Goal: Task Accomplishment & Management: Manage account settings

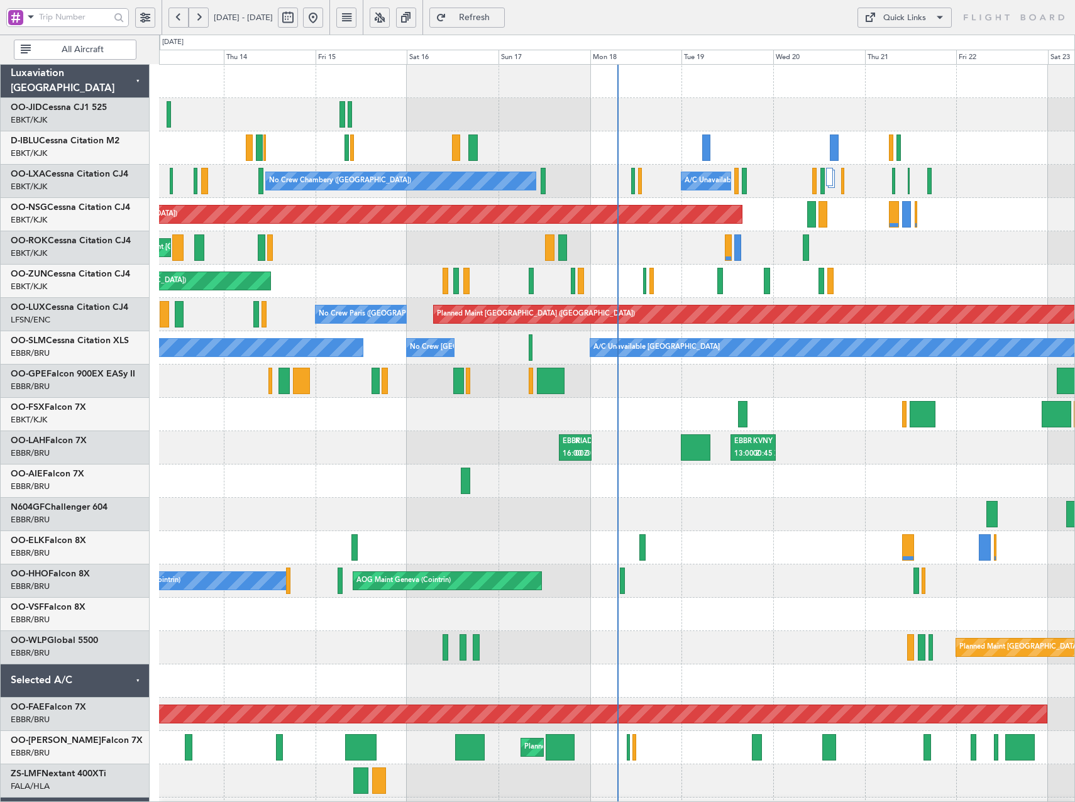
click at [390, 16] on button at bounding box center [380, 18] width 20 height 20
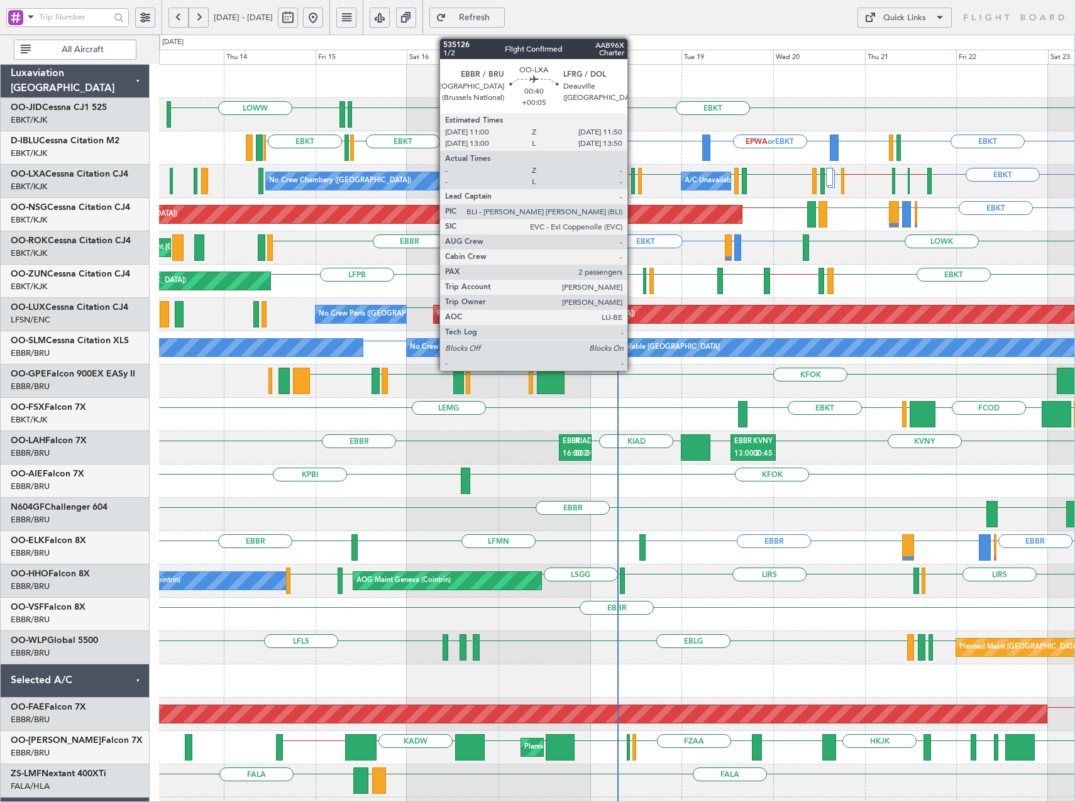
click at [633, 183] on div at bounding box center [633, 181] width 4 height 26
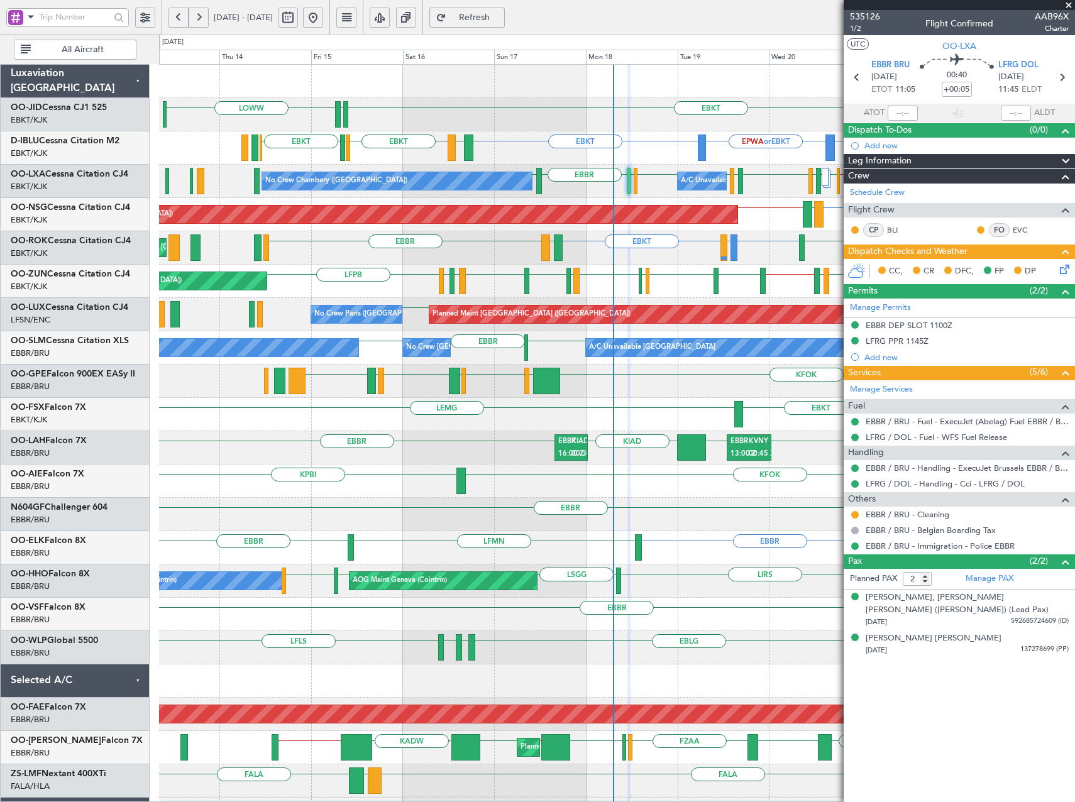
click at [379, 288] on div "EBBR // EBKT EGPF EBBR EGLF EBBR LFMT LFSN LFMT EBBR LFRQ LFPB EBKT LOWS Unplan…" at bounding box center [616, 281] width 915 height 33
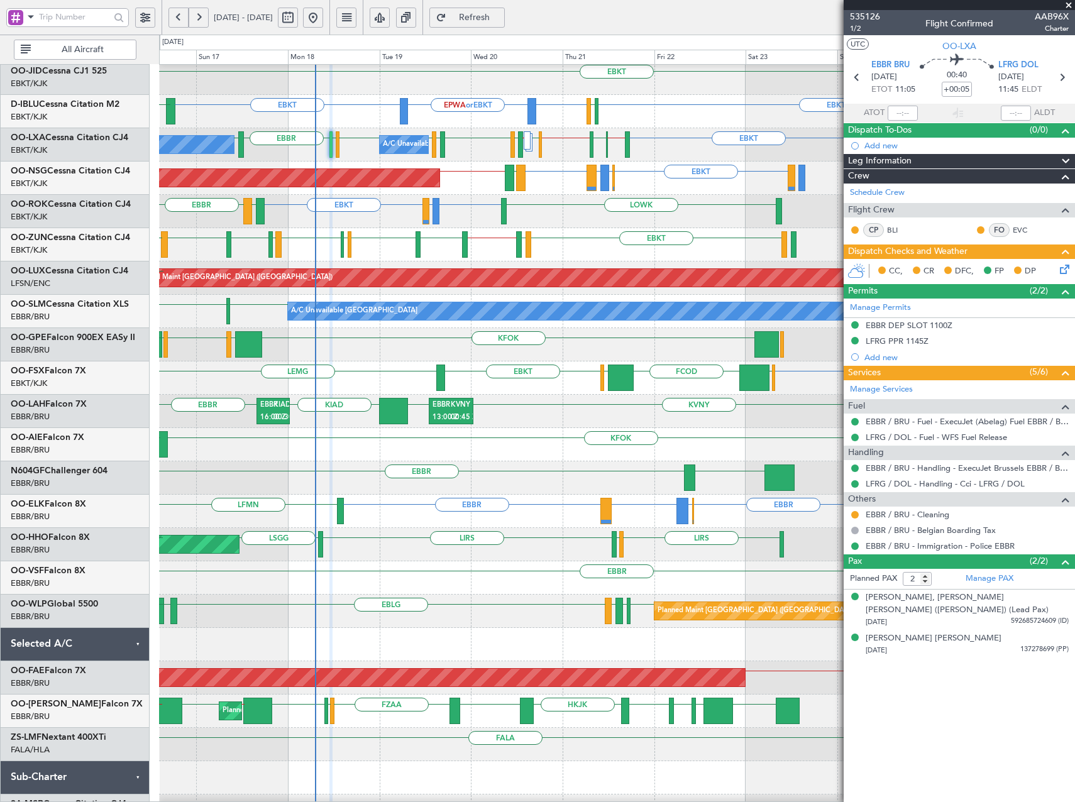
scroll to position [38, 0]
click at [403, 444] on div "KFOK KPBI" at bounding box center [616, 444] width 915 height 33
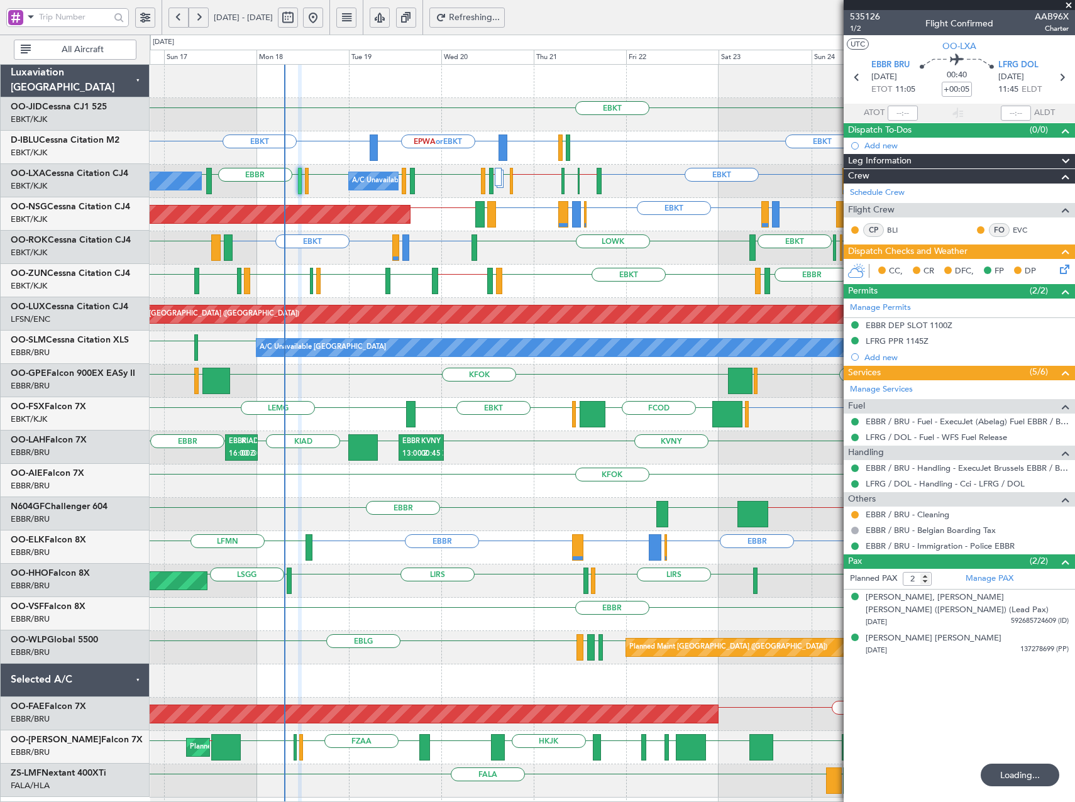
scroll to position [0, 0]
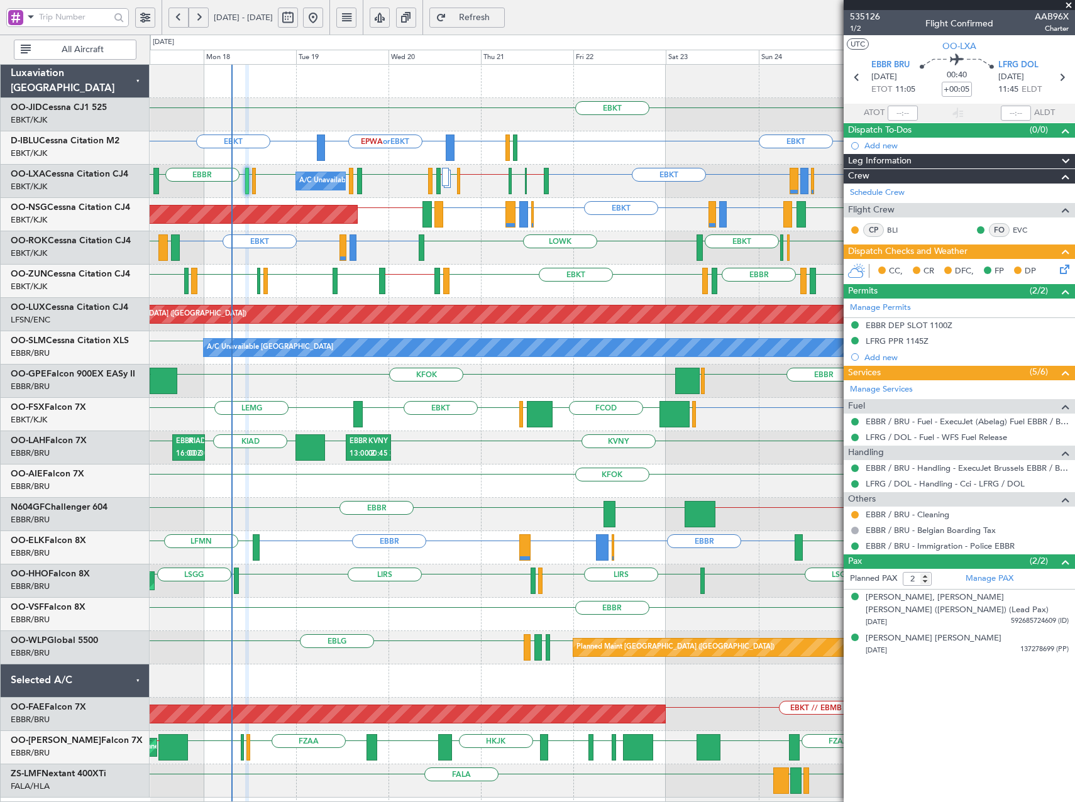
click at [520, 270] on div "EBKT EPWA or EBKT EBKT EBKT EBKT EGJJ LICC or EBKT LICC or EBKT EBKT EBKT EBBR …" at bounding box center [612, 431] width 925 height 733
drag, startPoint x: 1071, startPoint y: 3, endPoint x: 1060, endPoint y: 7, distance: 11.3
click at [1070, 3] on span at bounding box center [1068, 5] width 13 height 11
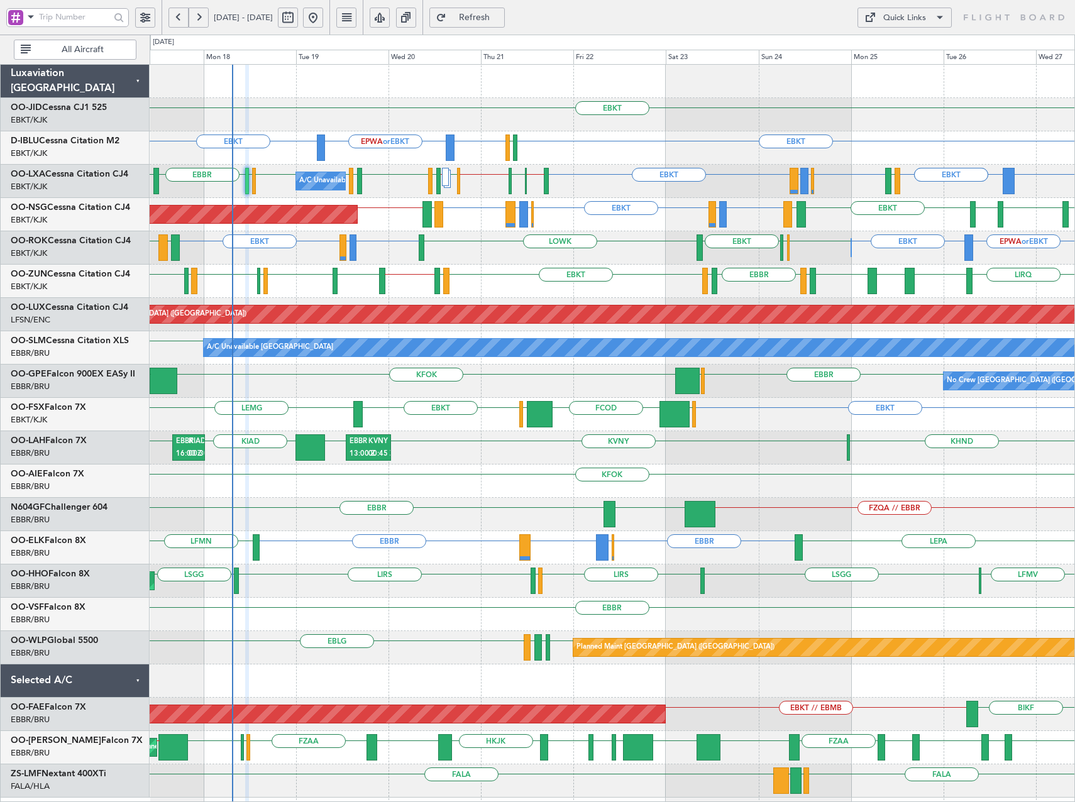
type input "0"
click at [918, 9] on button "Quick Links" at bounding box center [904, 18] width 94 height 20
click at [912, 43] on button "Trip Builder" at bounding box center [904, 48] width 94 height 30
click at [373, 405] on div "EBKT EBKT LEMG EGGW FCOD LSGG" at bounding box center [612, 414] width 925 height 33
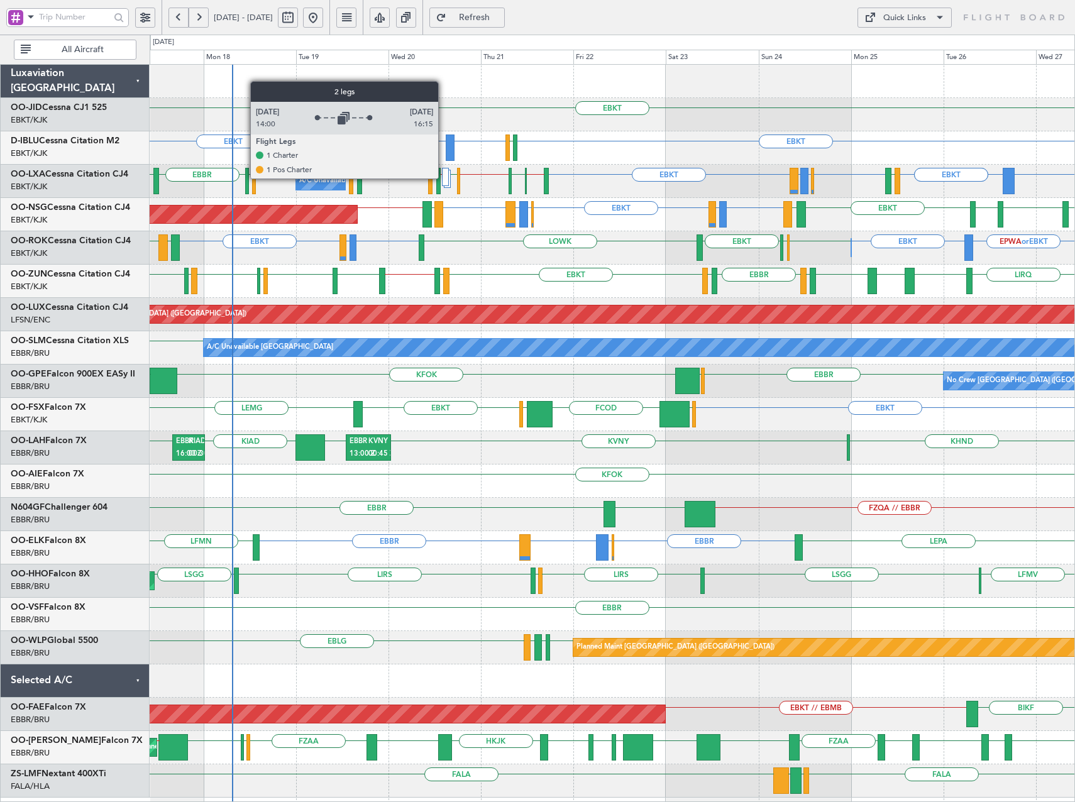
click at [444, 178] on div at bounding box center [445, 177] width 7 height 18
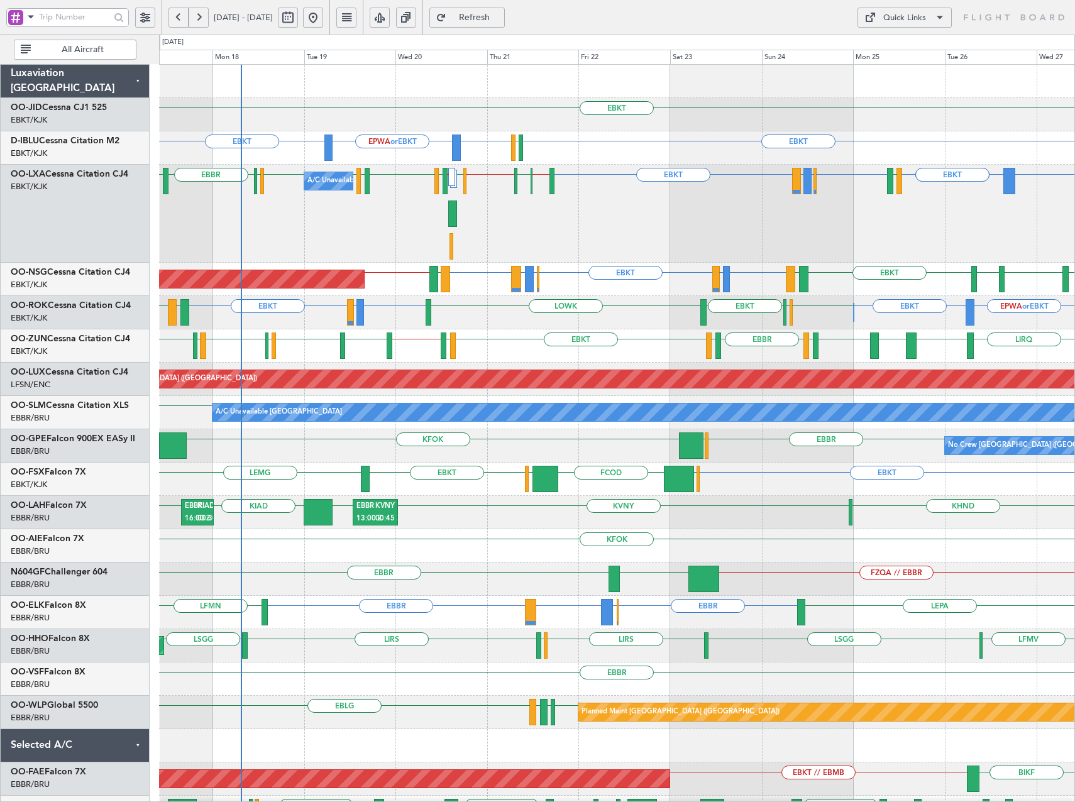
click at [505, 9] on button "Refresh" at bounding box center [466, 18] width 75 height 20
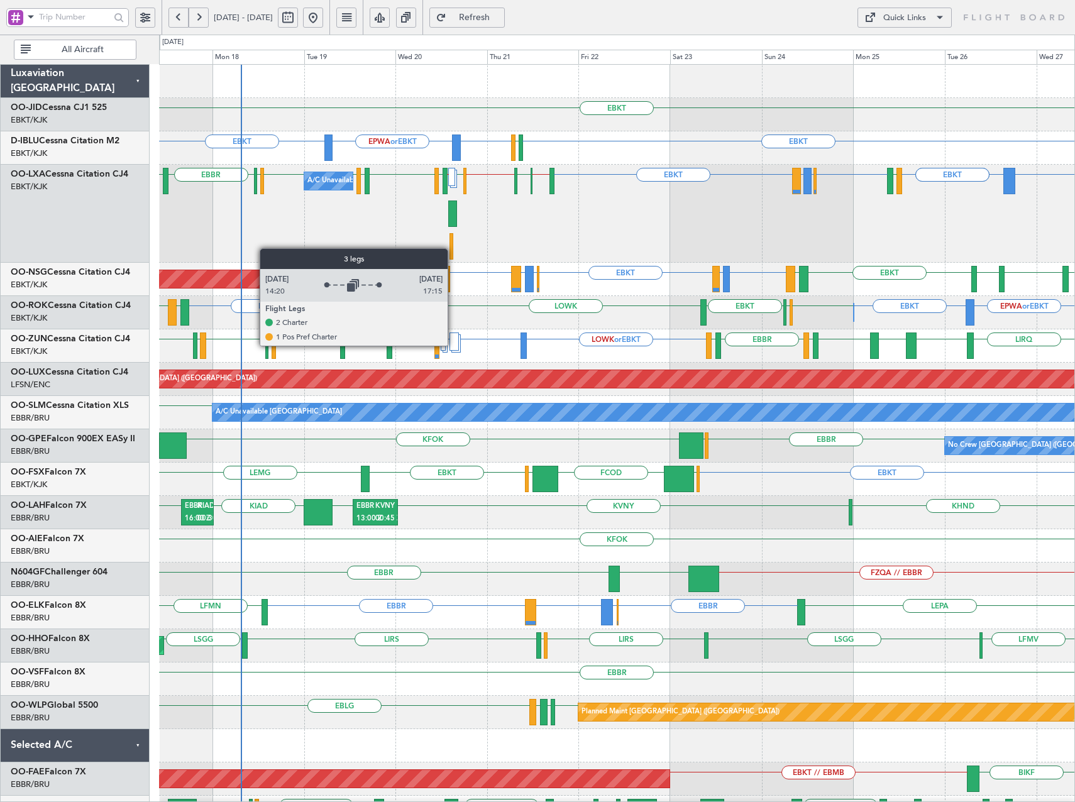
click at [453, 345] on div at bounding box center [453, 341] width 9 height 18
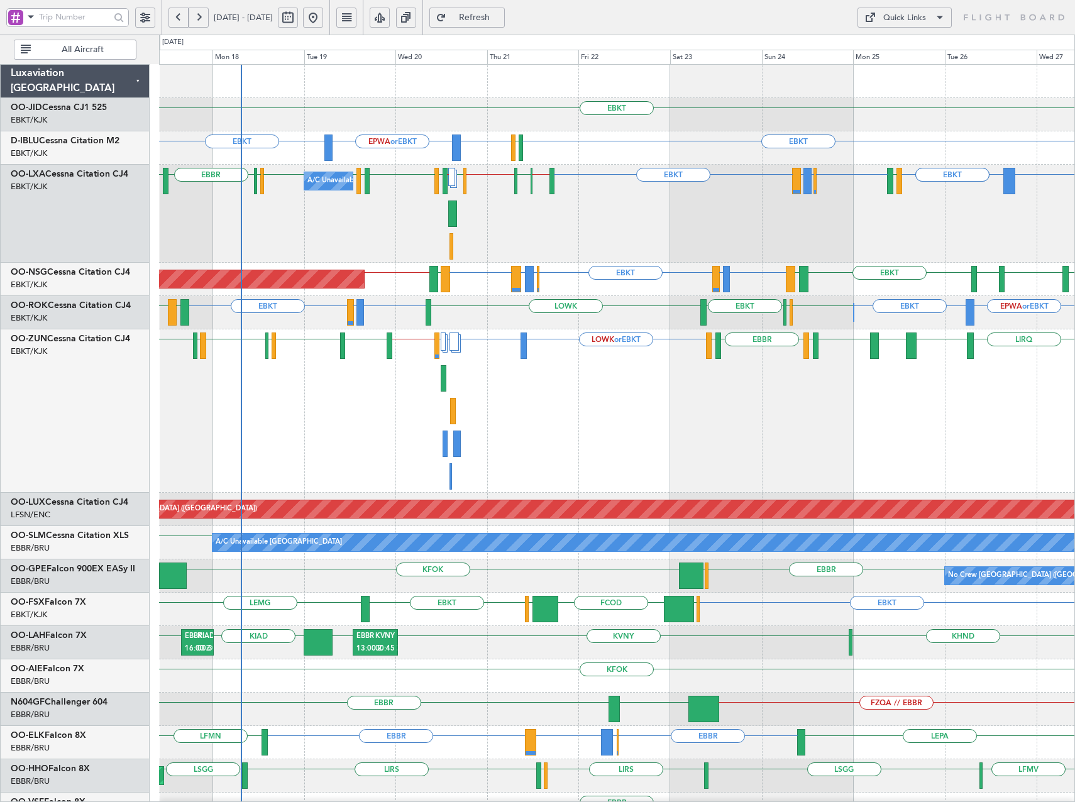
drag, startPoint x: 500, startPoint y: 14, endPoint x: 494, endPoint y: 38, distance: 25.2
click at [500, 14] on span "Refresh" at bounding box center [475, 17] width 52 height 9
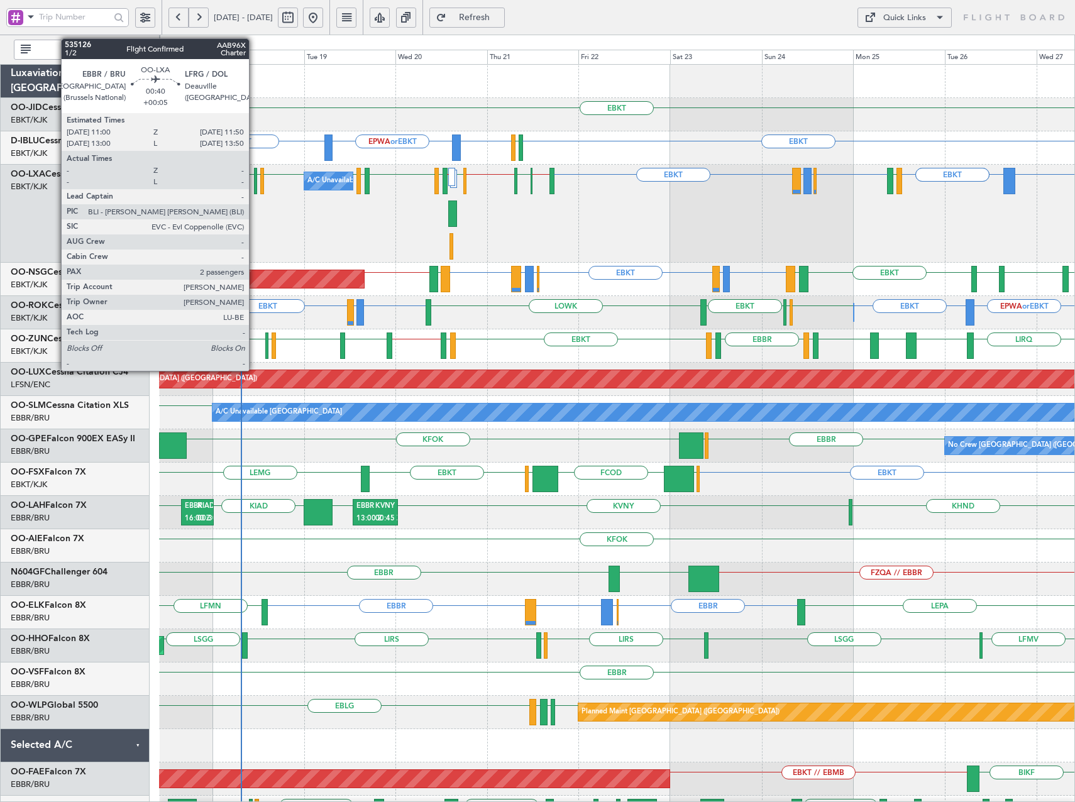
click at [255, 186] on div at bounding box center [256, 181] width 4 height 26
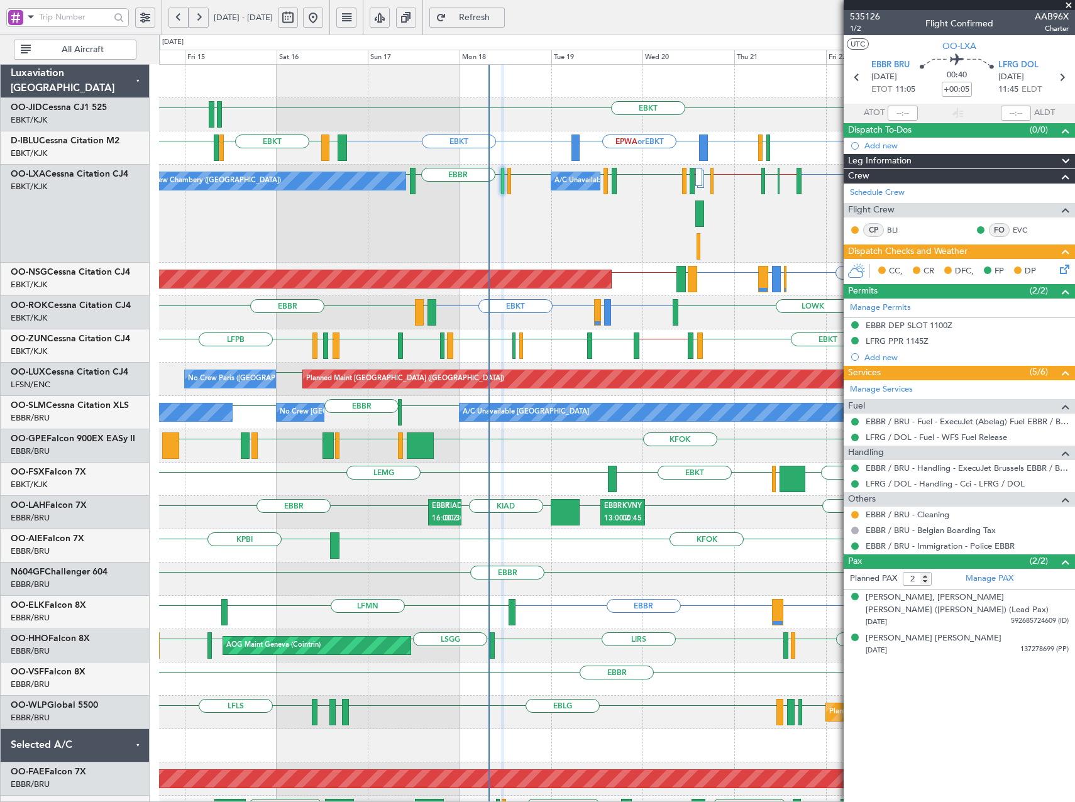
click at [505, 10] on button "Refresh" at bounding box center [466, 18] width 75 height 20
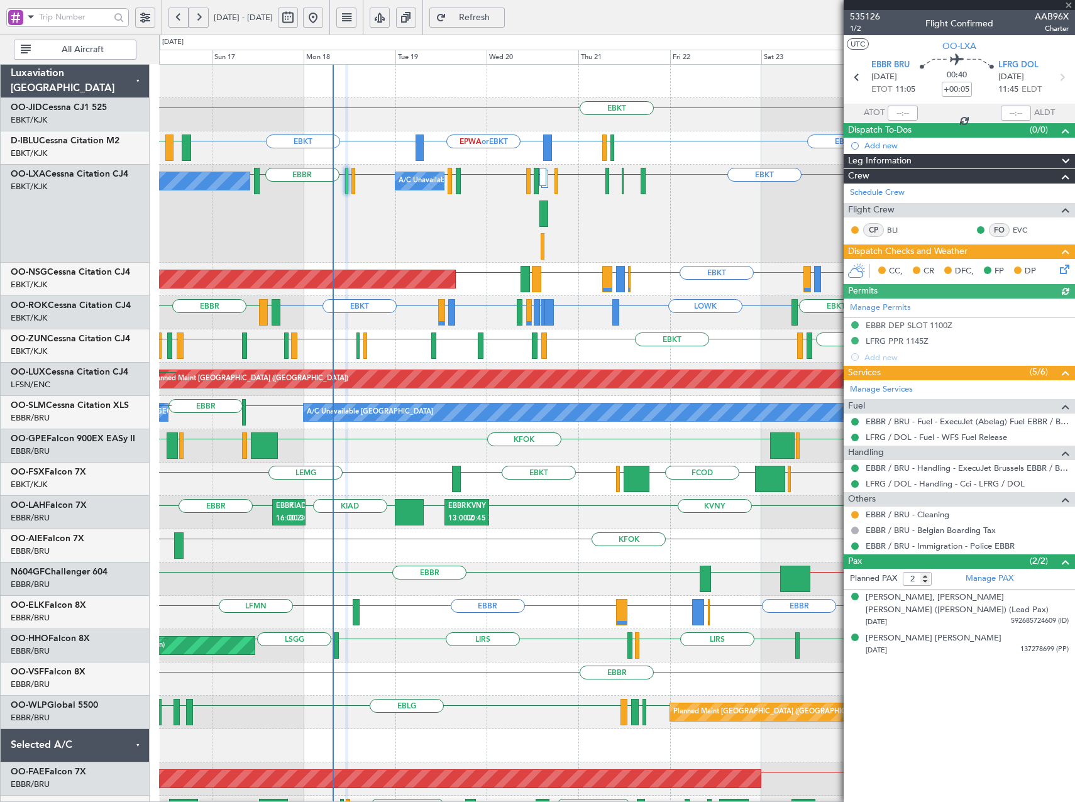
click at [568, 324] on div "EBKT LFMD or EBKT EBKT LOWK EHAM or LOWK LFKF or LOWK LIRS or LOWK LFSD or LOWK…" at bounding box center [616, 312] width 915 height 33
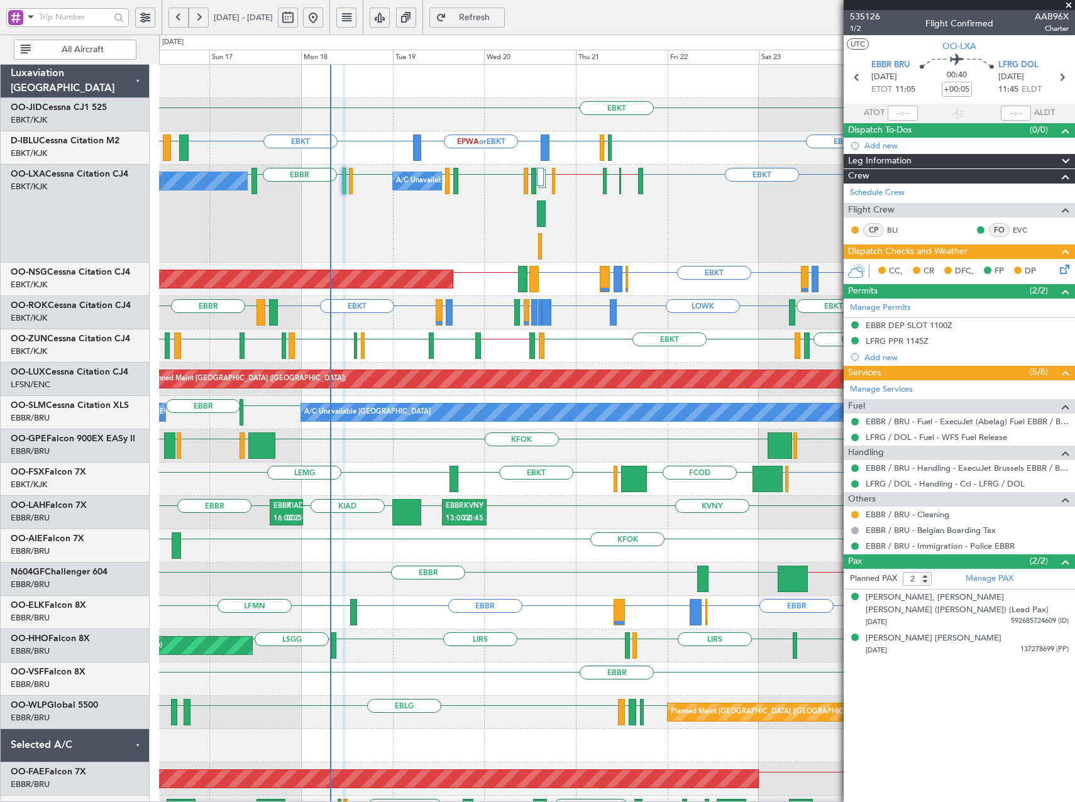
click at [480, 8] on button "Refresh" at bounding box center [466, 18] width 75 height 20
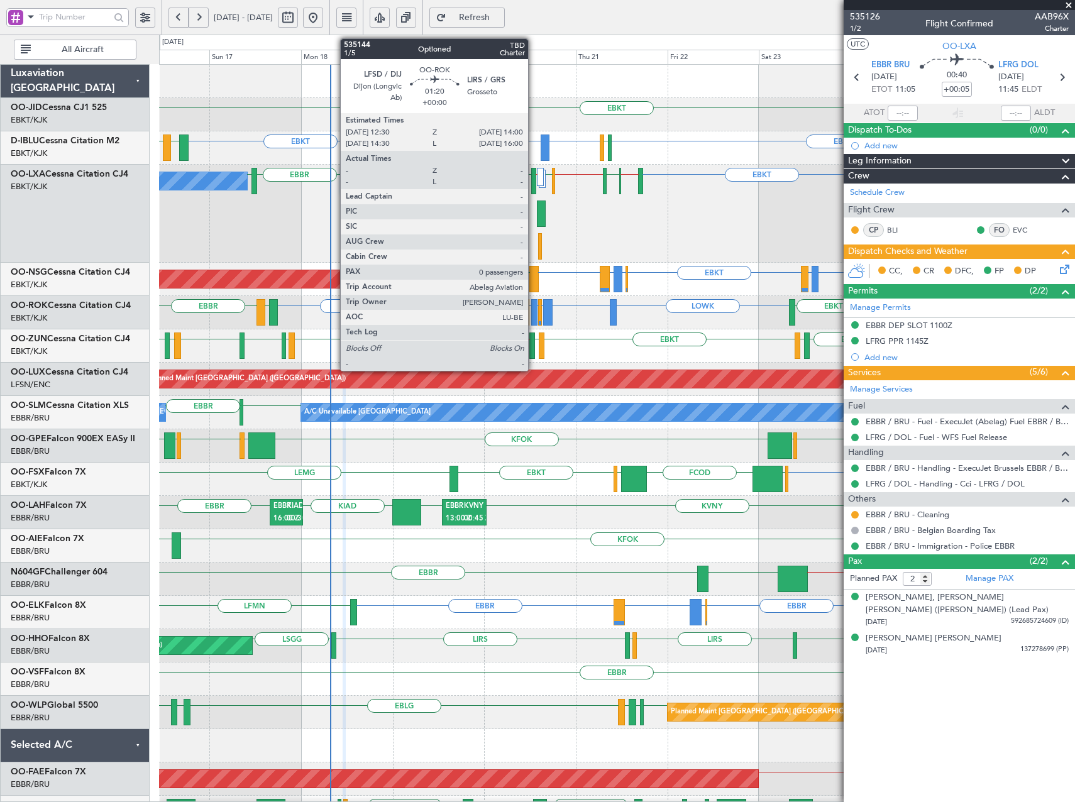
click at [534, 321] on div at bounding box center [534, 312] width 6 height 26
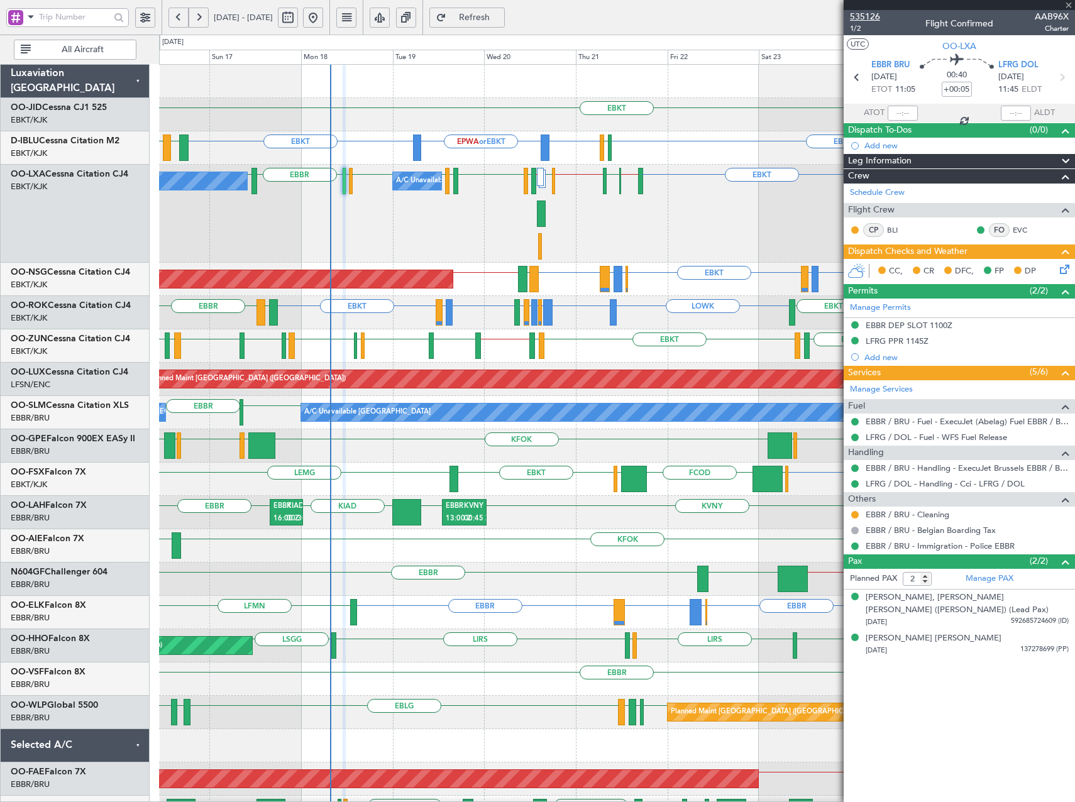
type input "0"
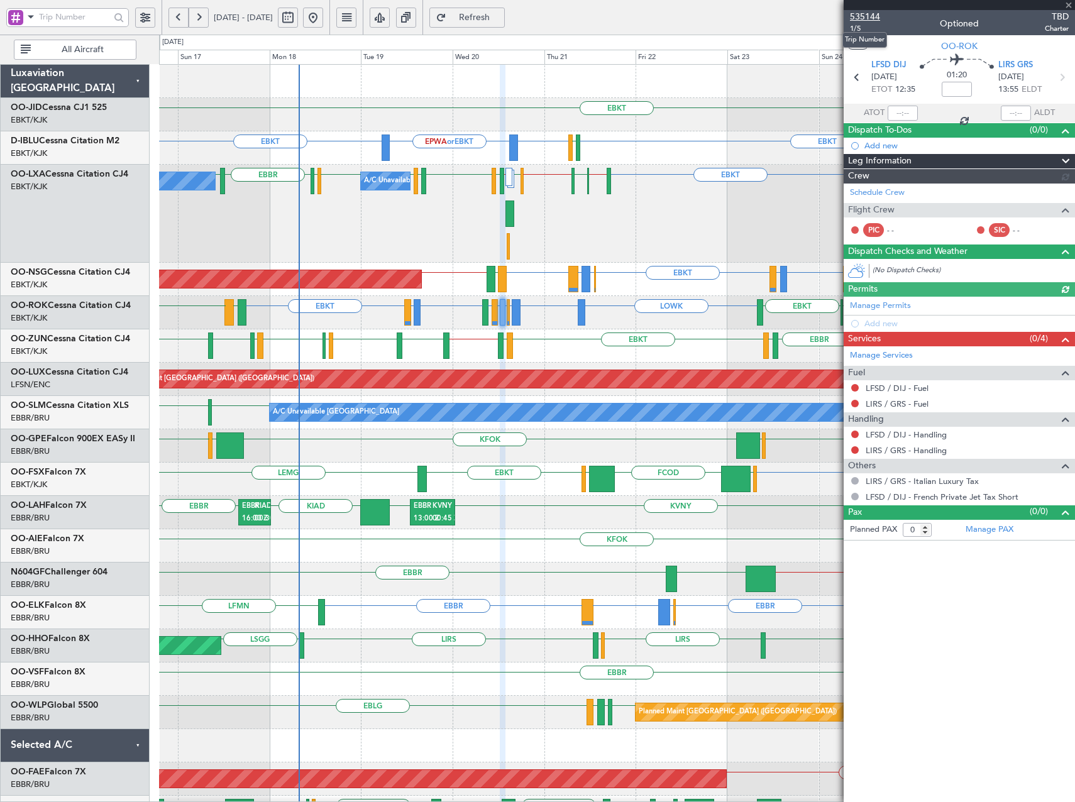
click at [872, 11] on span "535144" at bounding box center [865, 16] width 30 height 13
click at [497, 19] on span "Refresh" at bounding box center [475, 17] width 52 height 9
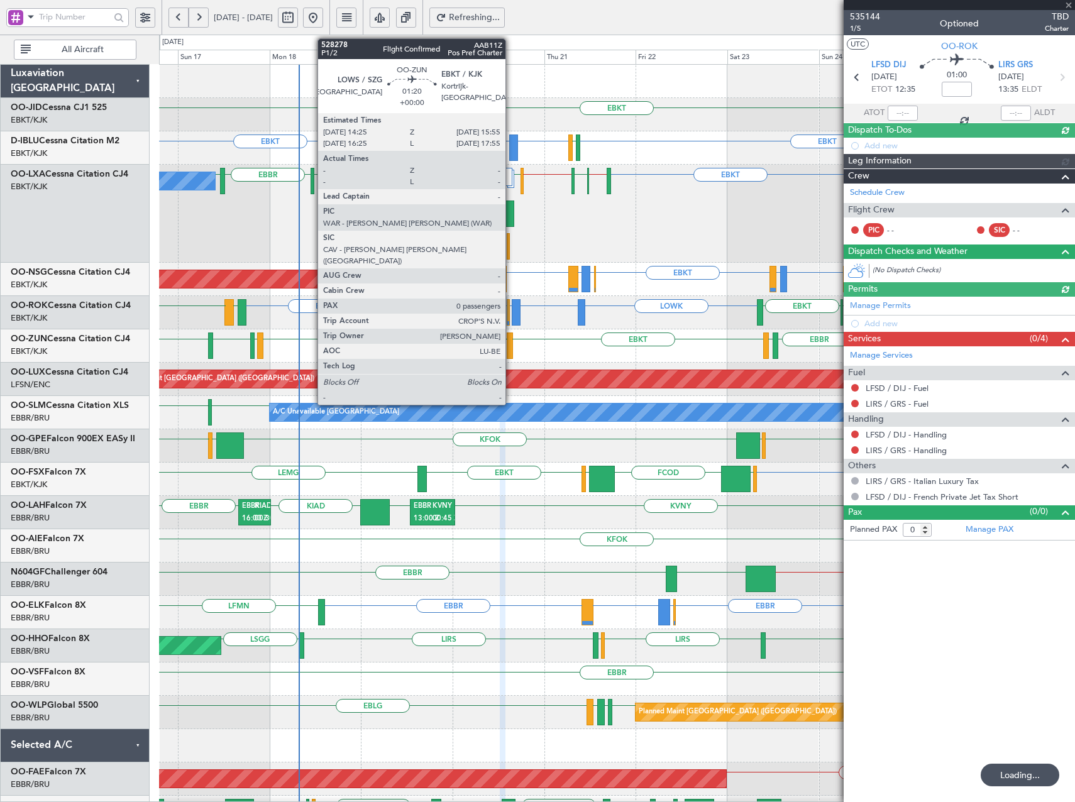
type input "-00:20"
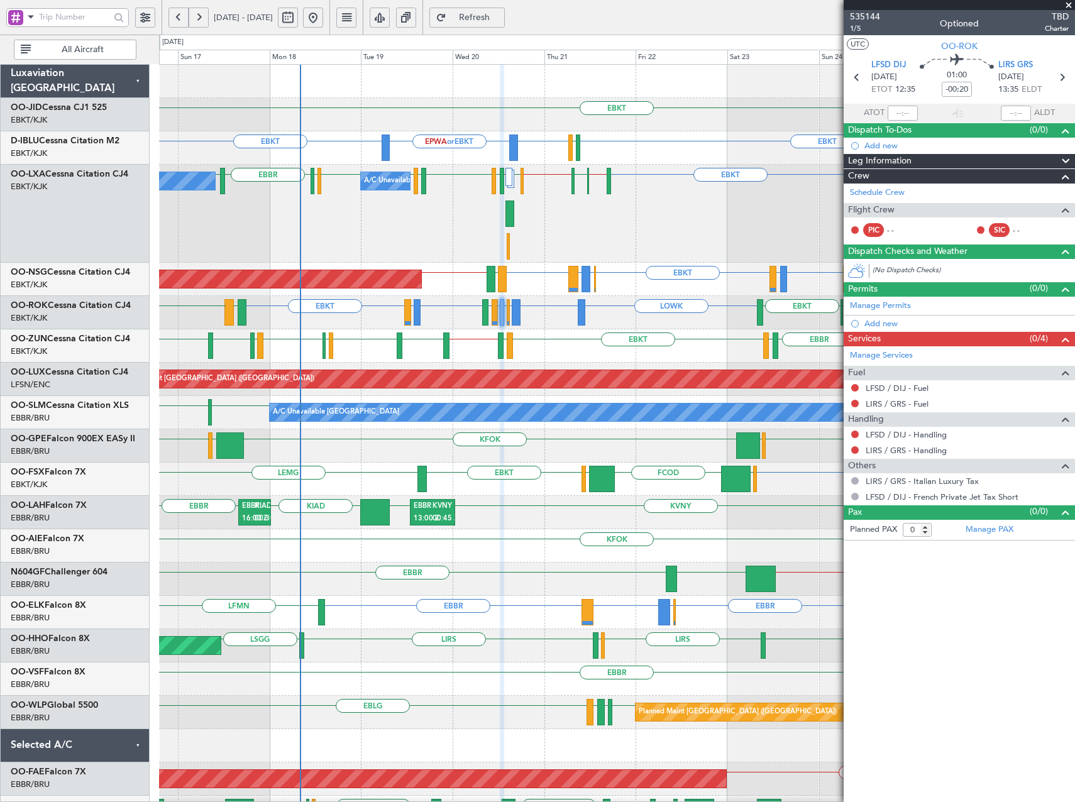
click at [1068, 4] on span at bounding box center [1068, 5] width 13 height 11
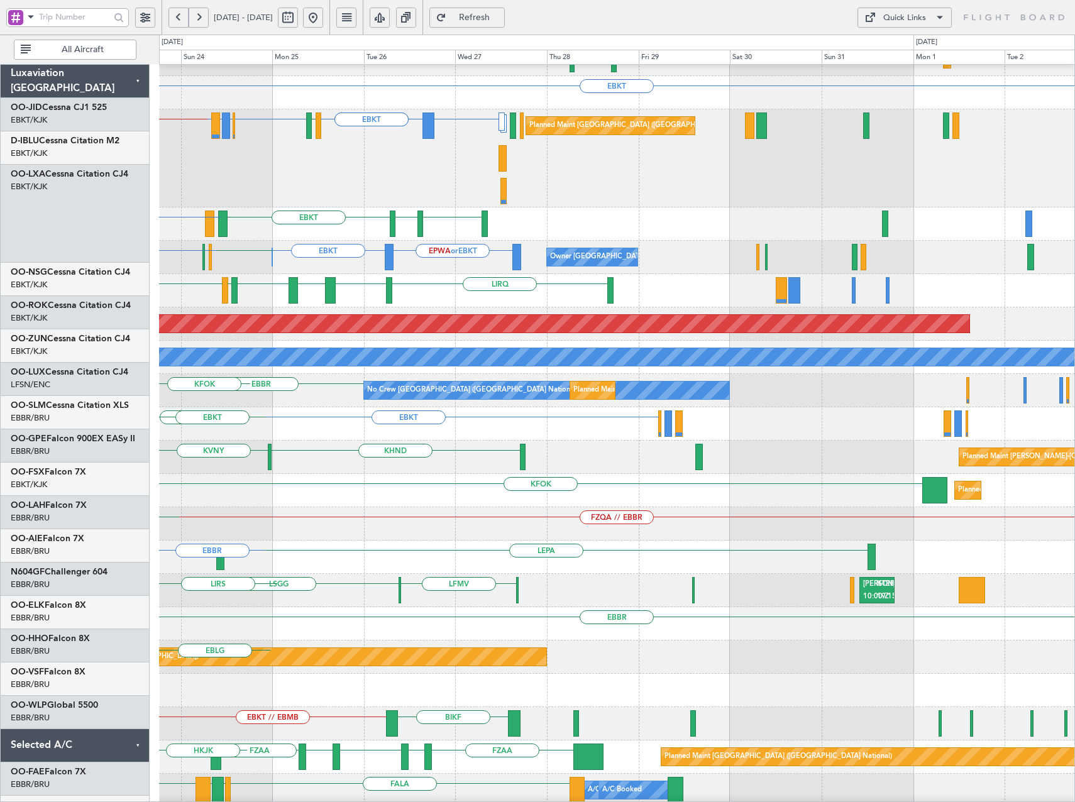
click at [239, 234] on div "EBLG or EBKT EBKT EKEB EBKT LDSP EBKT EGKB or EBKT LPCS or EBKT LIRA or EBKT EB…" at bounding box center [616, 223] width 915 height 33
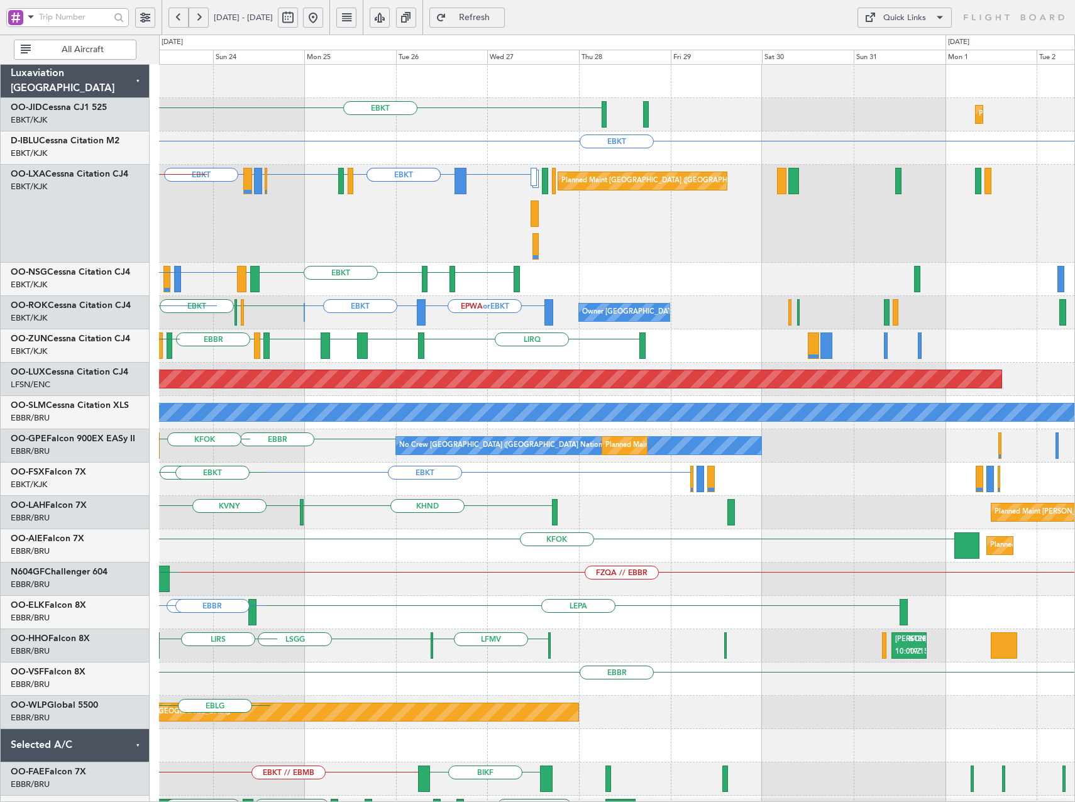
click at [608, 330] on div "EBKT Planned Maint Kortrijk-Wevelgem EBKT EGJJ EBKT LICC or EBKT LICC or EBKT E…" at bounding box center [616, 464] width 915 height 798
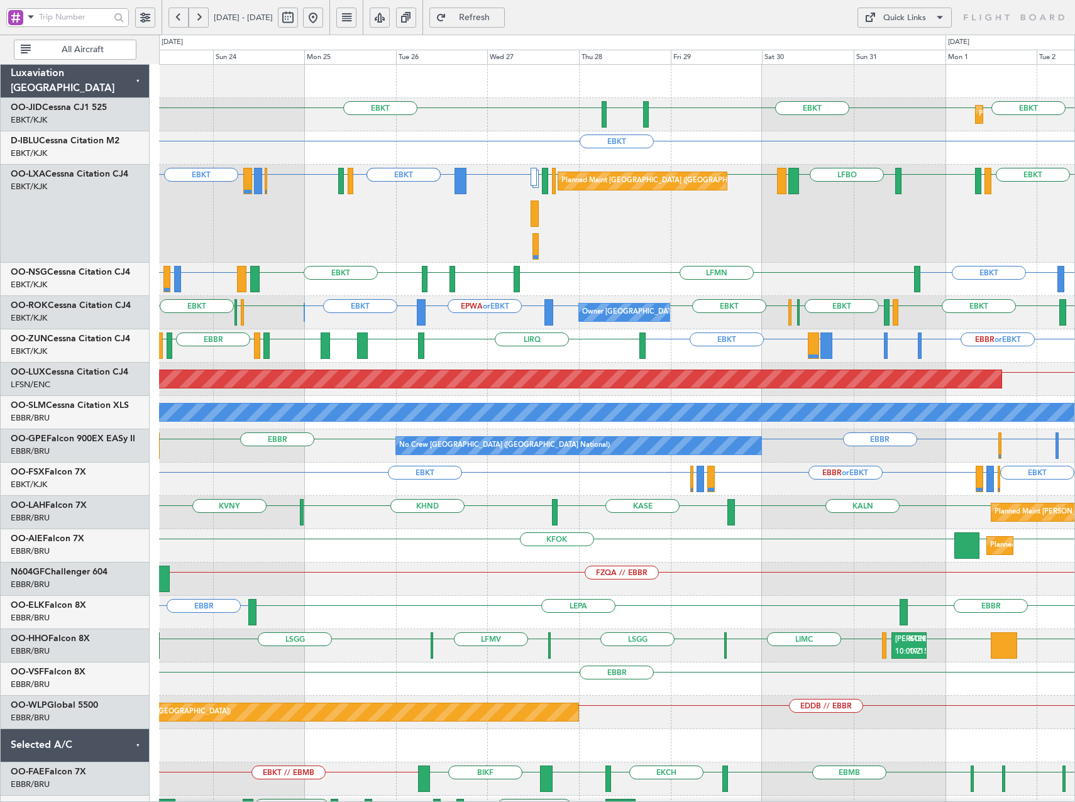
click at [323, 18] on button at bounding box center [313, 18] width 20 height 20
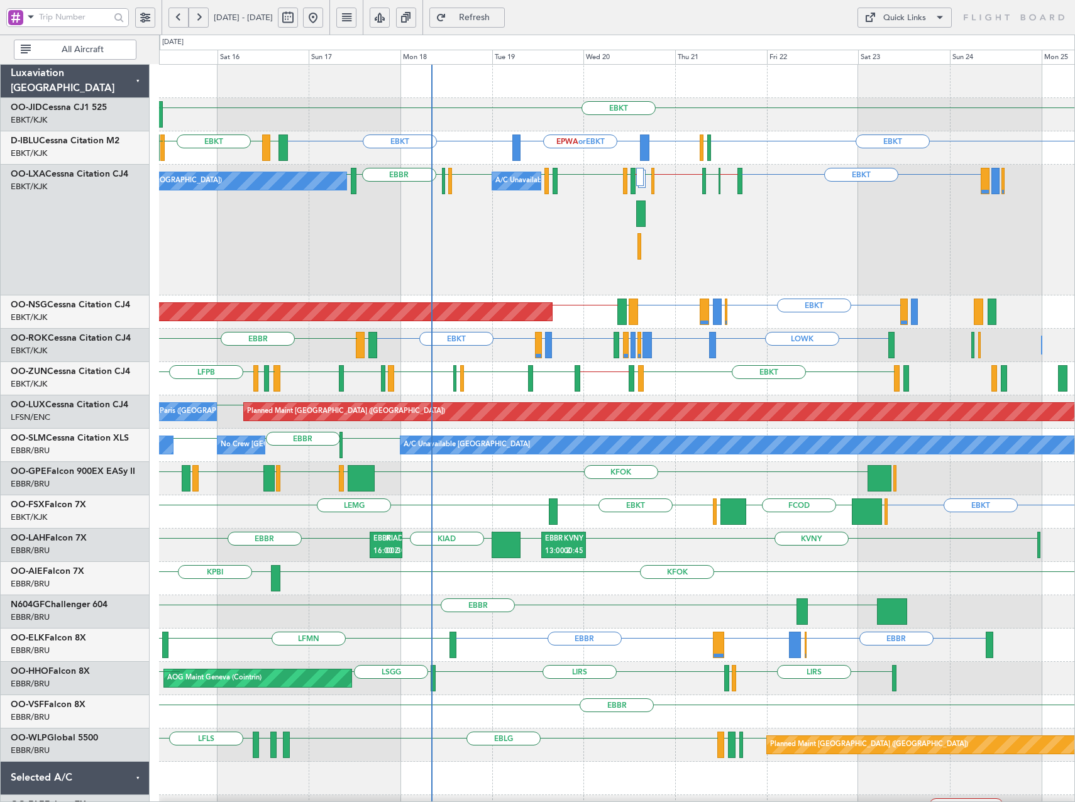
click at [732, 251] on div "EBKT EHAM LIRS // LFKF LFSD EBKT EBBR // EBKT EDVK EDWO // EDDM LOWI EBBR A/C U…" at bounding box center [616, 230] width 915 height 131
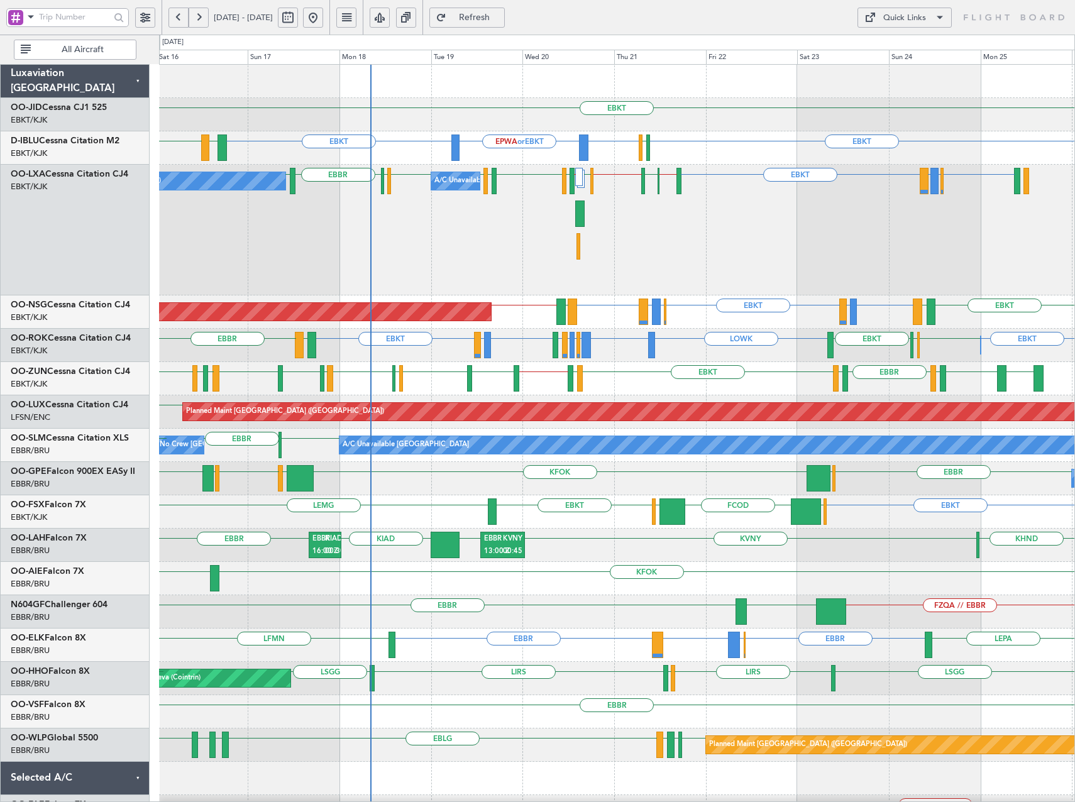
click at [678, 282] on div "A/C Unavailable Brussels (Brussels National) No Crew Chambery (Aix-les-bains) E…" at bounding box center [616, 230] width 915 height 131
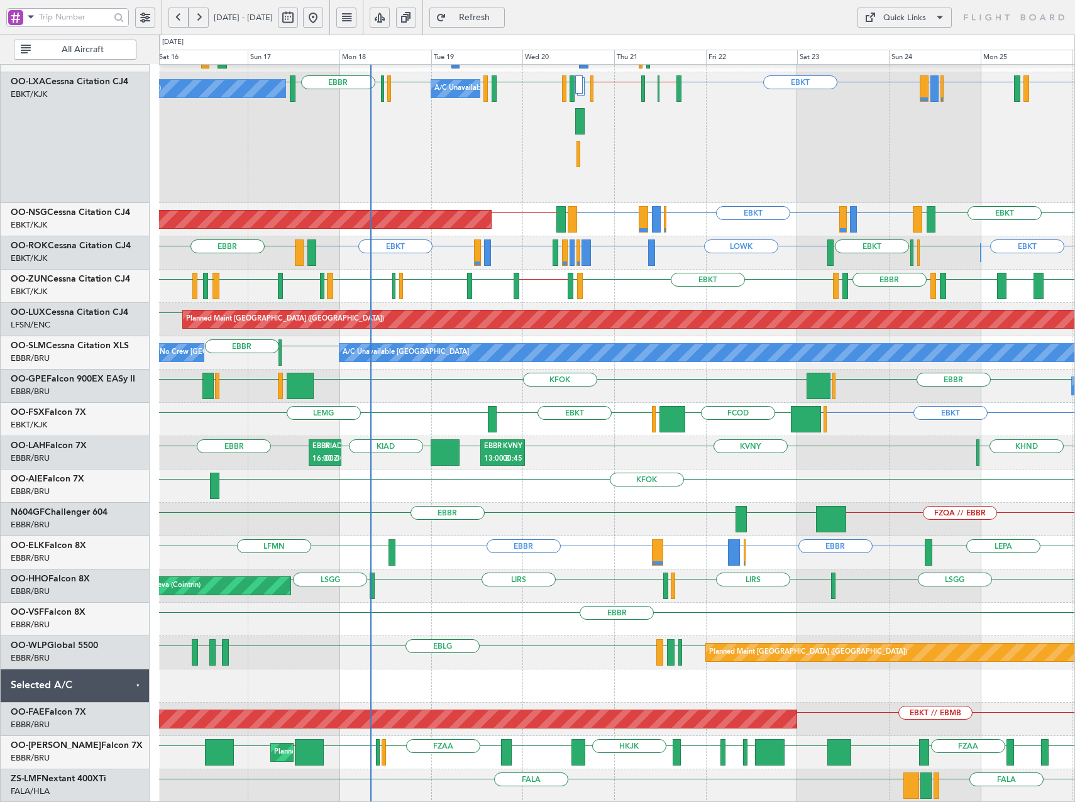
scroll to position [30, 0]
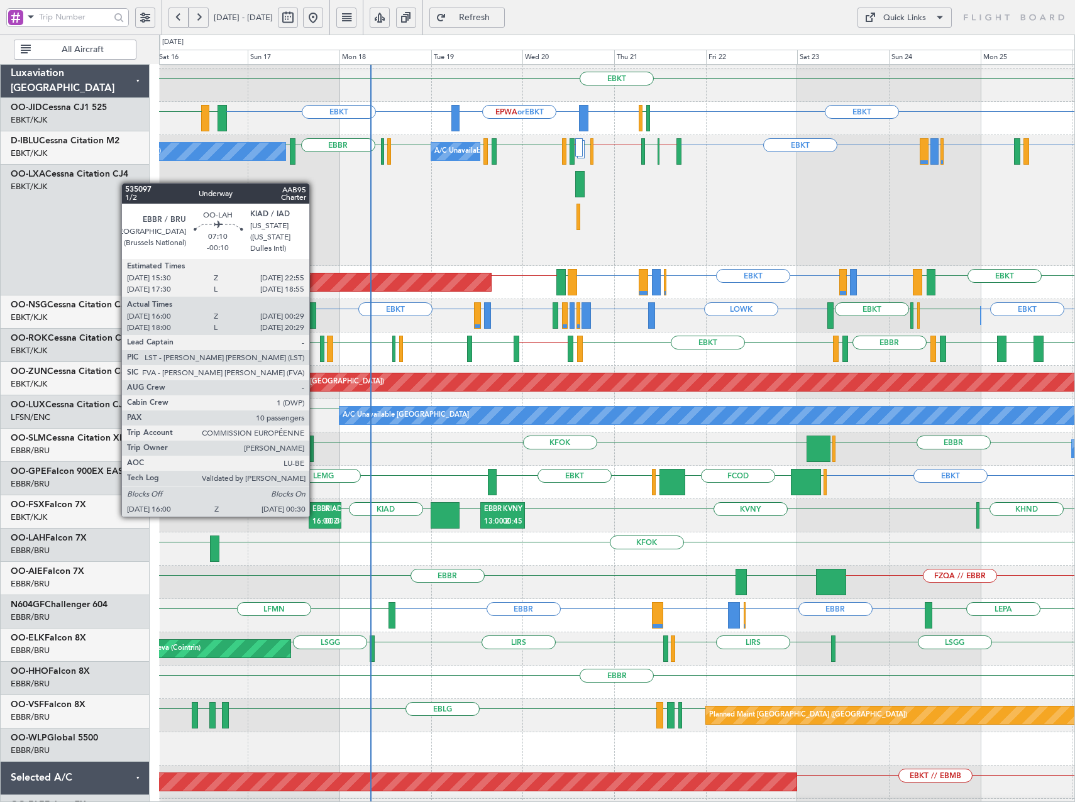
scroll to position [30, 0]
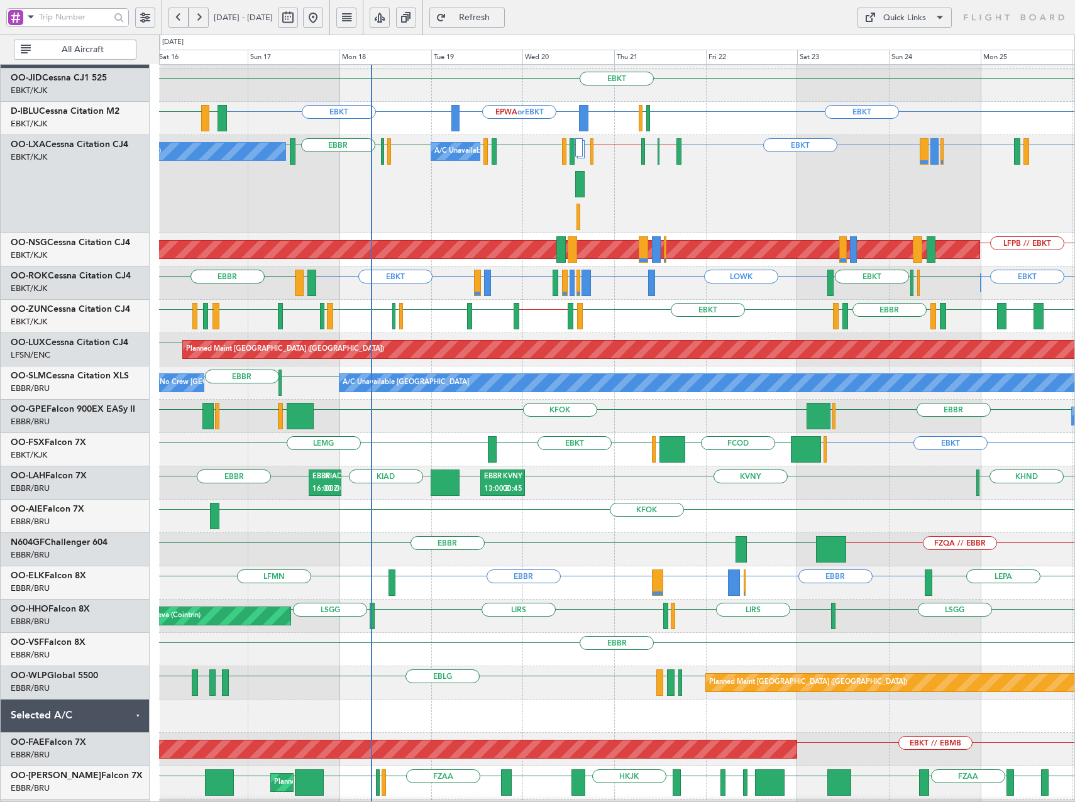
click at [908, 18] on div "Quick Links" at bounding box center [904, 18] width 43 height 13
click at [896, 45] on button "Trip Builder" at bounding box center [904, 48] width 94 height 30
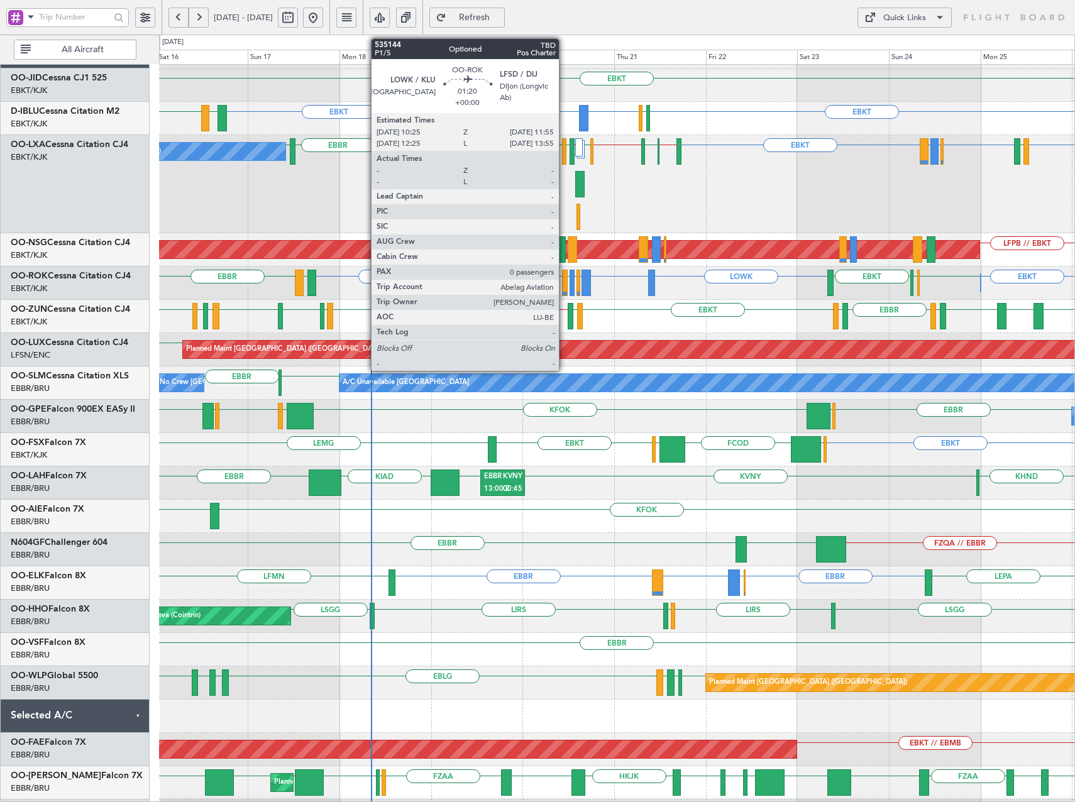
click at [564, 284] on div at bounding box center [565, 283] width 6 height 26
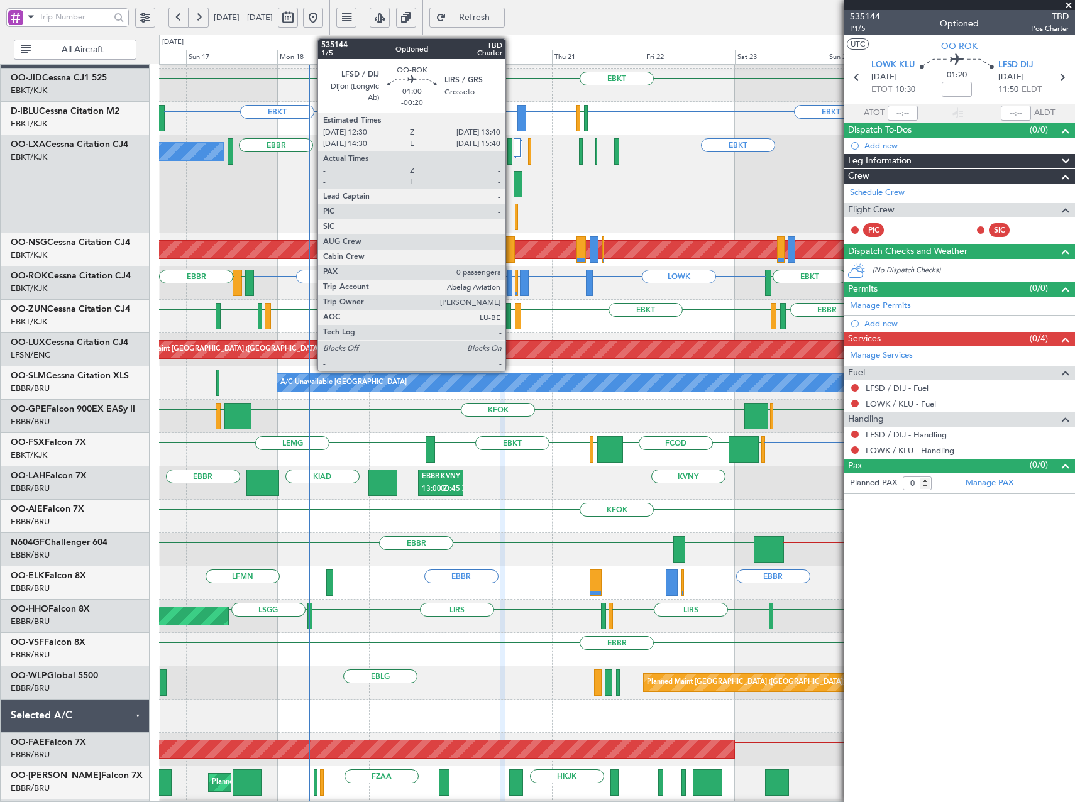
click at [511, 283] on div at bounding box center [509, 283] width 5 height 26
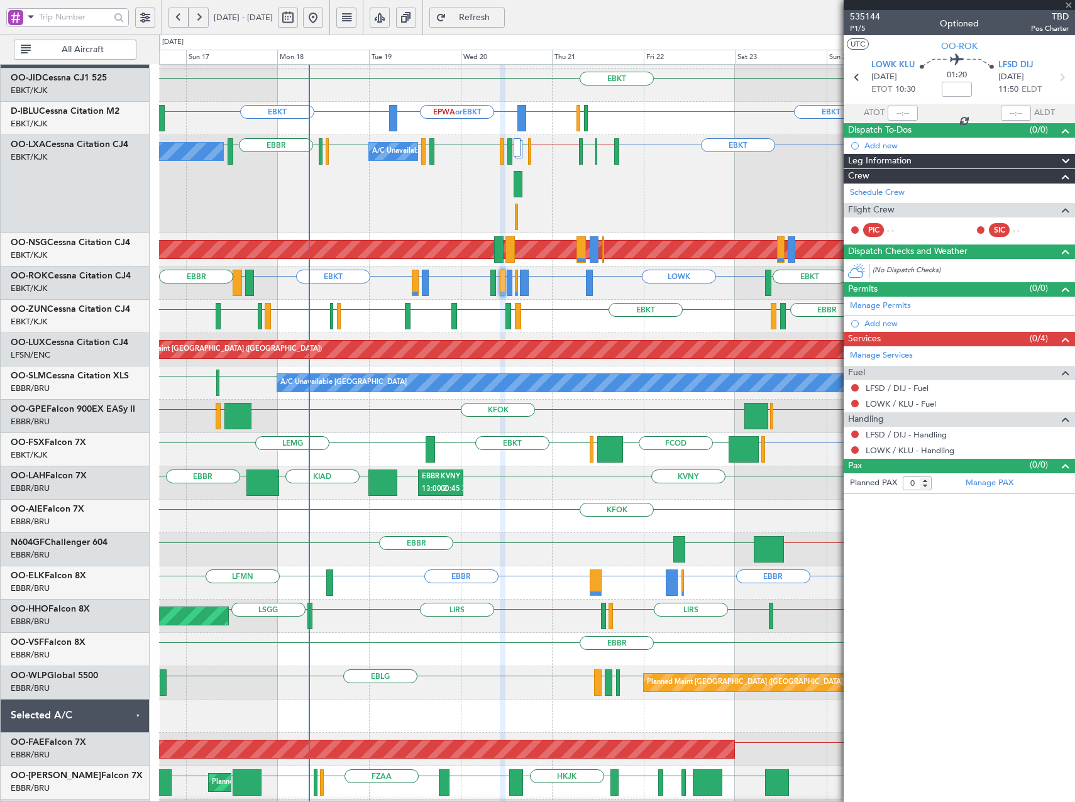
type input "-00:20"
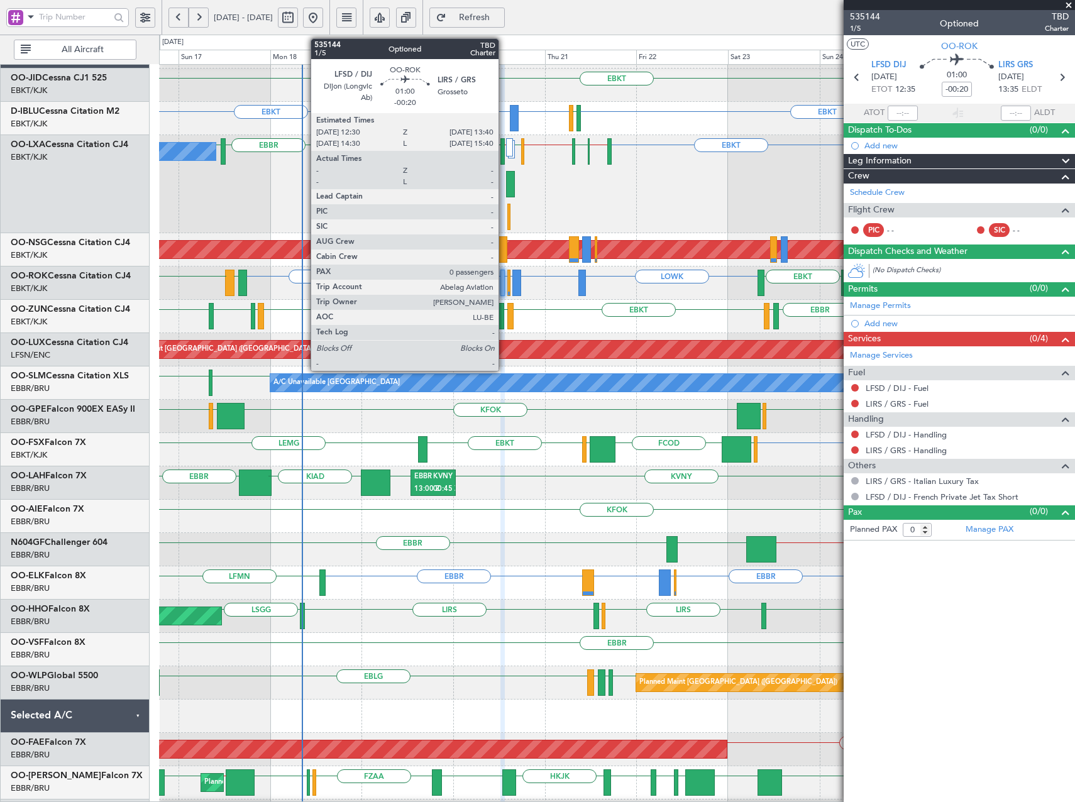
click at [504, 282] on div at bounding box center [502, 283] width 5 height 26
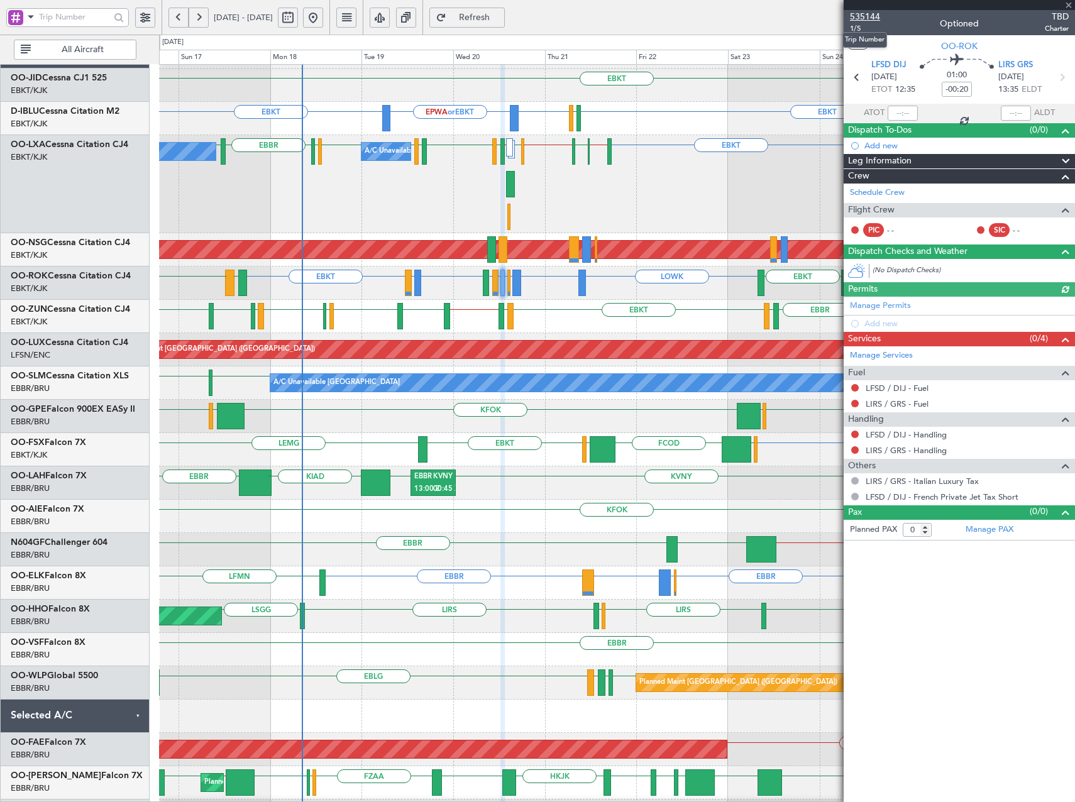
click at [864, 11] on span "535144" at bounding box center [865, 16] width 30 height 13
click at [500, 15] on span "Refresh" at bounding box center [475, 17] width 52 height 9
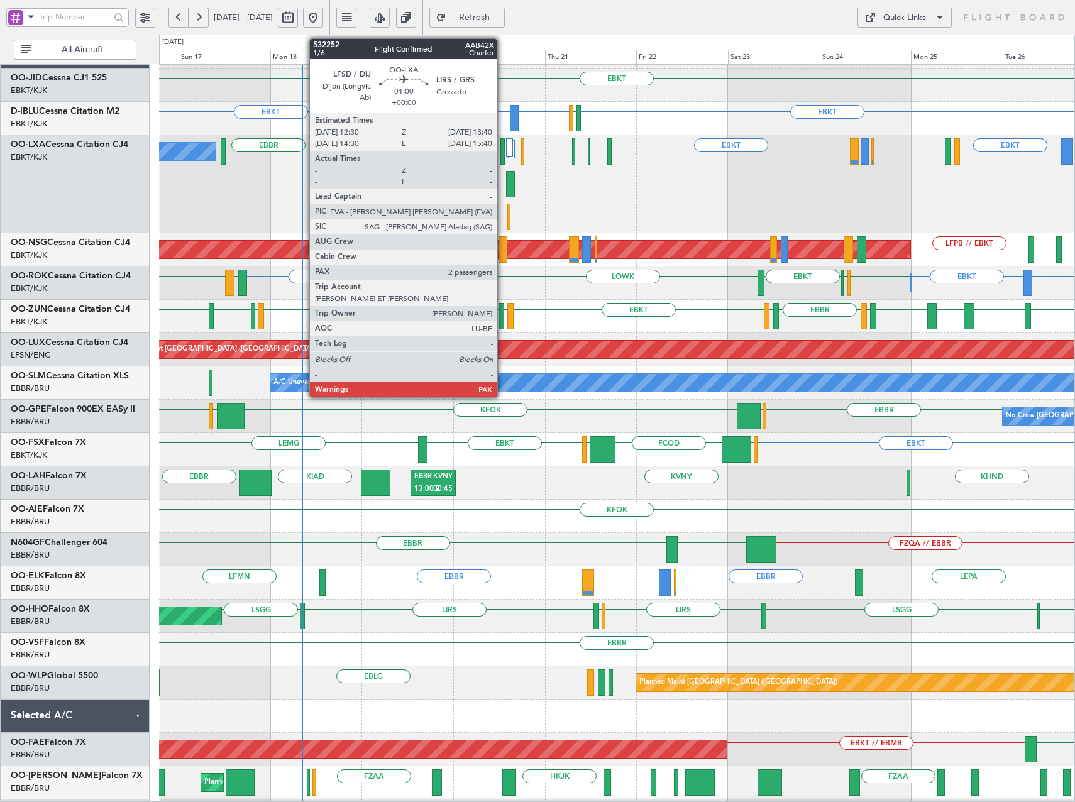
click at [503, 154] on div at bounding box center [502, 151] width 5 height 26
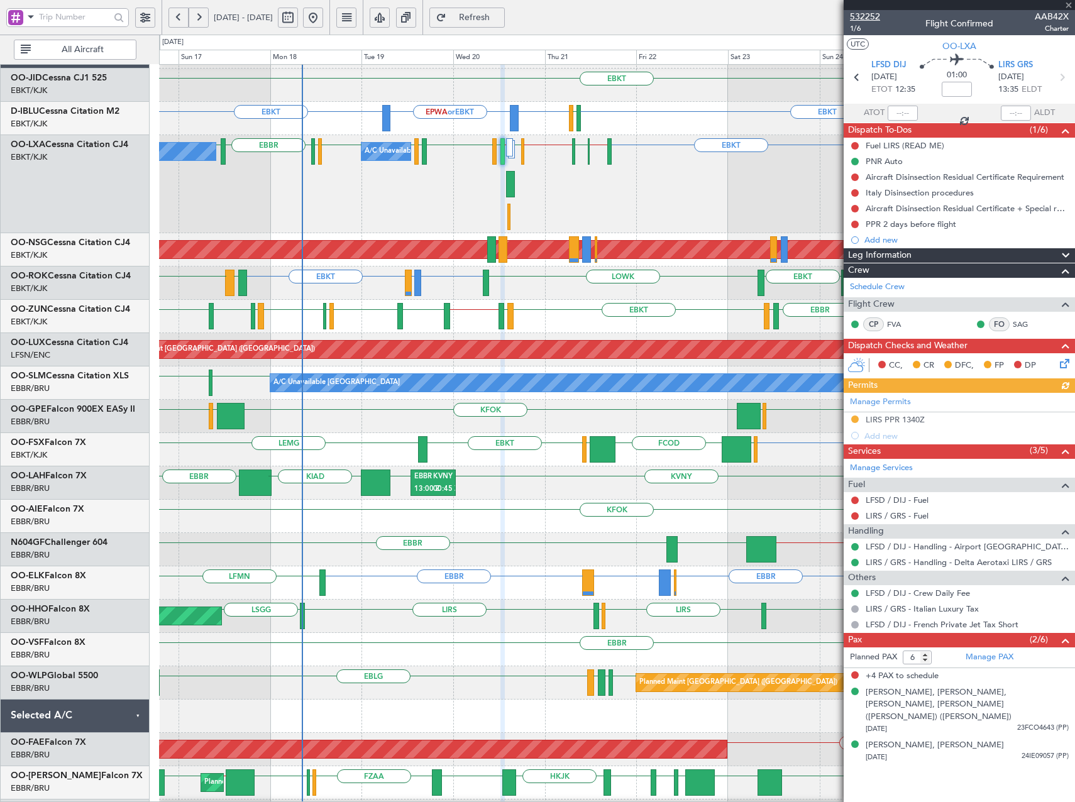
click at [871, 16] on span "532252" at bounding box center [865, 16] width 30 height 13
click at [500, 16] on span "Refresh" at bounding box center [475, 17] width 52 height 9
click at [500, 17] on span "Refresh" at bounding box center [475, 17] width 52 height 9
click at [500, 16] on span "Refresh" at bounding box center [475, 17] width 52 height 9
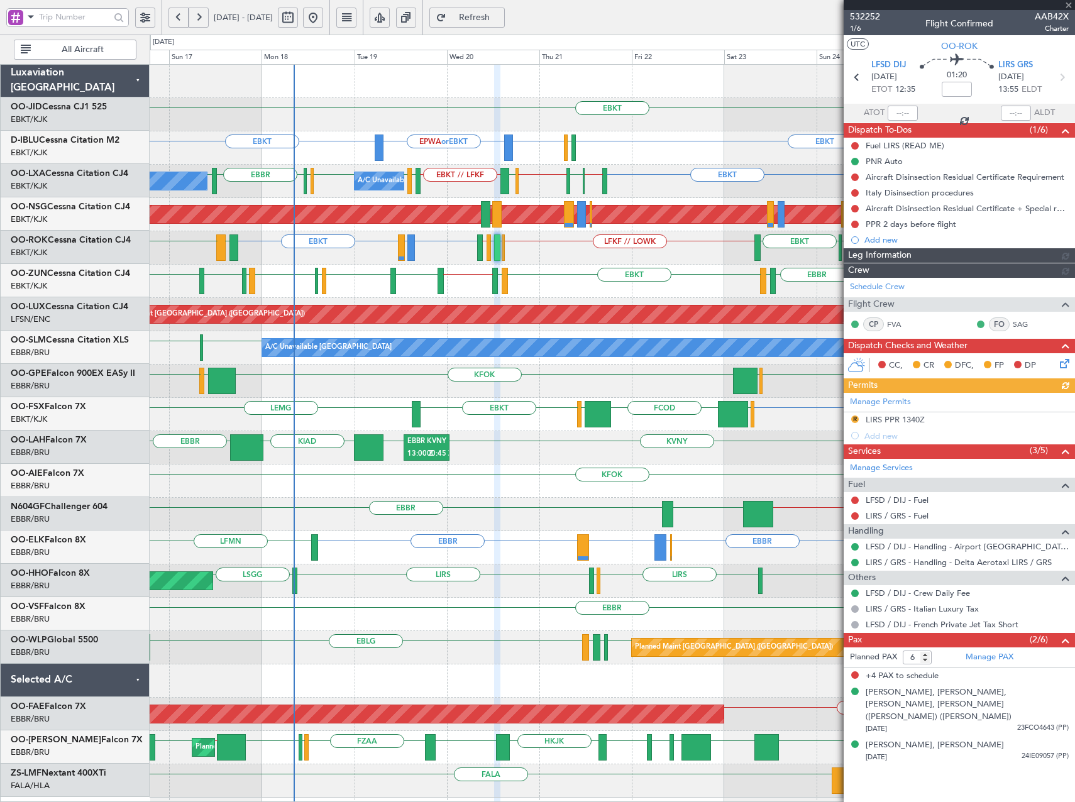
scroll to position [0, 0]
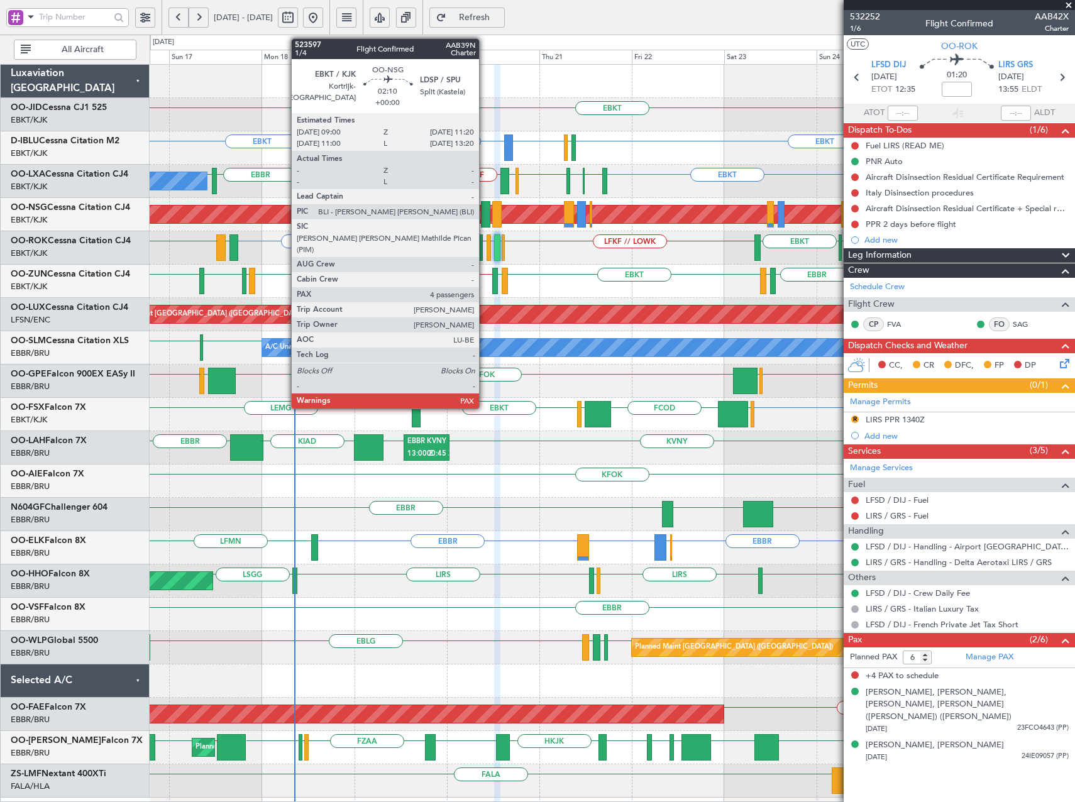
click at [485, 219] on div at bounding box center [485, 214] width 9 height 26
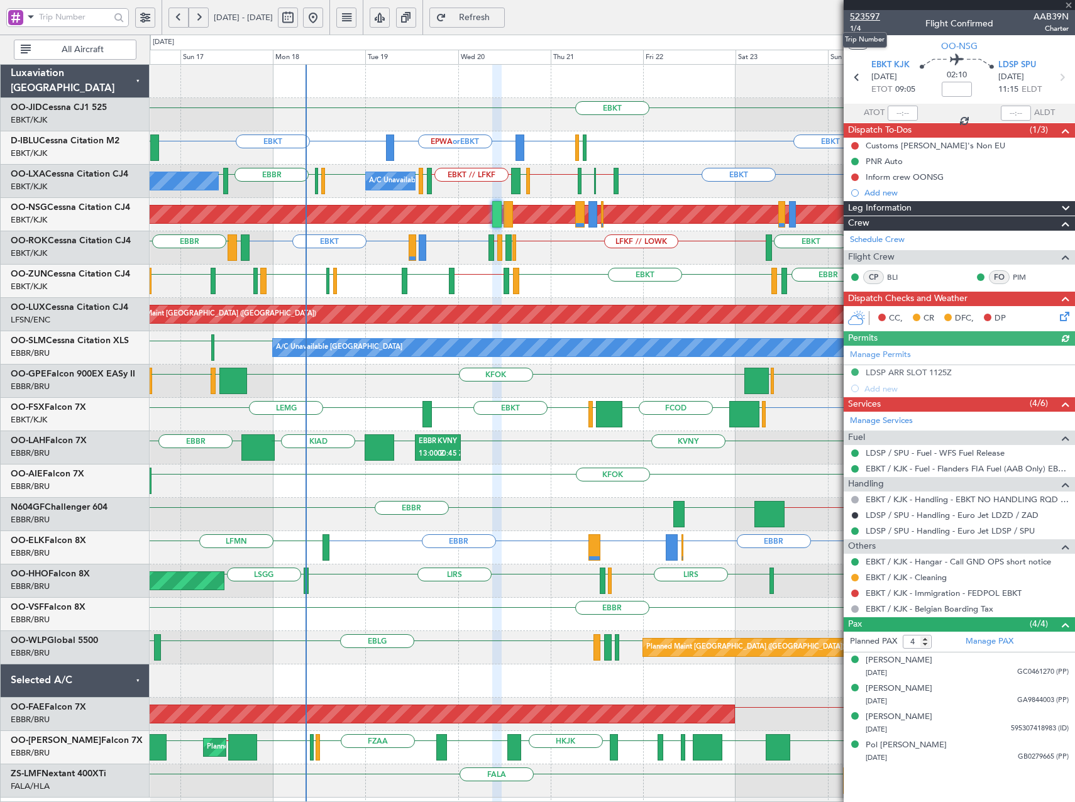
click at [864, 14] on span "523597" at bounding box center [865, 16] width 30 height 13
drag, startPoint x: 514, startPoint y: 23, endPoint x: 505, endPoint y: 44, distance: 22.5
click at [505, 23] on button "Refresh" at bounding box center [466, 18] width 75 height 20
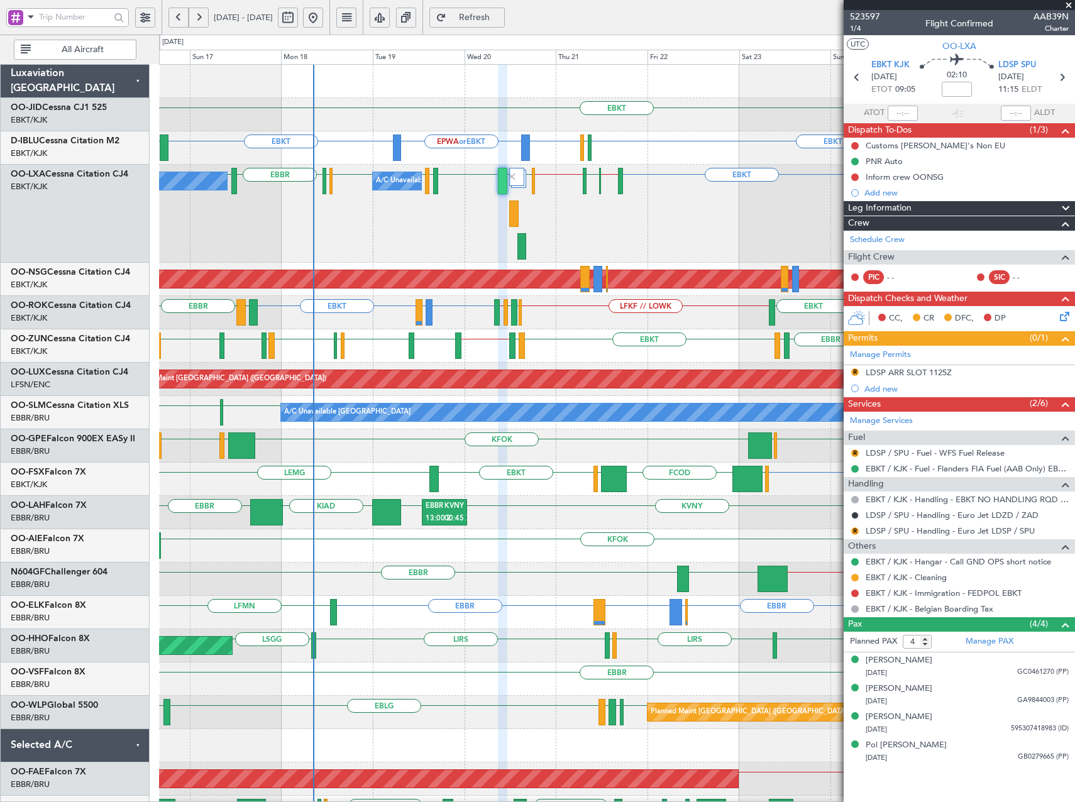
click at [500, 18] on span "Refresh" at bounding box center [475, 17] width 52 height 9
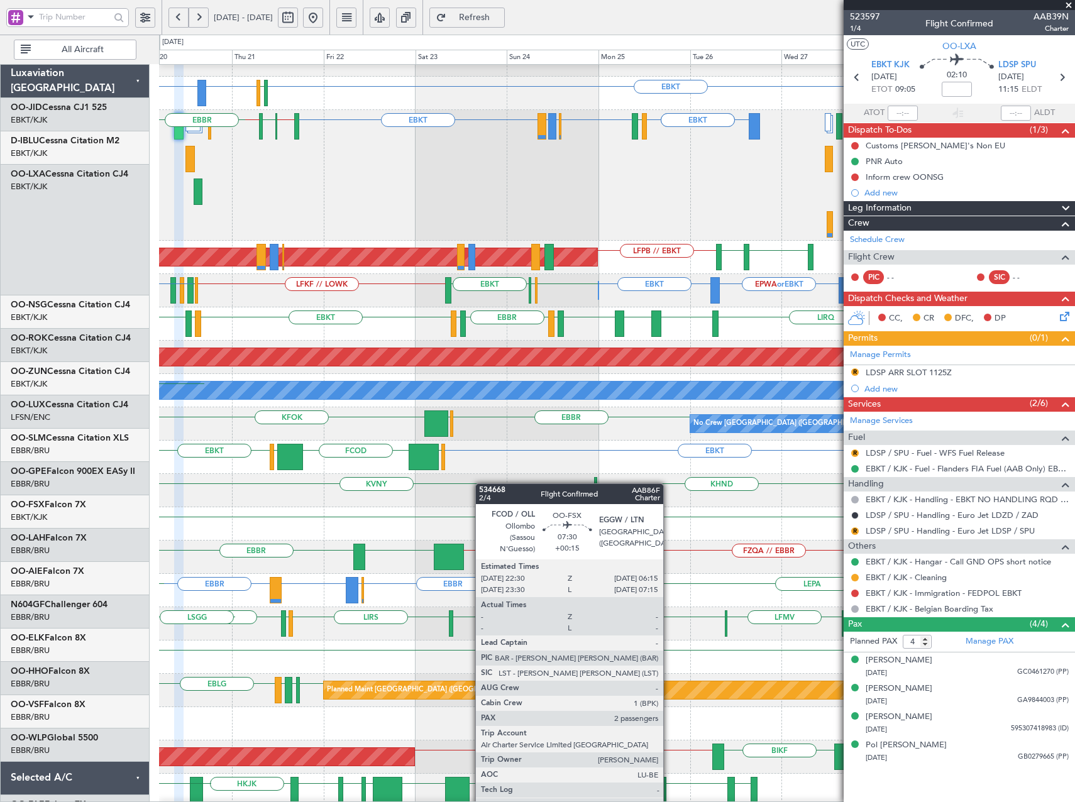
scroll to position [61, 0]
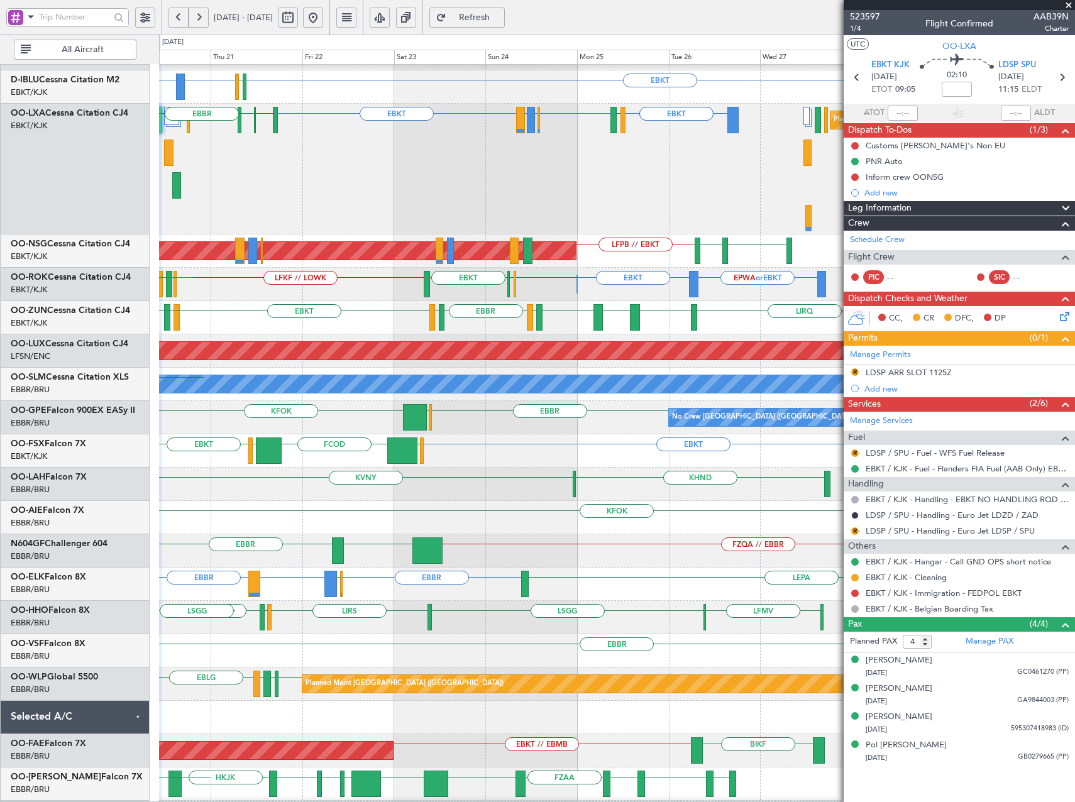
click at [420, 466] on div "EBKT Planned Maint Kortrijk-Wevelgem EBKT EBKT EPWA or EBKT EGJJ EBKT EBBR or E…" at bounding box center [616, 419] width 915 height 830
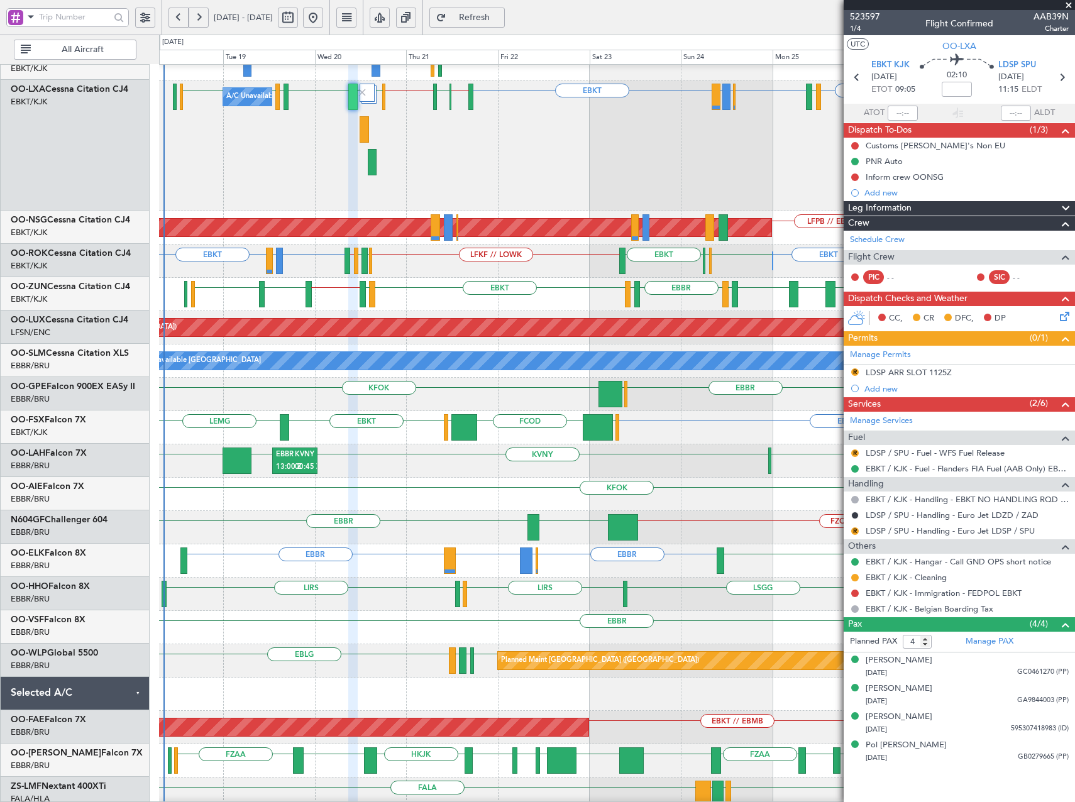
scroll to position [92, 0]
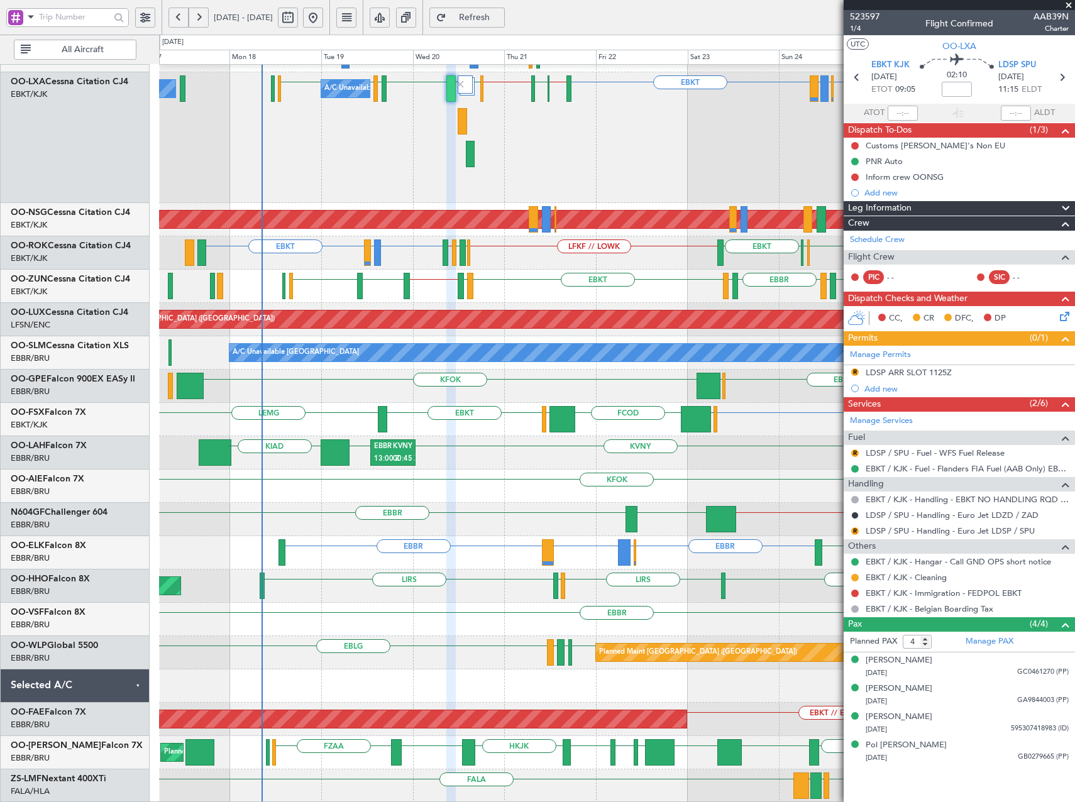
click at [584, 424] on div "EBKT EBKT EPWA or EBKT EBKT EGJJ A/C Unavailable Brussels (Brussels National) E…" at bounding box center [616, 387] width 915 height 830
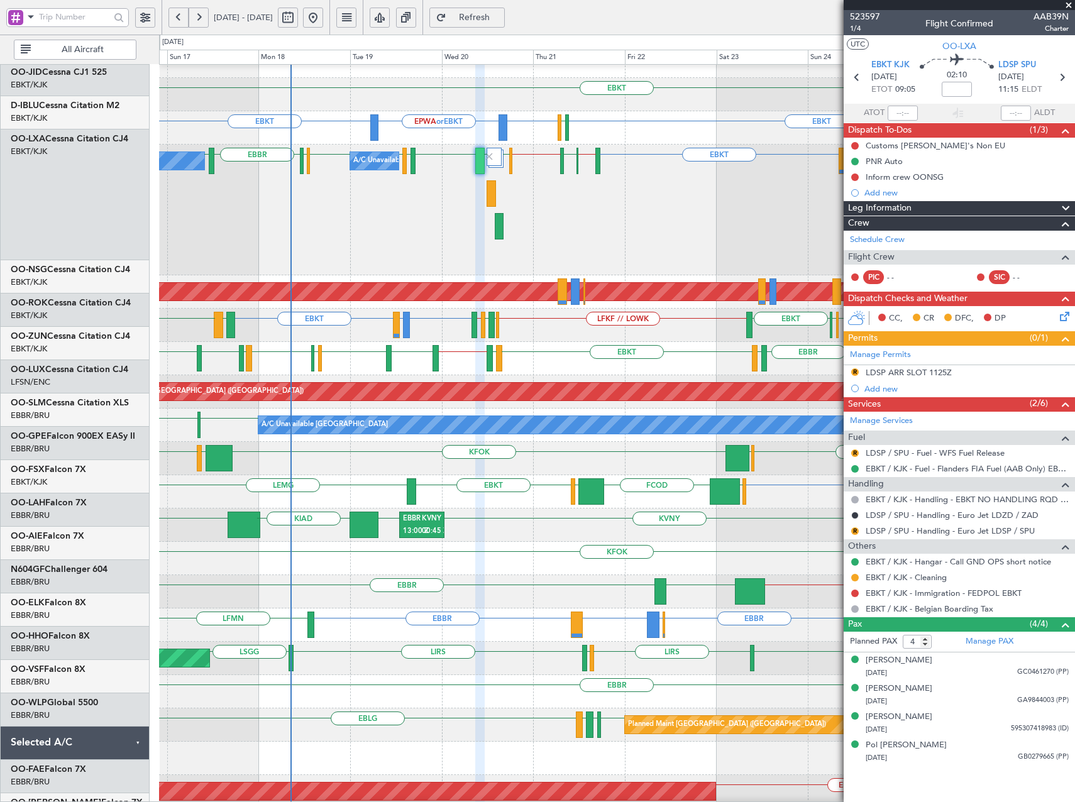
scroll to position [12, 0]
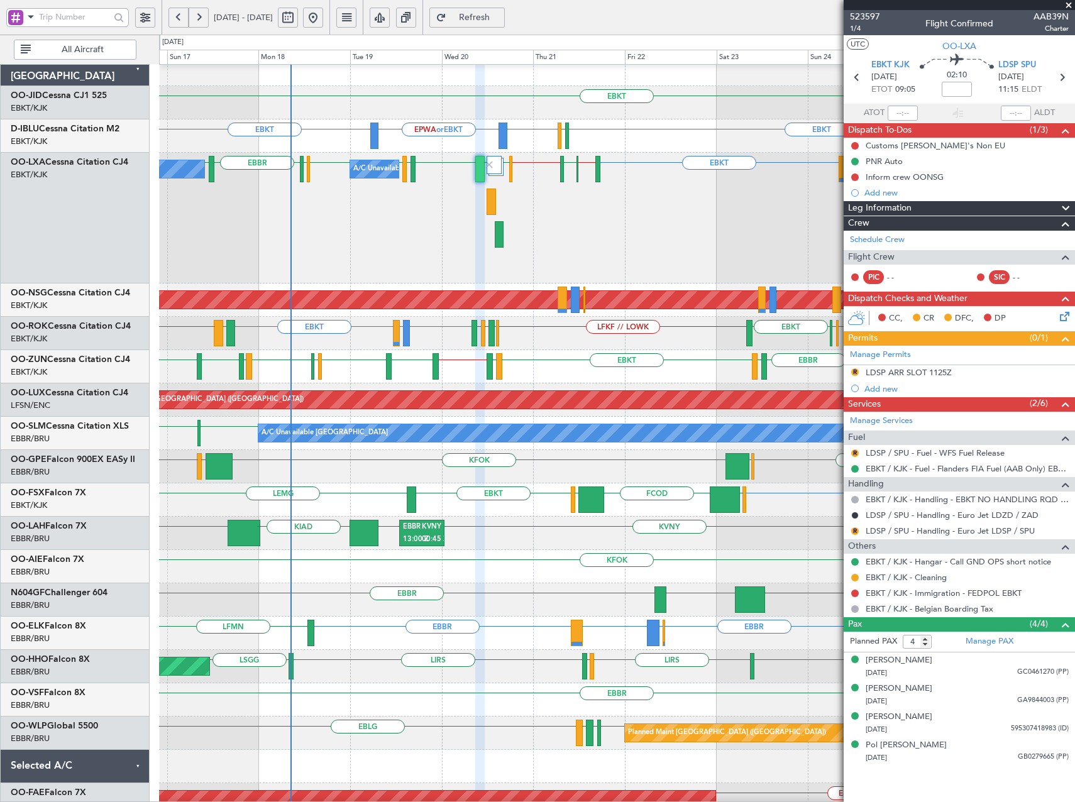
click at [561, 460] on div "No Crew Brussels (Brussels National) EBBR EGLF KFOK EGLF EBBR Planned Maint Bru…" at bounding box center [616, 466] width 915 height 33
click at [500, 15] on span "Refresh" at bounding box center [475, 17] width 52 height 9
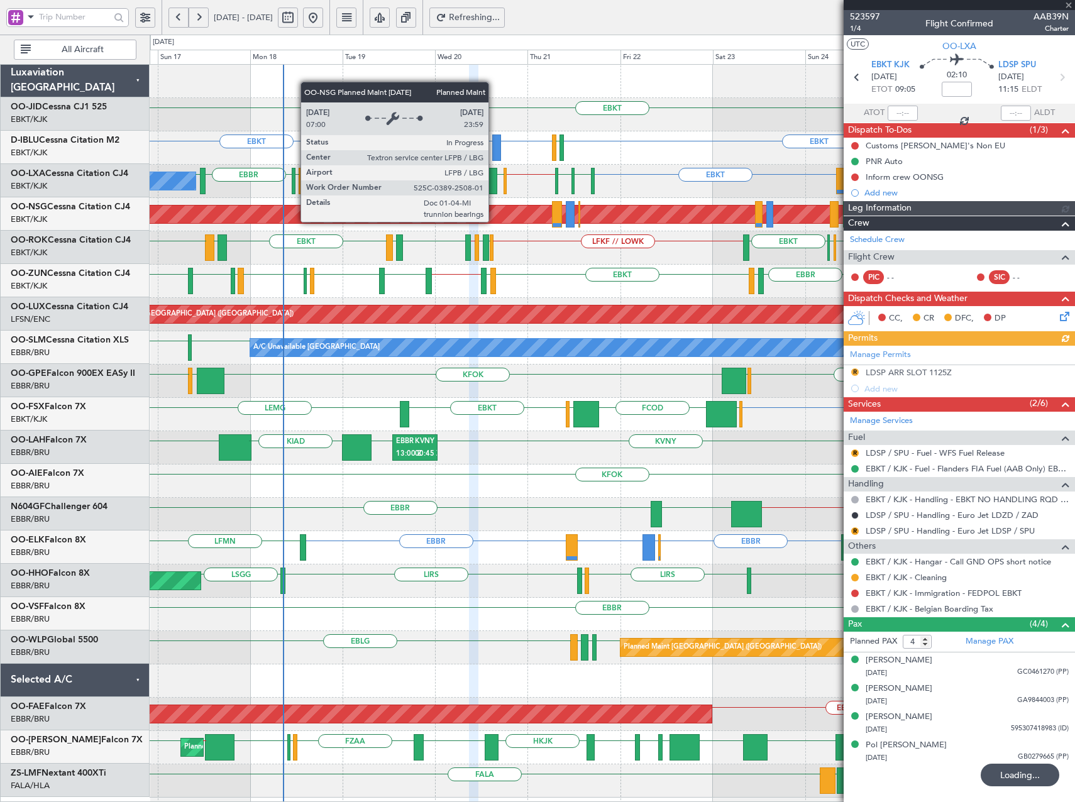
scroll to position [0, 0]
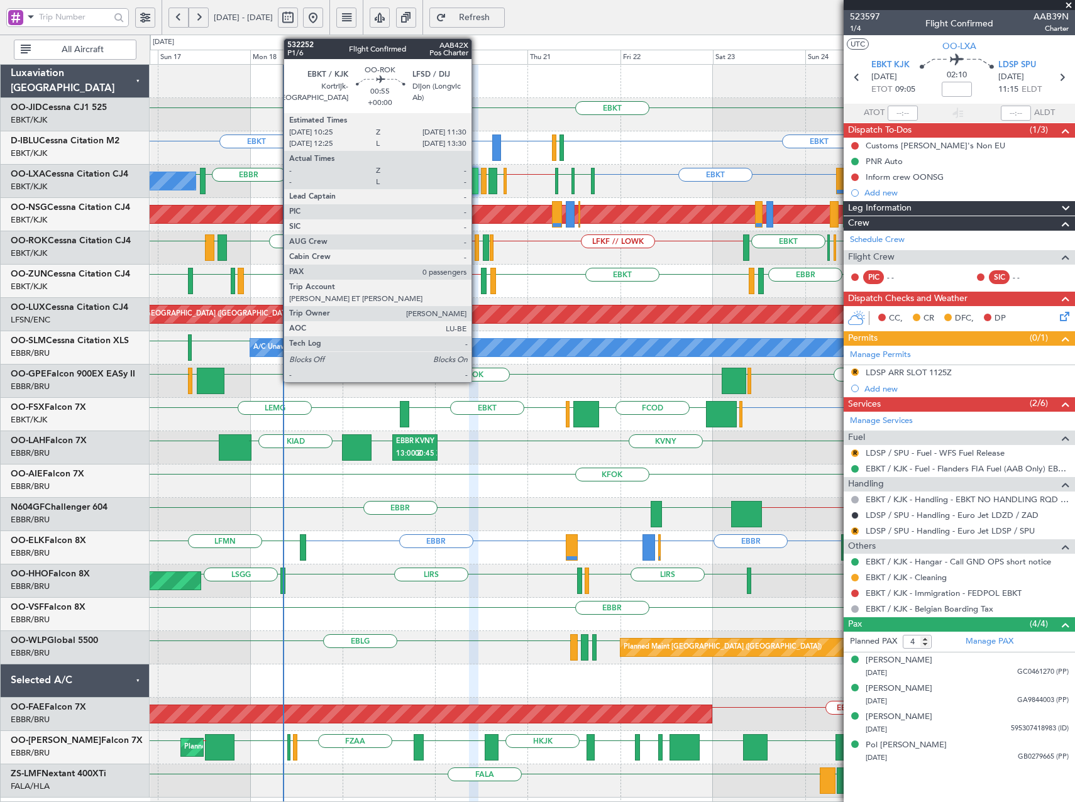
click at [476, 249] on div at bounding box center [477, 247] width 4 height 26
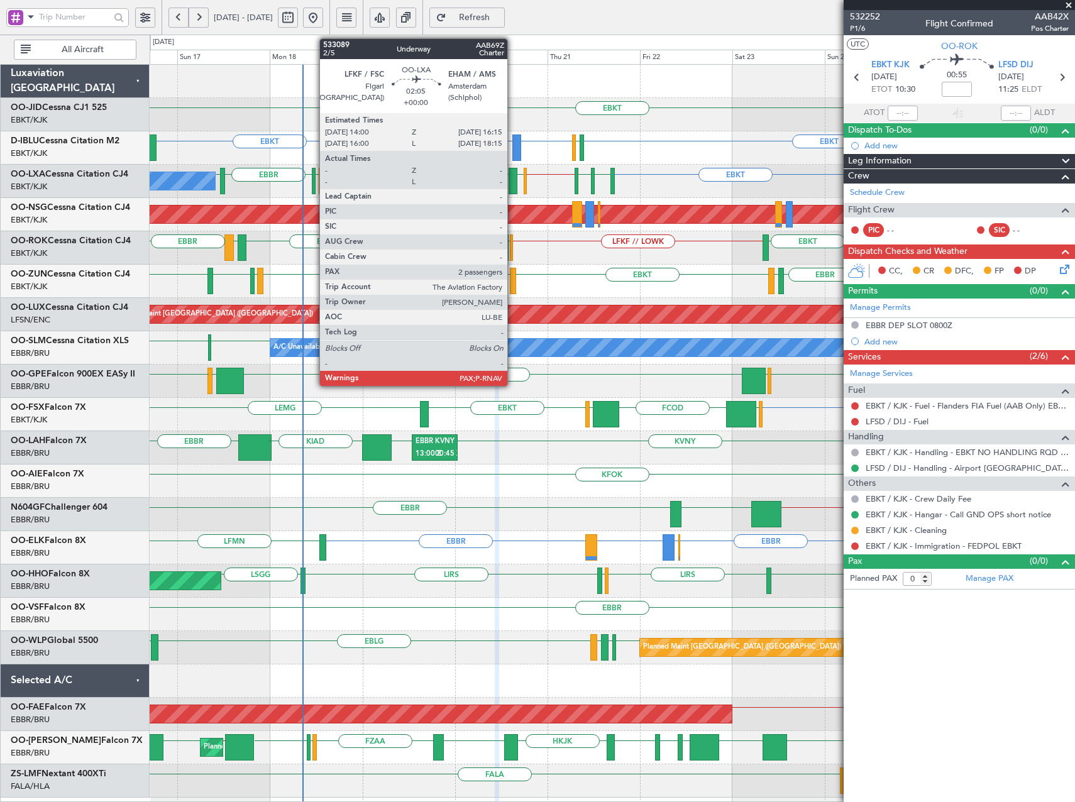
click at [513, 180] on div at bounding box center [512, 181] width 9 height 26
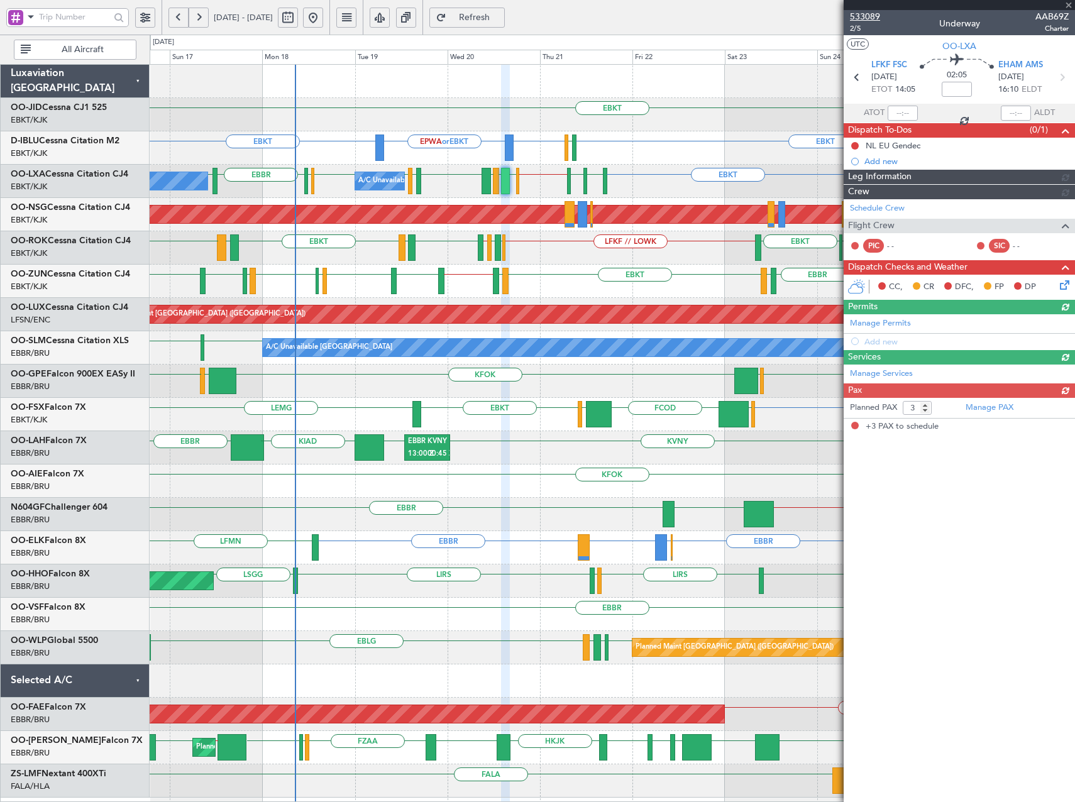
click at [868, 18] on span "533089" at bounding box center [865, 16] width 30 height 13
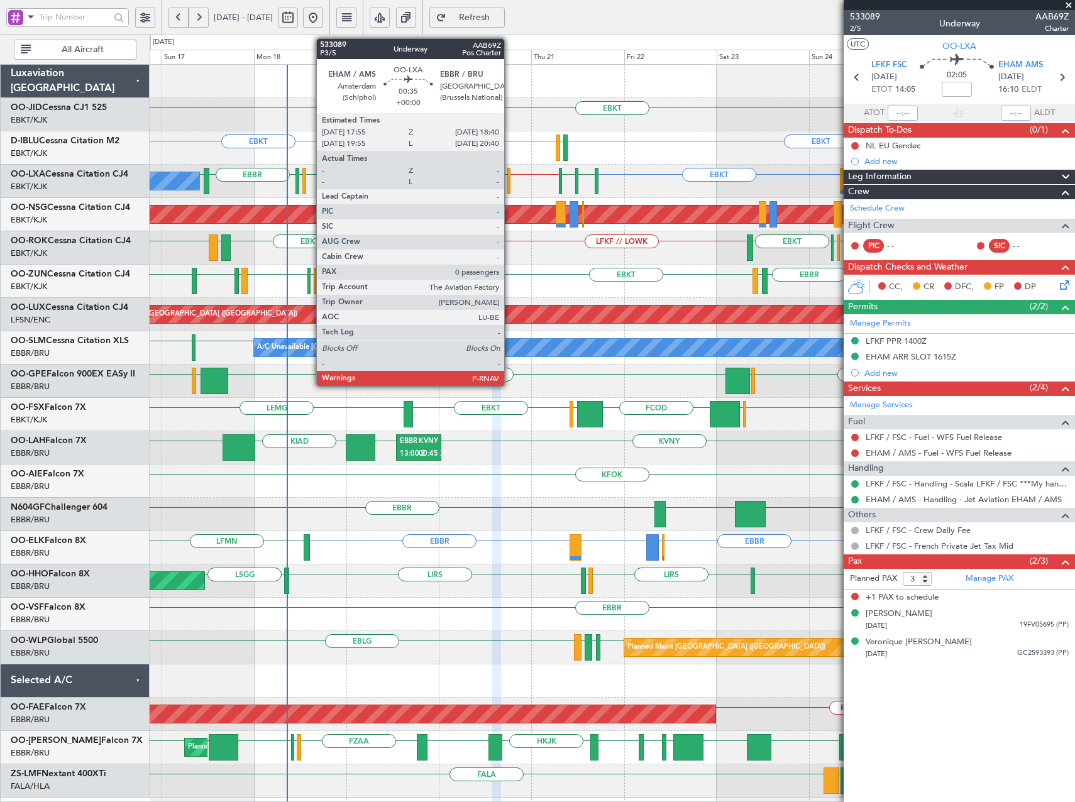
click at [510, 182] on div at bounding box center [508, 181] width 3 height 26
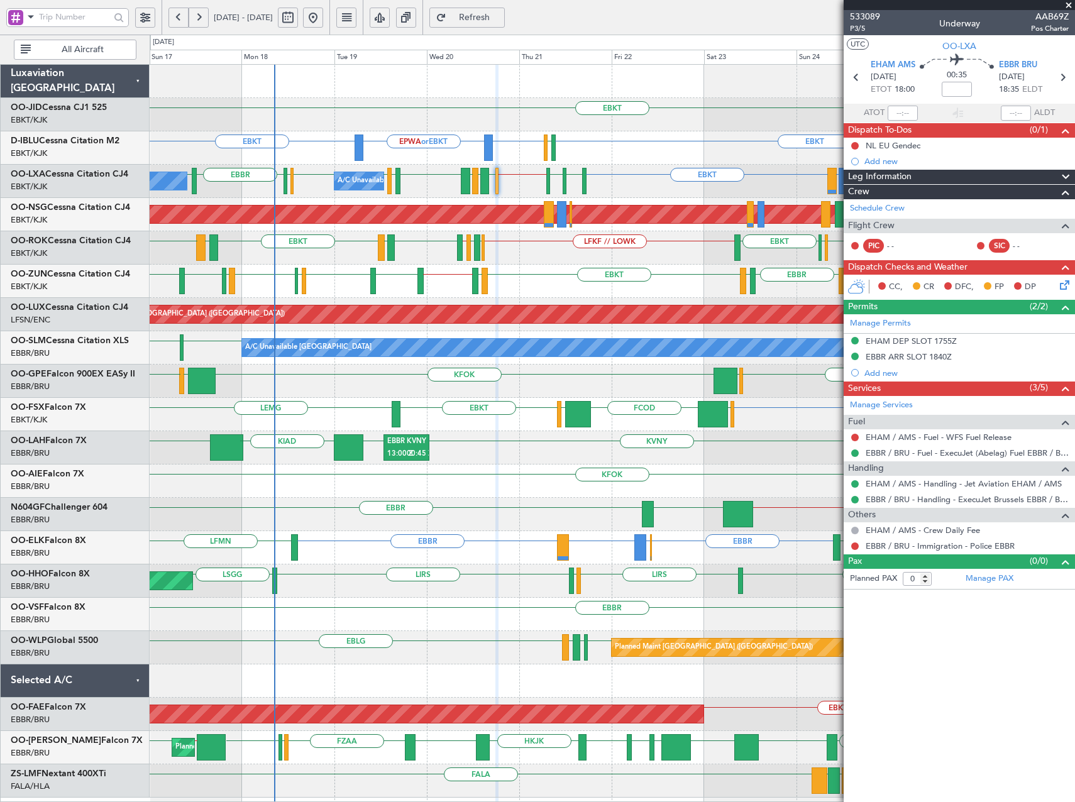
click at [500, 20] on span "Refresh" at bounding box center [475, 17] width 52 height 9
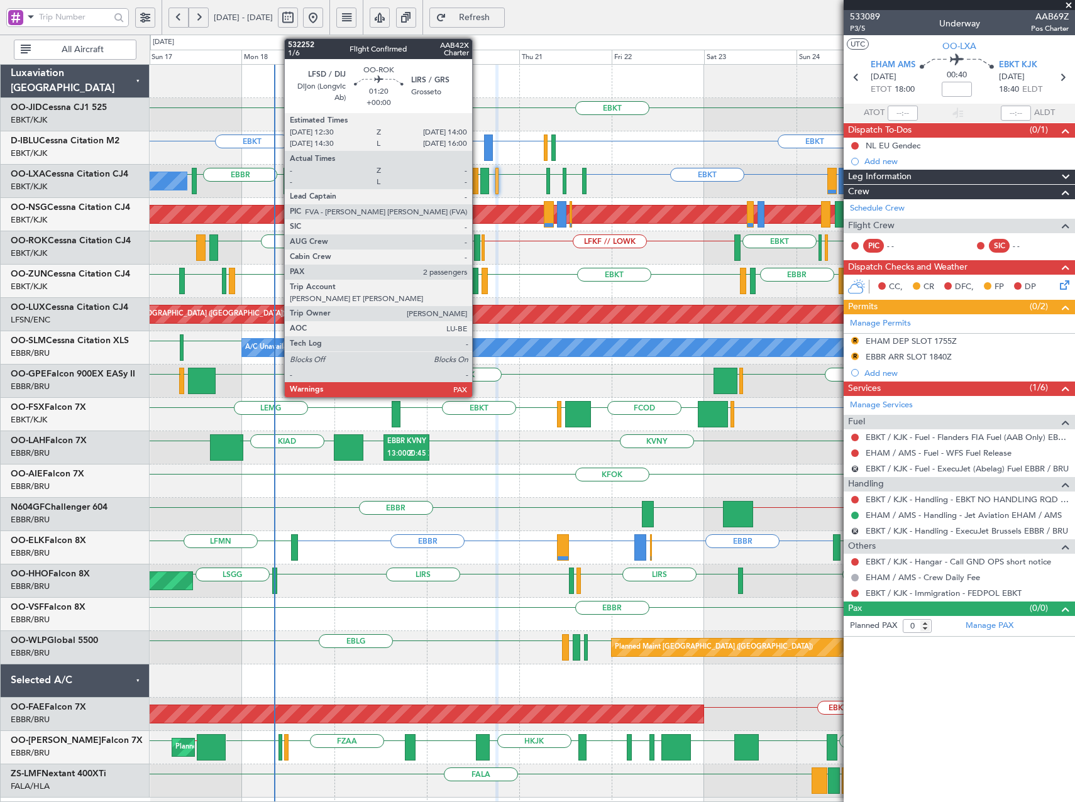
click at [478, 253] on div at bounding box center [477, 247] width 6 height 26
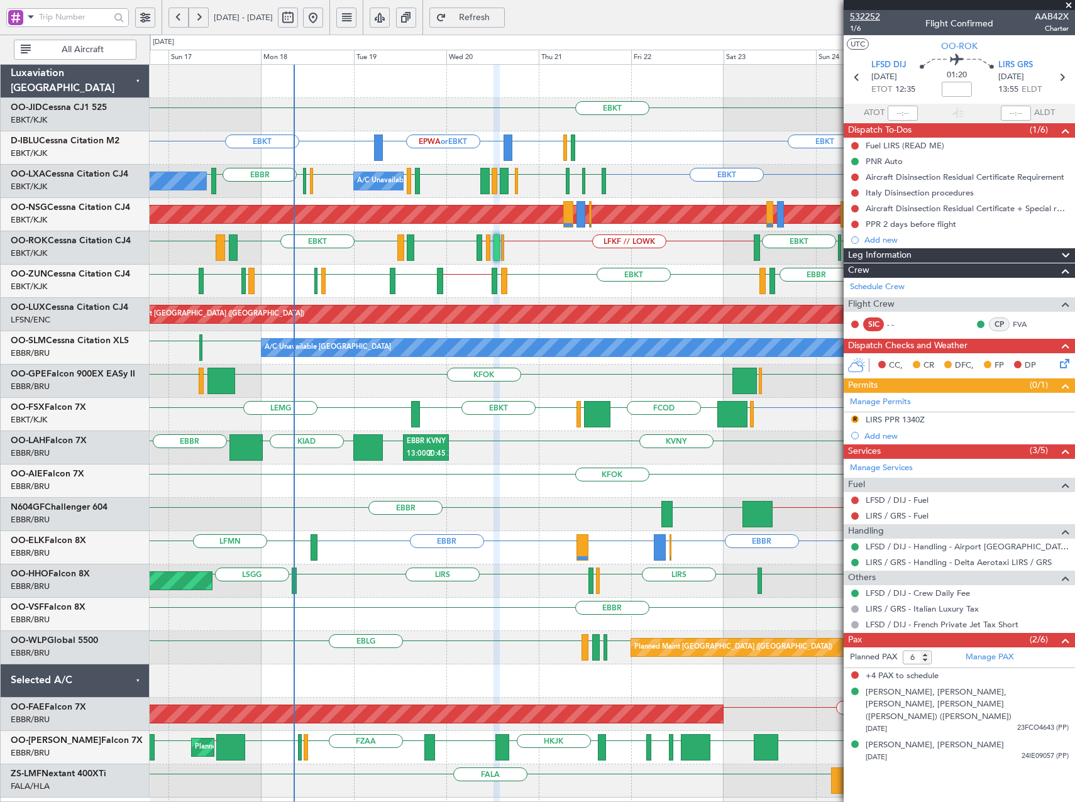
click at [871, 14] on span "532252" at bounding box center [865, 16] width 30 height 13
click at [500, 19] on span "Refresh" at bounding box center [475, 17] width 52 height 9
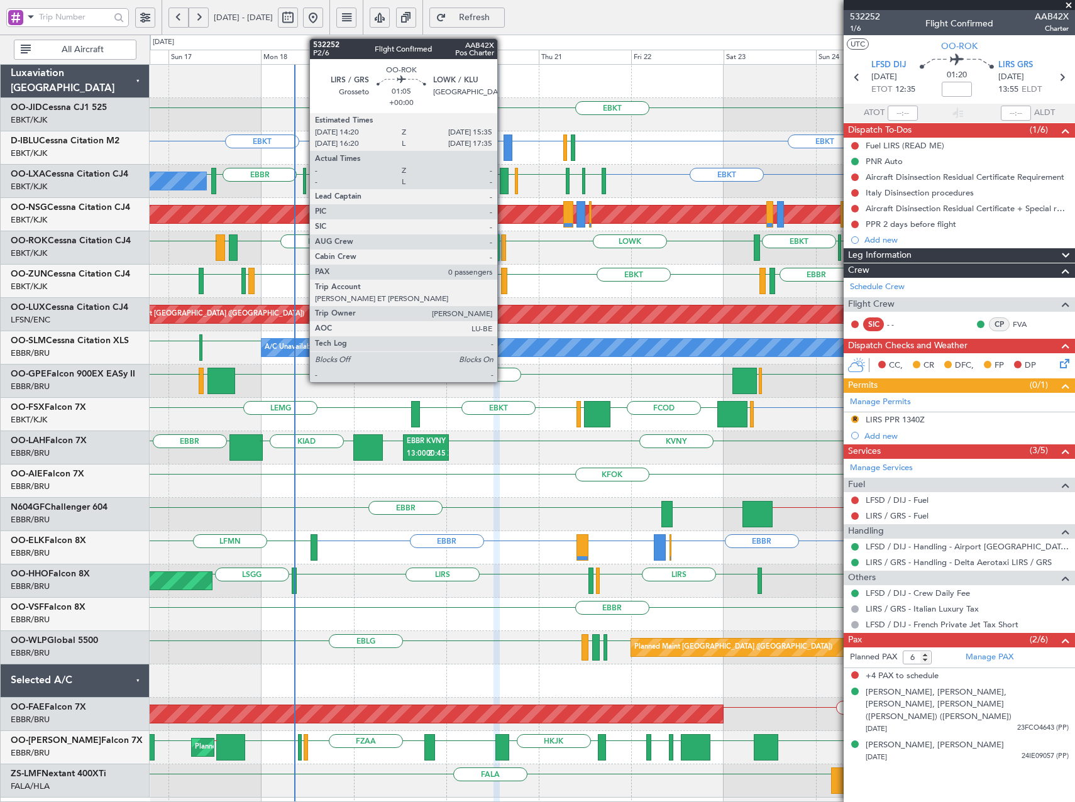
click at [503, 250] on div at bounding box center [503, 247] width 5 height 26
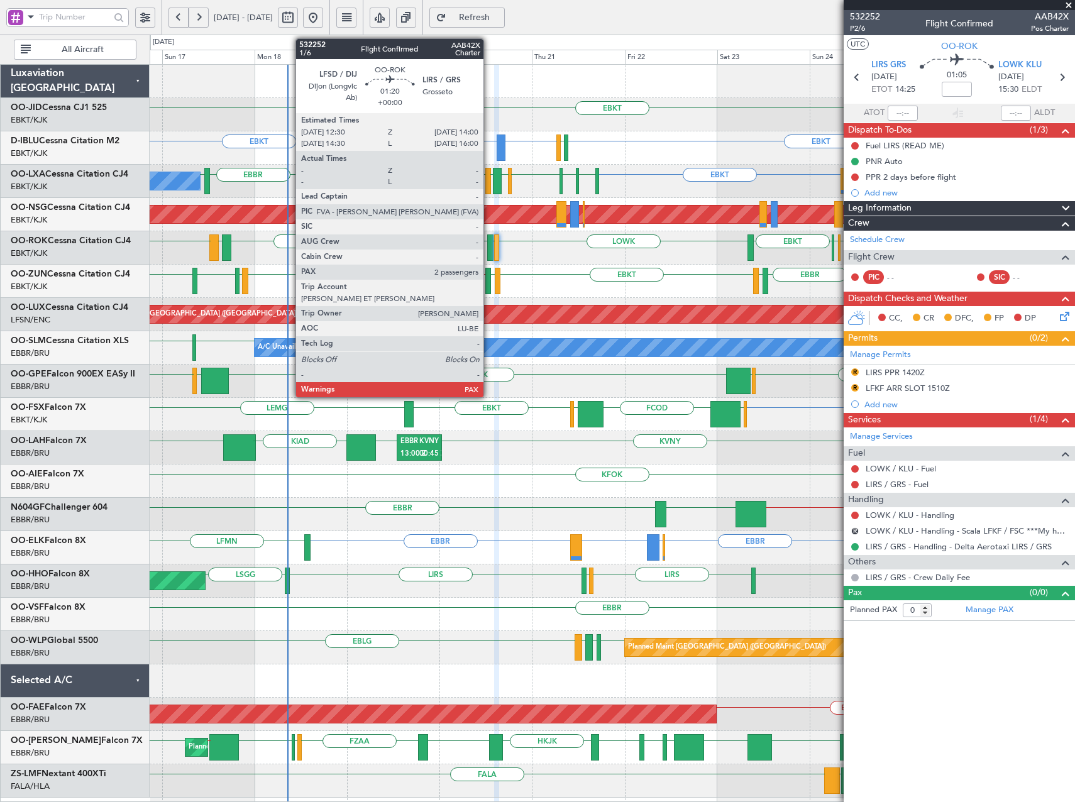
click at [489, 251] on div at bounding box center [490, 247] width 6 height 26
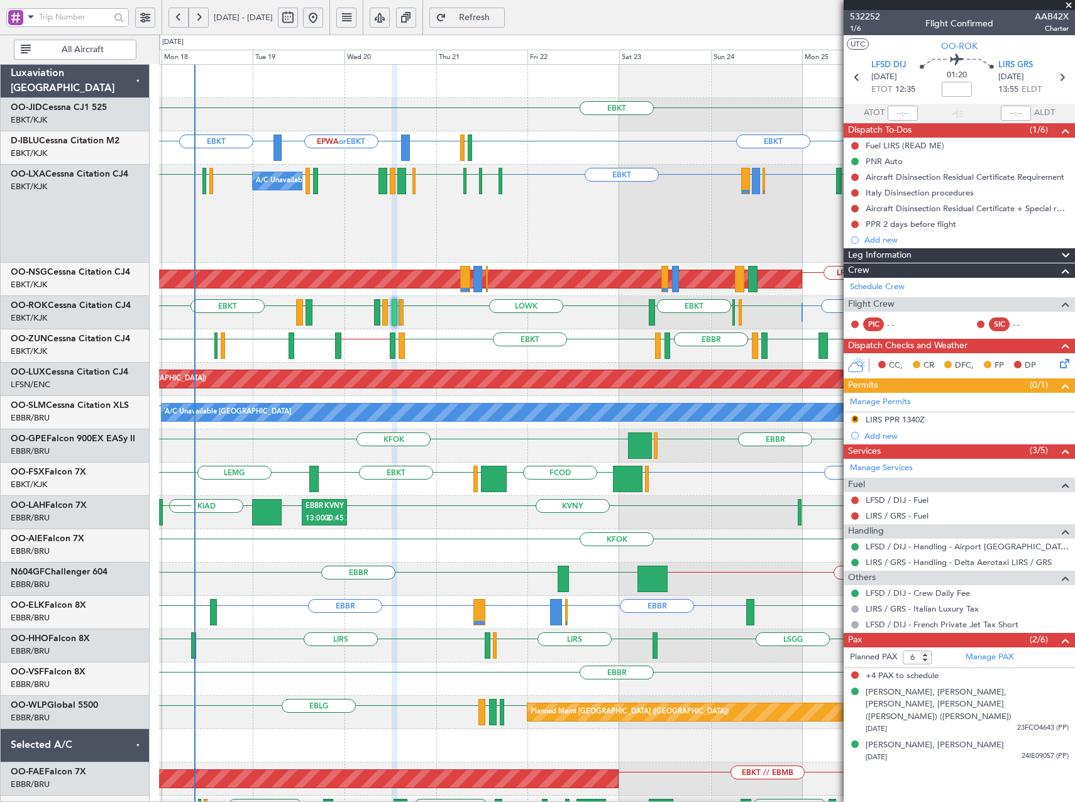
click at [536, 265] on div "EBKT EBKT EBKT EPWA or EBKT EBKT EGJJ EBBR or EBKT EBLG or EBKT LIRA or EBKT EB…" at bounding box center [616, 464] width 915 height 798
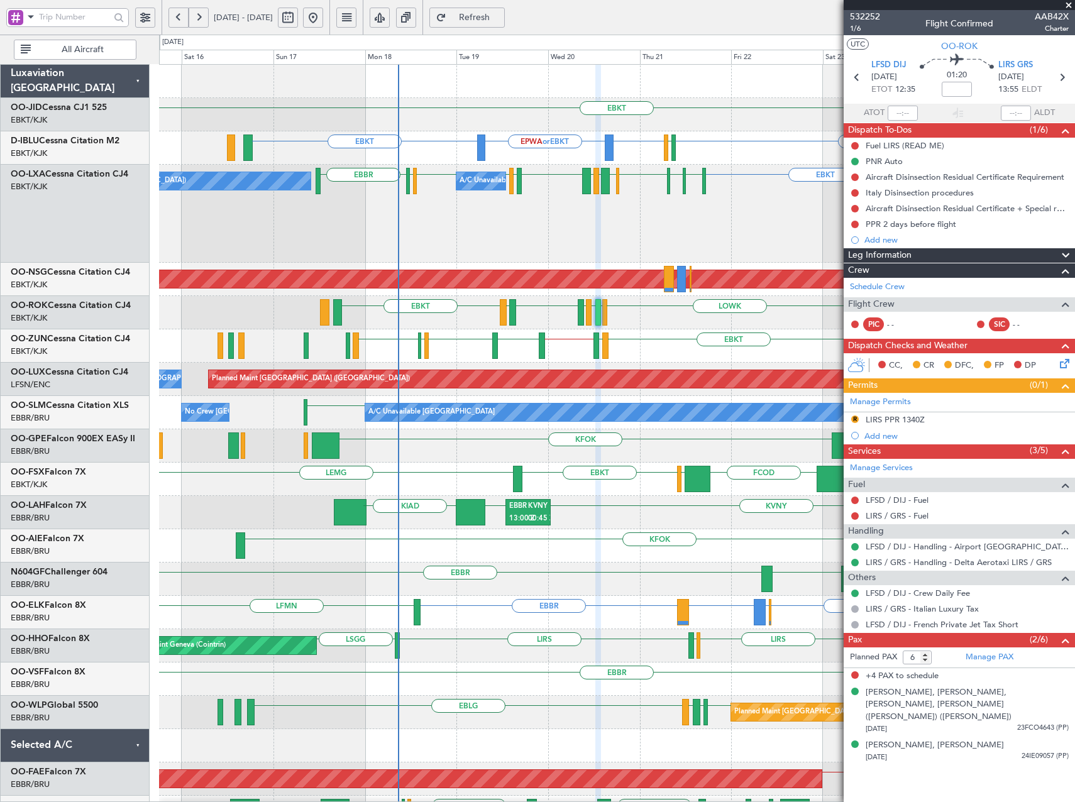
click at [507, 259] on div "A/C Unavailable Brussels (Brussels National) EBBR or EBKT EBLG or EBKT LIRA or …" at bounding box center [616, 214] width 915 height 98
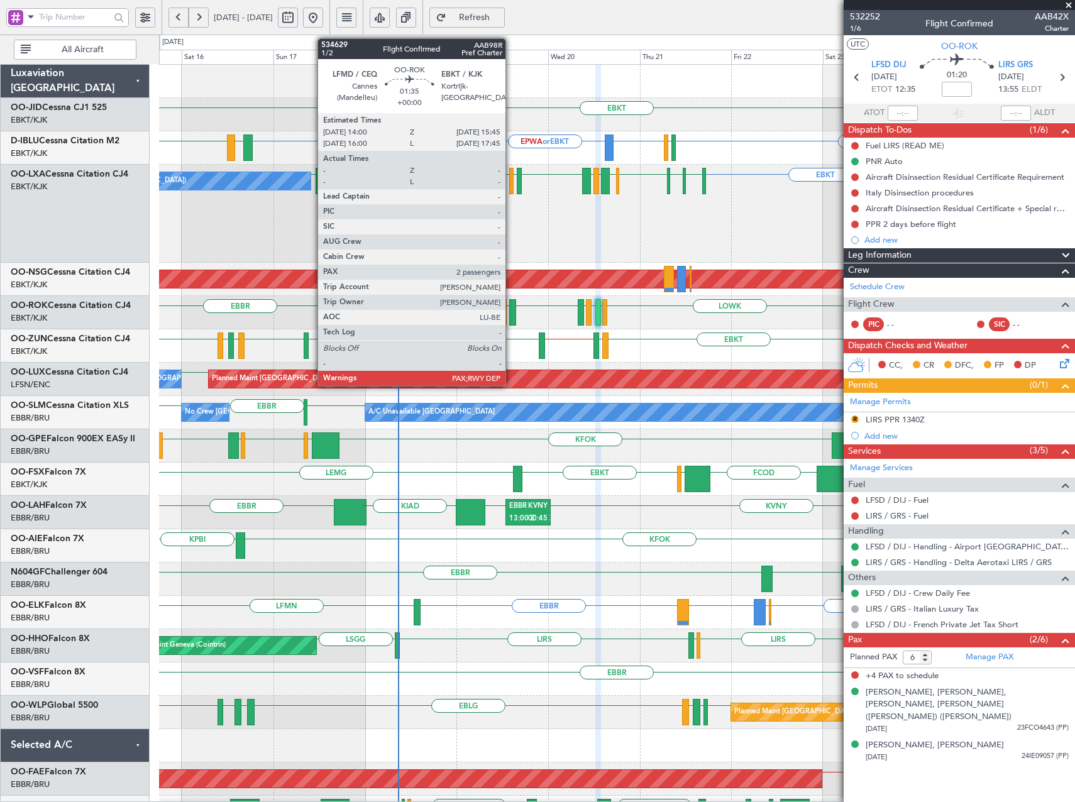
click at [511, 317] on div at bounding box center [512, 312] width 7 height 26
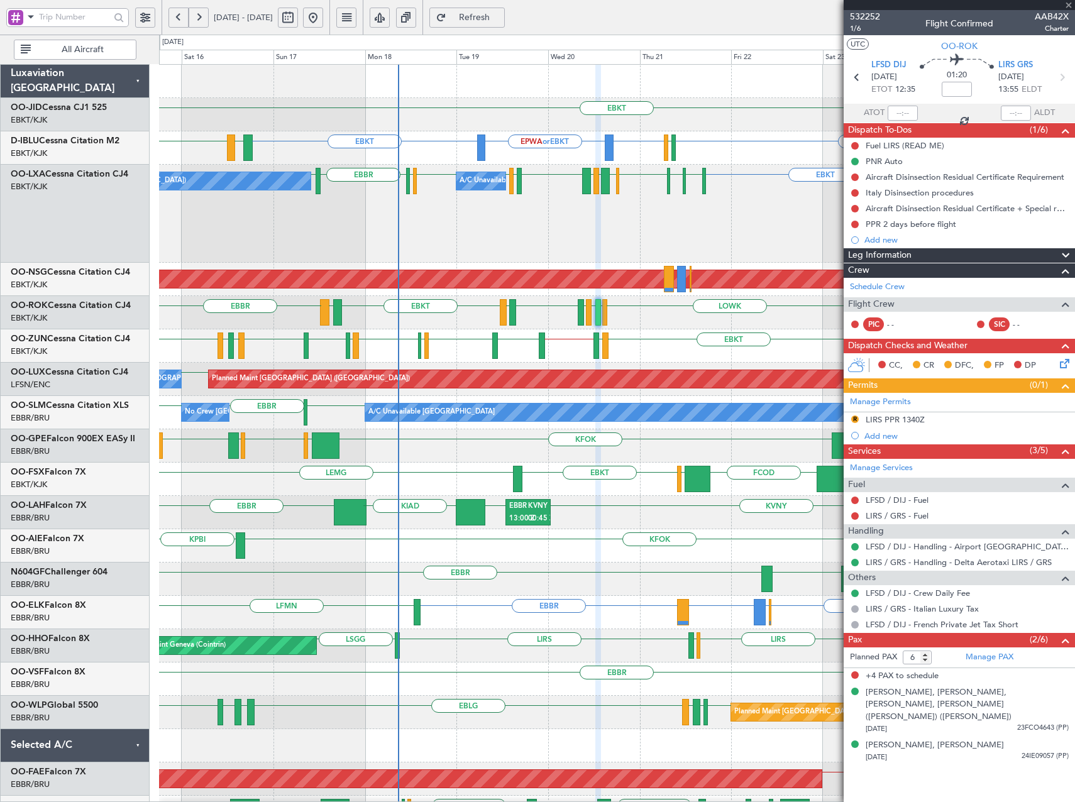
type input "2"
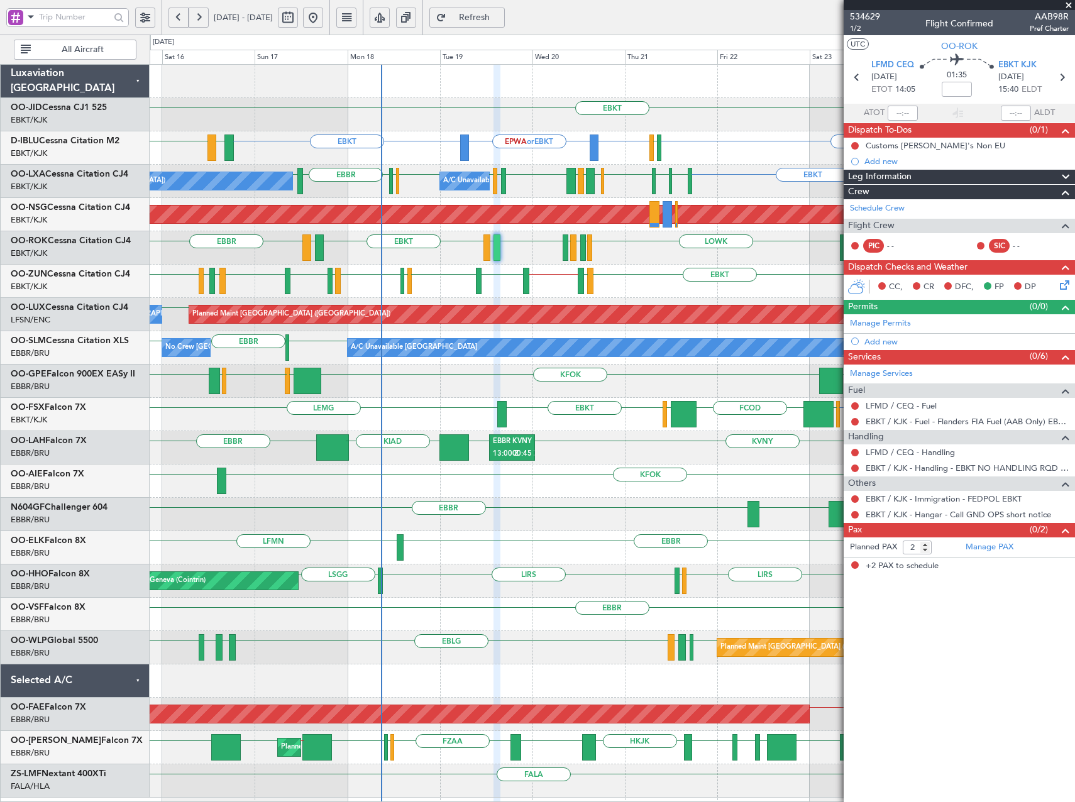
click at [630, 448] on div "EBBR KVNY EBBR KIAD KHND EBBR 13:00 Z KVNY 00:45 Z" at bounding box center [612, 447] width 925 height 33
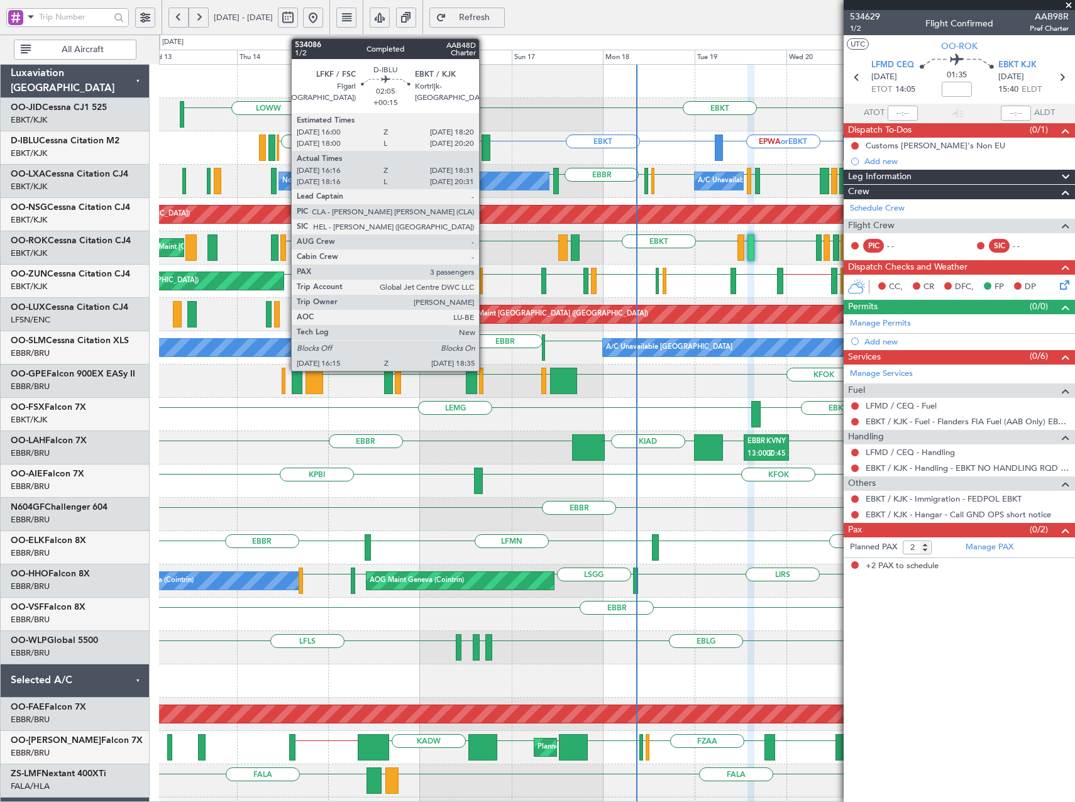
click at [485, 150] on div at bounding box center [485, 148] width 9 height 26
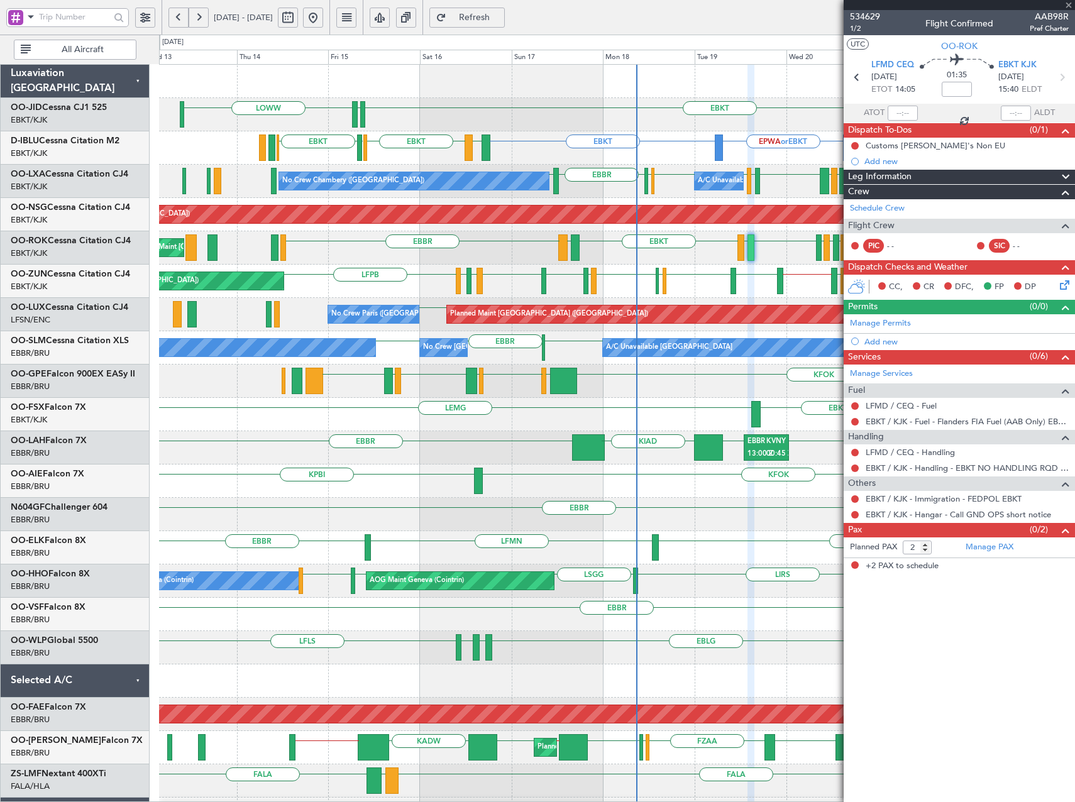
type input "+00:15"
type input "16:26"
type input "18:26"
type input "3"
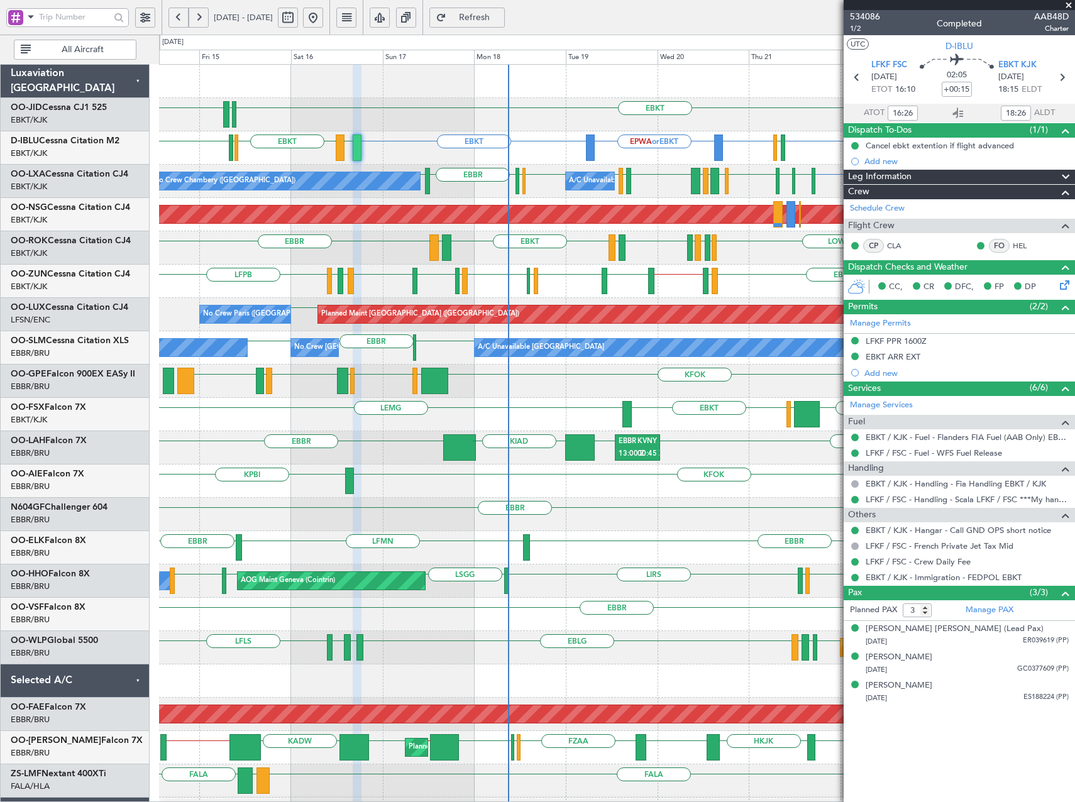
click at [651, 294] on div "LFPB EBBR // EBKT EGPF EBBR EGLF EBBR LFMT LFSN LFMT EBBR LFRQ EBKT LOWS Unplan…" at bounding box center [616, 281] width 915 height 33
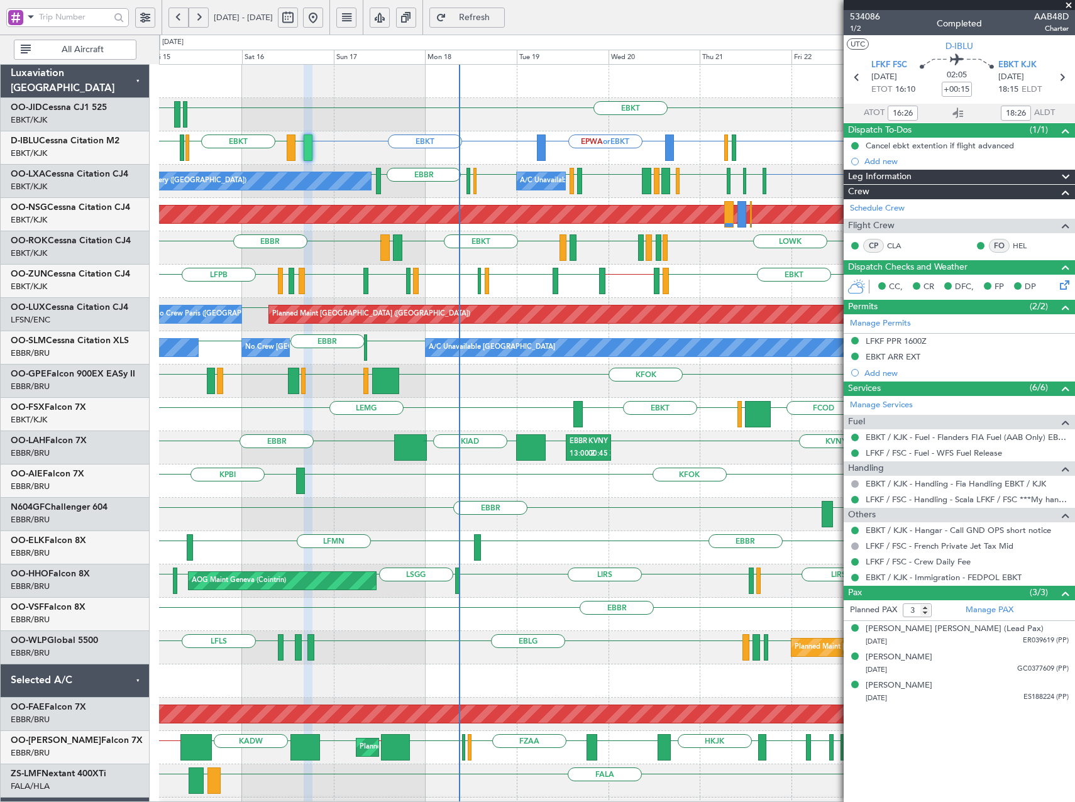
click at [723, 253] on div "EBBR EBKT LFMD EBKT LIEO EBKT EHAM EBKT LOWK LIRS LFSD LOWK Owner Kortrijk-Weve…" at bounding box center [616, 247] width 915 height 33
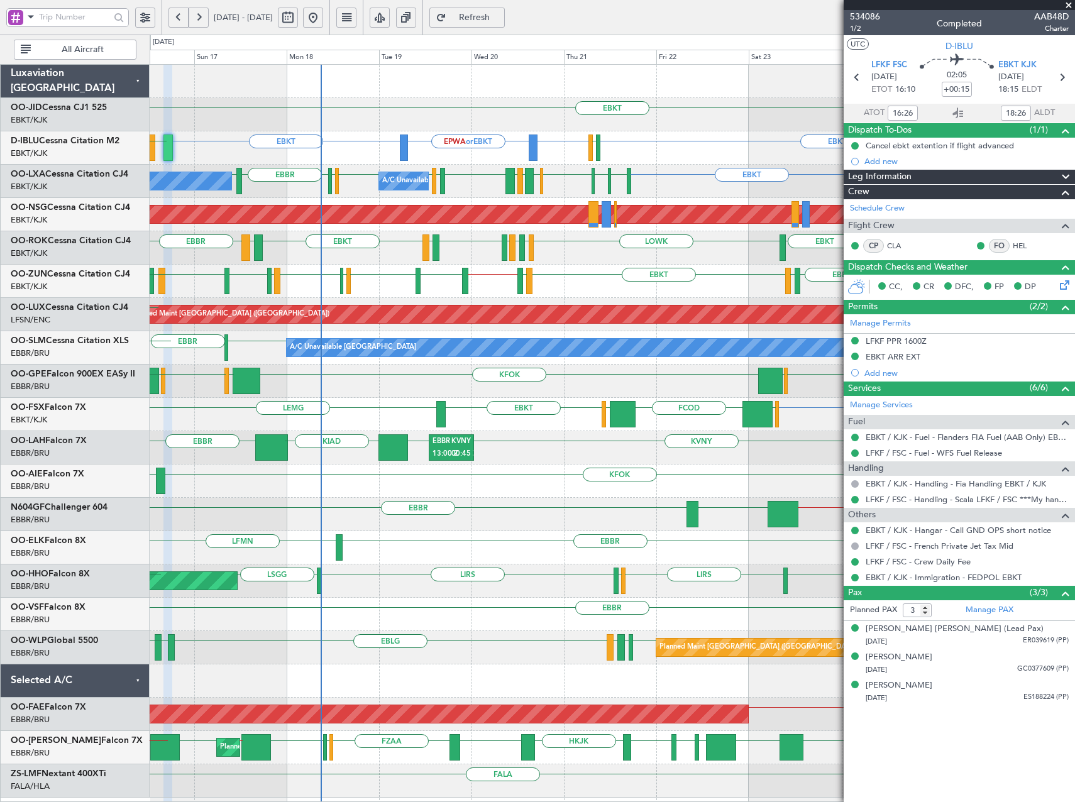
click at [590, 264] on div "EBKT EBBR EBKT EHAM EBKT LOWK LIRS LFSD LOWK EBKT LFMD EBKT LIEO Owner Kortrijk…" at bounding box center [612, 247] width 925 height 33
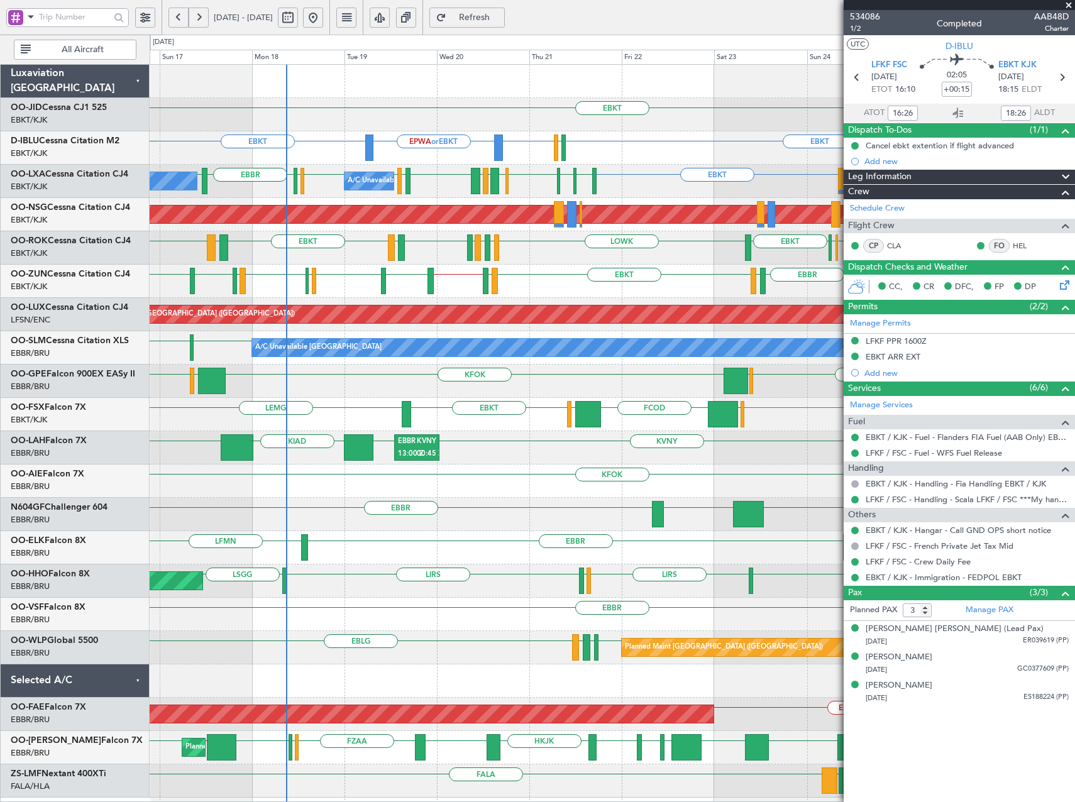
click at [586, 285] on div "LIRQ EBKT LEBZ EBKT LOWS EBBR LFBD EBKT LOWS EBBR // EBKT EGPF EBBR EGLF EBBR L…" at bounding box center [612, 281] width 925 height 33
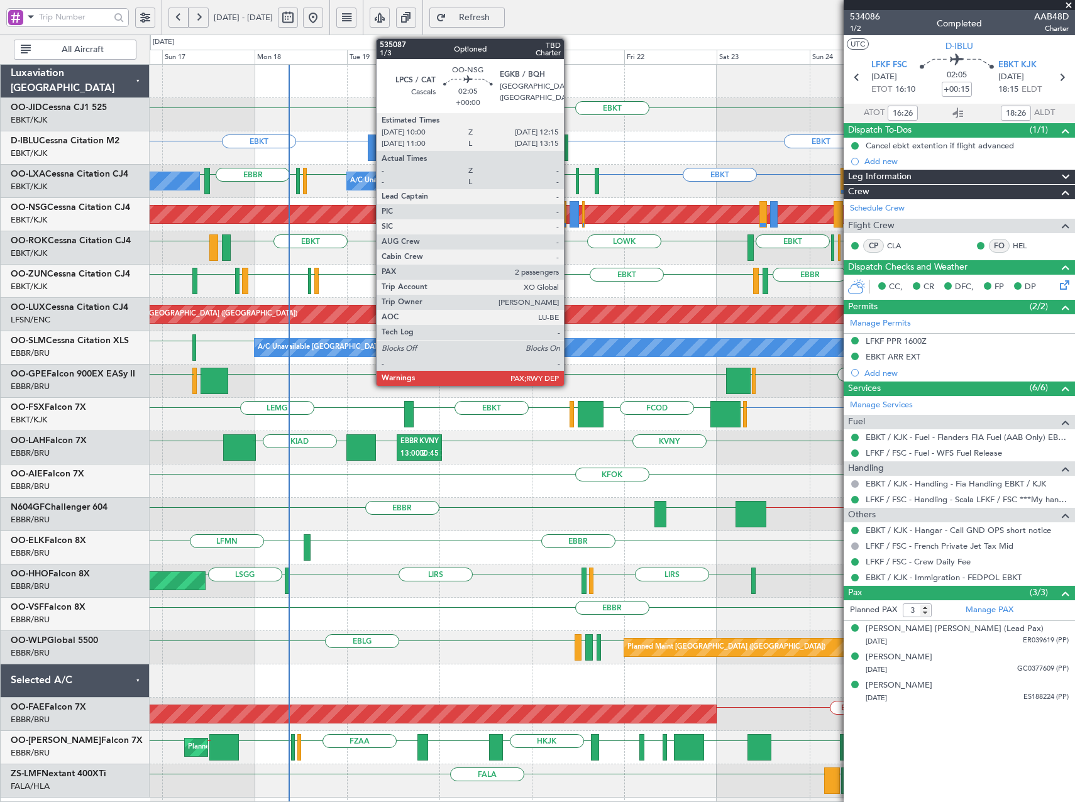
click at [569, 211] on div at bounding box center [573, 214] width 9 height 26
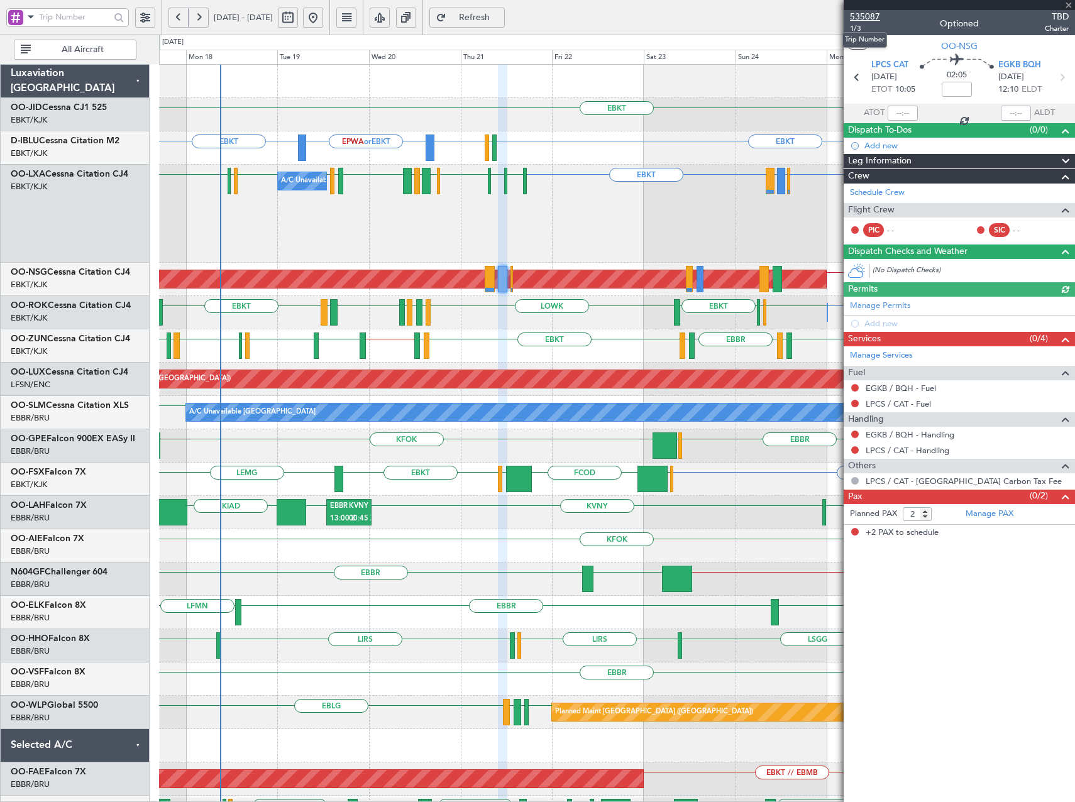
click at [874, 14] on span "535087" at bounding box center [865, 16] width 30 height 13
click at [500, 14] on span "Refresh" at bounding box center [475, 17] width 52 height 9
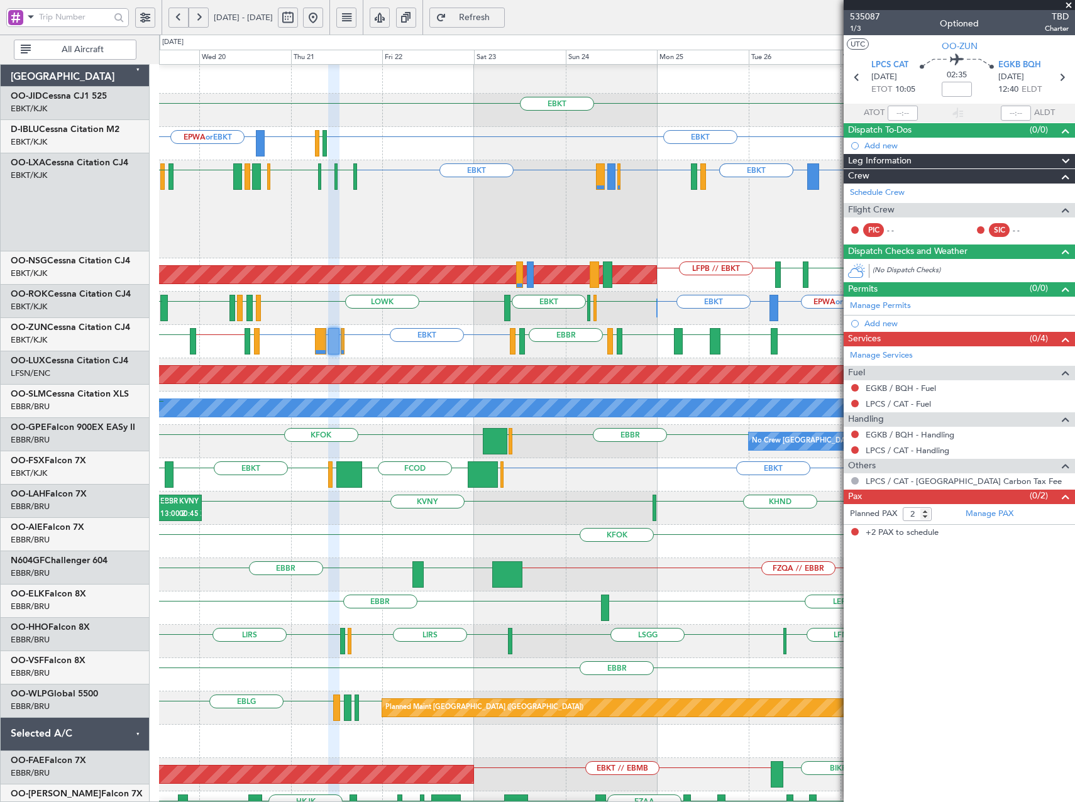
click at [522, 325] on div "EBKT EGKB or EBKT LPCS or EBKT EBKT LIRQ EBKT LEBZ EBBR // EBKT EGPF EBKT LOWS …" at bounding box center [616, 341] width 915 height 33
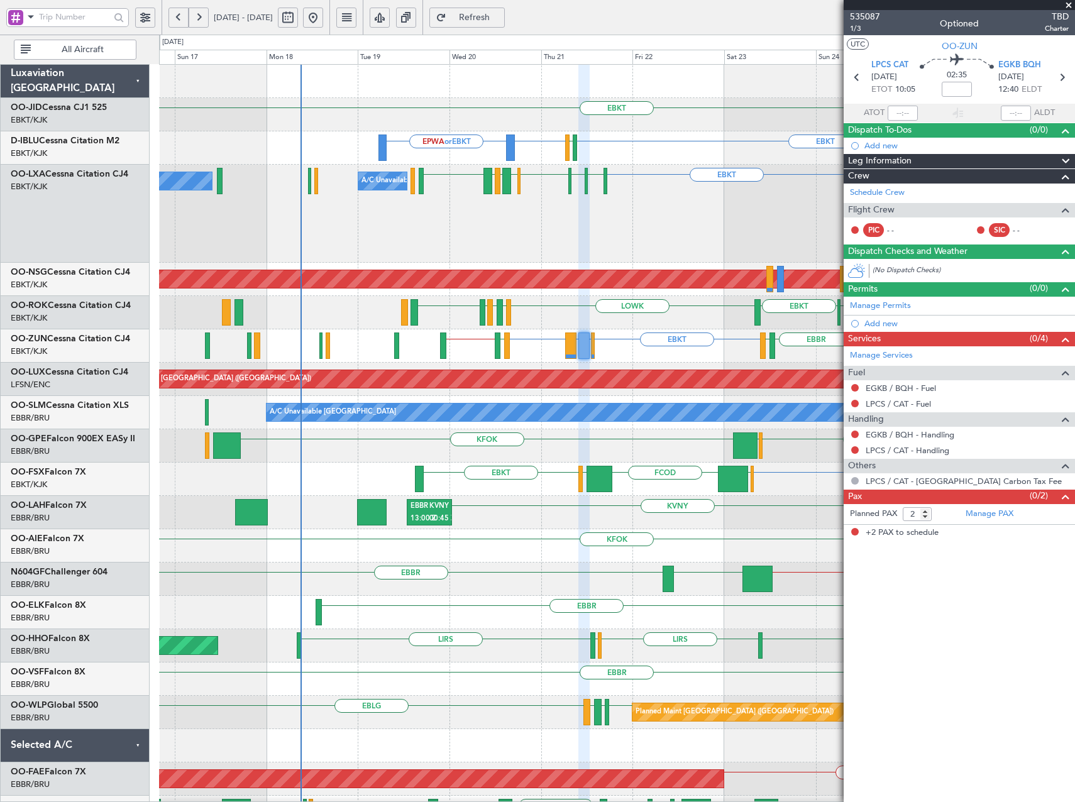
click at [701, 342] on div "EBKT EGNT EBKT EBKT EGJJ EBKT EPWA or EBKT LICC or EBKT LICC or EBKT EBKT EBKT …" at bounding box center [616, 497] width 915 height 864
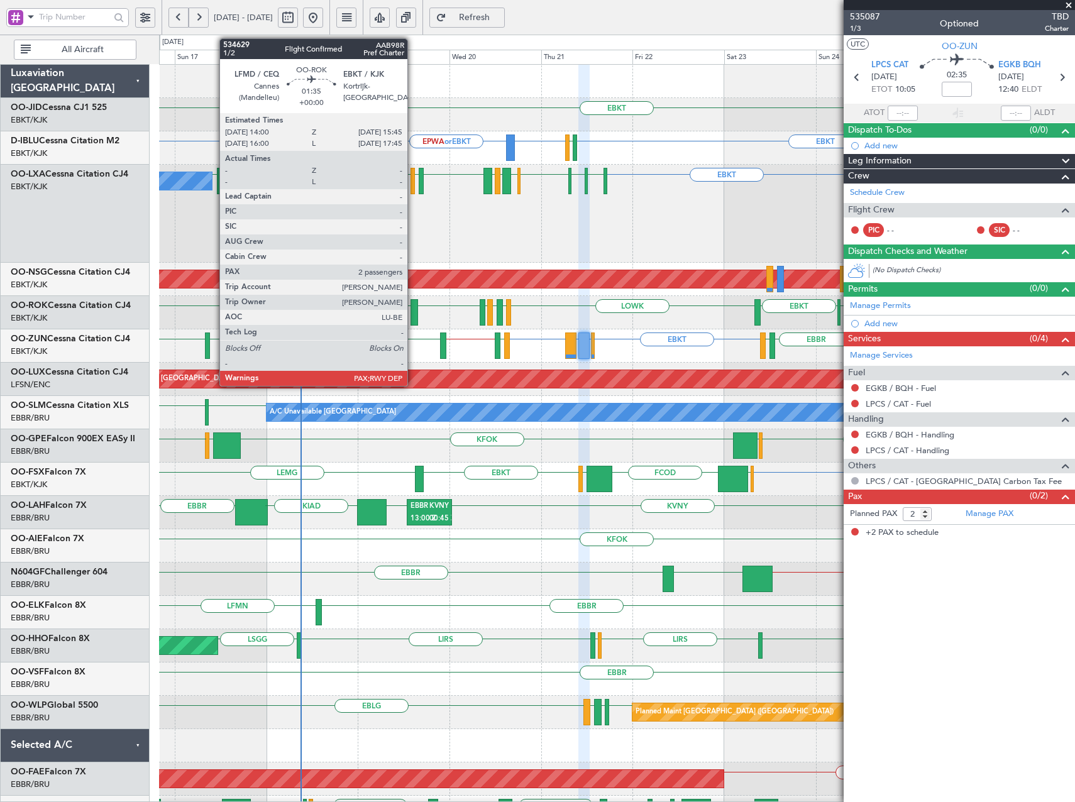
click at [415, 317] on div at bounding box center [413, 312] width 7 height 26
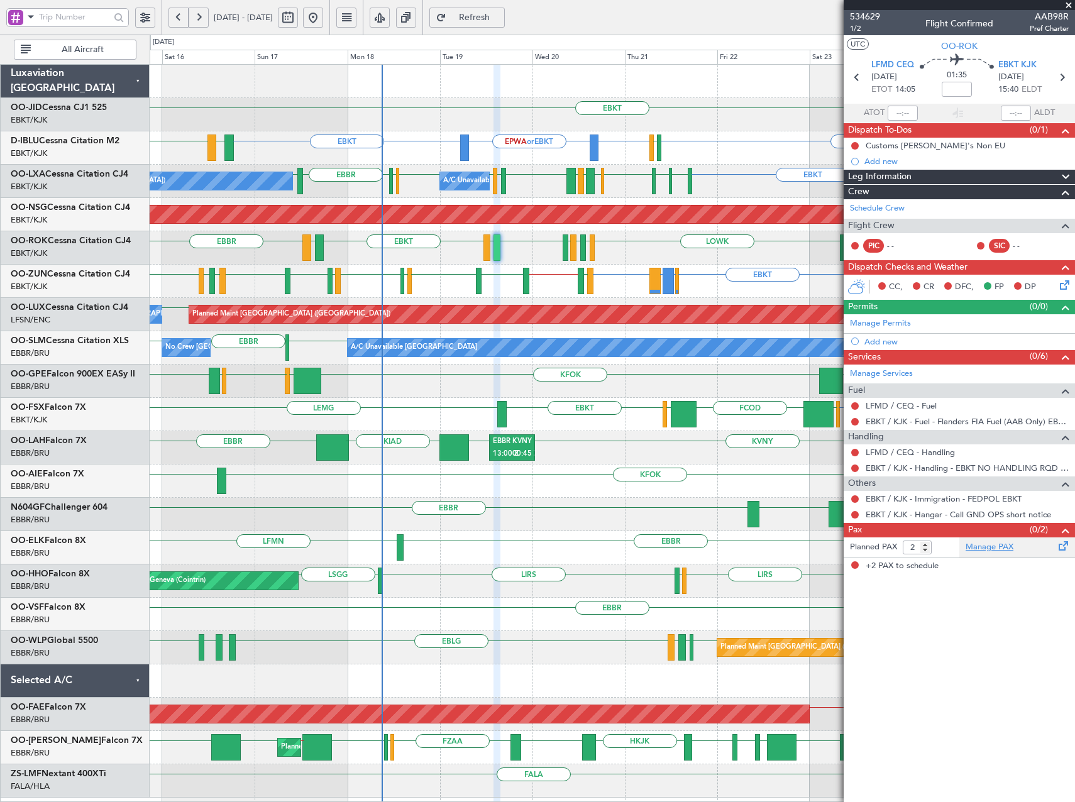
click at [1002, 549] on link "Manage PAX" at bounding box center [989, 547] width 48 height 13
click at [485, 13] on button "Refresh" at bounding box center [466, 18] width 75 height 20
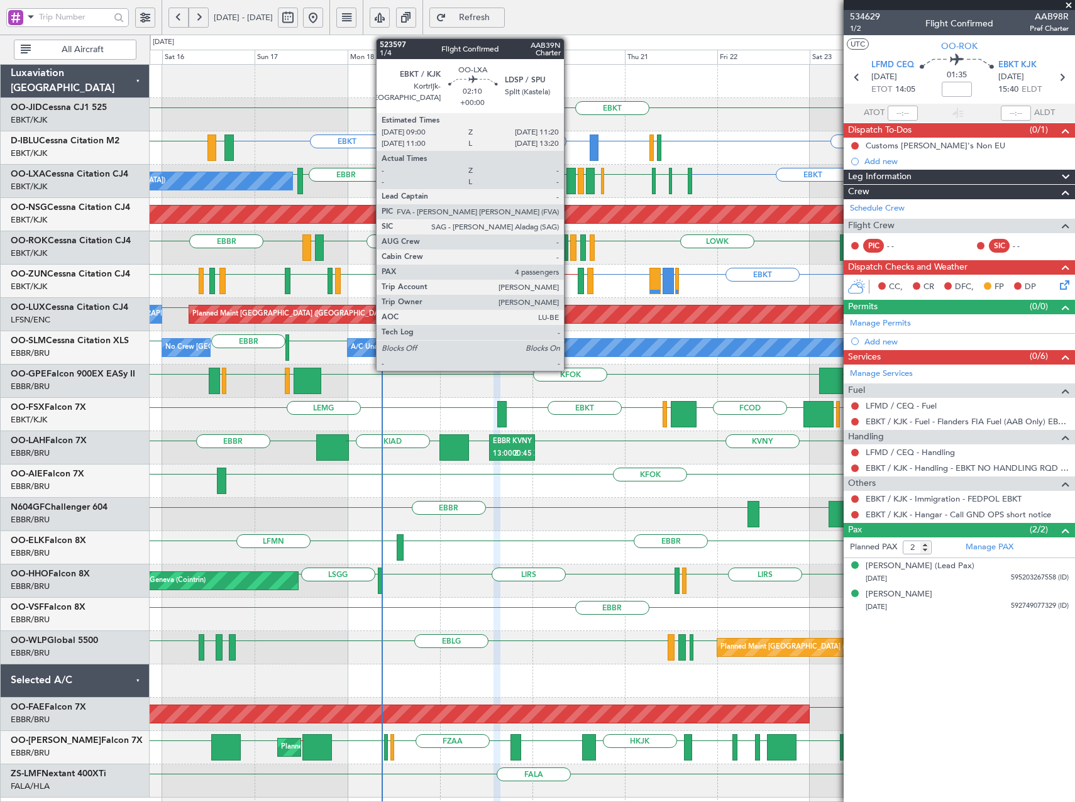
click at [569, 179] on div at bounding box center [570, 181] width 9 height 26
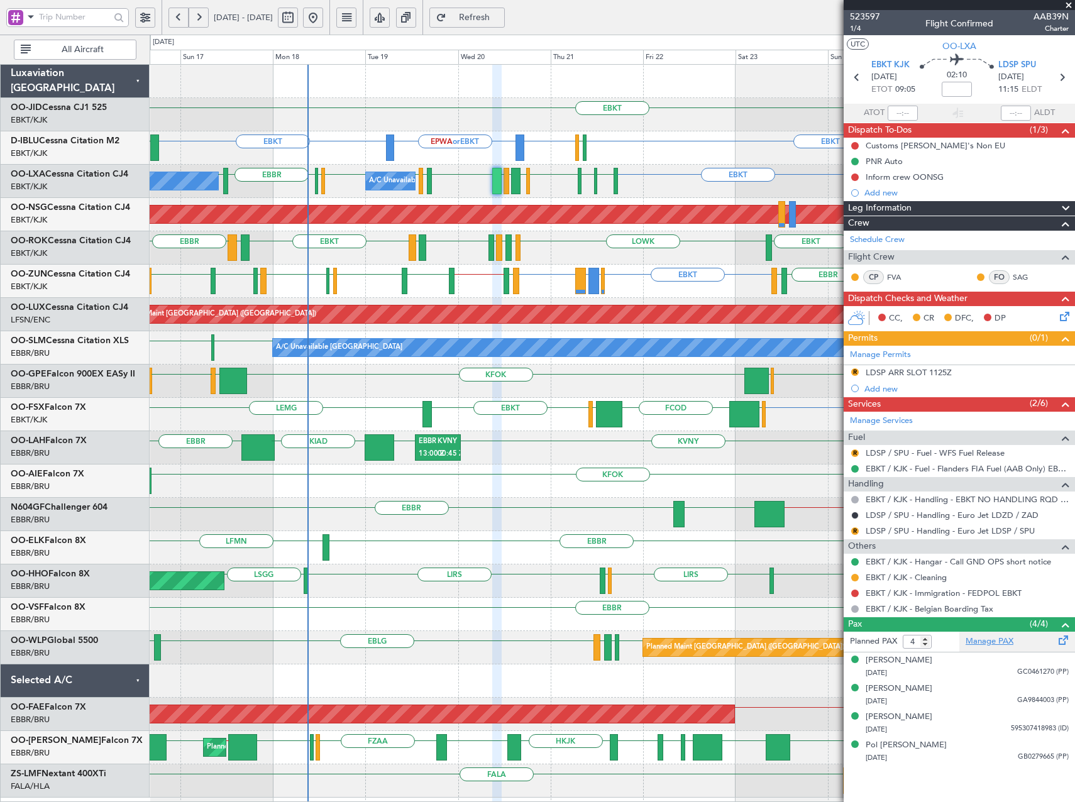
click at [1004, 644] on link "Manage PAX" at bounding box center [989, 641] width 48 height 13
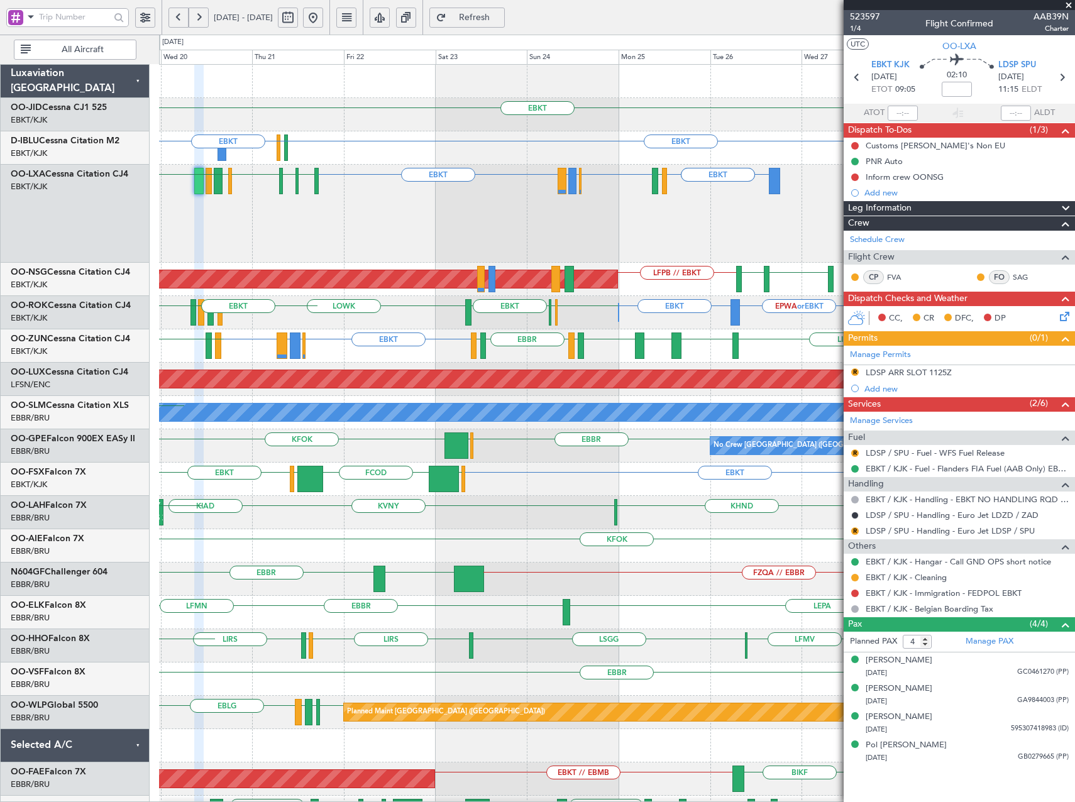
click at [394, 242] on div "EBKT Planned Maint Kortrijk-Wevelgem EPWA or EBKT EBKT EBKT EGJJ EBKT EBBR or E…" at bounding box center [616, 464] width 915 height 798
click at [1066, 3] on span at bounding box center [1068, 5] width 13 height 11
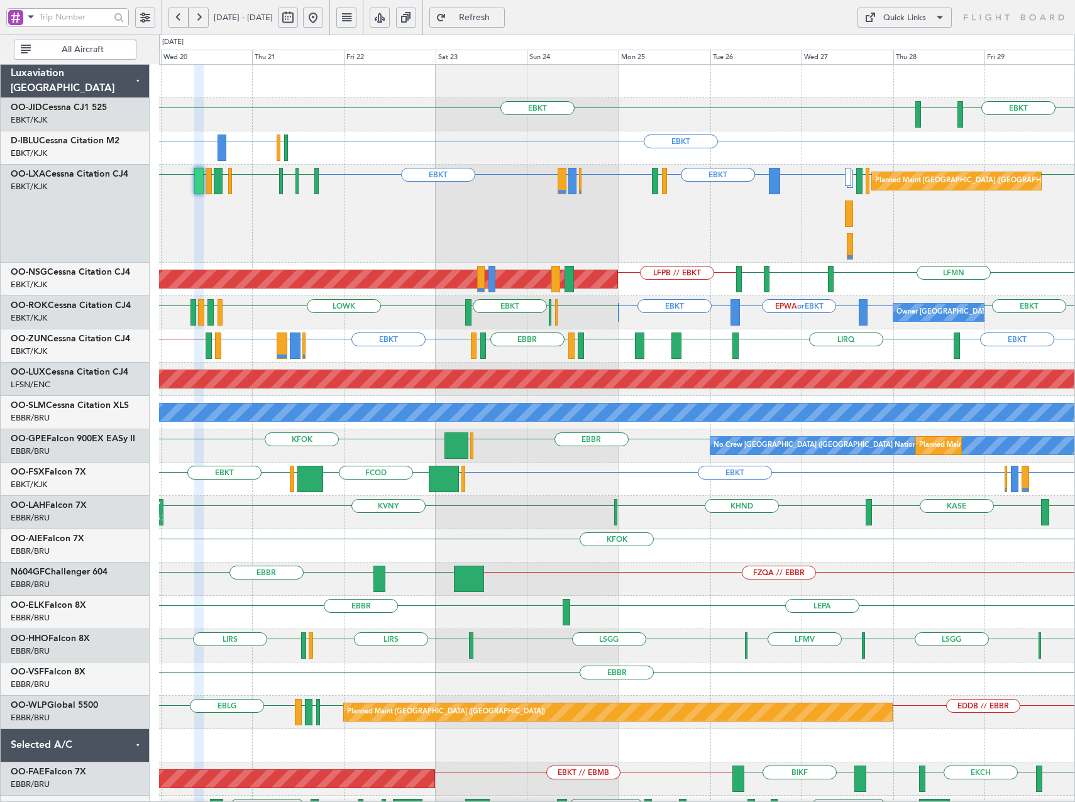
type input "0"
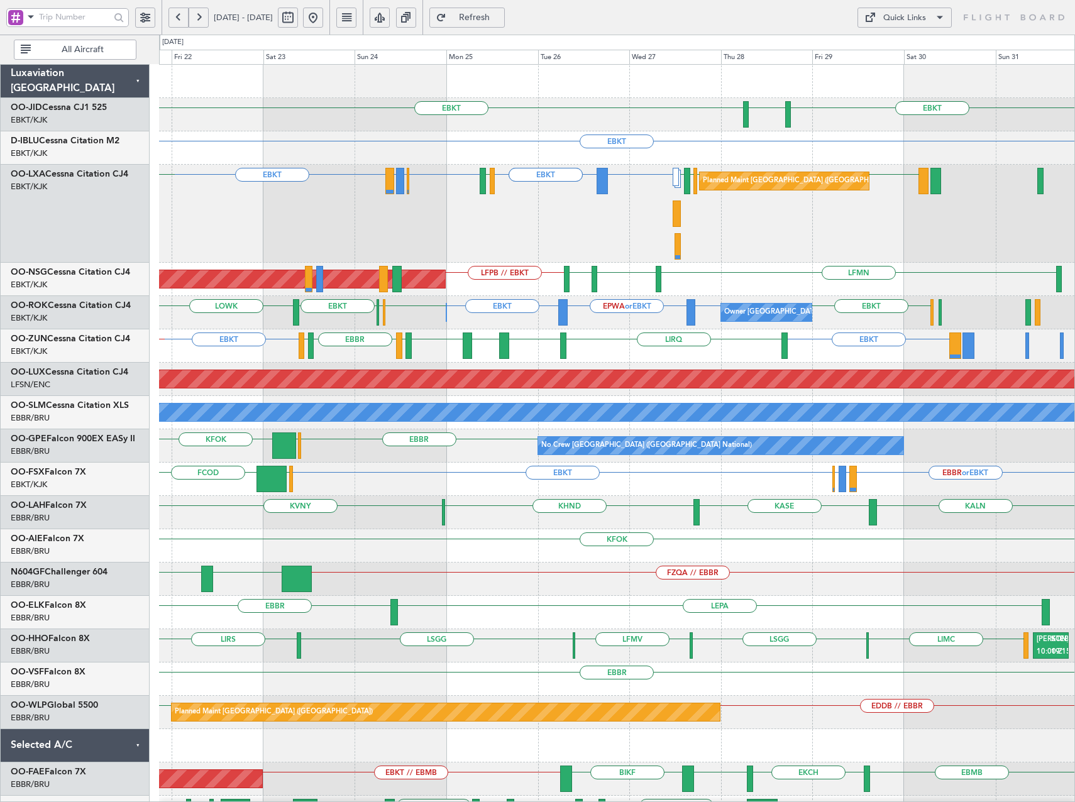
click at [722, 359] on div "EBKT EBKT LEBZ EBKT LOWS EBBR LFBD LIRQ EBKT EGKB or EBKT LPCS or EBKT EBKT LOW…" at bounding box center [616, 345] width 915 height 33
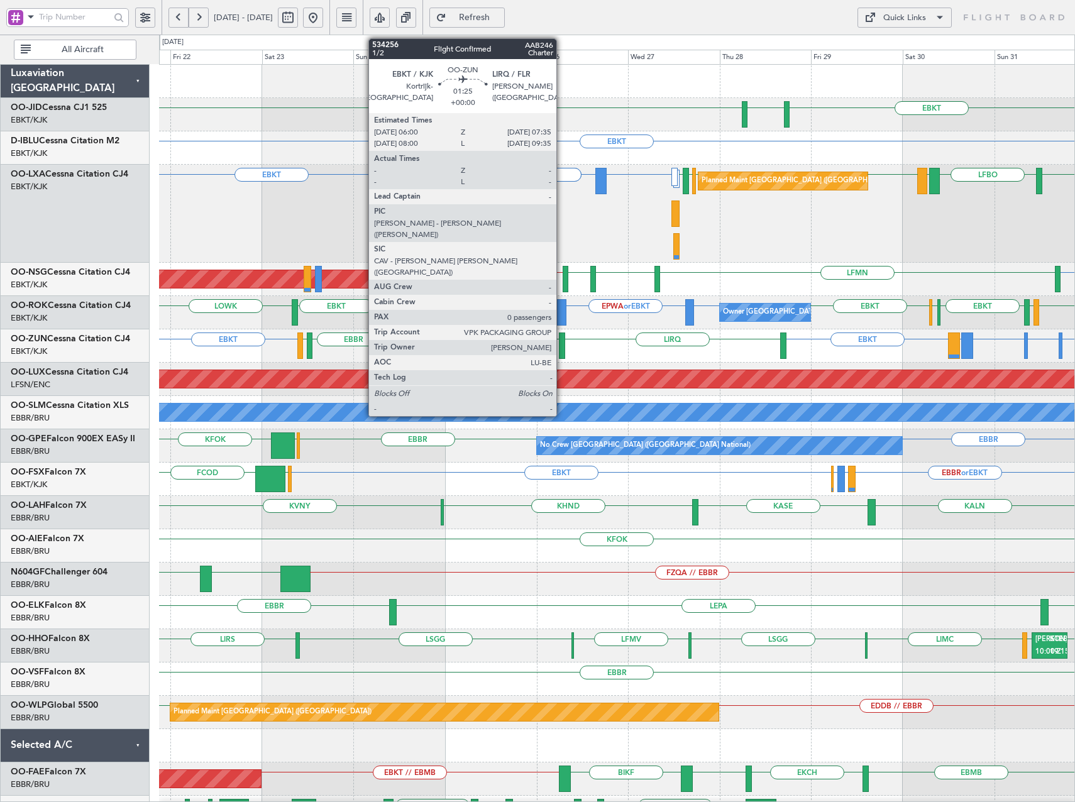
click at [562, 351] on div at bounding box center [562, 345] width 6 height 26
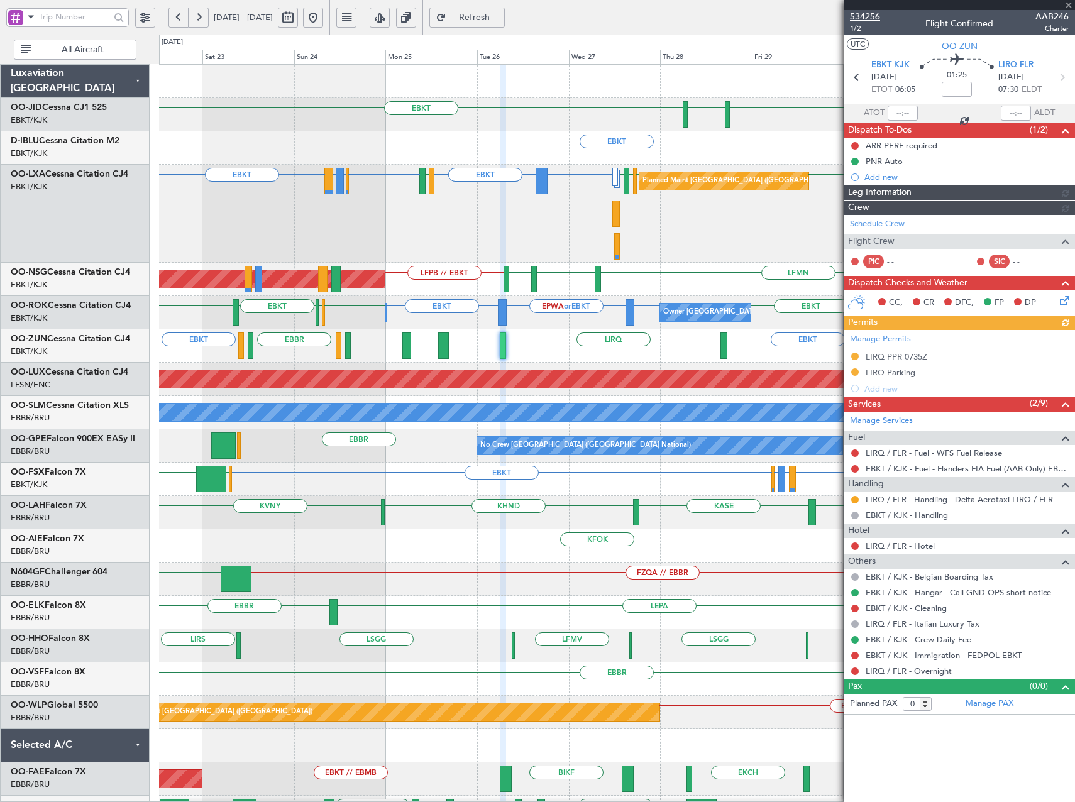
click at [862, 15] on span "534256" at bounding box center [865, 16] width 30 height 13
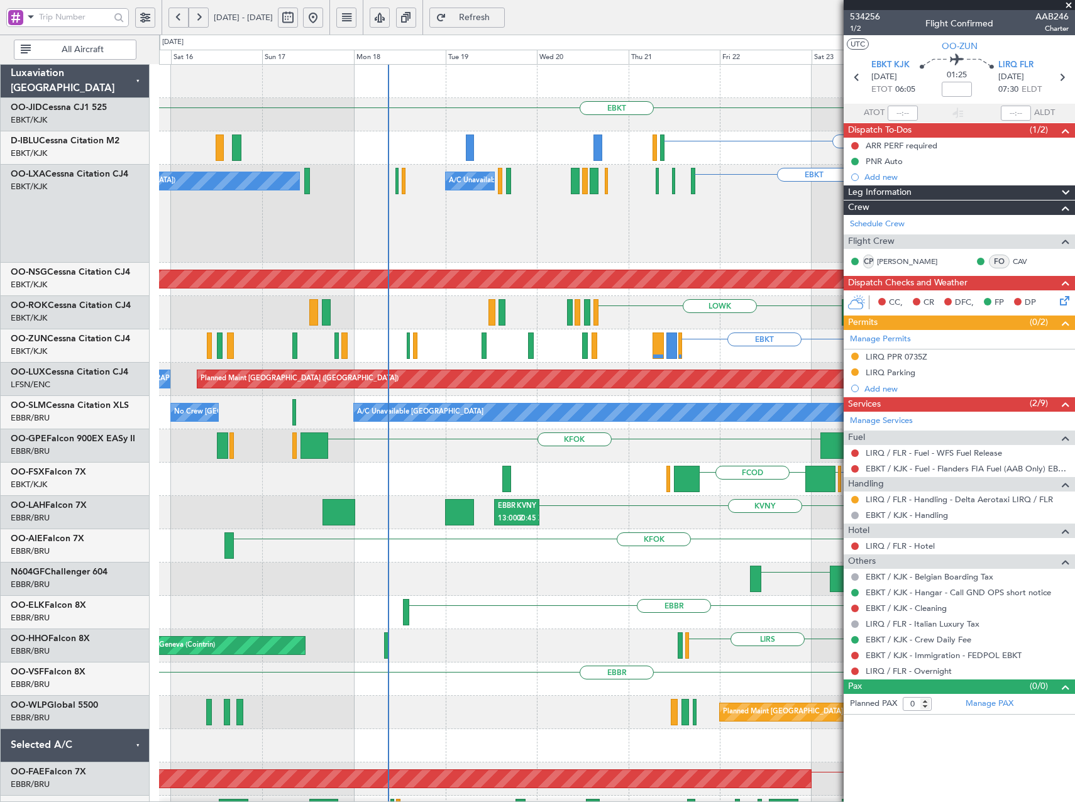
click at [992, 190] on fb-app "22 Aug 2025 - 01 Sep 2025 Refresh Quick Links All Aircraft EBKT EGNT EBKT EBBR …" at bounding box center [537, 409] width 1075 height 787
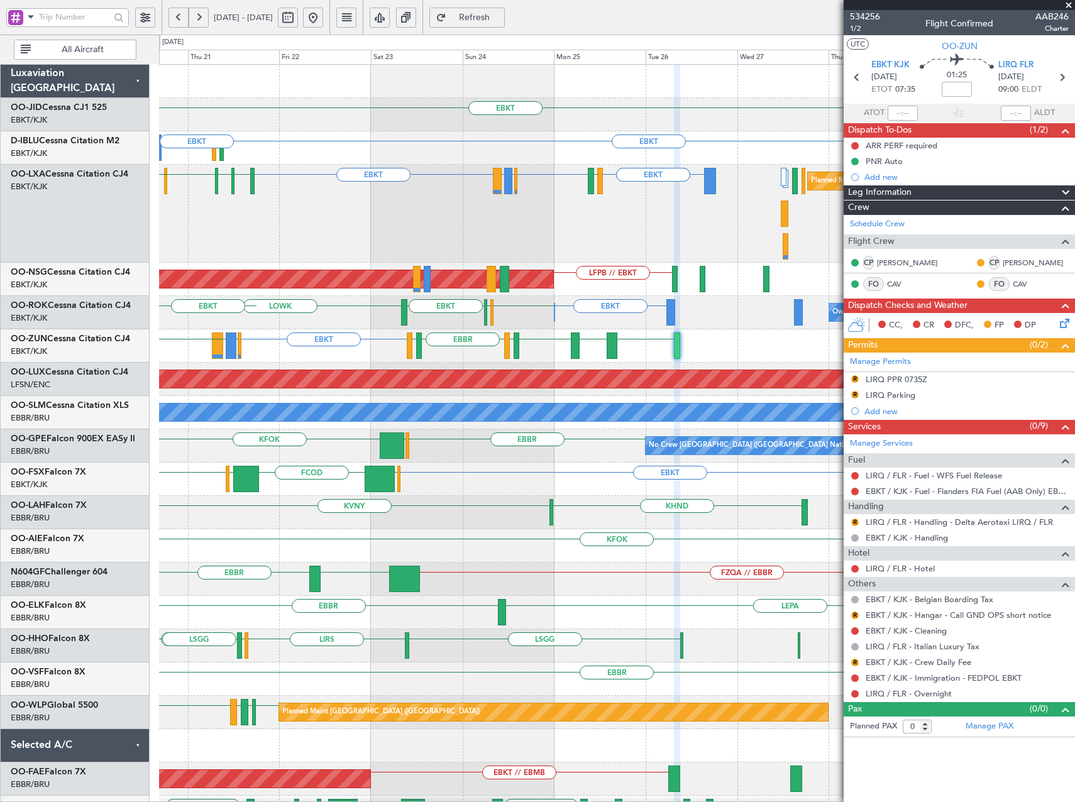
click at [339, 321] on div "EBKT EBKT EHAM EBKT LOWK Owner Kortrijk-Wevelgem Owner Kortrijk-Wevelgem LOWK E…" at bounding box center [616, 312] width 915 height 33
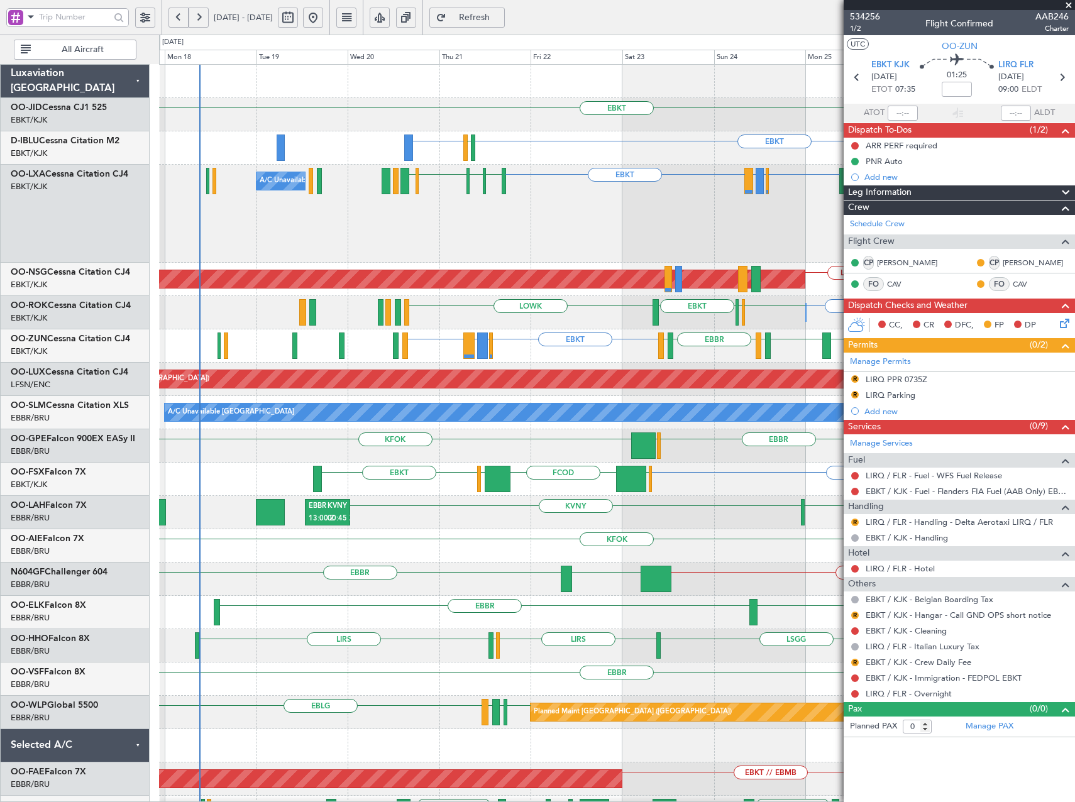
click at [648, 343] on div "EBKT EGKB or EBKT LPCS or EBKT EBKT LEBZ EBKT LOWS EBBR LFBD LIRQ EBKT EBKT" at bounding box center [616, 345] width 915 height 33
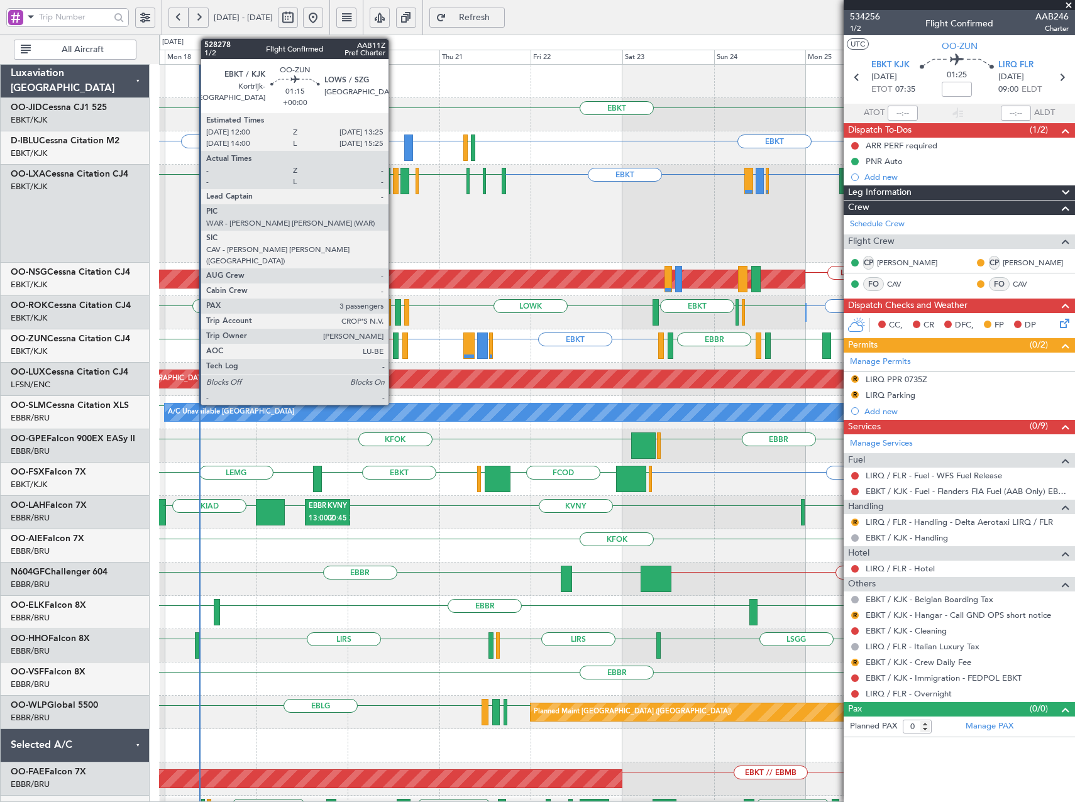
click at [394, 344] on div at bounding box center [396, 345] width 6 height 26
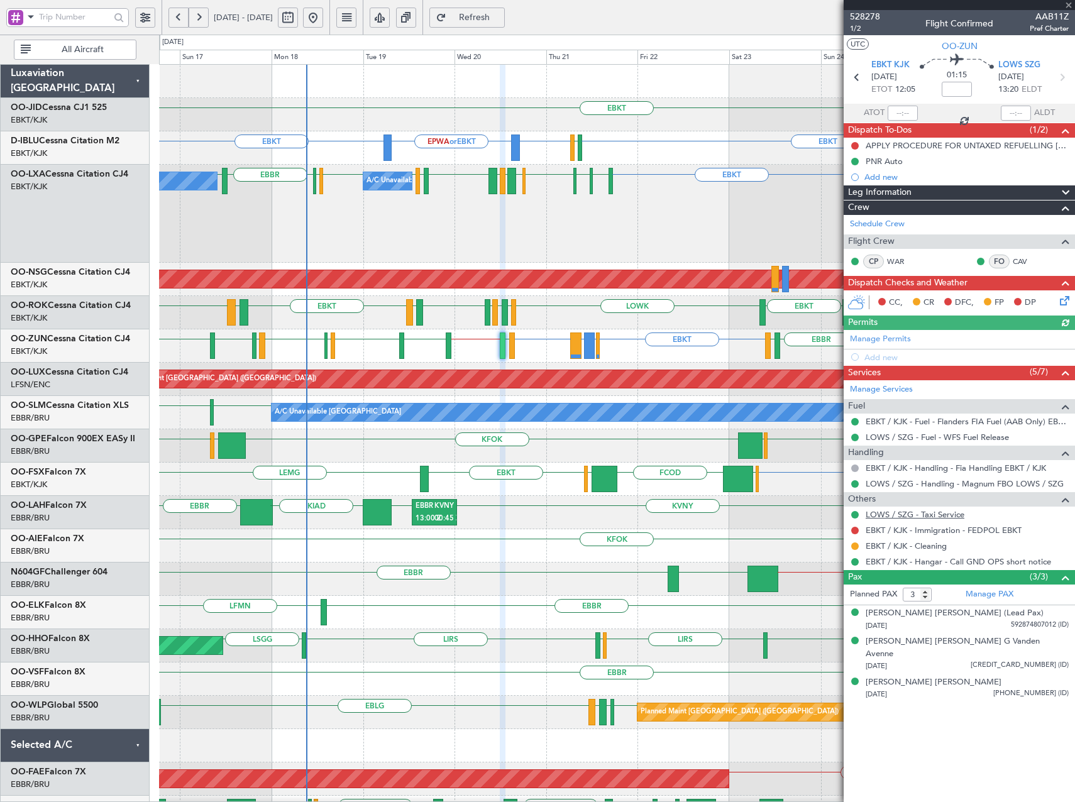
click at [931, 512] on link "LOWS / SZG - Taxi Service" at bounding box center [914, 514] width 99 height 11
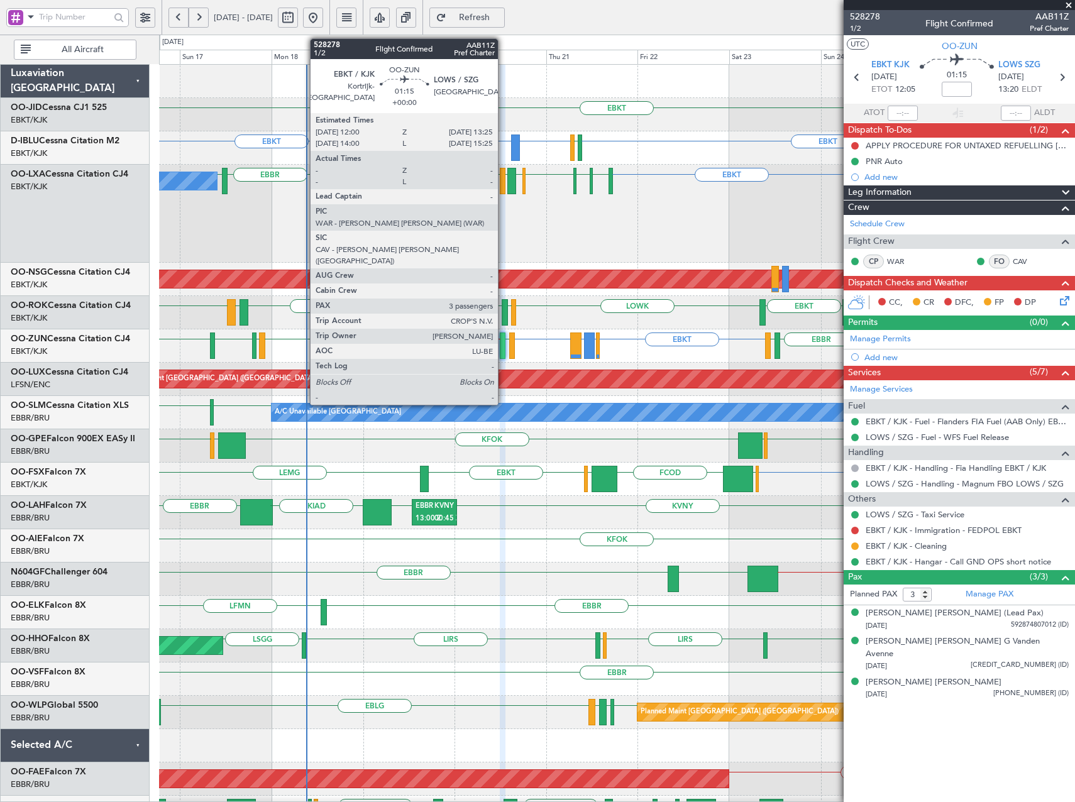
click at [503, 353] on div at bounding box center [503, 345] width 6 height 26
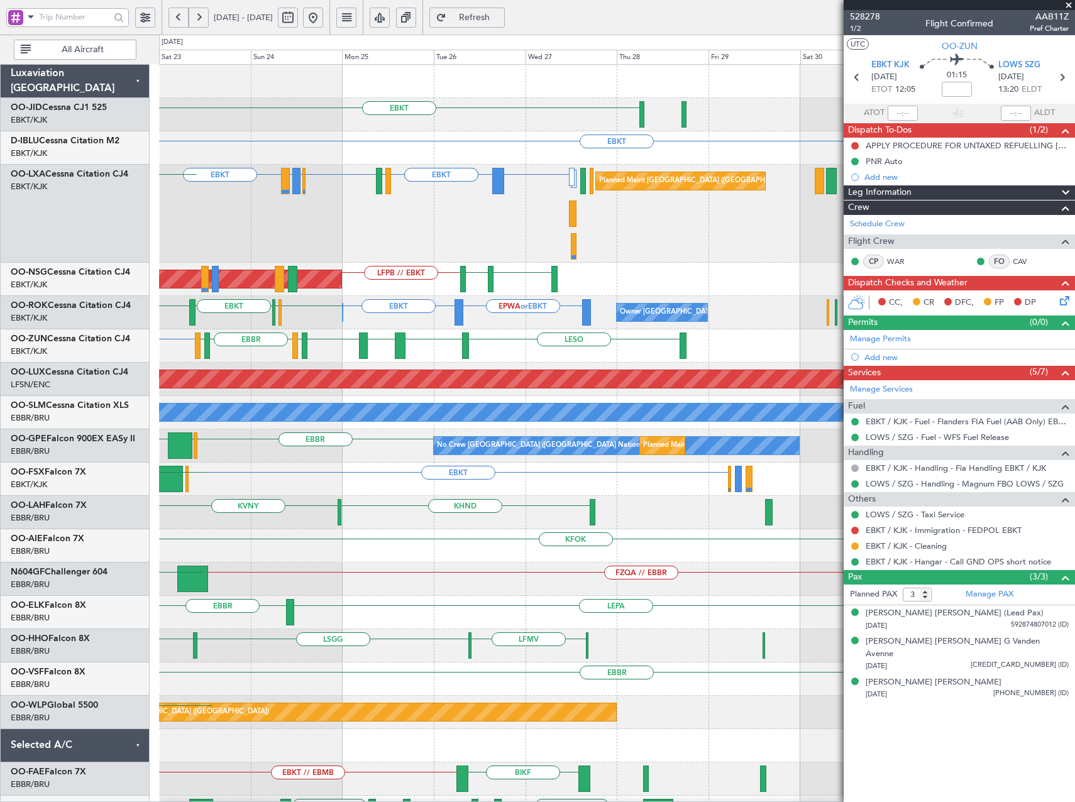
click at [103, 281] on div "EBKT Planned Maint Kortrijk-Wevelgem EBKT EGJJ EBKT EBBR or EBKT EBLG or EBKT L…" at bounding box center [537, 418] width 1075 height 767
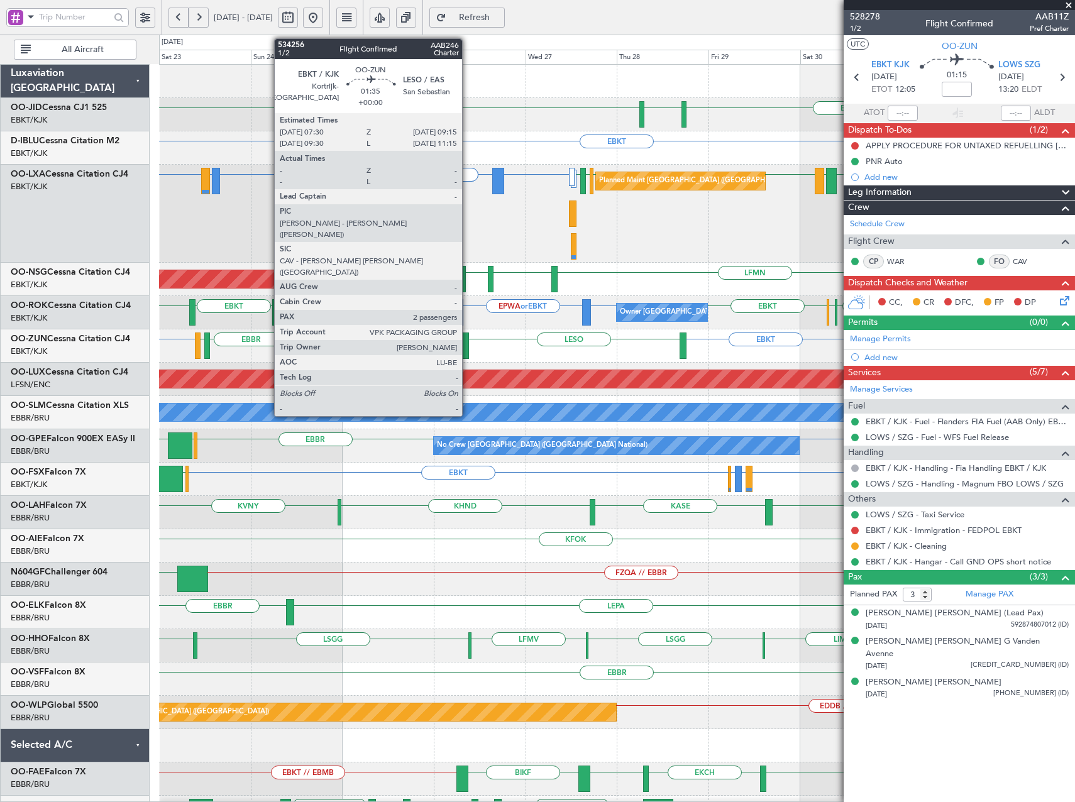
click at [468, 345] on div at bounding box center [465, 345] width 7 height 26
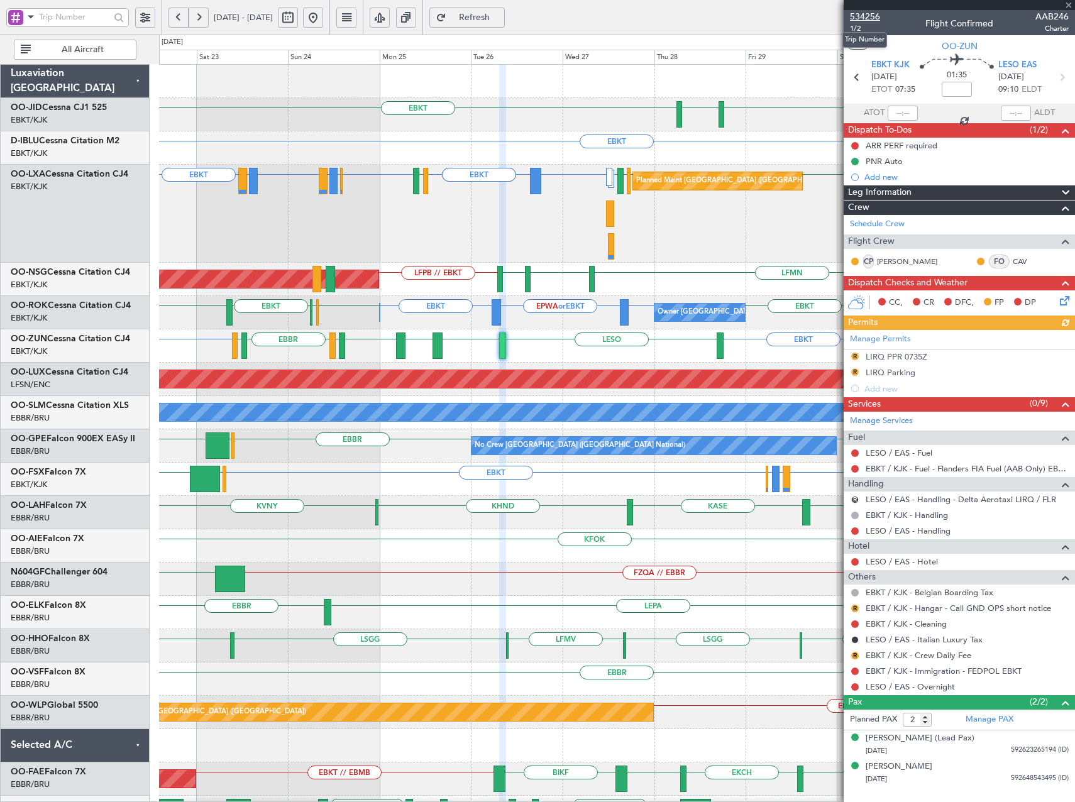
click at [868, 19] on span "534256" at bounding box center [865, 16] width 30 height 13
click at [323, 18] on button at bounding box center [313, 18] width 20 height 20
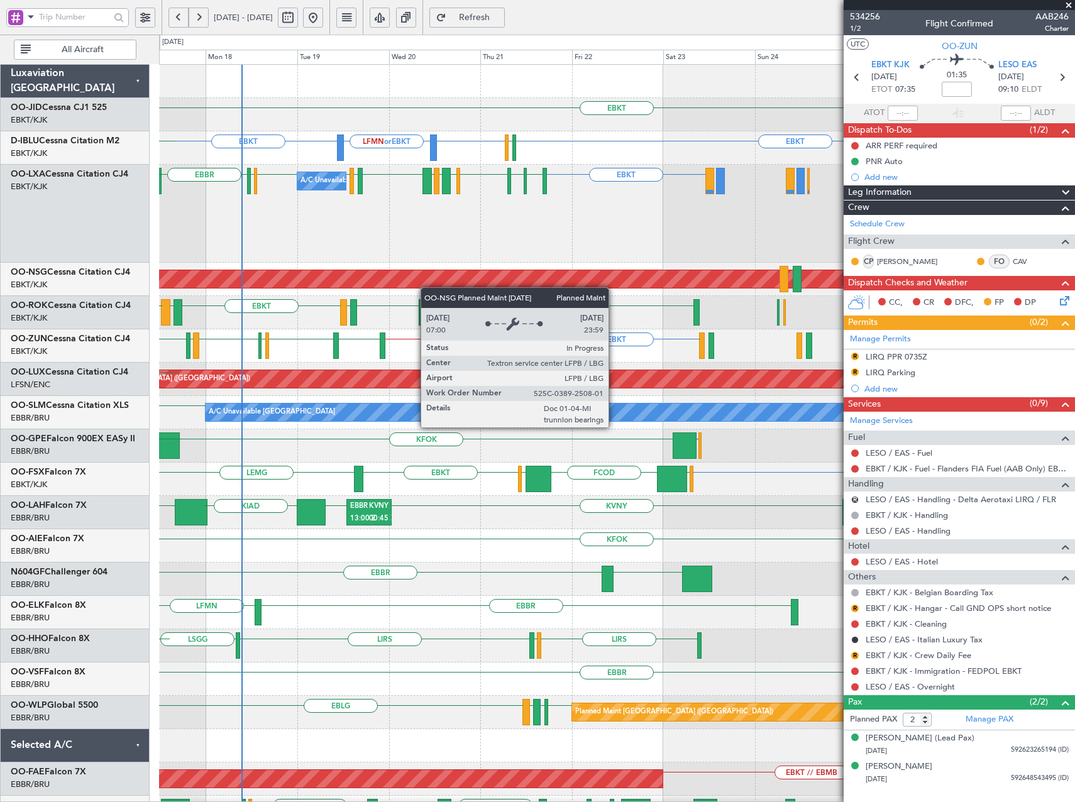
click at [388, 281] on div "EBKT EDDS LOWW EBKT EBKT EGJJ LFMN or EBKT EBKT LFKF EBKT EGJJ EBKT EBKT EDDG E…" at bounding box center [616, 514] width 915 height 898
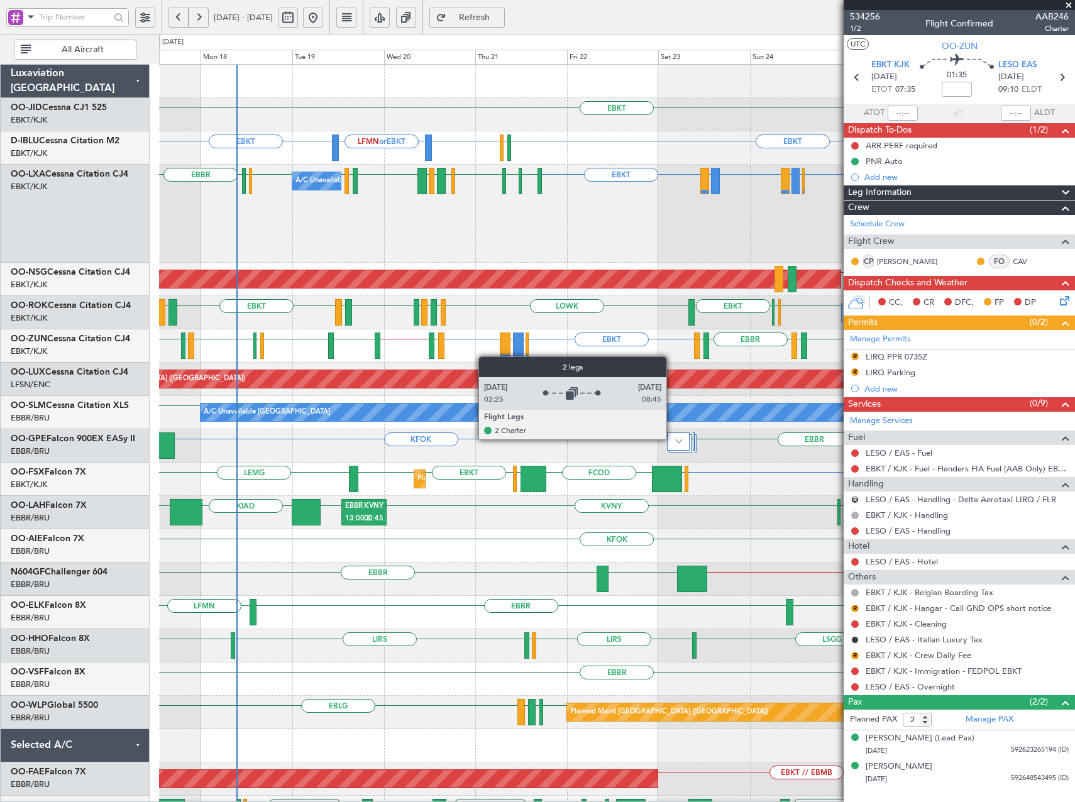
click at [672, 439] on div at bounding box center [678, 441] width 23 height 18
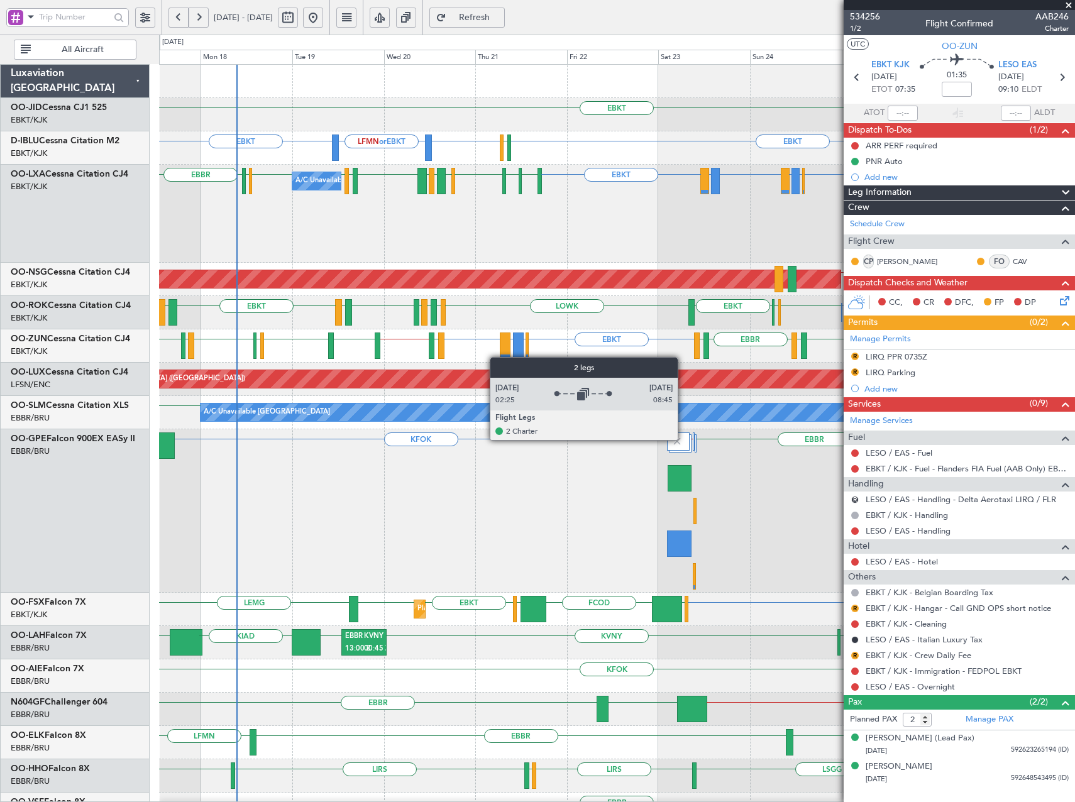
click at [683, 437] on div at bounding box center [678, 441] width 23 height 18
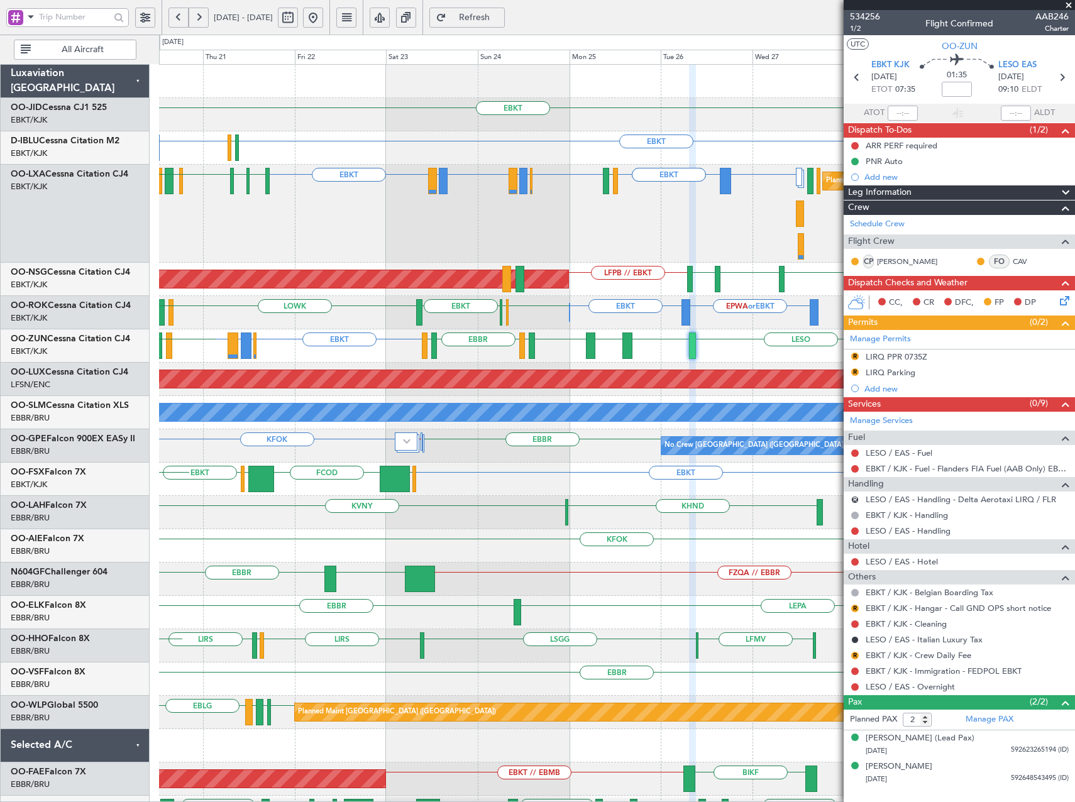
click at [532, 231] on div "EBBR or EBKT EBLG or EBKT LIRA or EBKT EBLG or EBKT LIRA or EBKT EBKT LICC or E…" at bounding box center [616, 214] width 915 height 98
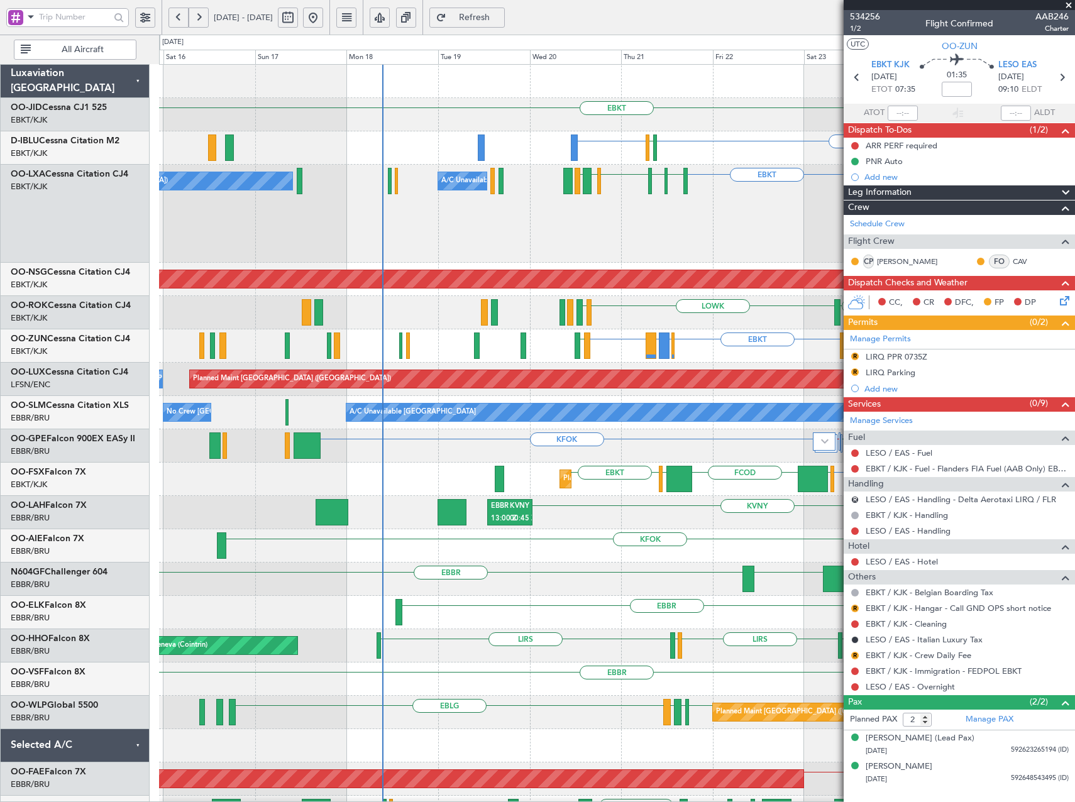
click at [1074, 243] on html "20 Aug 2025 - 30 Aug 2025 Refresh Quick Links All Aircraft EBKT EGNT EBKT EBKT …" at bounding box center [537, 401] width 1075 height 802
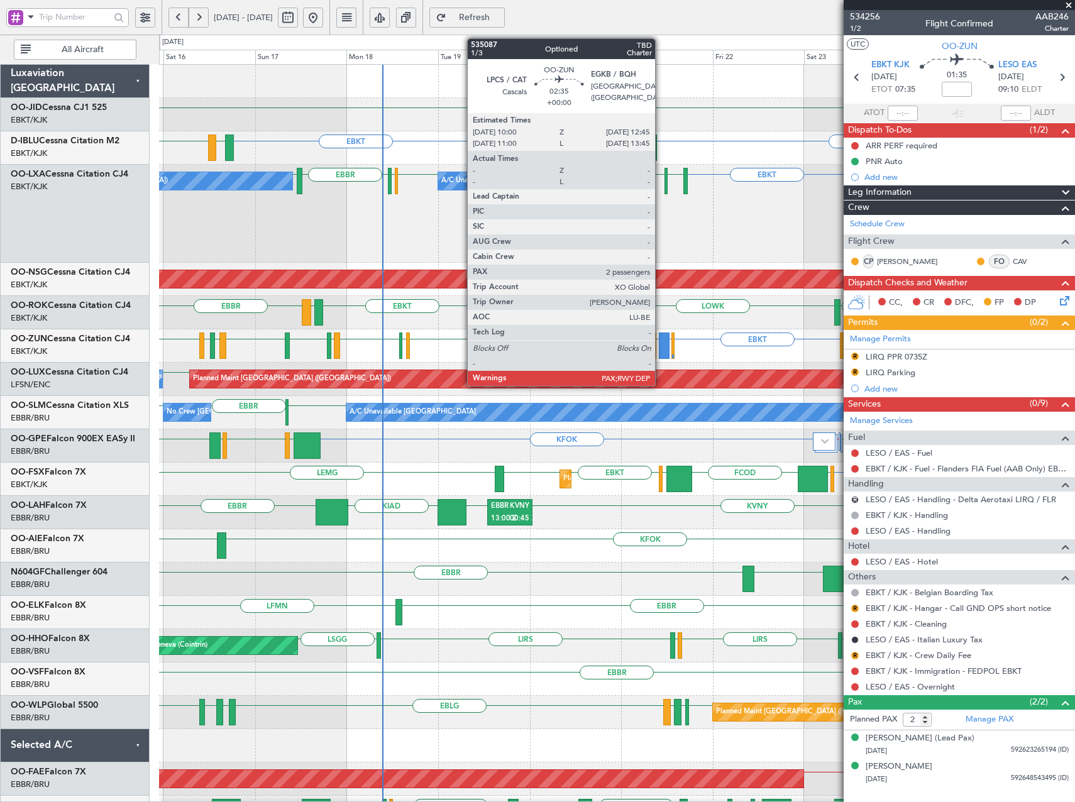
click at [661, 344] on div at bounding box center [664, 345] width 11 height 26
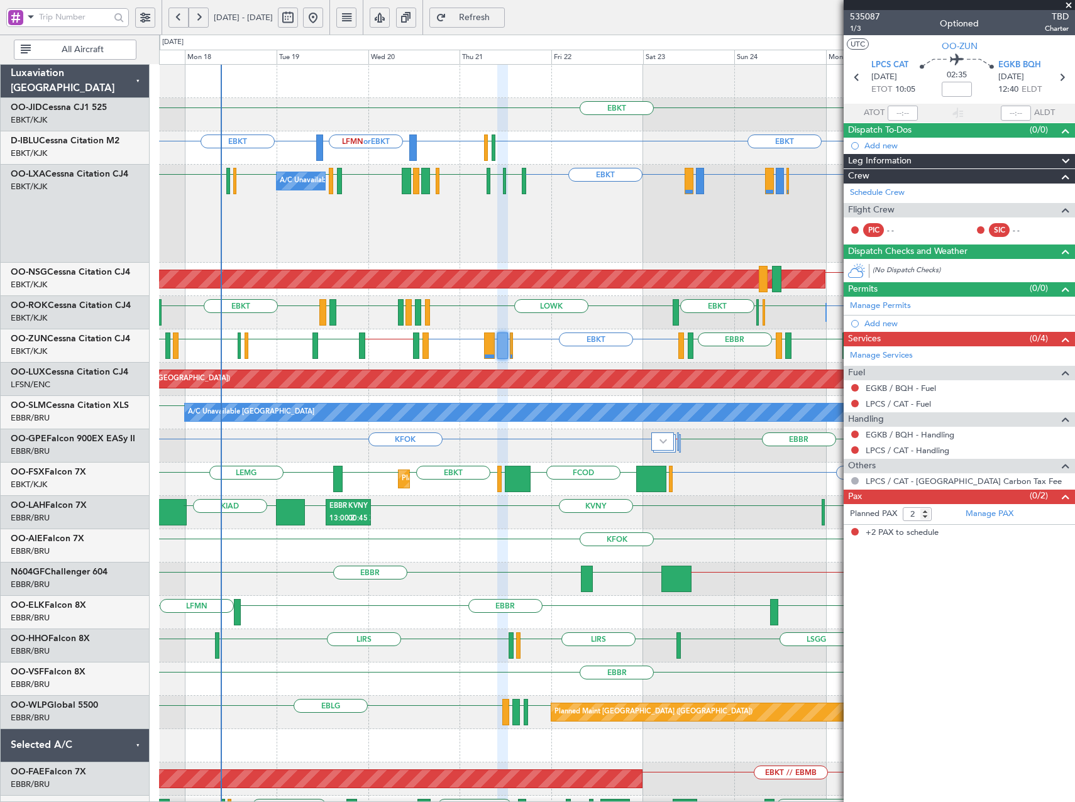
click at [1069, 4] on span at bounding box center [1068, 5] width 13 height 11
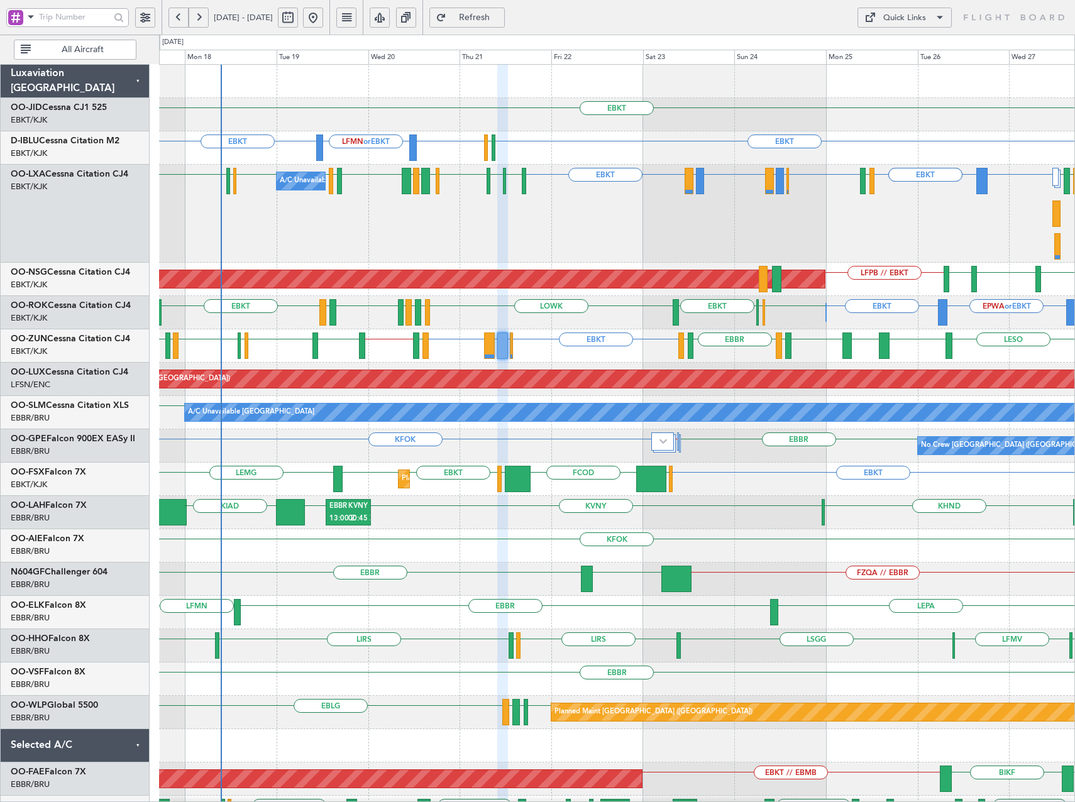
type input "0"
click at [937, 18] on span at bounding box center [939, 17] width 15 height 15
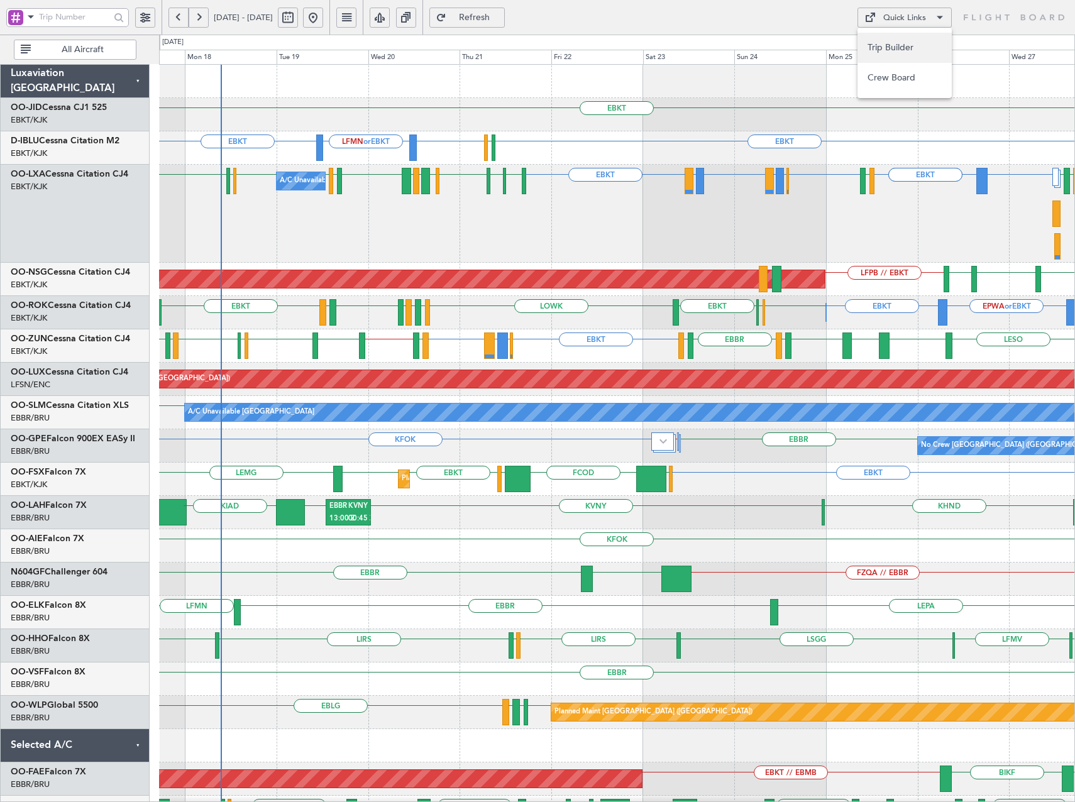
click at [913, 52] on button "Trip Builder" at bounding box center [904, 48] width 94 height 30
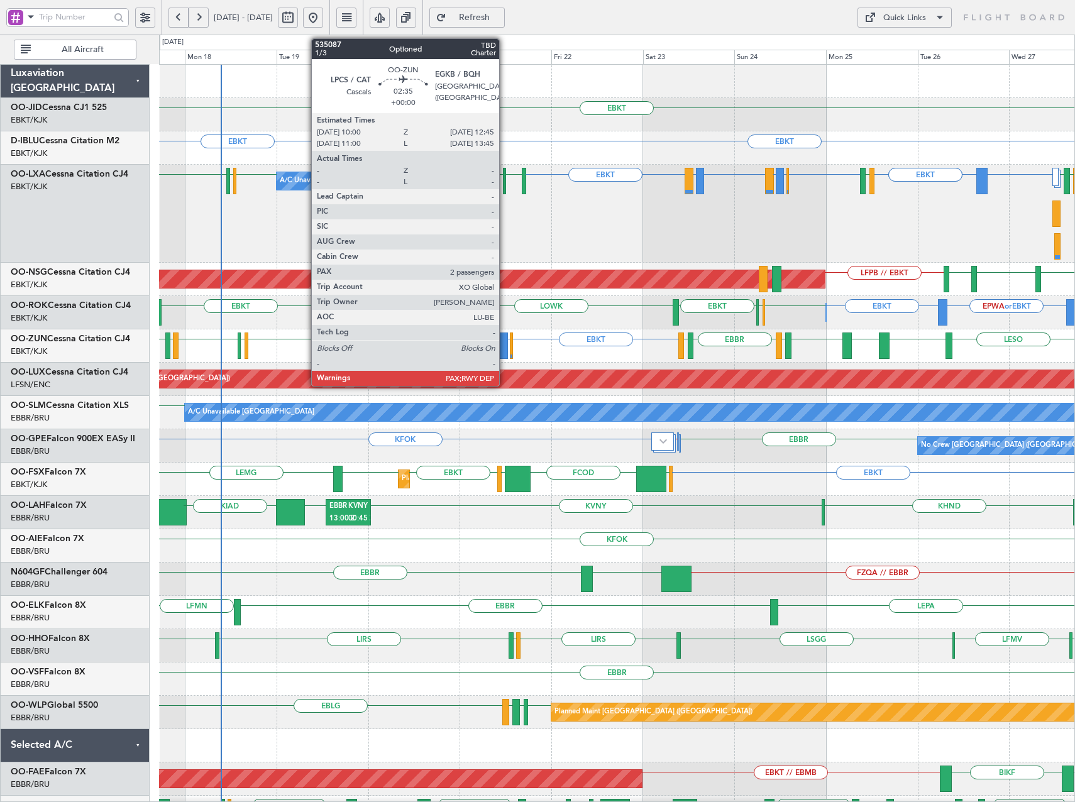
click at [505, 339] on div at bounding box center [502, 345] width 11 height 26
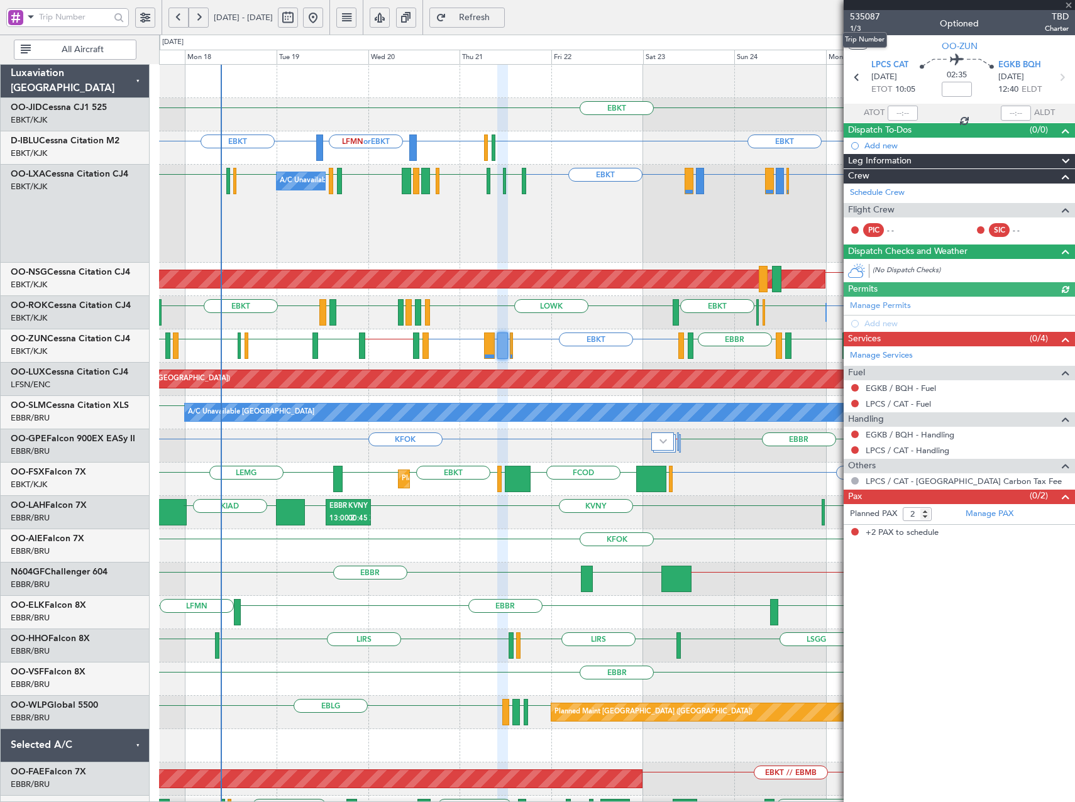
click at [867, 16] on span "535087" at bounding box center [865, 16] width 30 height 13
click at [1067, 4] on span at bounding box center [1068, 5] width 13 height 11
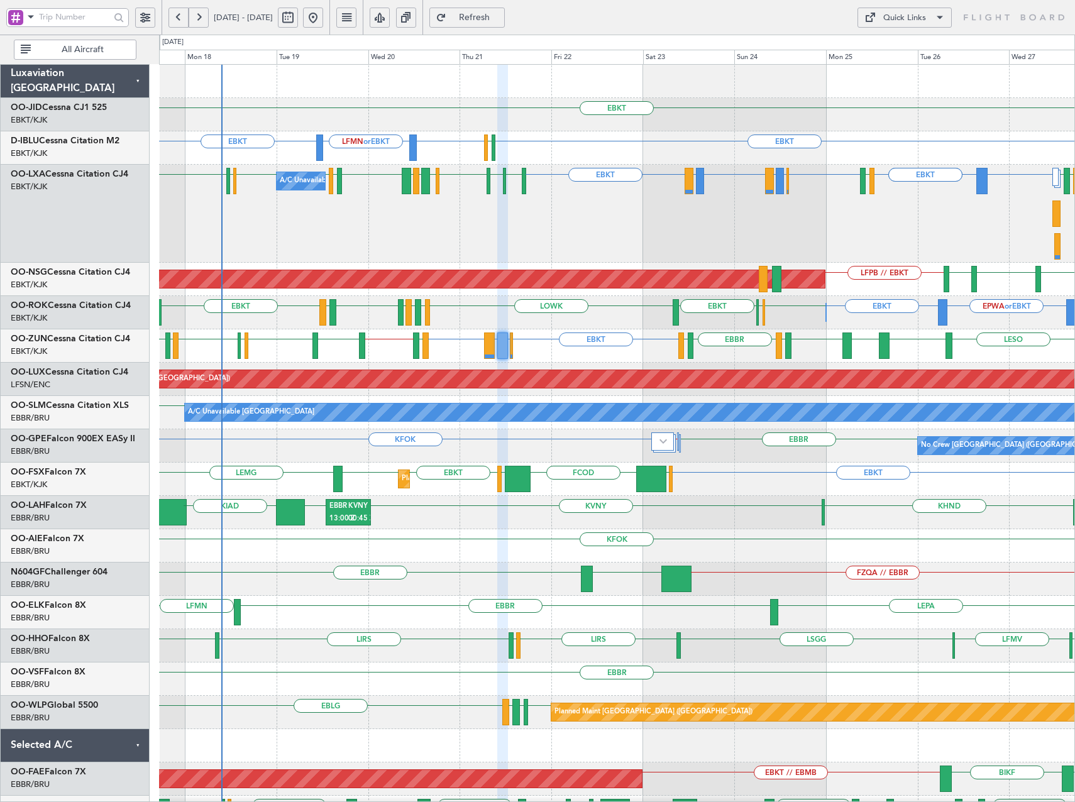
type input "0"
click at [932, 21] on span at bounding box center [939, 17] width 15 height 15
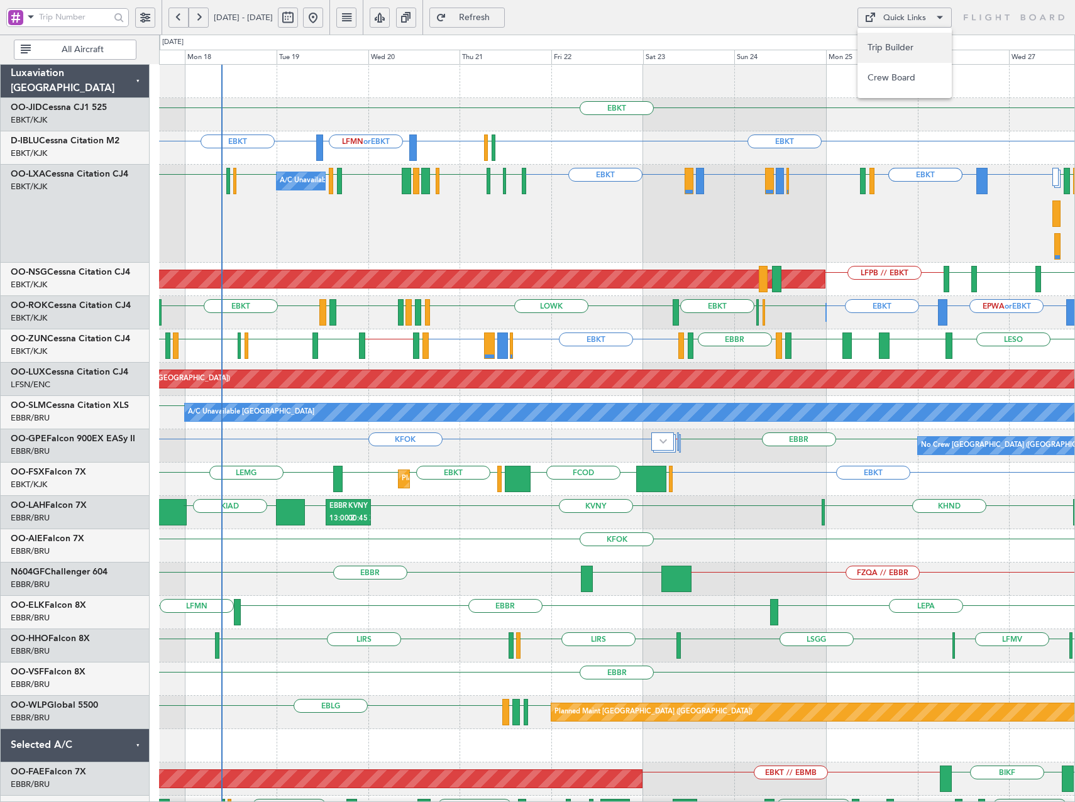
click at [925, 50] on button "Trip Builder" at bounding box center [904, 48] width 94 height 30
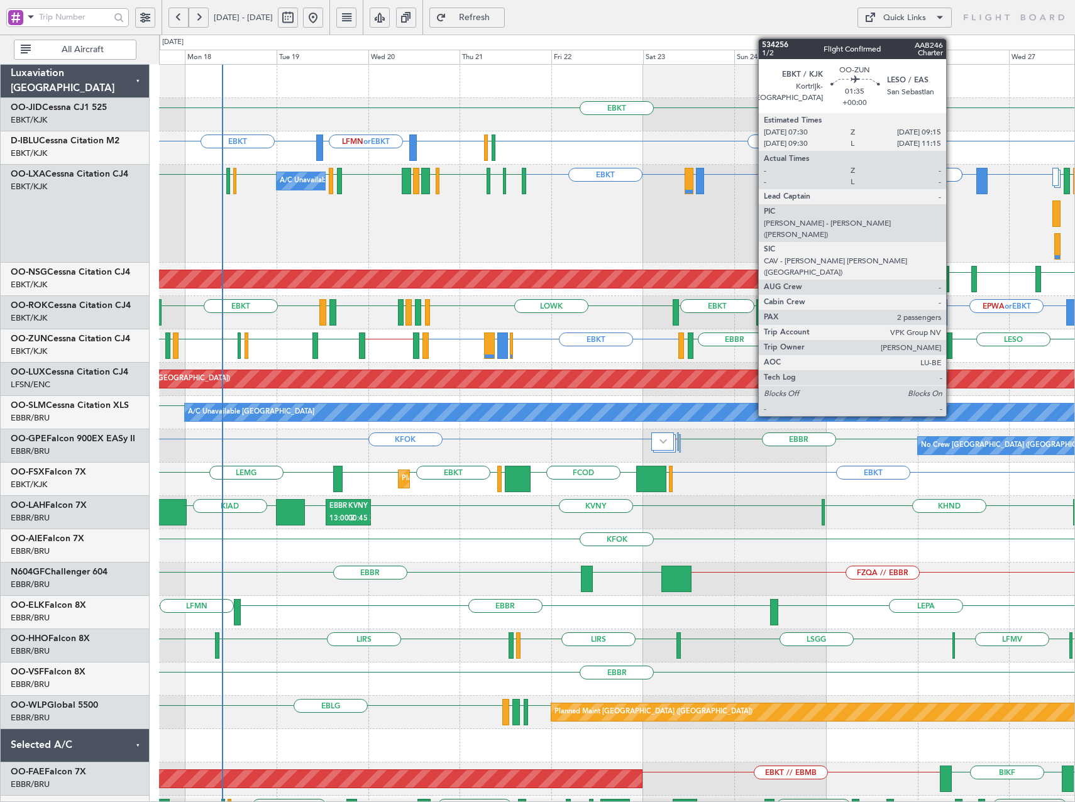
click at [952, 340] on div at bounding box center [948, 345] width 7 height 26
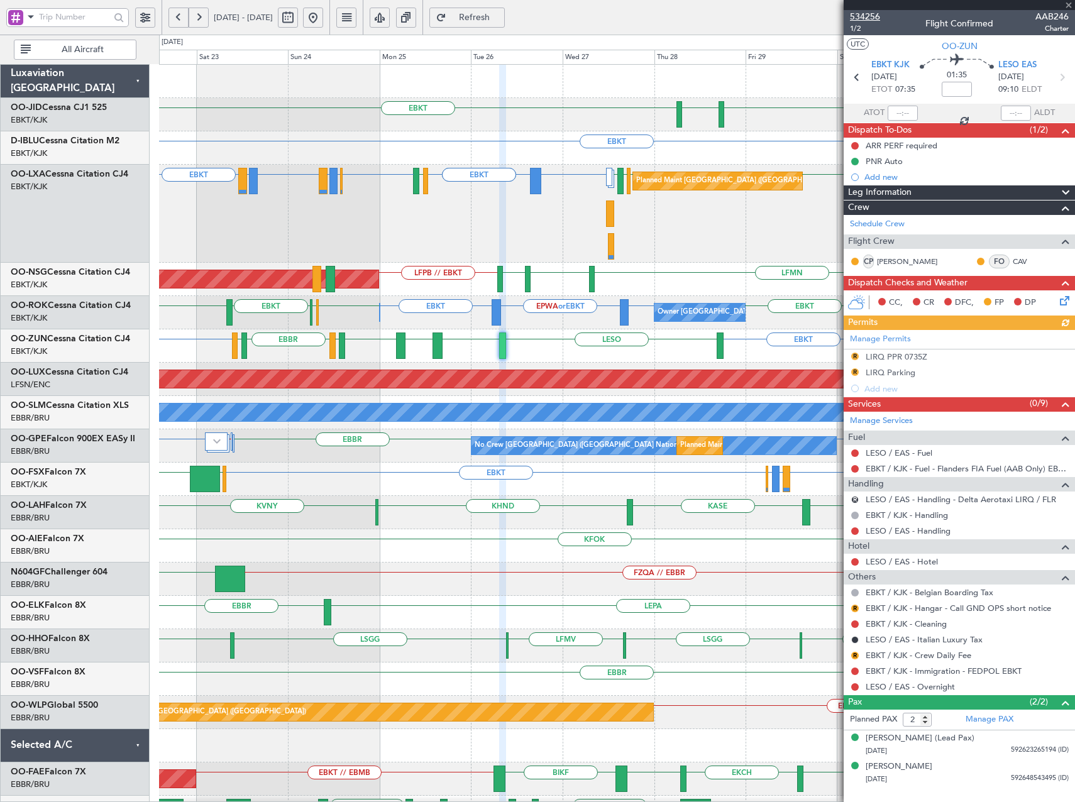
click at [864, 12] on span "534256" at bounding box center [865, 16] width 30 height 13
click at [323, 16] on button at bounding box center [313, 18] width 20 height 20
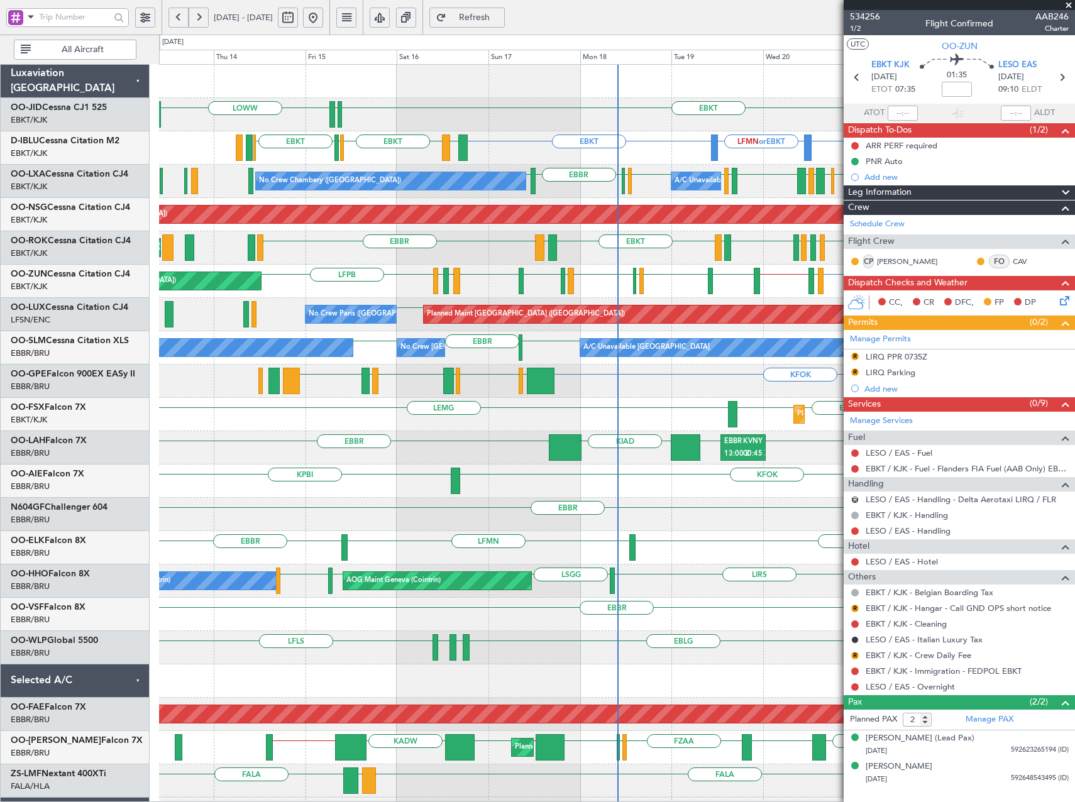
click at [1068, 3] on span at bounding box center [1068, 5] width 13 height 11
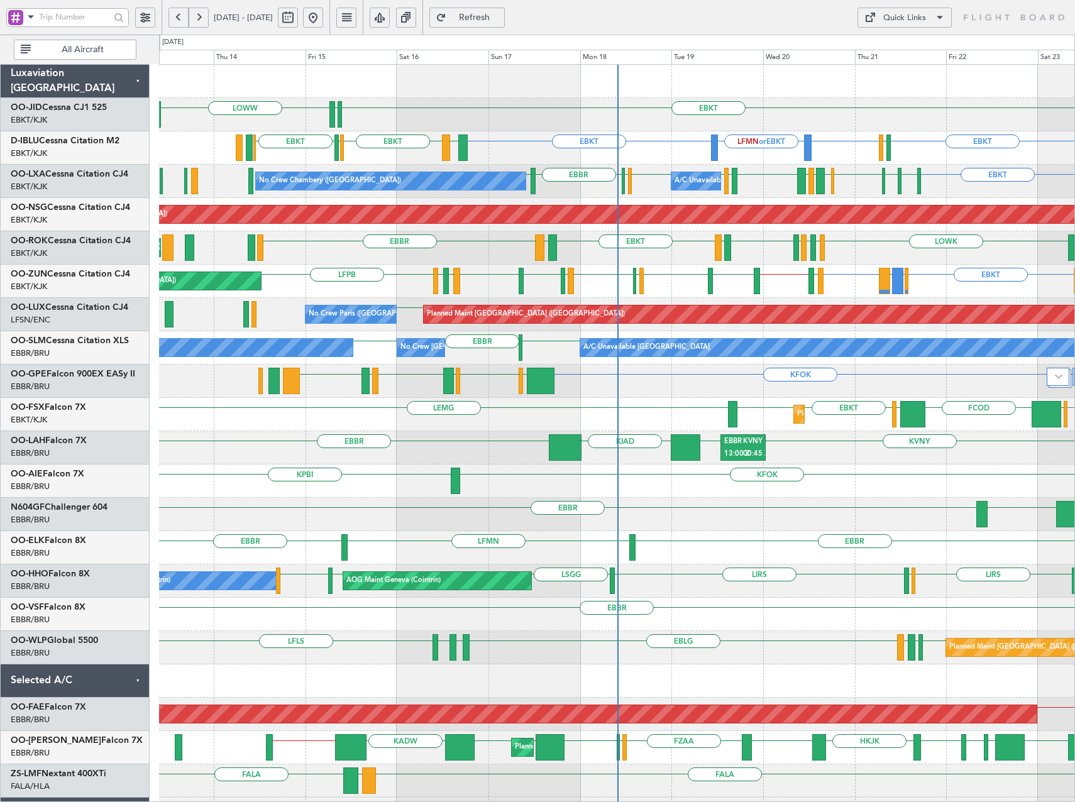
type input "0"
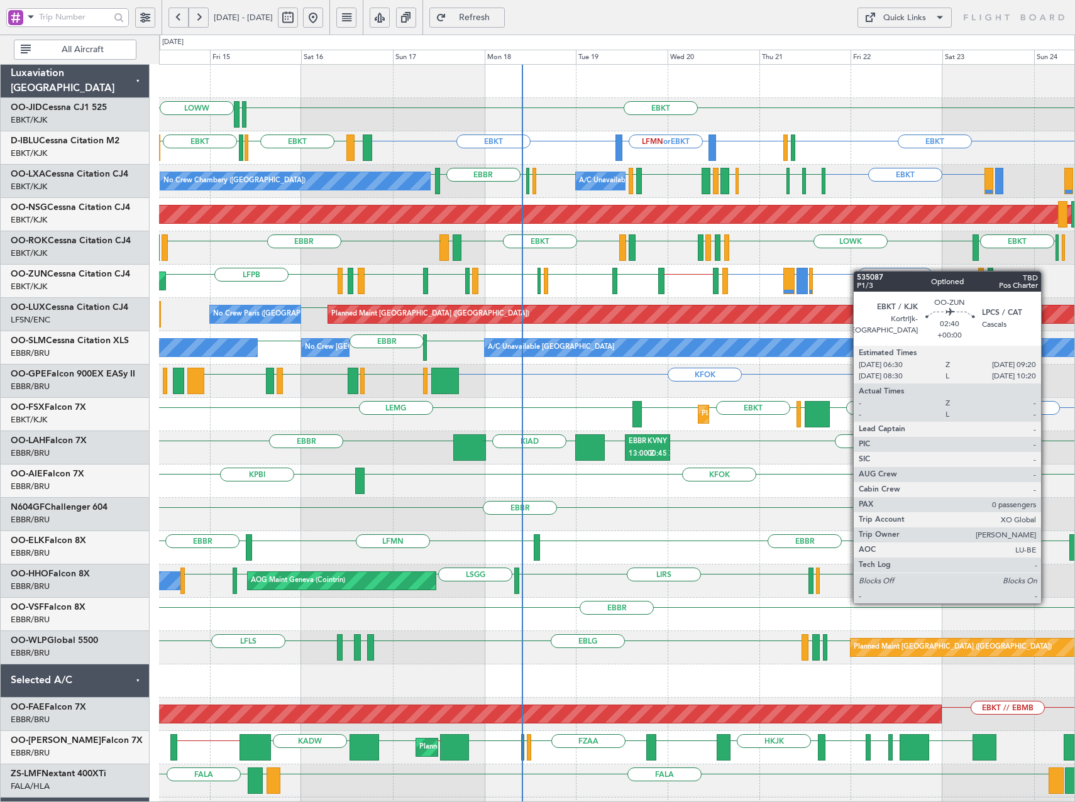
click at [771, 290] on div "EBKT EDDS LOWW EBKT EBKT LFMN or EBKT EGJJ EBKT LFKF EBKT EGJJ EBKT No Crew Bru…" at bounding box center [616, 481] width 915 height 833
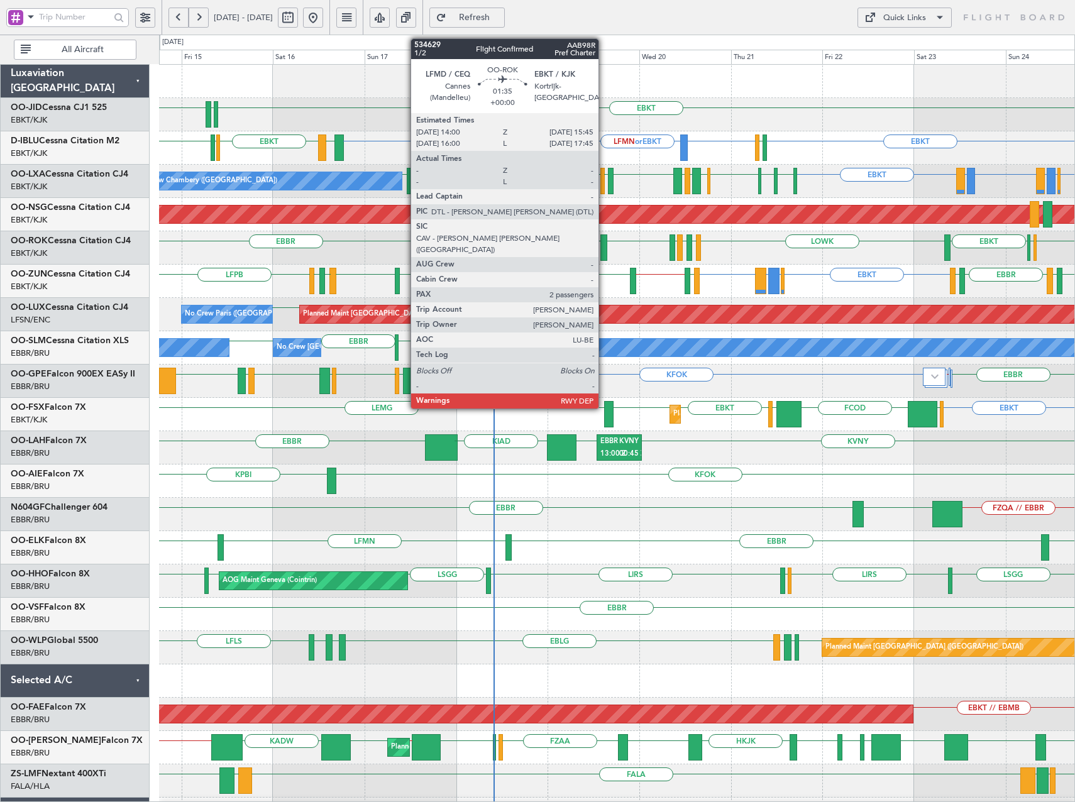
click at [604, 243] on div at bounding box center [603, 247] width 7 height 26
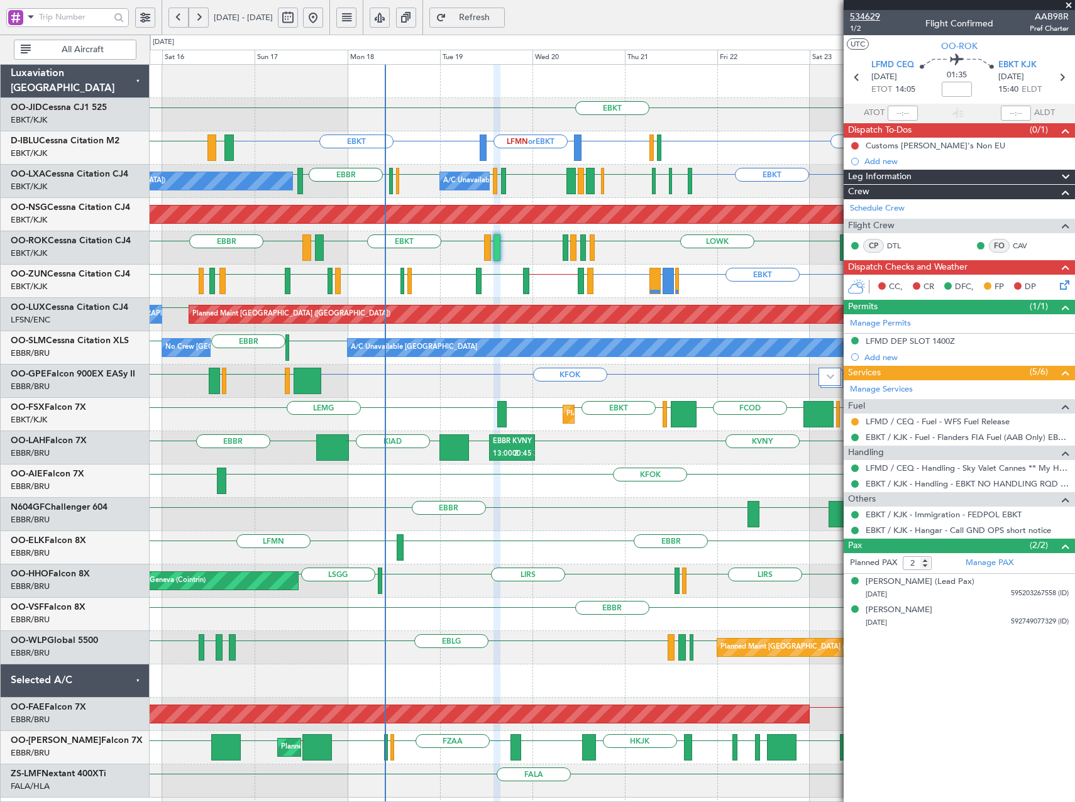
click at [865, 14] on span "534629" at bounding box center [865, 16] width 30 height 13
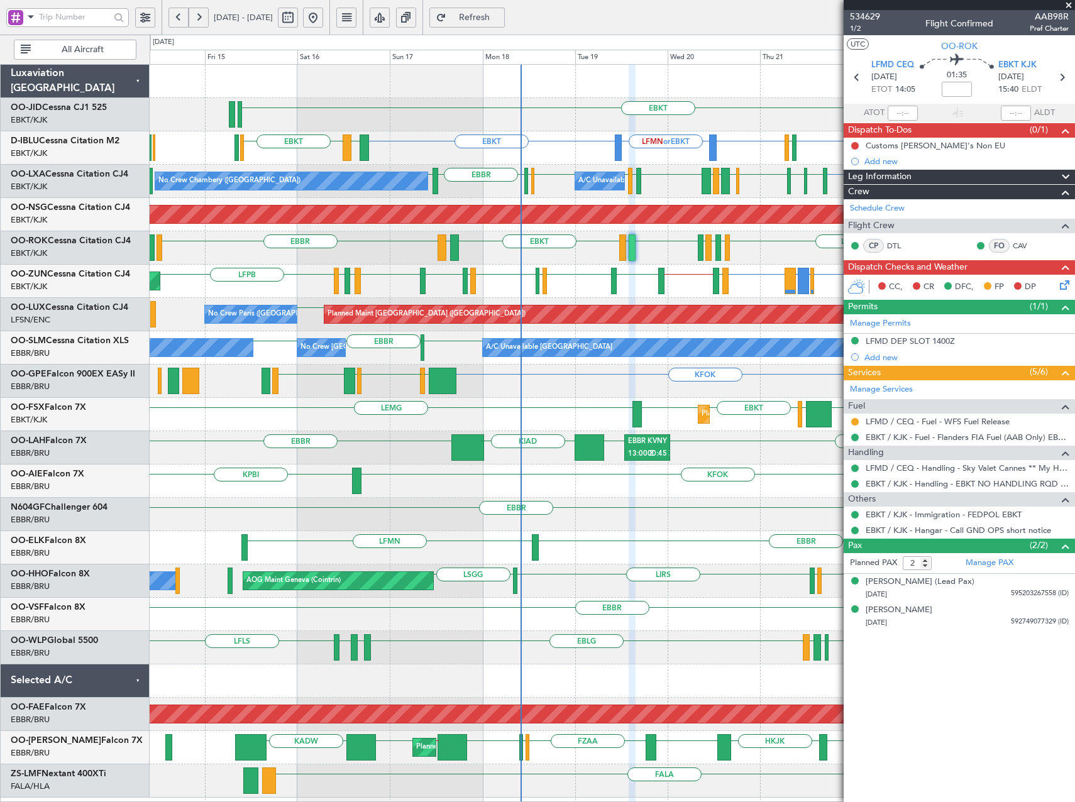
click at [358, 443] on div "EBKT LFMN or EBKT EBKT EBKT EBKT LFKF EBKT EGJJ No Crew Brussels (Brussels Nati…" at bounding box center [612, 431] width 925 height 733
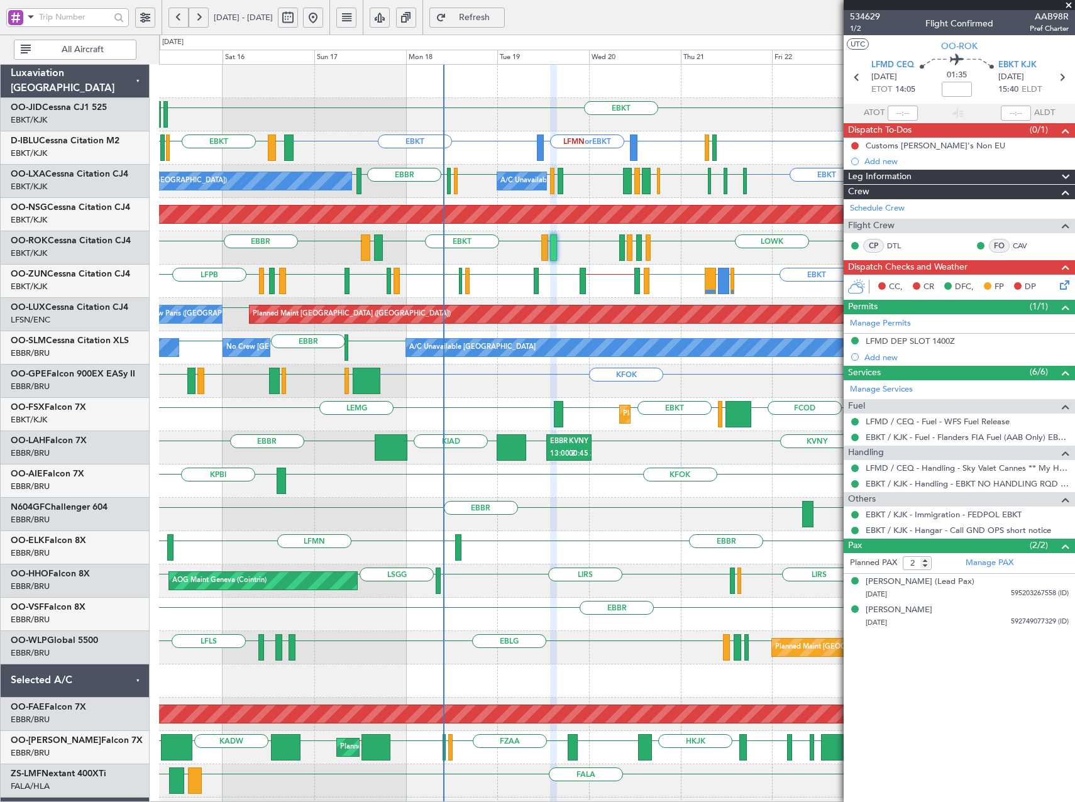
click at [674, 287] on div "EBKT EGKB or EBKT LPCS or EBKT EBKT EBBR // EBKT EGPF EBBR EGLF EBBR LFMT LFSN …" at bounding box center [616, 281] width 915 height 33
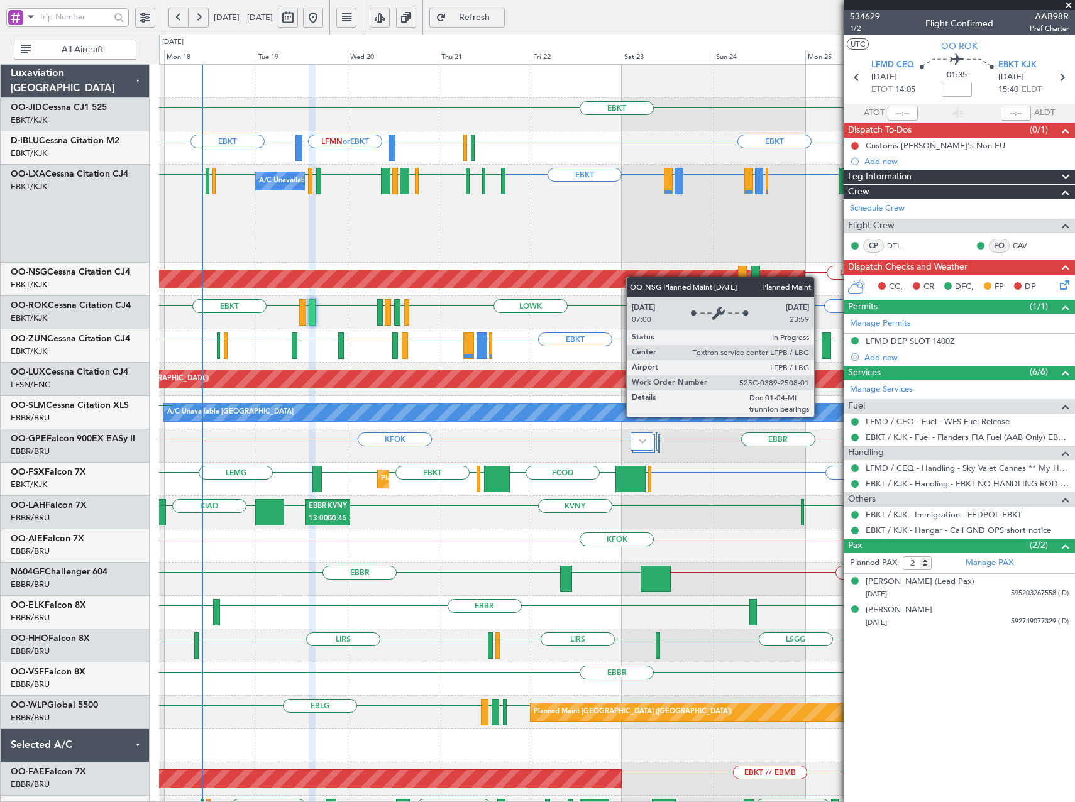
click at [631, 277] on div "EBKT LFMN or EBKT EBKT EBKT EBKT EGJJ A/C Unavailable Brussels (Brussels Nation…" at bounding box center [616, 464] width 915 height 798
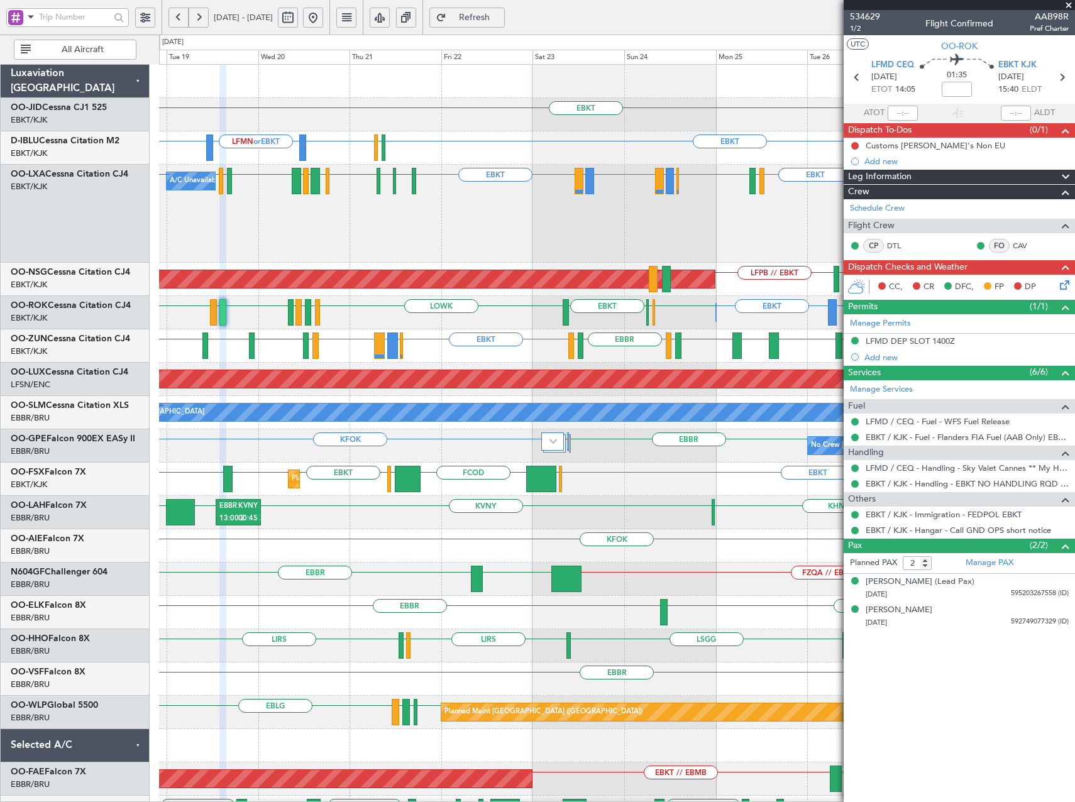
click at [556, 251] on div "A/C Unavailable Brussels (Brussels National) Planned Maint Brussels (Brussels N…" at bounding box center [616, 214] width 915 height 98
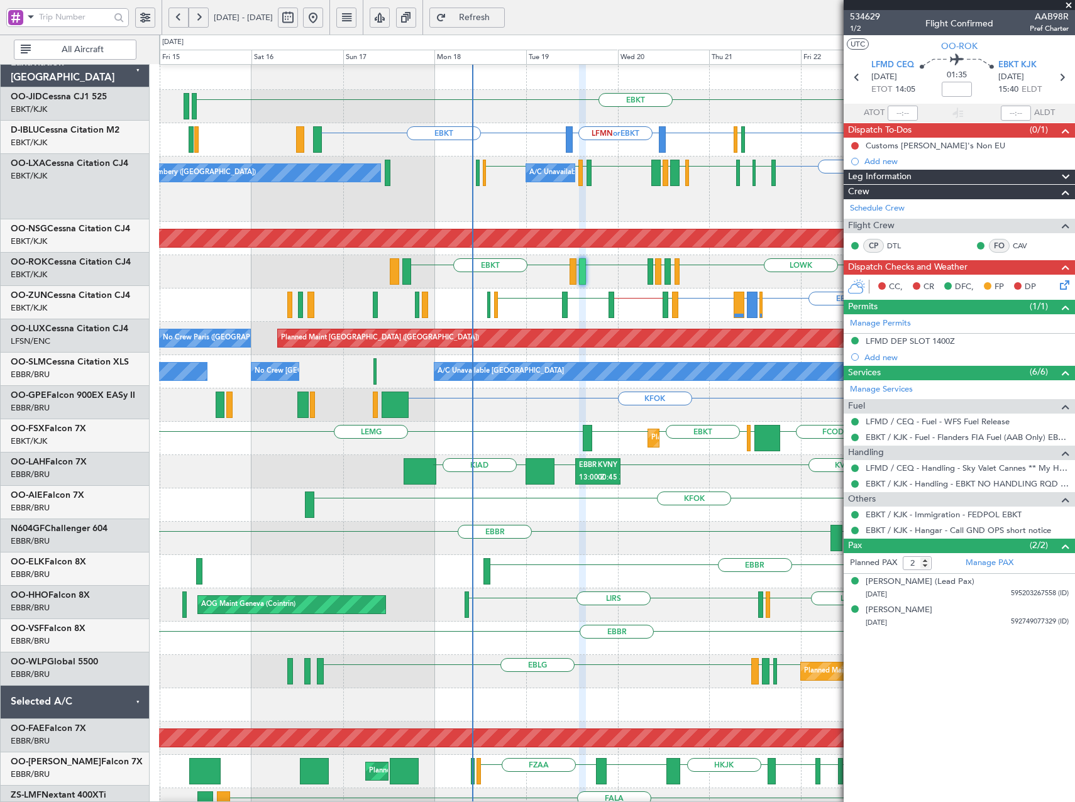
scroll to position [8, 0]
click at [735, 211] on div "A/C Unavailable Brussels (Brussels National) EBBR or EBKT EBLG or EBKT LIRA or …" at bounding box center [616, 189] width 915 height 65
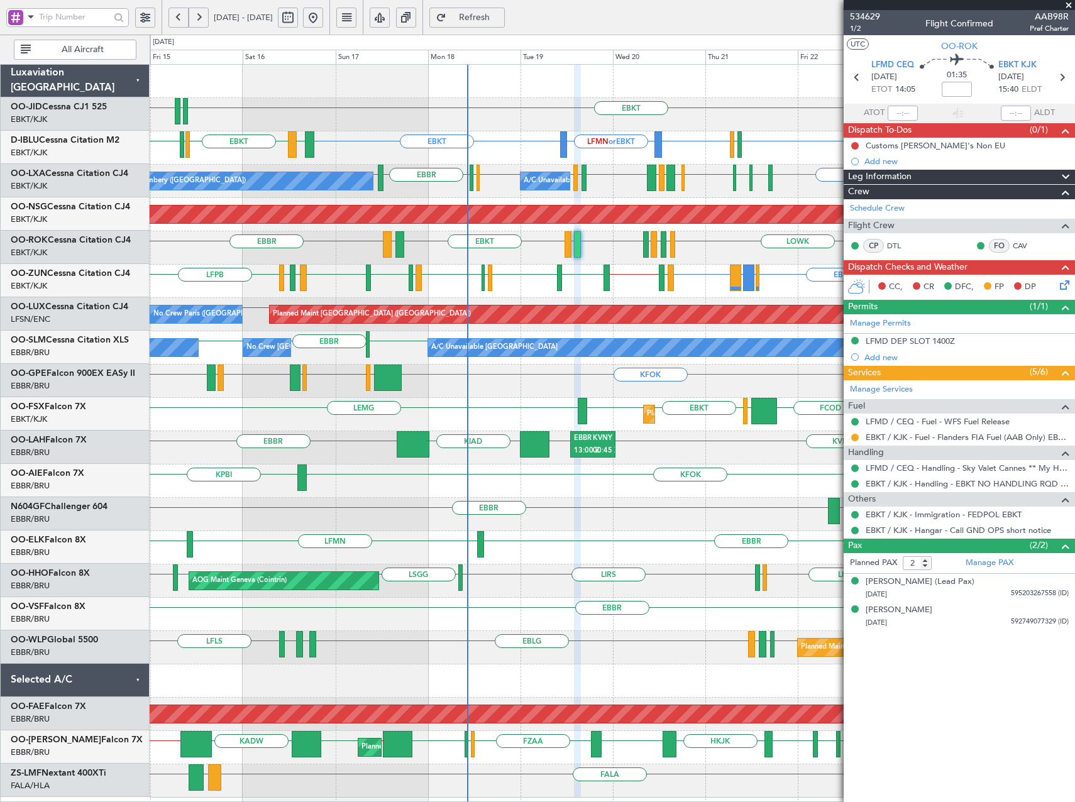
scroll to position [0, 0]
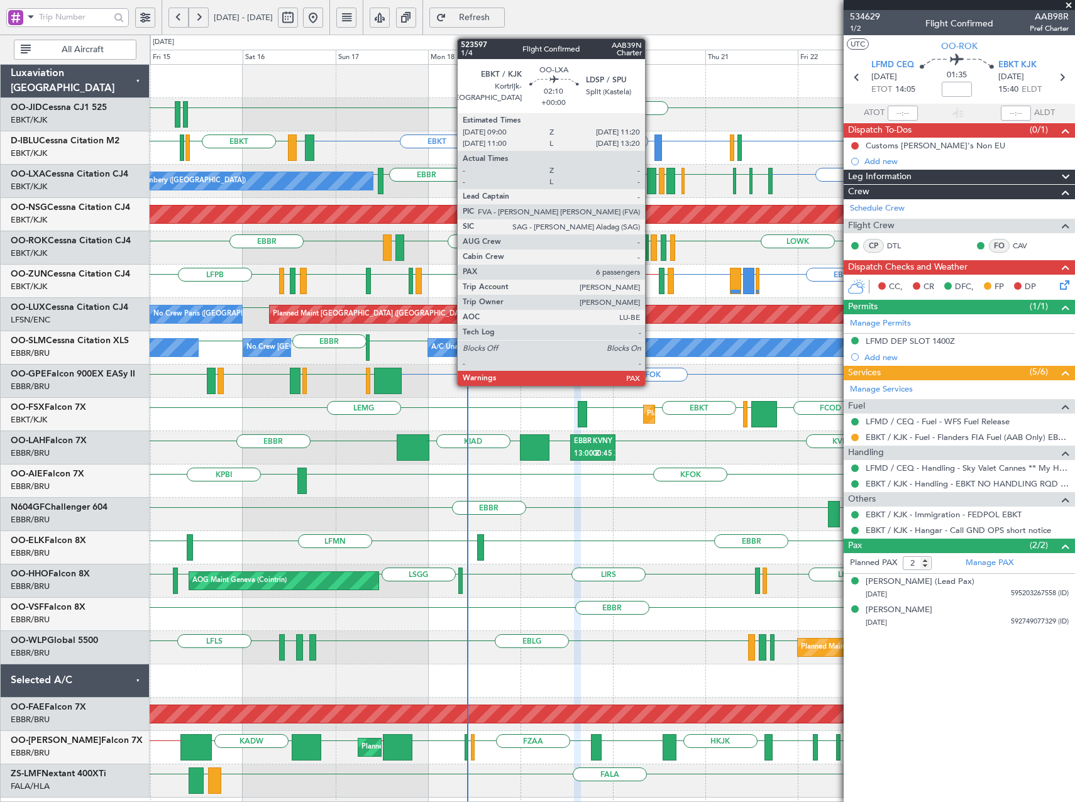
click at [651, 184] on div at bounding box center [651, 181] width 9 height 26
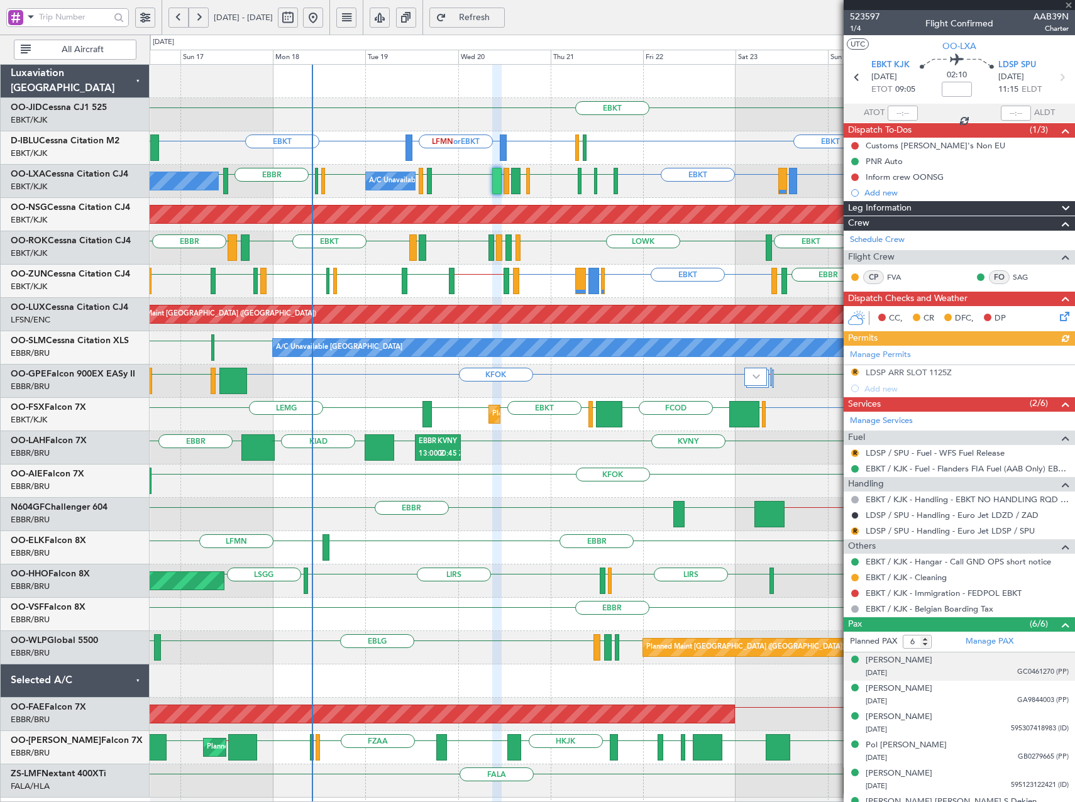
scroll to position [19, 0]
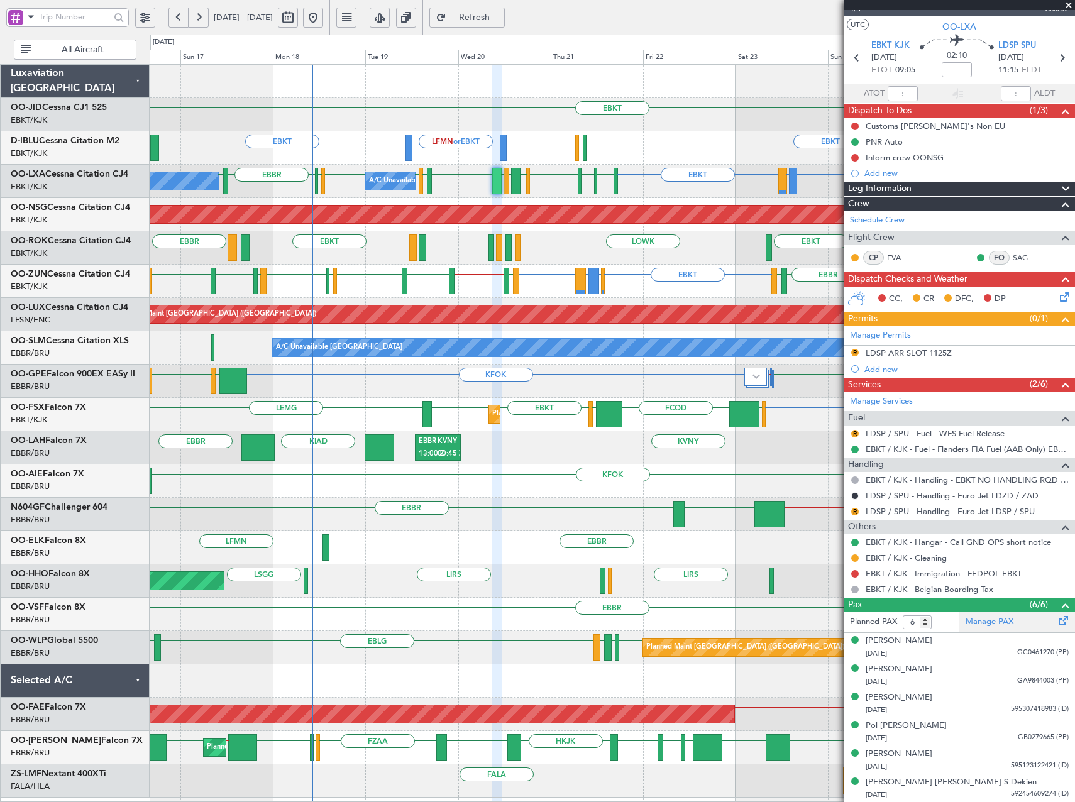
click at [1002, 623] on link "Manage PAX" at bounding box center [989, 622] width 48 height 13
click at [500, 19] on span "Refreshing..." at bounding box center [475, 17] width 52 height 9
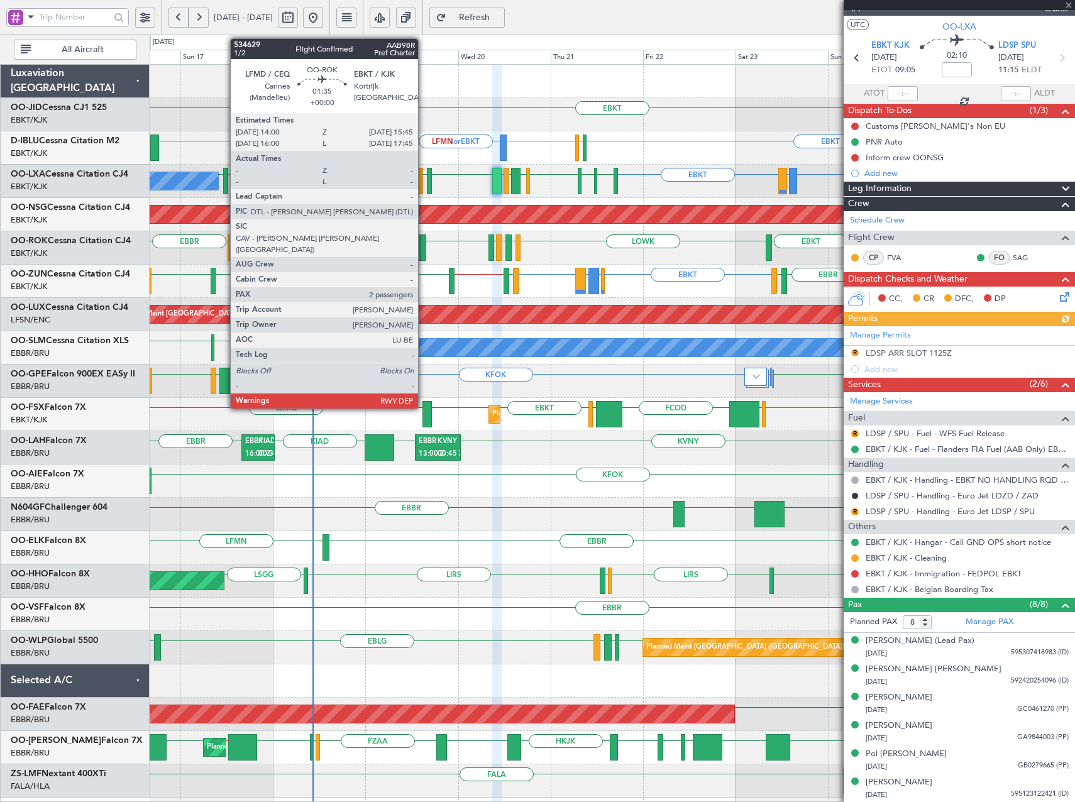
click at [424, 246] on div at bounding box center [422, 247] width 7 height 26
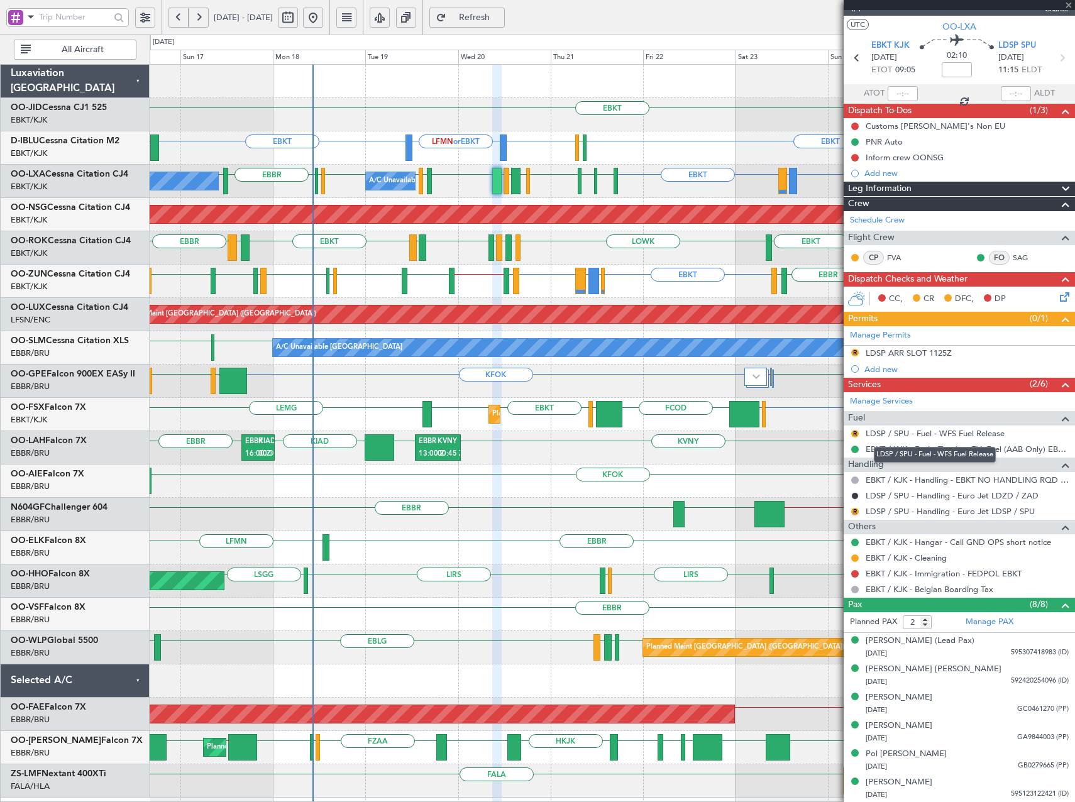
scroll to position [0, 0]
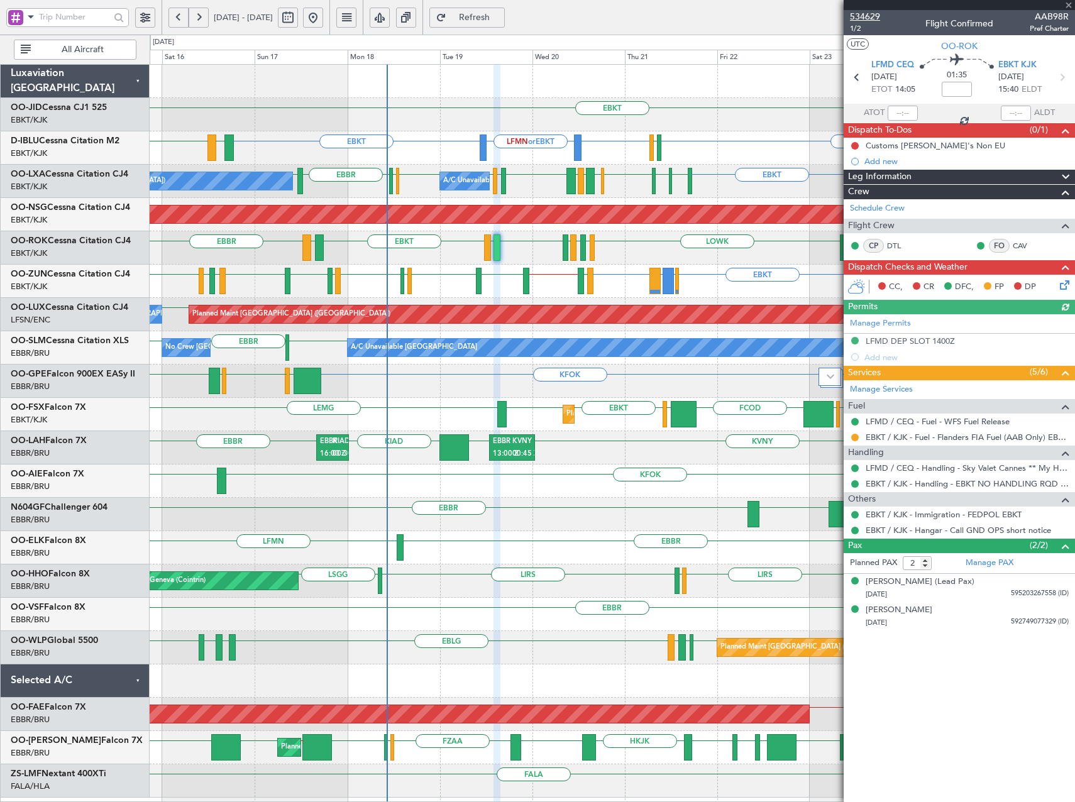
click at [866, 14] on span "534629" at bounding box center [865, 16] width 30 height 13
click at [872, 18] on span "534629" at bounding box center [865, 16] width 30 height 13
click at [1067, 1] on span at bounding box center [1068, 5] width 13 height 11
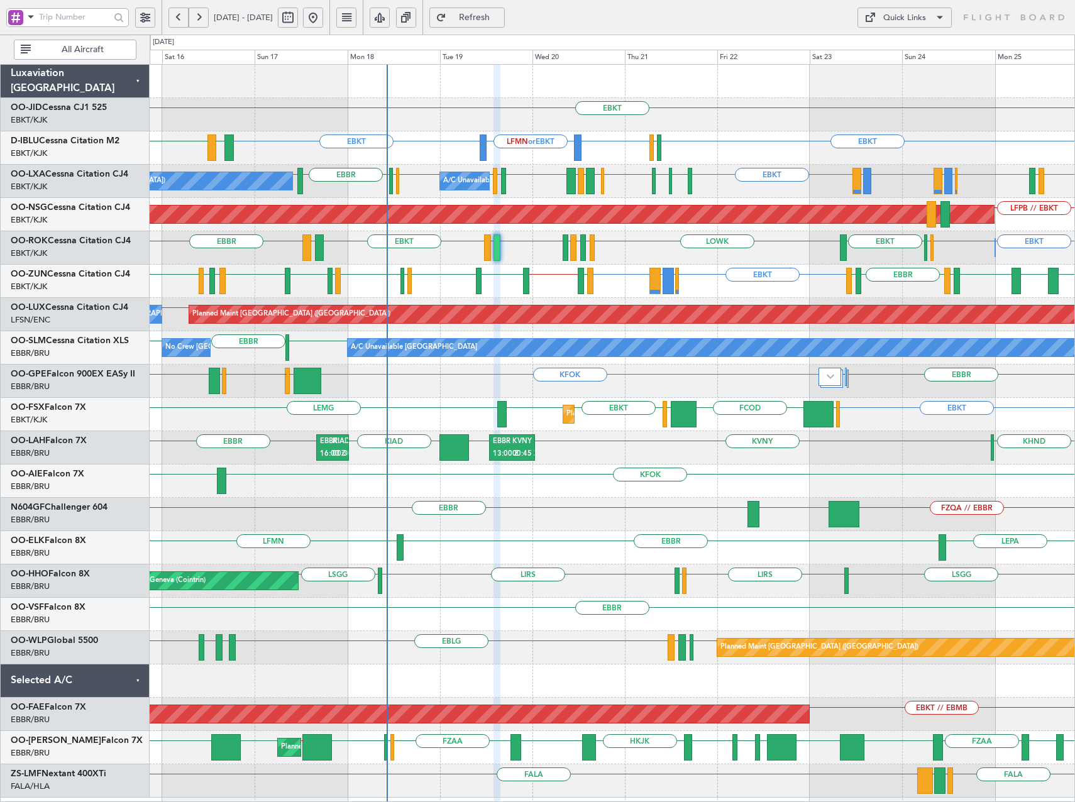
type input "0"
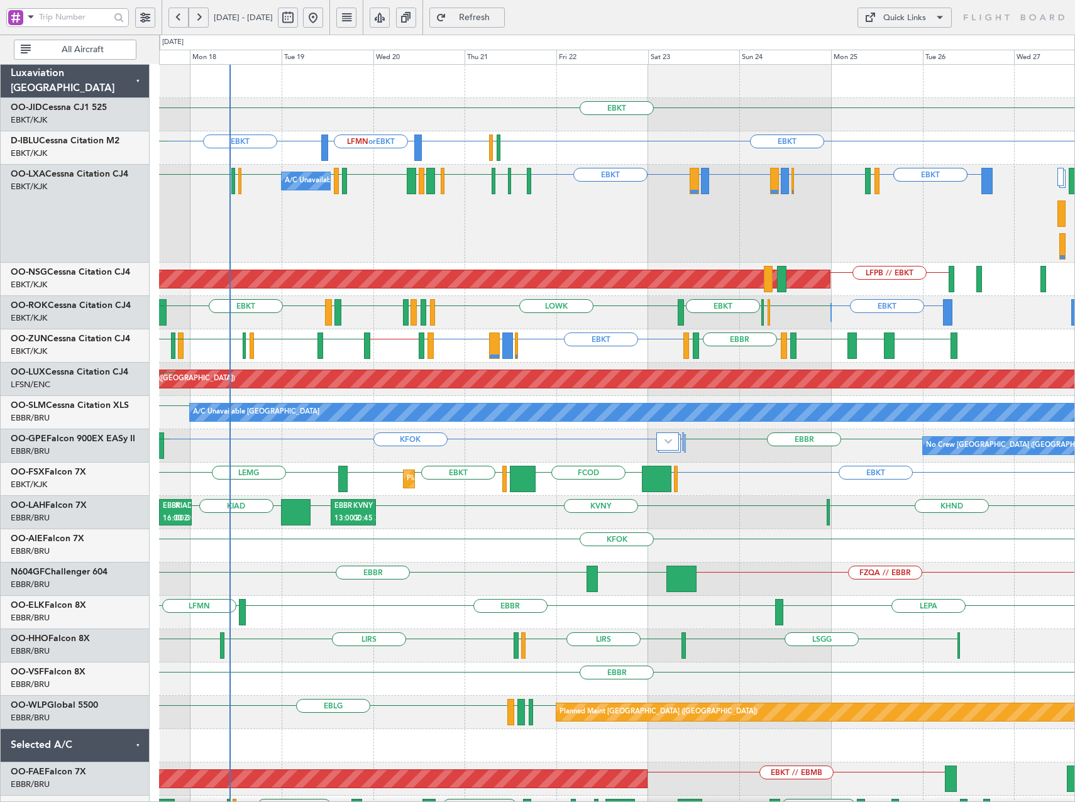
click at [749, 391] on div "EBKT EBKT EBKT LFMN or EBKT EBKT EGJJ LFKF EBKT EBBR or EBKT EBLG or EBKT LIRA …" at bounding box center [616, 464] width 915 height 798
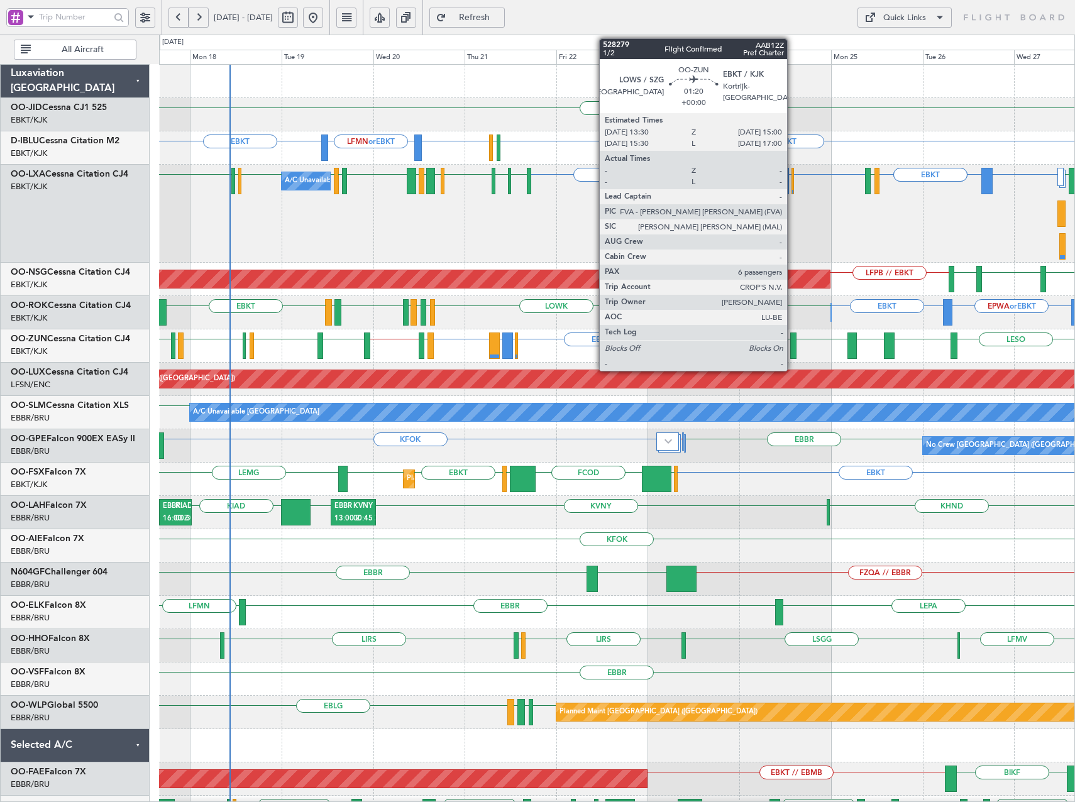
click at [793, 346] on div at bounding box center [793, 345] width 6 height 26
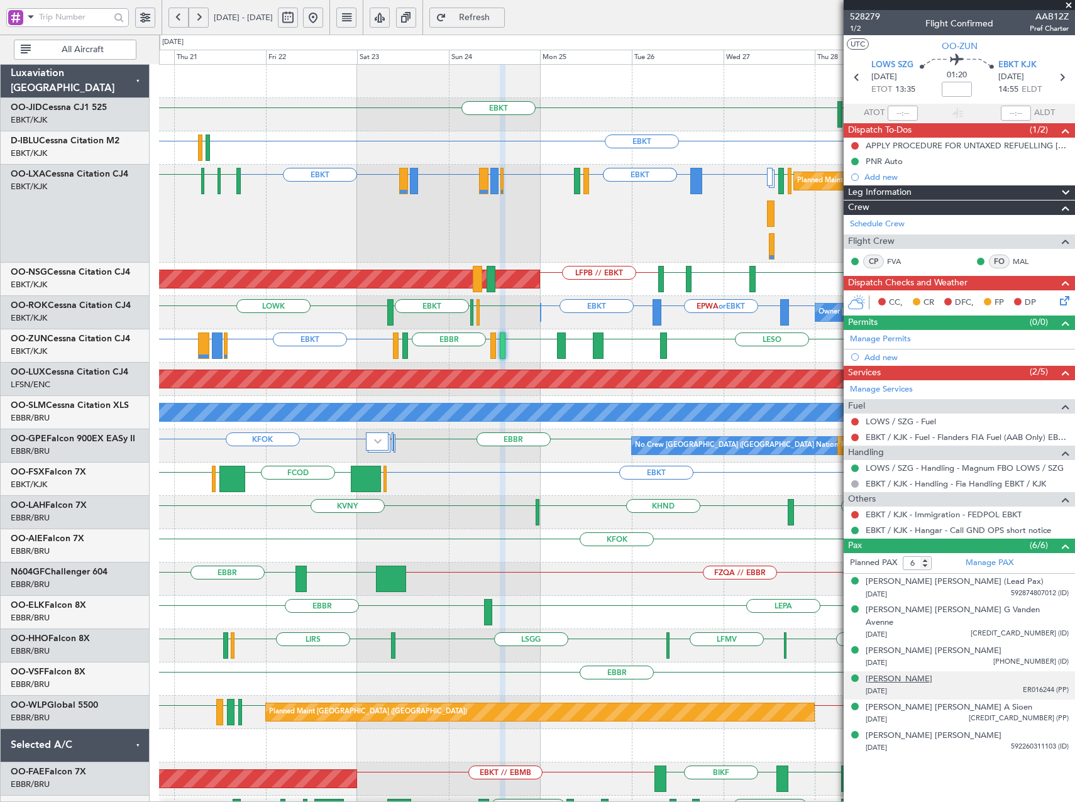
click at [895, 673] on div "Marnix Galle" at bounding box center [898, 679] width 67 height 13
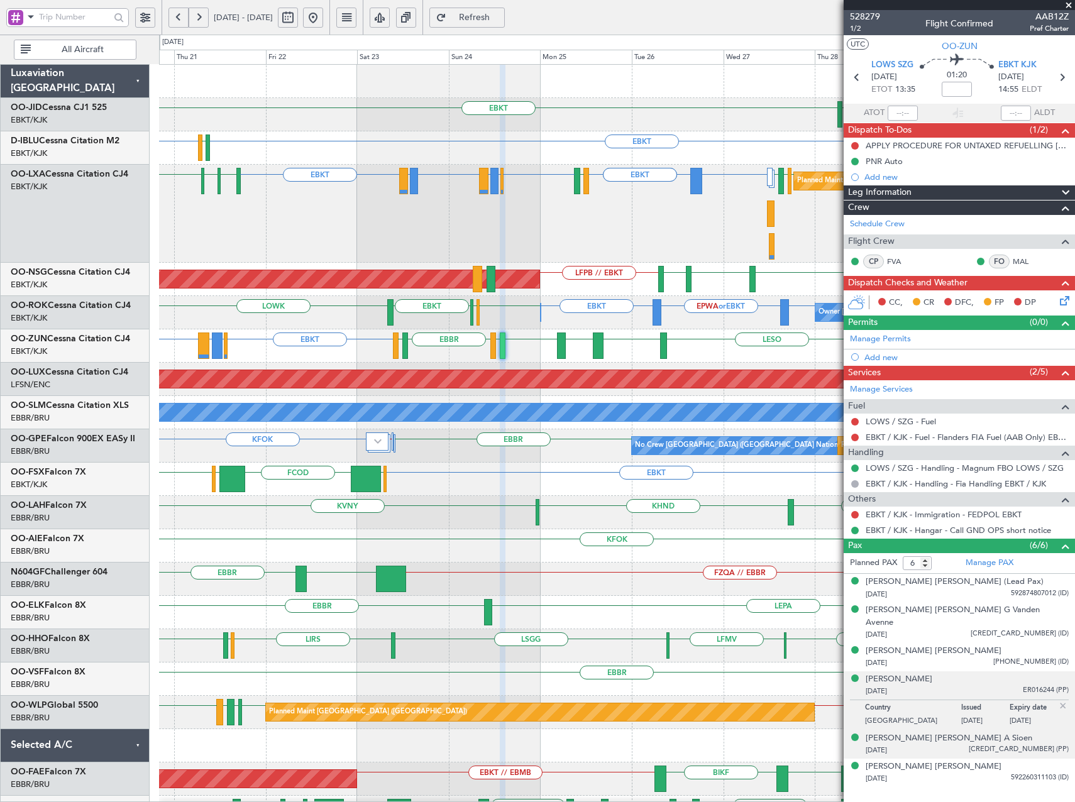
click at [1065, 700] on img at bounding box center [1062, 705] width 11 height 11
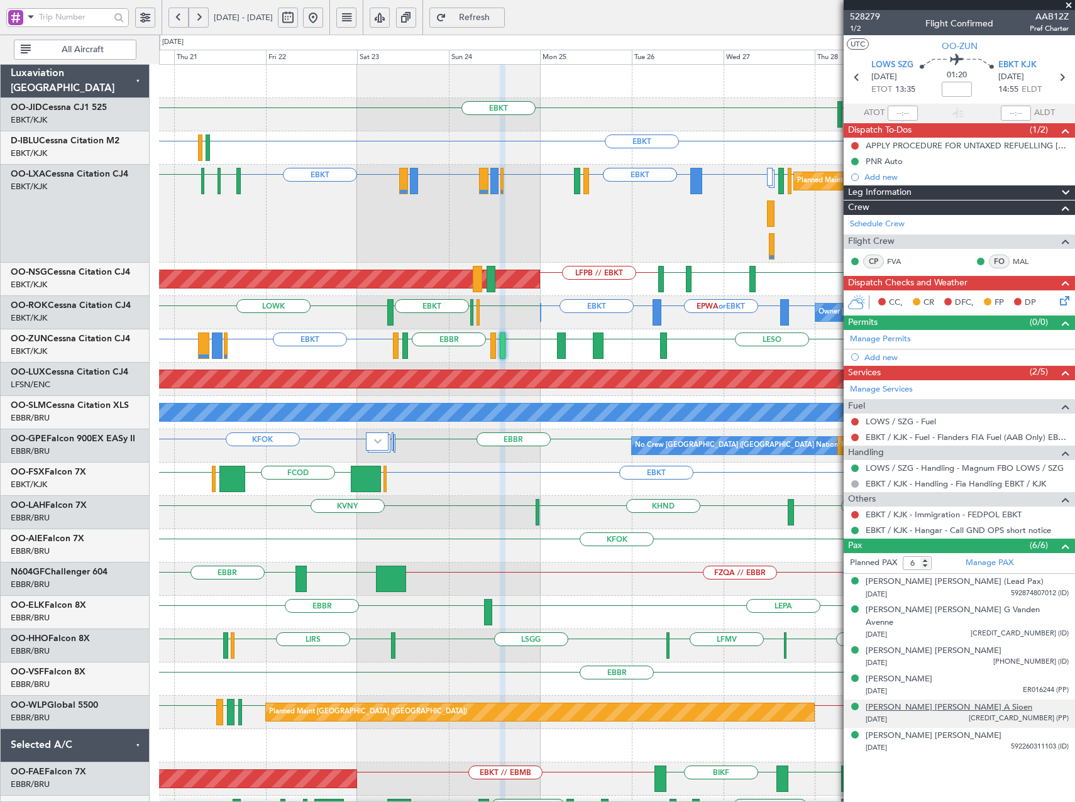
click at [932, 701] on div "Michèle Danielle A Sioen" at bounding box center [948, 707] width 167 height 13
drag, startPoint x: 503, startPoint y: 10, endPoint x: 529, endPoint y: 18, distance: 27.0
click at [503, 9] on button "Refresh" at bounding box center [466, 18] width 75 height 20
click at [984, 562] on mat-tooltip-component "EBKT / KJK - Hangar - Call GND OPS short notice" at bounding box center [957, 551] width 179 height 33
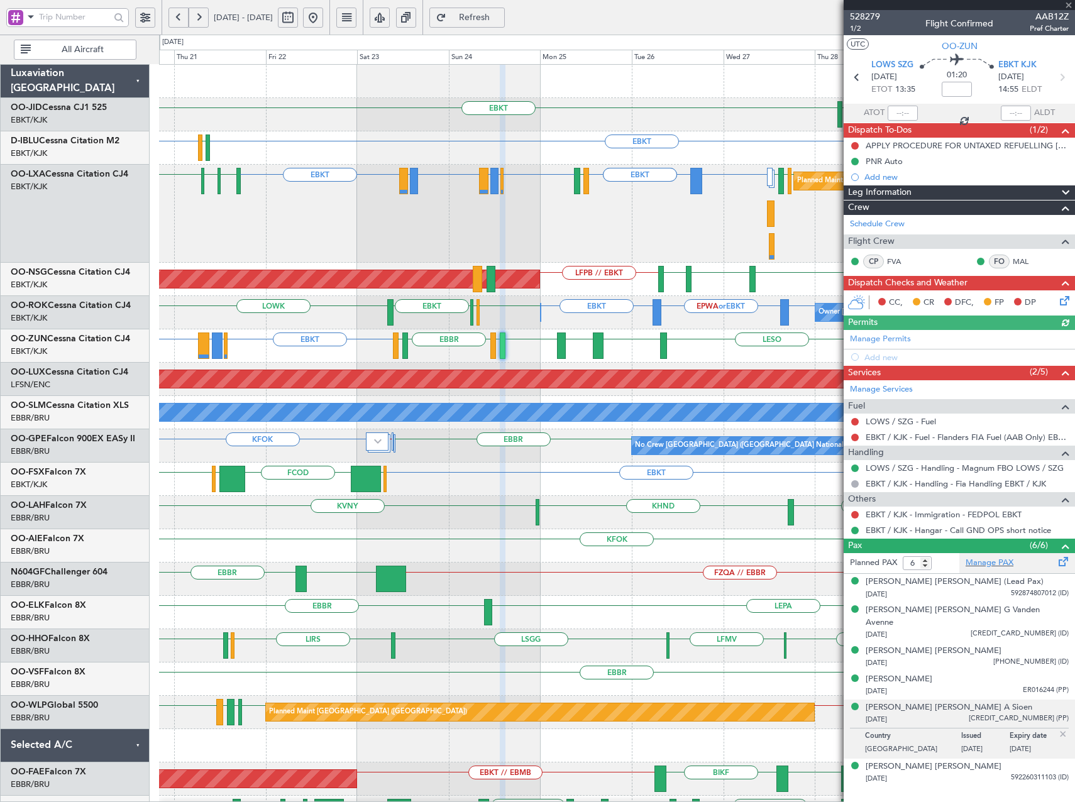
click at [991, 556] on div "Manage PAX" at bounding box center [1017, 563] width 116 height 20
click at [866, 19] on span "528279" at bounding box center [865, 16] width 30 height 13
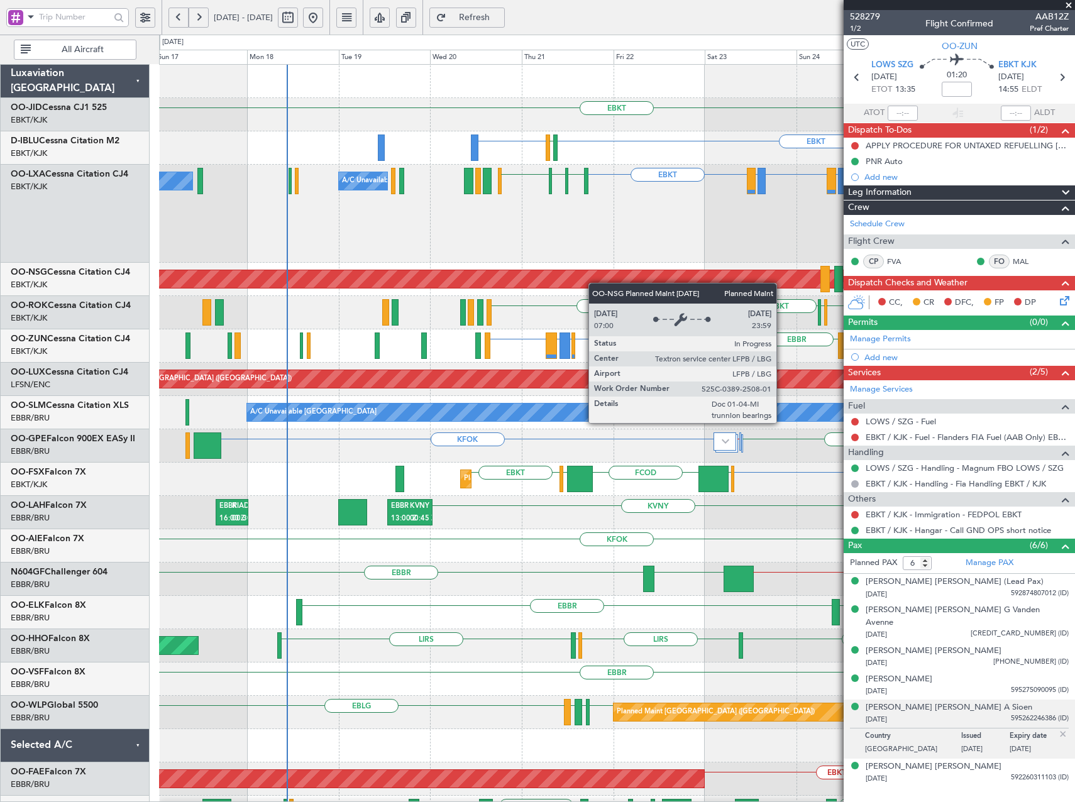
click at [644, 285] on div "EBKT EGNT EBKT EBKT EBKT EGJJ EBBR or EBKT EBLG or EBKT LIRA or EBKT EBLG or EB…" at bounding box center [616, 497] width 915 height 864
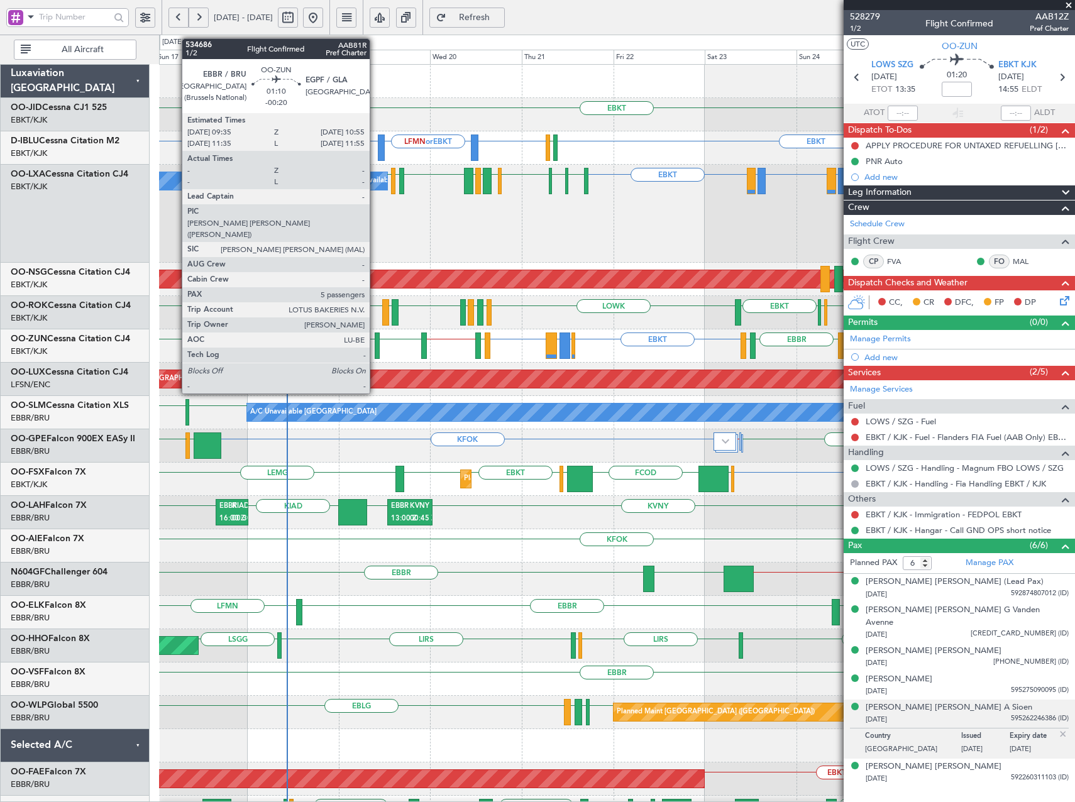
click at [375, 351] on div at bounding box center [378, 345] width 6 height 26
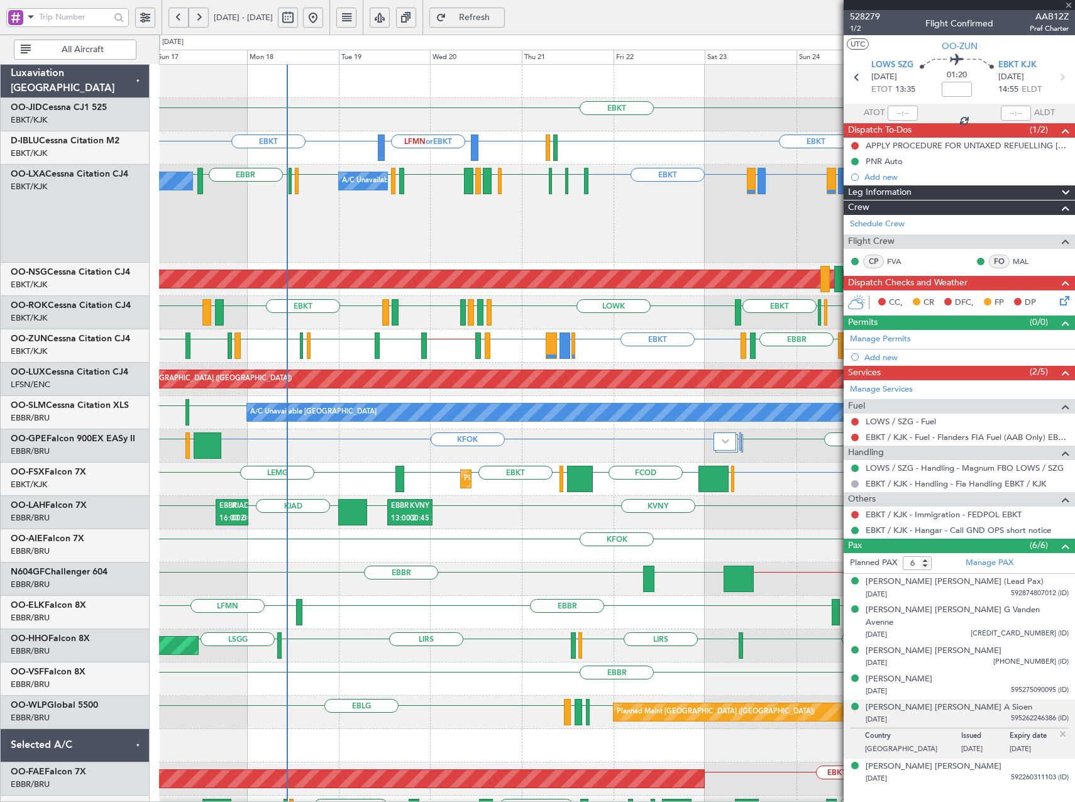
type input "-00:20"
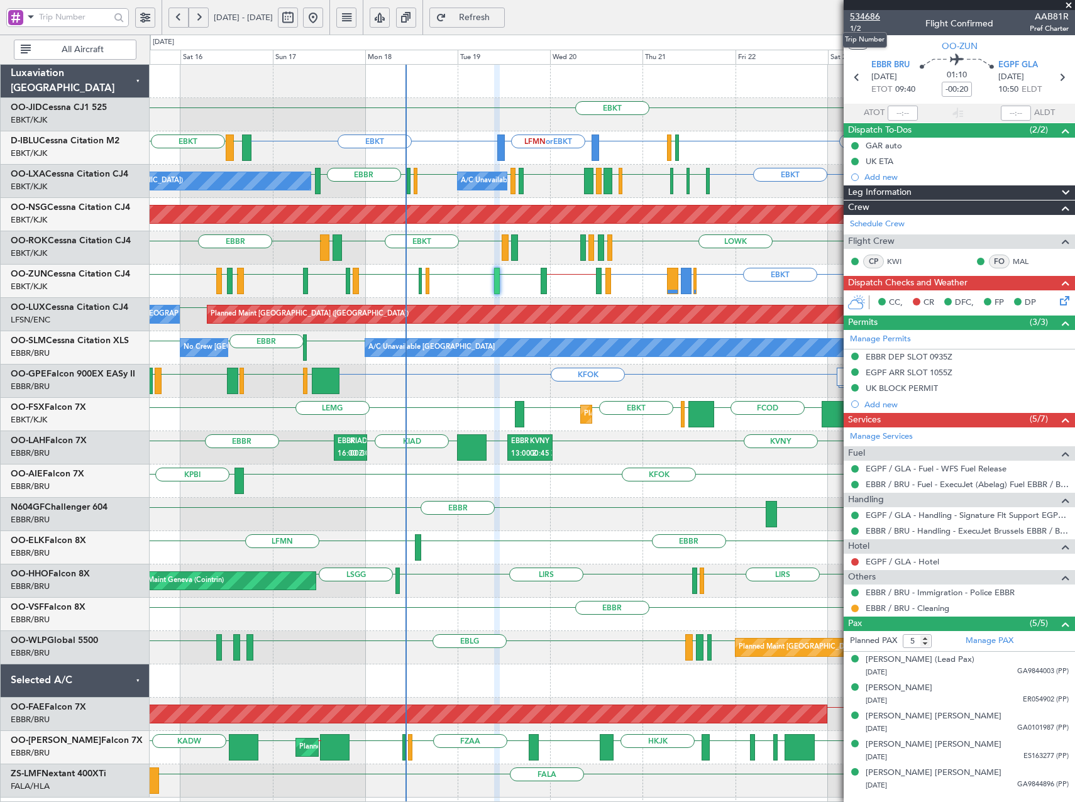
click at [867, 11] on span "534686" at bounding box center [865, 16] width 30 height 13
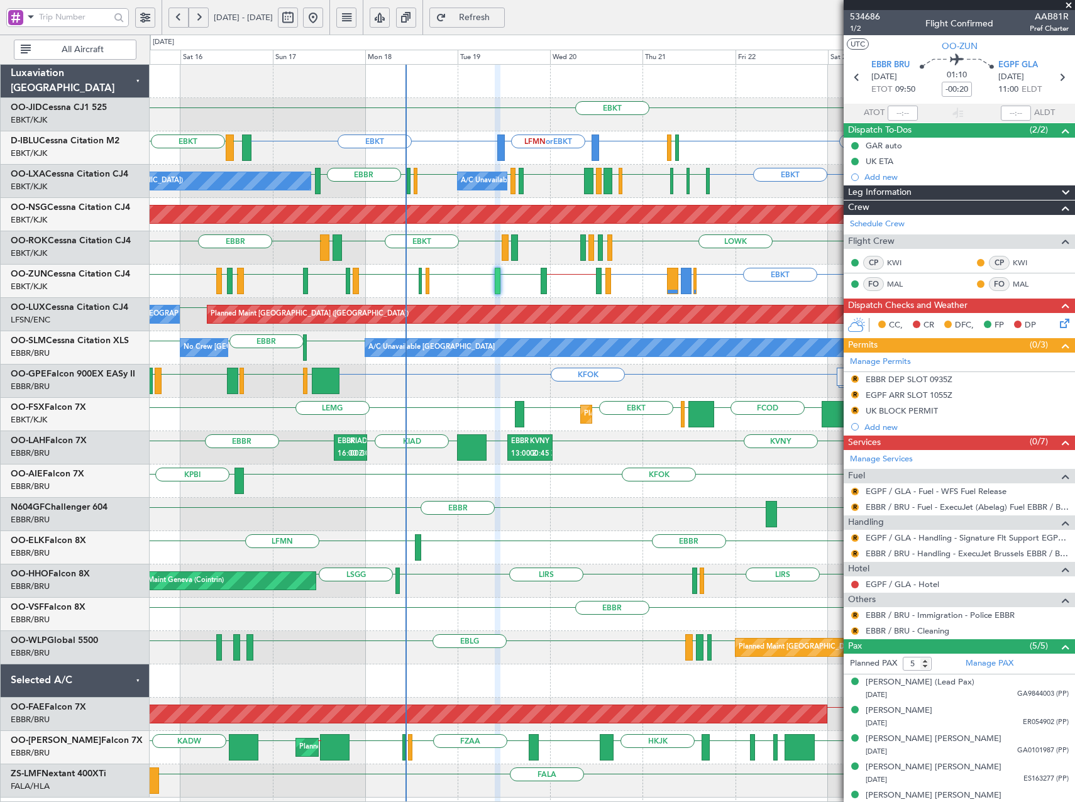
click at [500, 20] on span "Refresh" at bounding box center [475, 17] width 52 height 9
click at [505, 11] on button "Refresh" at bounding box center [466, 18] width 75 height 20
click at [1065, 4] on span at bounding box center [1068, 5] width 13 height 11
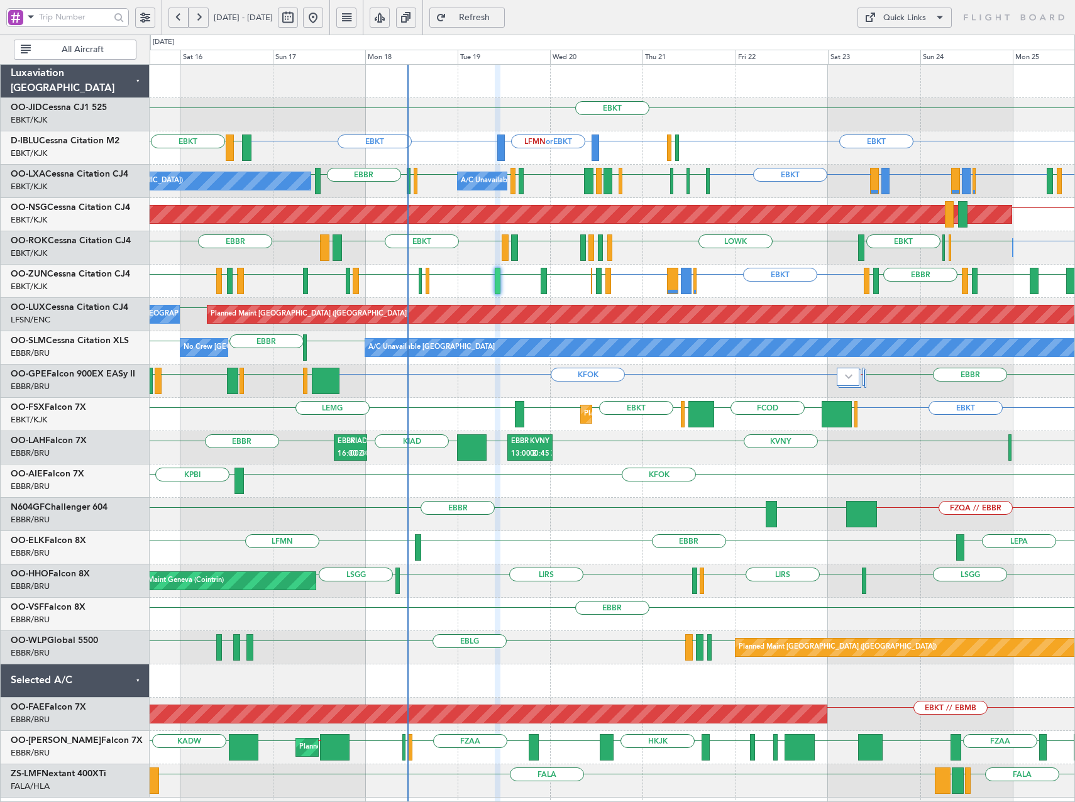
type input "0"
click at [922, 18] on div "Quick Links" at bounding box center [904, 18] width 43 height 13
click at [875, 50] on button "Trip Builder" at bounding box center [904, 48] width 94 height 30
click at [500, 16] on span "Refresh" at bounding box center [475, 17] width 52 height 9
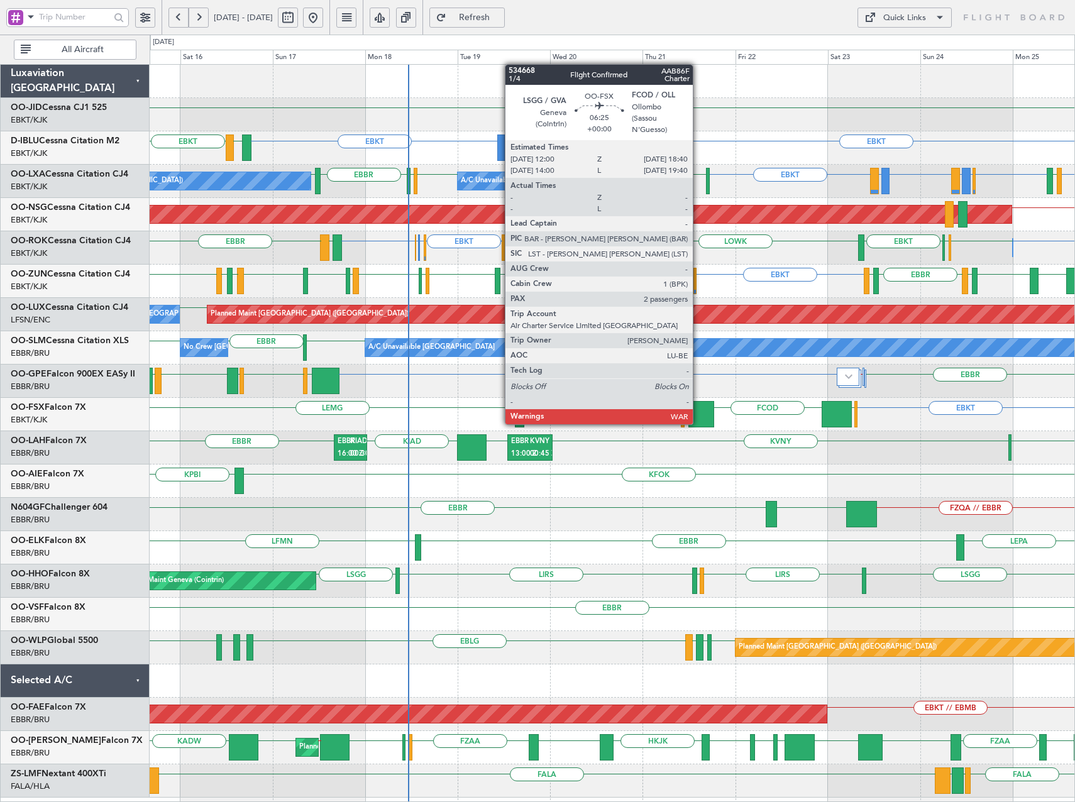
click at [698, 412] on div at bounding box center [701, 414] width 26 height 26
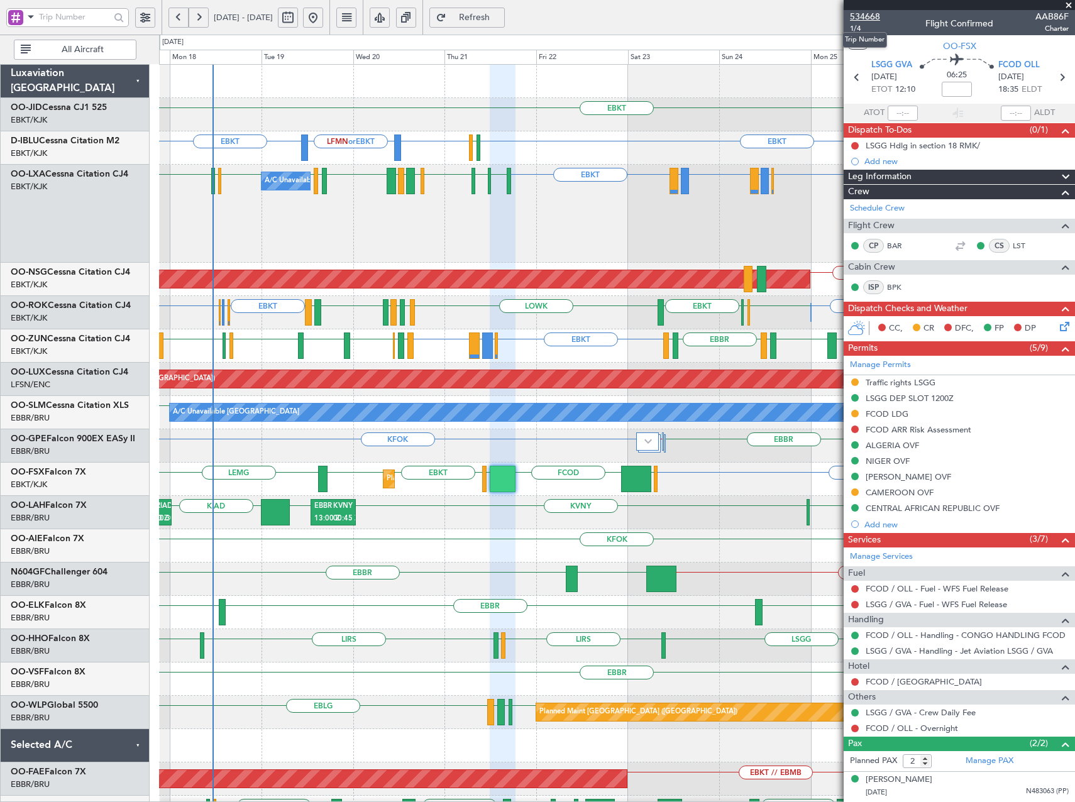
click at [871, 11] on span "534668" at bounding box center [865, 16] width 30 height 13
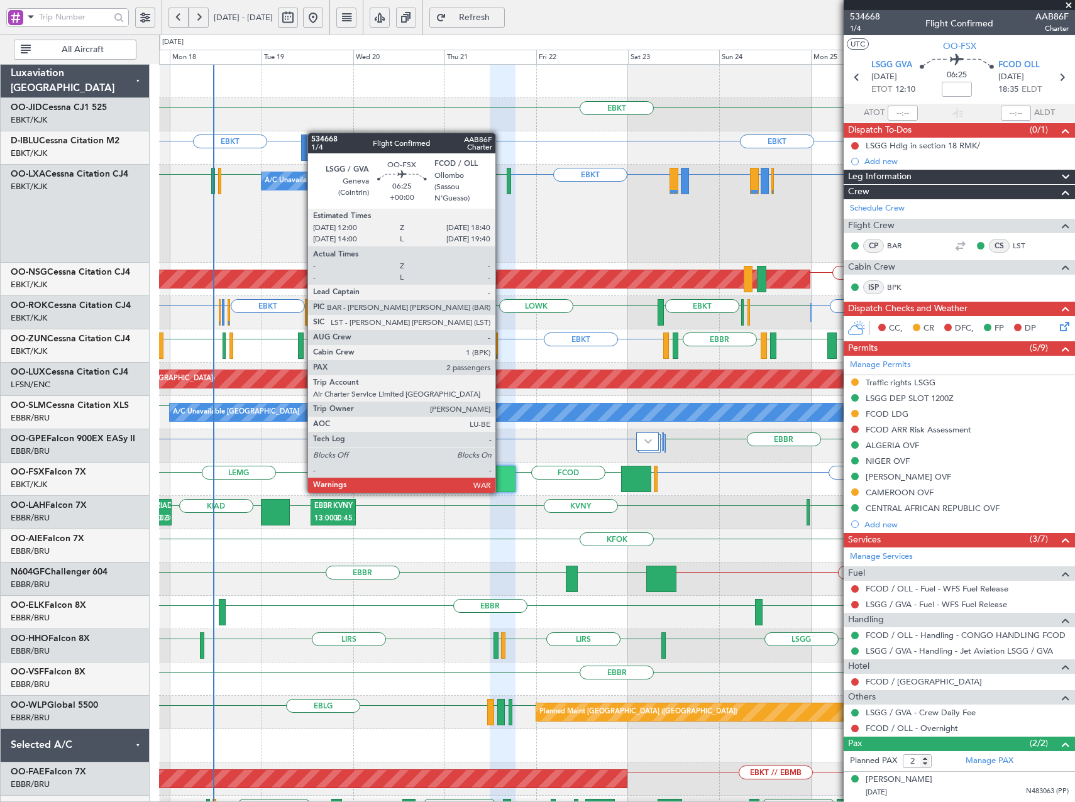
click at [501, 480] on div at bounding box center [503, 479] width 26 height 26
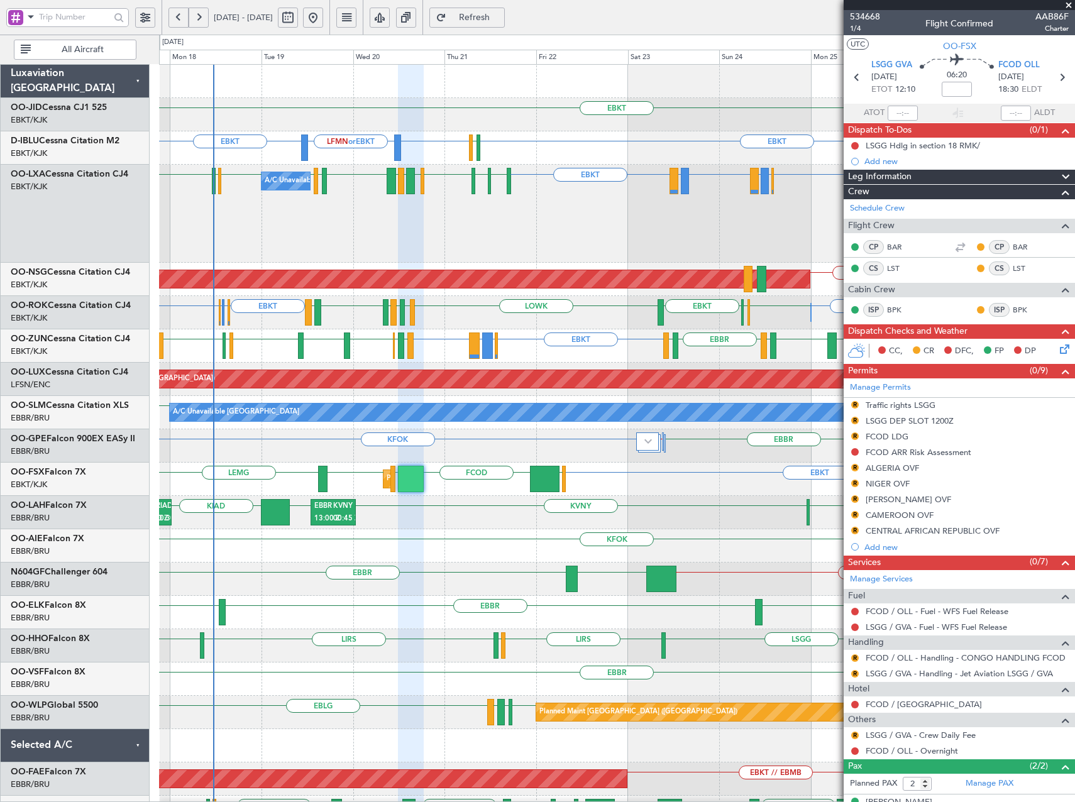
click at [500, 16] on span "Refresh" at bounding box center [475, 17] width 52 height 9
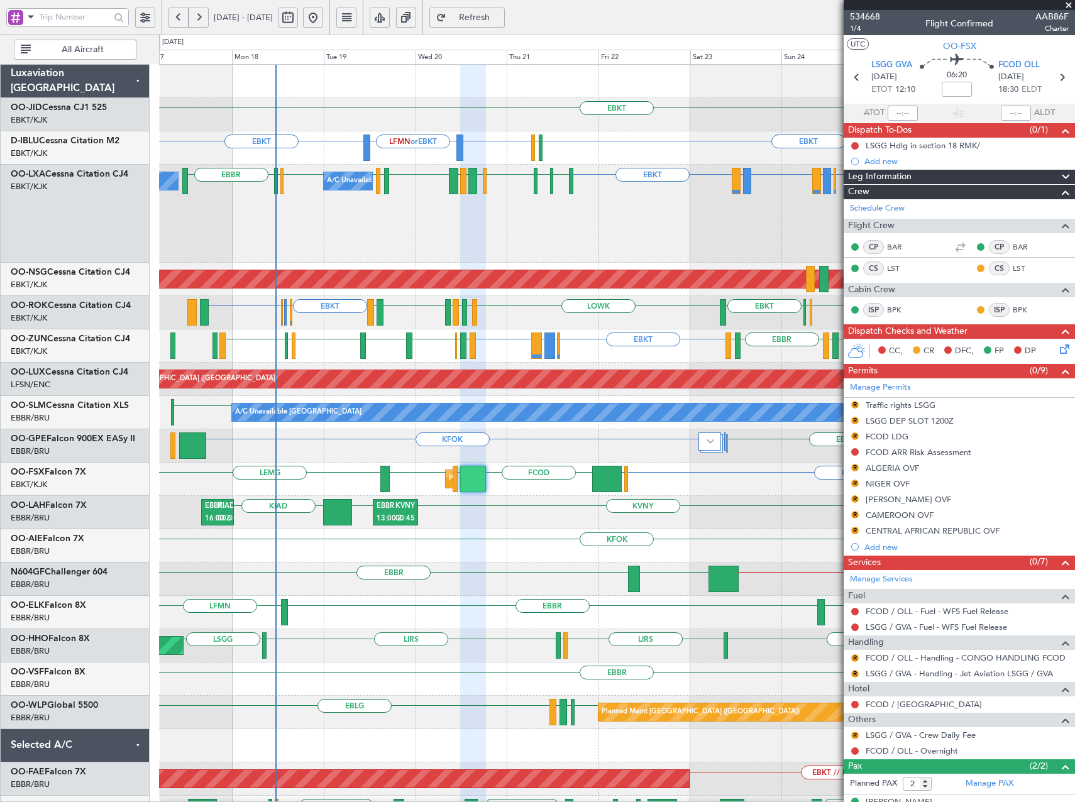
click at [491, 513] on div "KVNY [GEOGRAPHIC_DATA] KIAD KHND EBBR 16:00 Z KIAD 00:30 Z EBBR 13:00 Z KVNY 00…" at bounding box center [616, 512] width 915 height 33
drag, startPoint x: 1070, startPoint y: 1, endPoint x: 989, endPoint y: 50, distance: 95.0
click at [1070, 1] on span at bounding box center [1068, 5] width 13 height 11
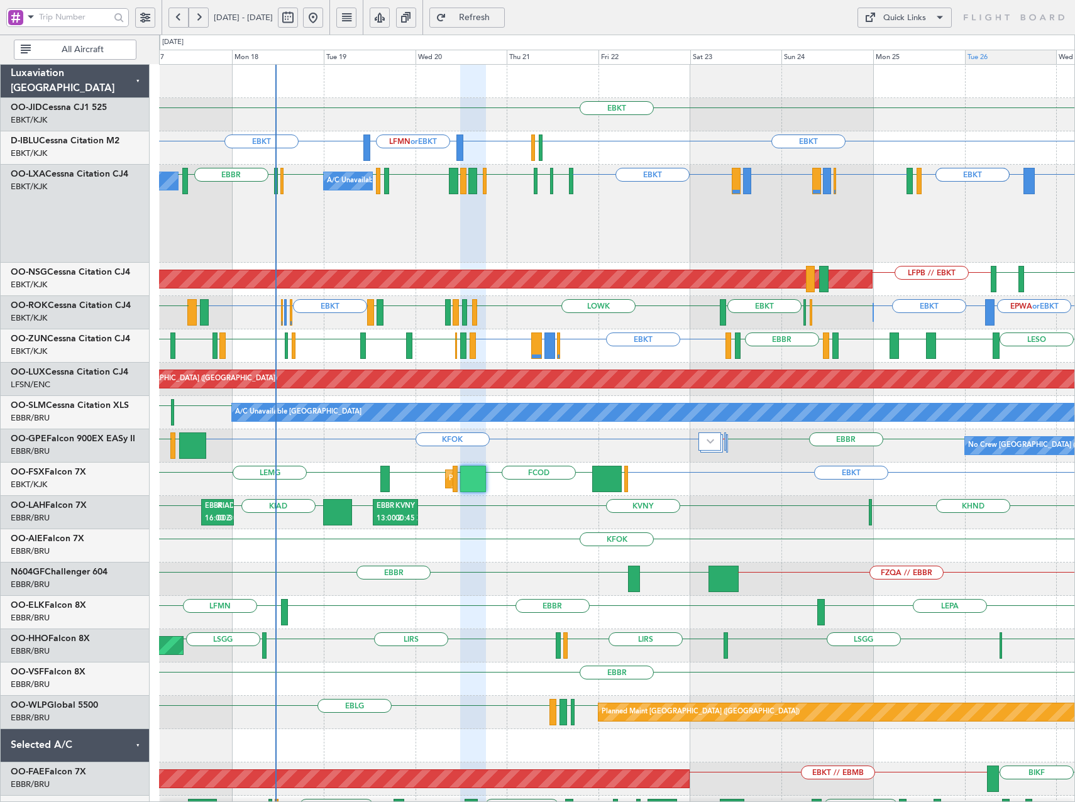
type input "0"
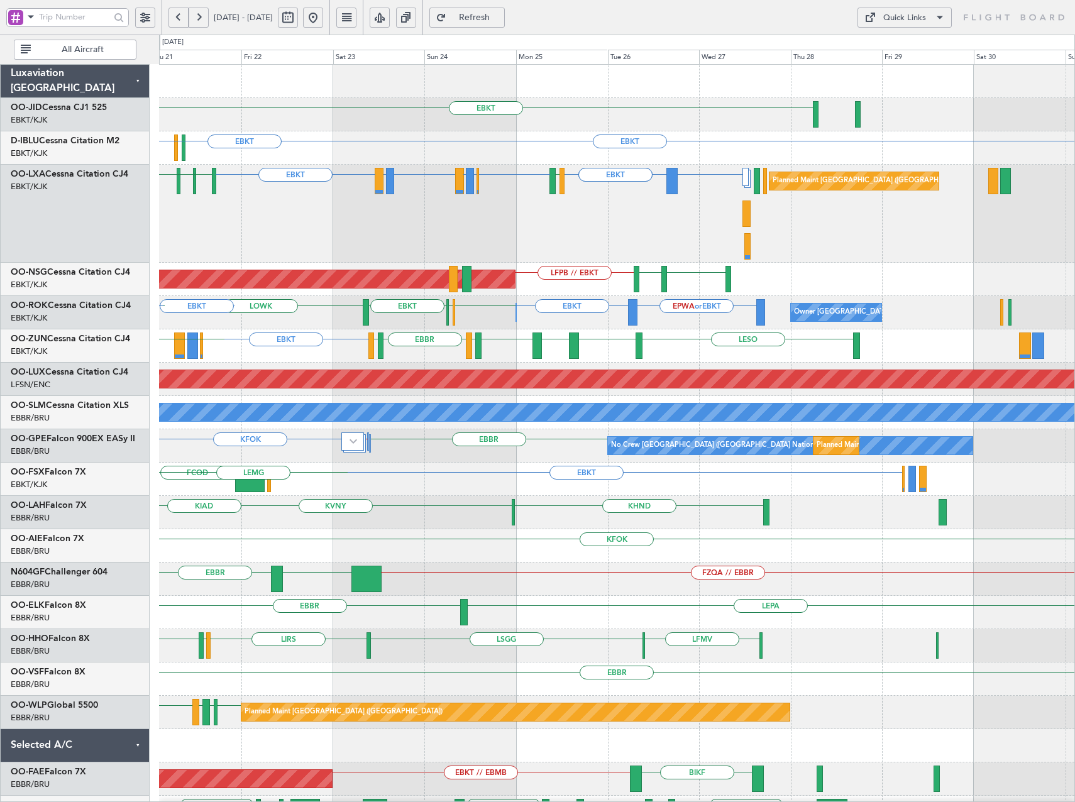
click at [588, 192] on div "EBBR or EBKT EBLG or EBKT LIRA or EBKT EBLG or EBKT LIRA or EBKT EBKT LICC or E…" at bounding box center [616, 214] width 915 height 98
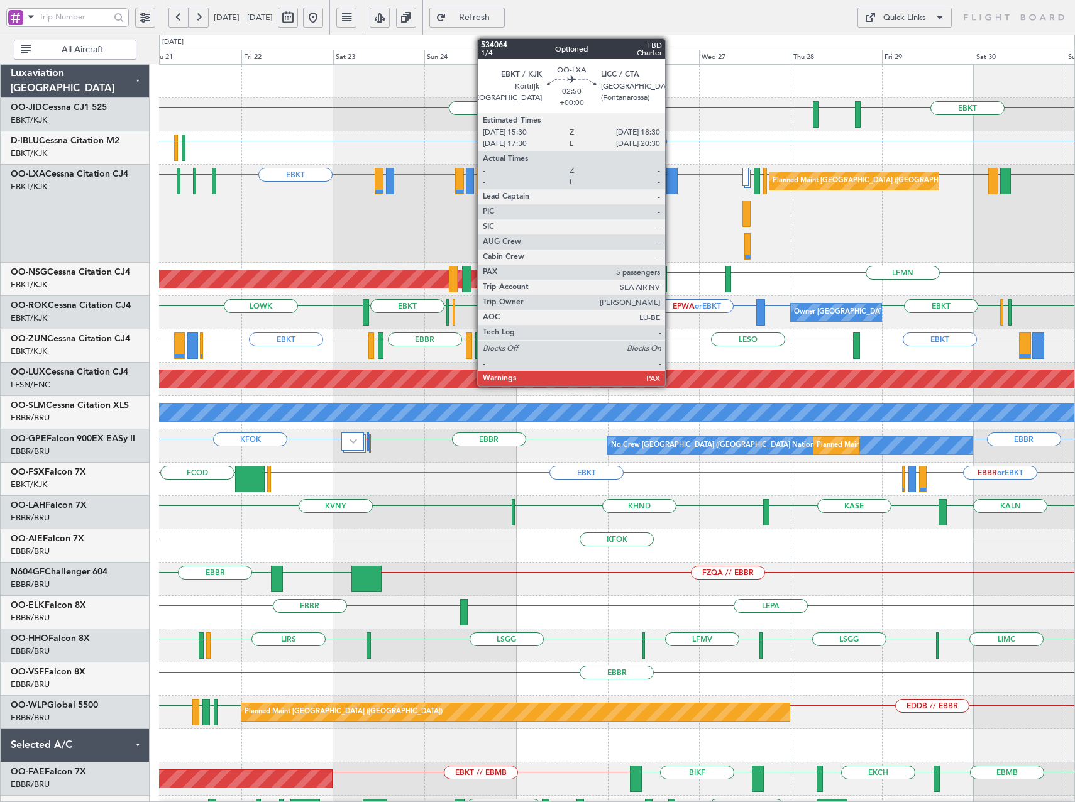
click at [671, 187] on div at bounding box center [672, 181] width 12 height 26
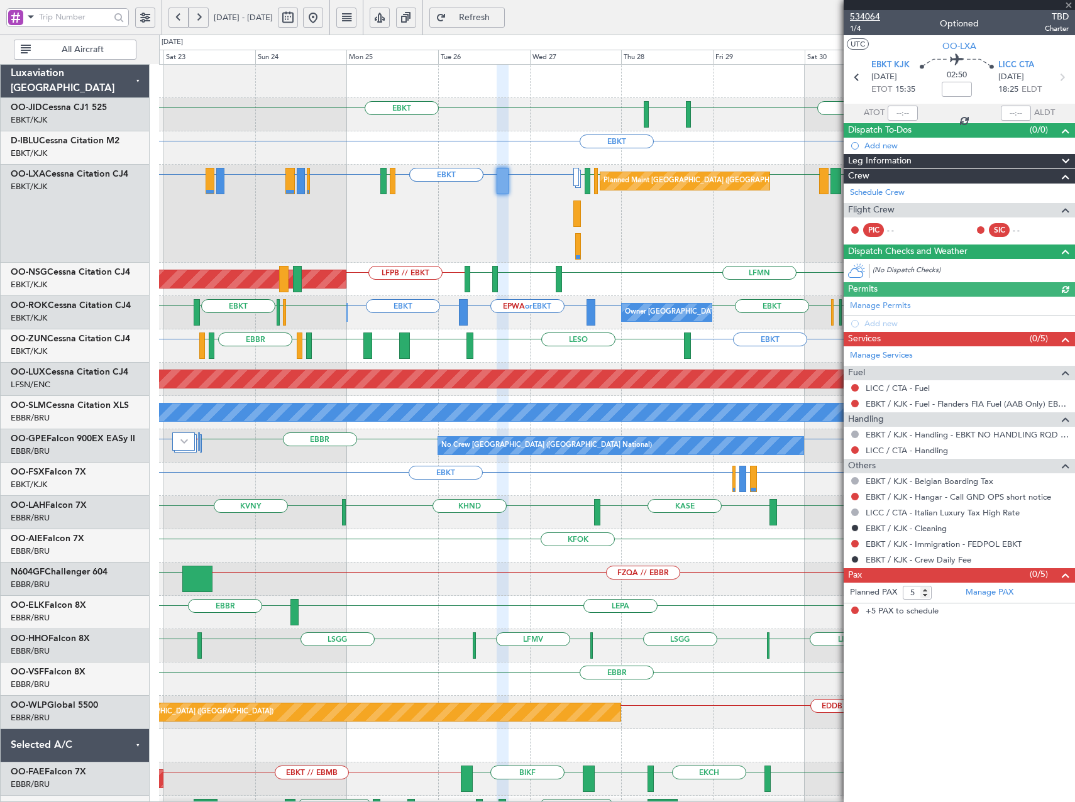
click at [867, 17] on span "534064" at bounding box center [865, 16] width 30 height 13
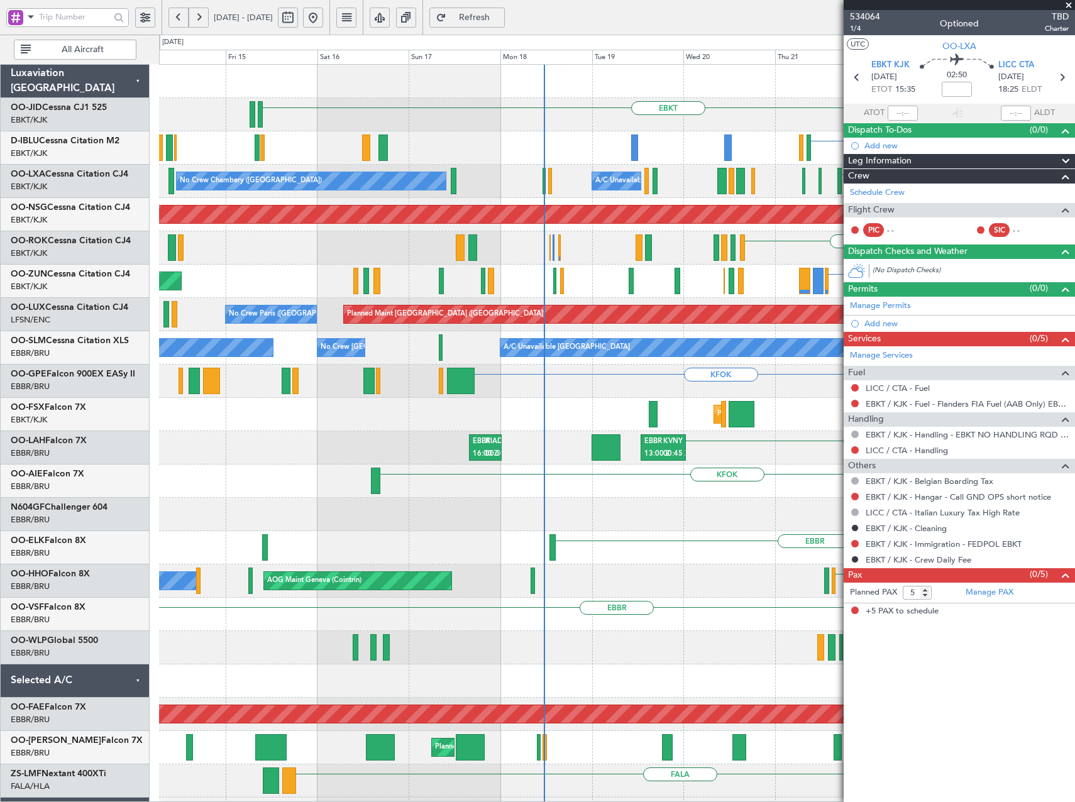
click at [1074, 417] on html "[DATE] - [DATE] Refresh Quick Links All Aircraft EBKT EBKT No Crew [GEOGRAPHIC_…" at bounding box center [537, 401] width 1075 height 802
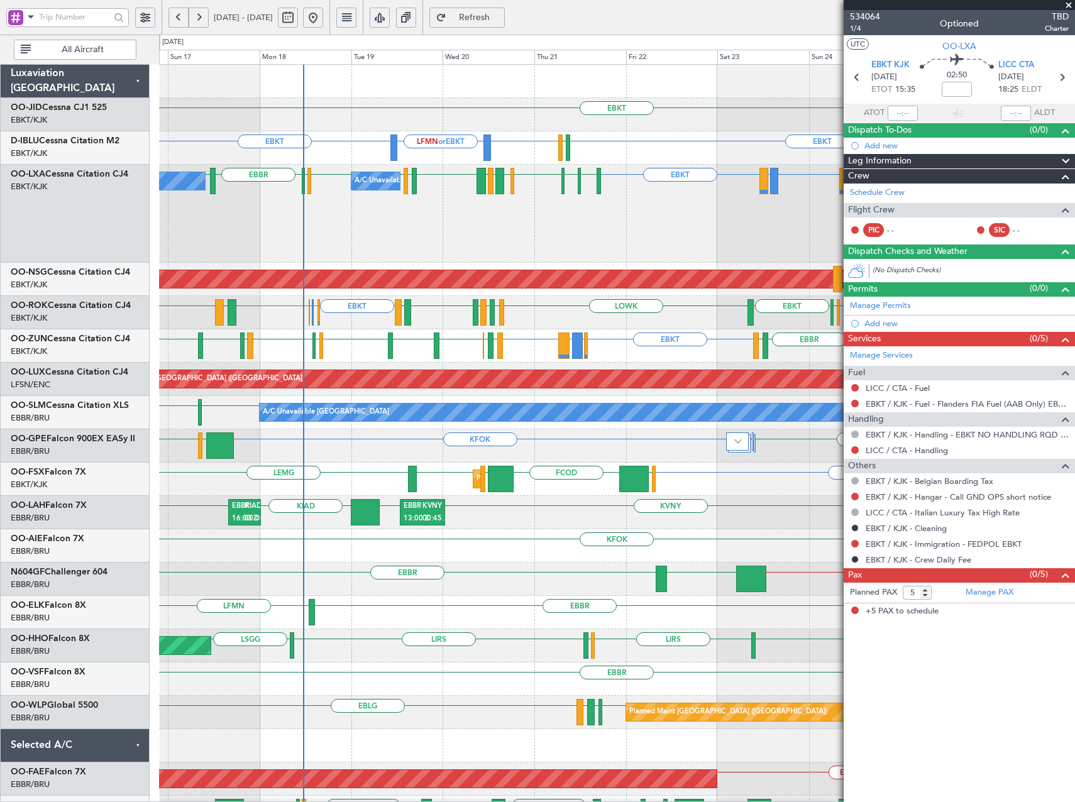
click at [310, 319] on div "Owner [GEOGRAPHIC_DATA]-[GEOGRAPHIC_DATA] EBKT EGKB or EBKT EBOS or EBKT EBKT E…" at bounding box center [616, 312] width 915 height 33
click at [314, 319] on div "Owner [GEOGRAPHIC_DATA]-[GEOGRAPHIC_DATA] EBKT EGKB or EBKT EBOS or EBKT EBKT E…" at bounding box center [616, 312] width 915 height 33
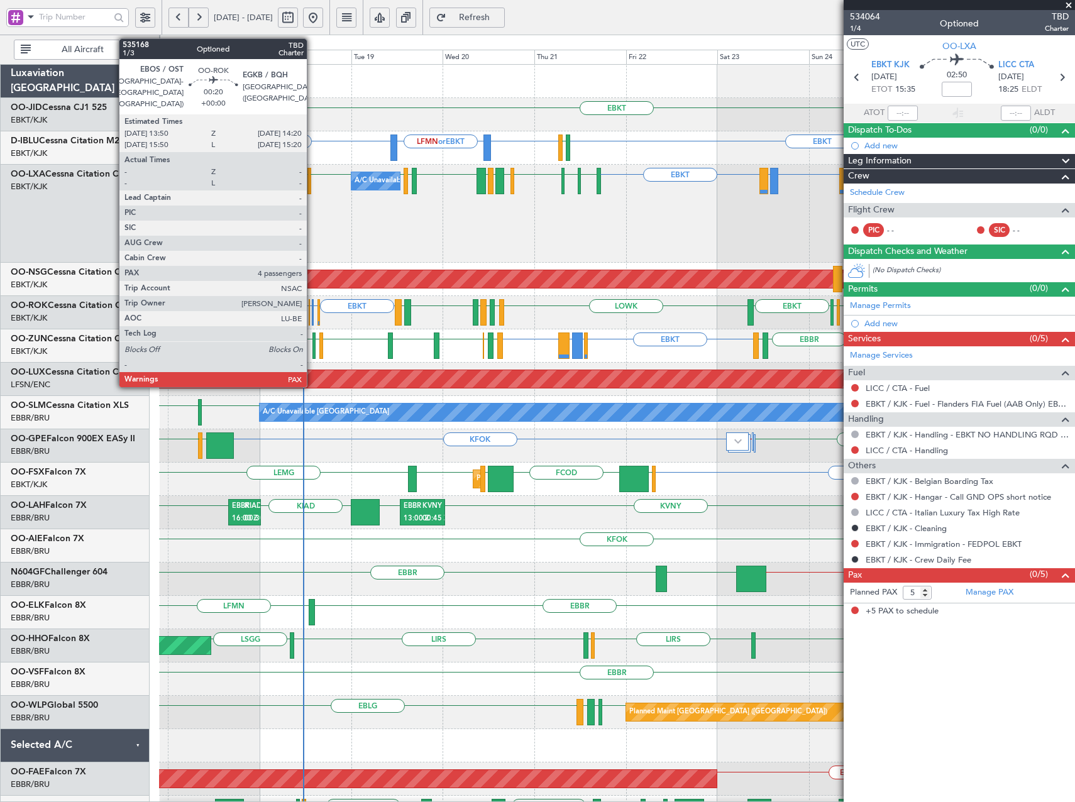
click at [312, 313] on div at bounding box center [313, 312] width 3 height 26
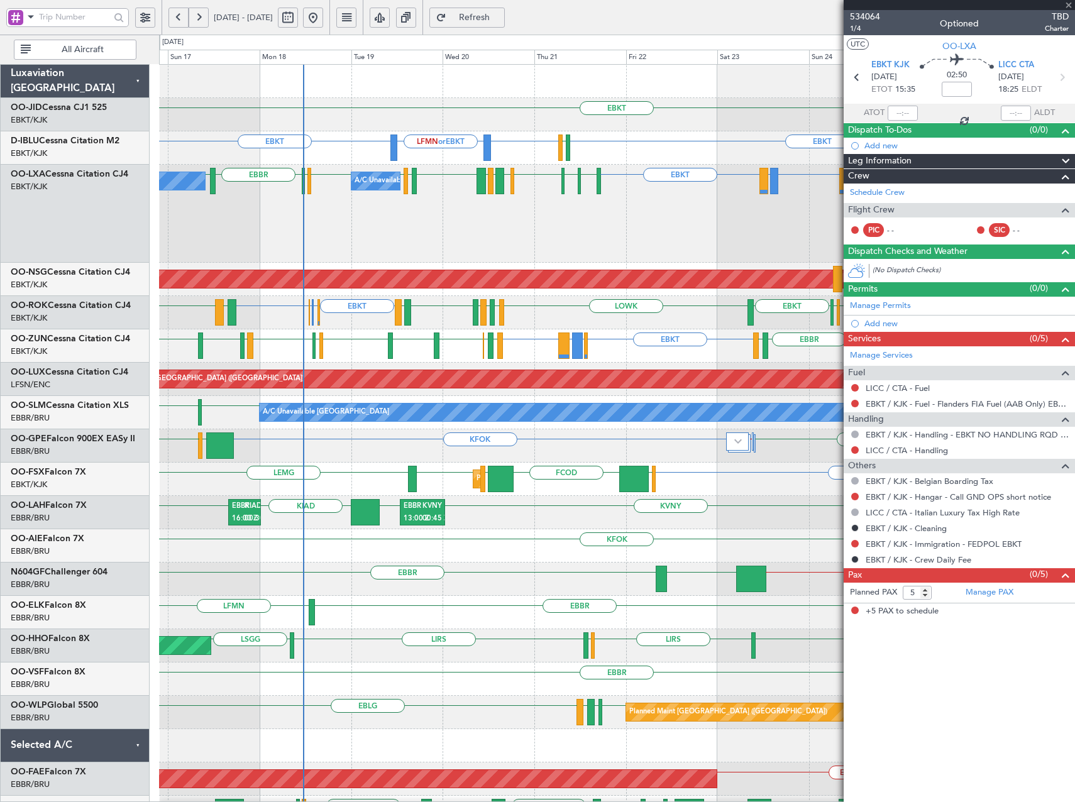
type input "4"
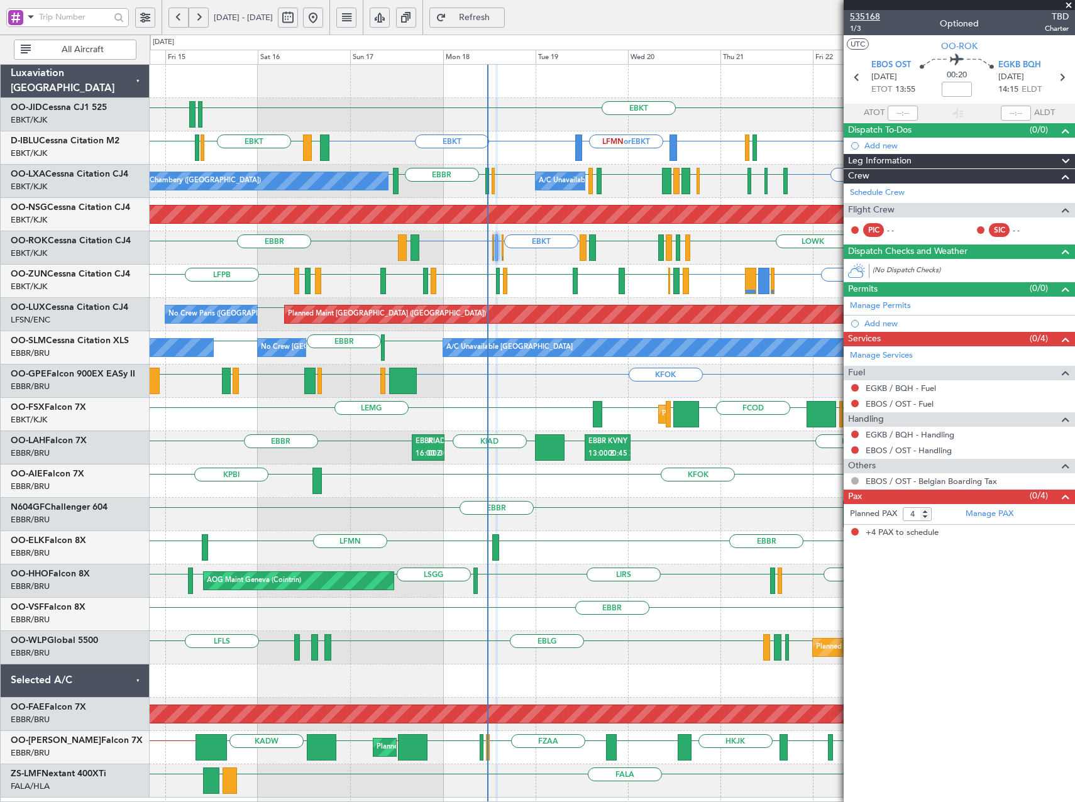
click at [867, 11] on span "535168" at bounding box center [865, 16] width 30 height 13
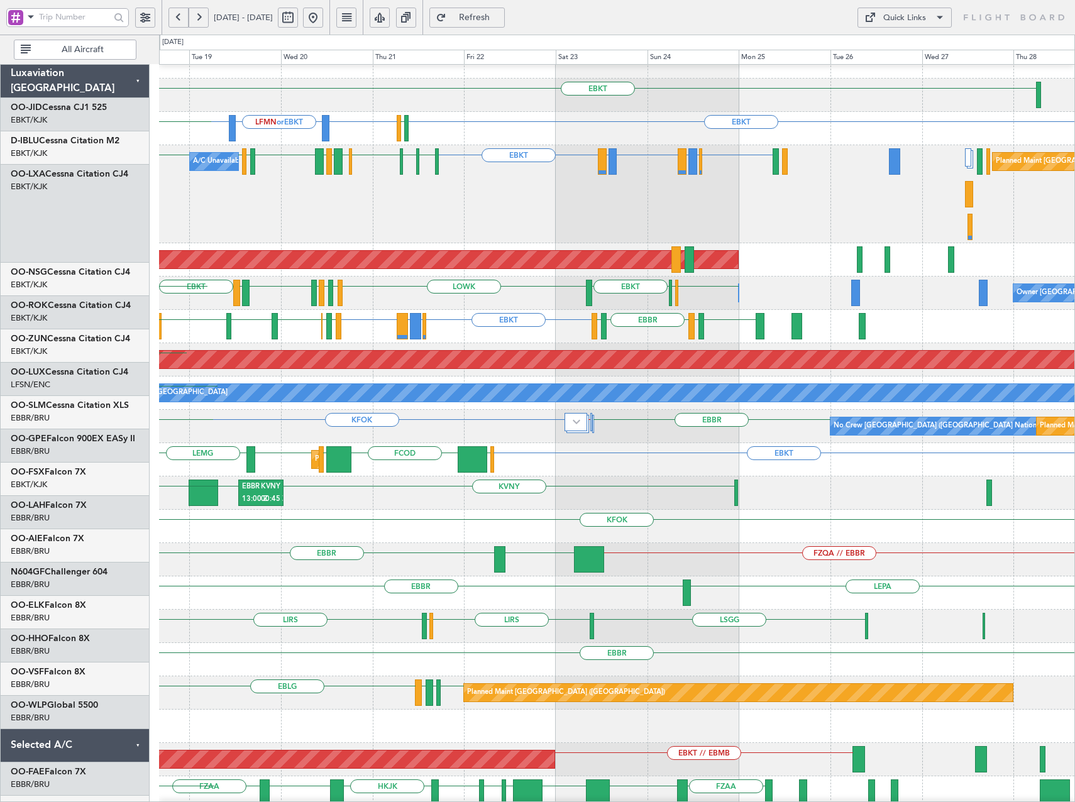
scroll to position [19, 0]
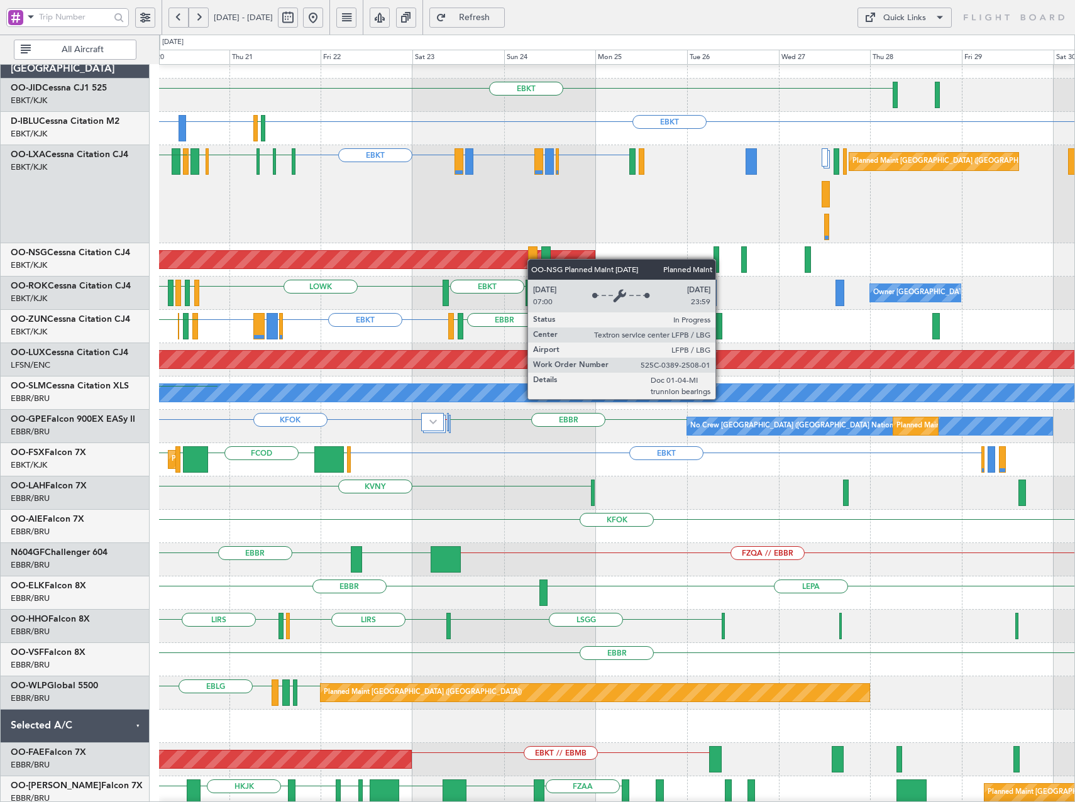
click at [344, 259] on div "EBKT Planned Maint [GEOGRAPHIC_DATA]-[GEOGRAPHIC_DATA] EBKT EBKT LFMN or EBKT E…" at bounding box center [616, 444] width 915 height 798
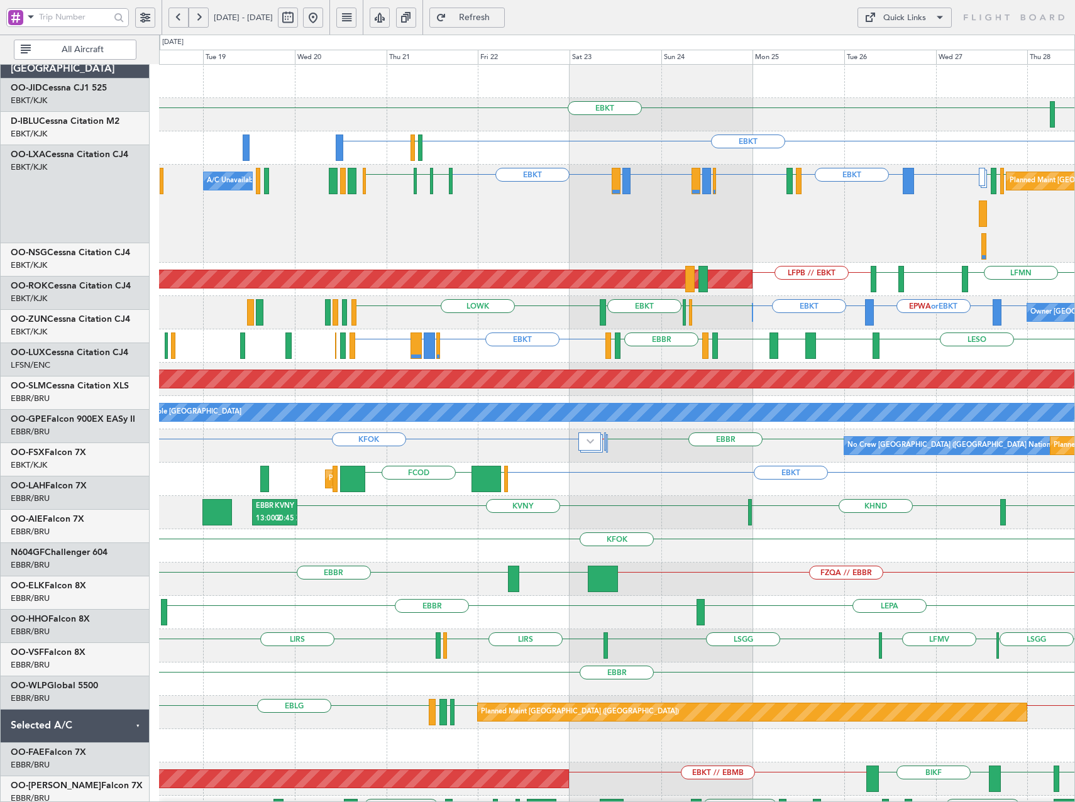
scroll to position [0, 0]
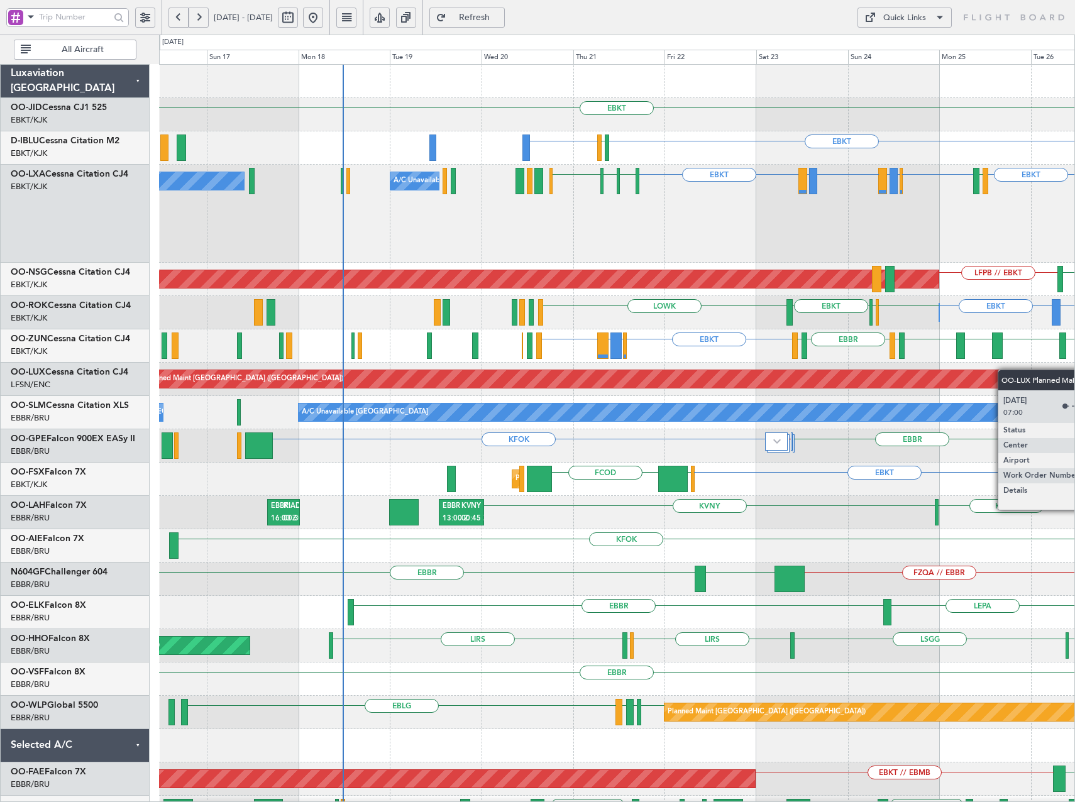
click at [1008, 370] on div "EBKT [GEOGRAPHIC_DATA] EBKT EBKT EBKT EGJJ EBBR or EBKT EBLG or EBKT LIRA or EB…" at bounding box center [616, 497] width 915 height 864
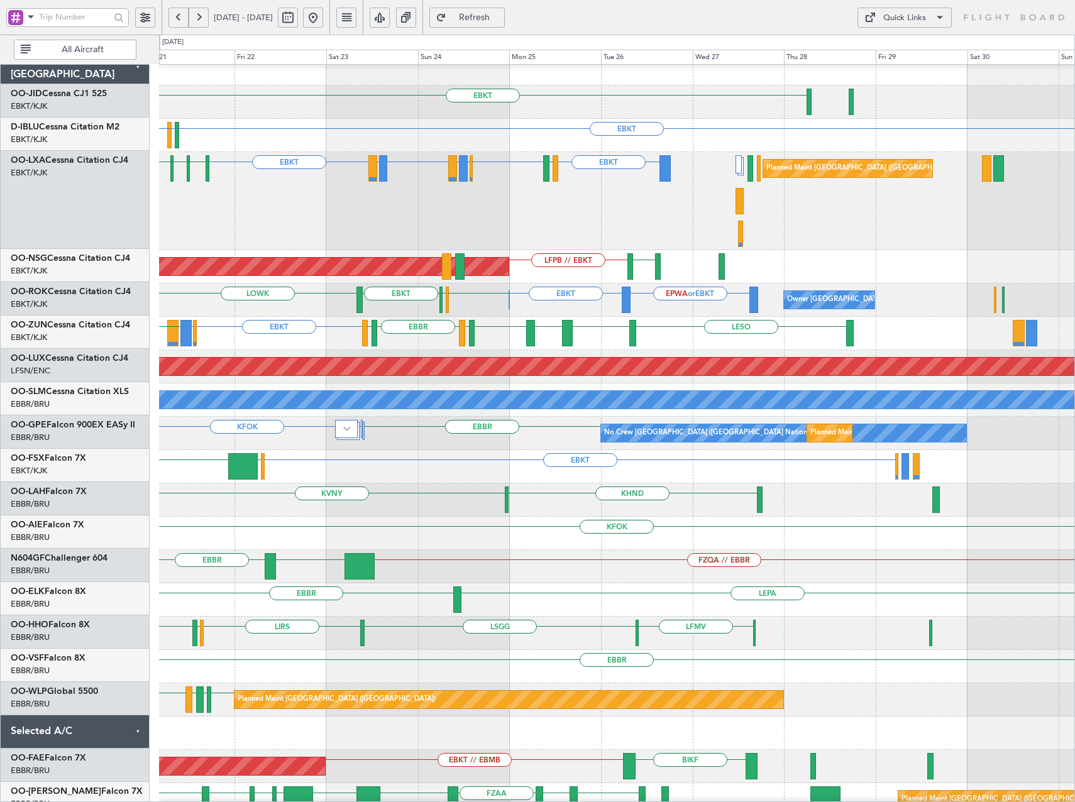
scroll to position [11, 0]
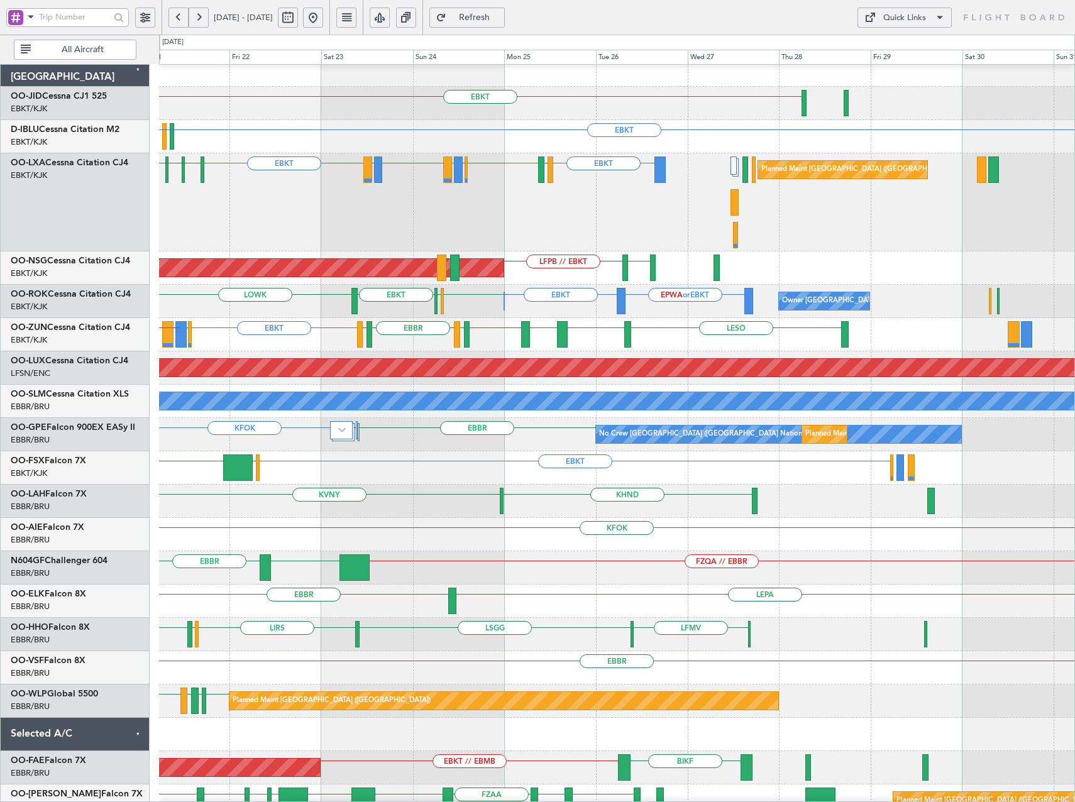
click at [576, 228] on div "EBBR or EBKT EBLG or EBKT LIRA or EBKT EBLG or EBKT LIRA or EBKT EBKT EBKT EDDG…" at bounding box center [616, 202] width 915 height 98
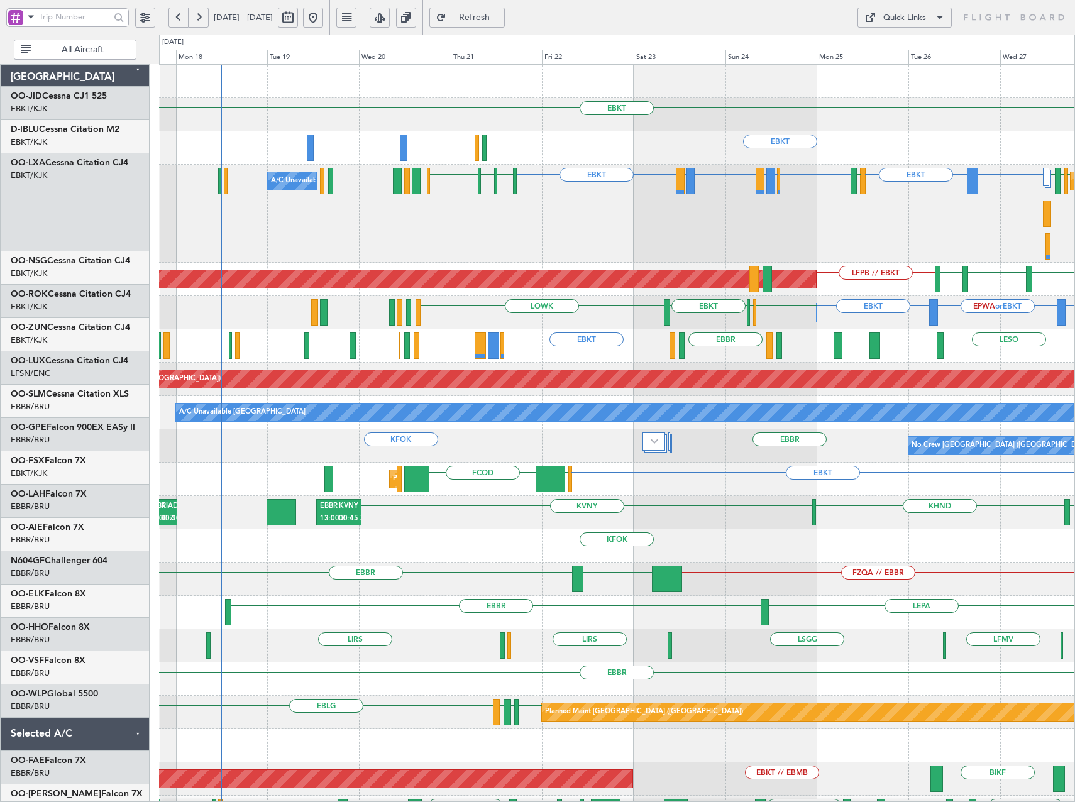
scroll to position [0, 0]
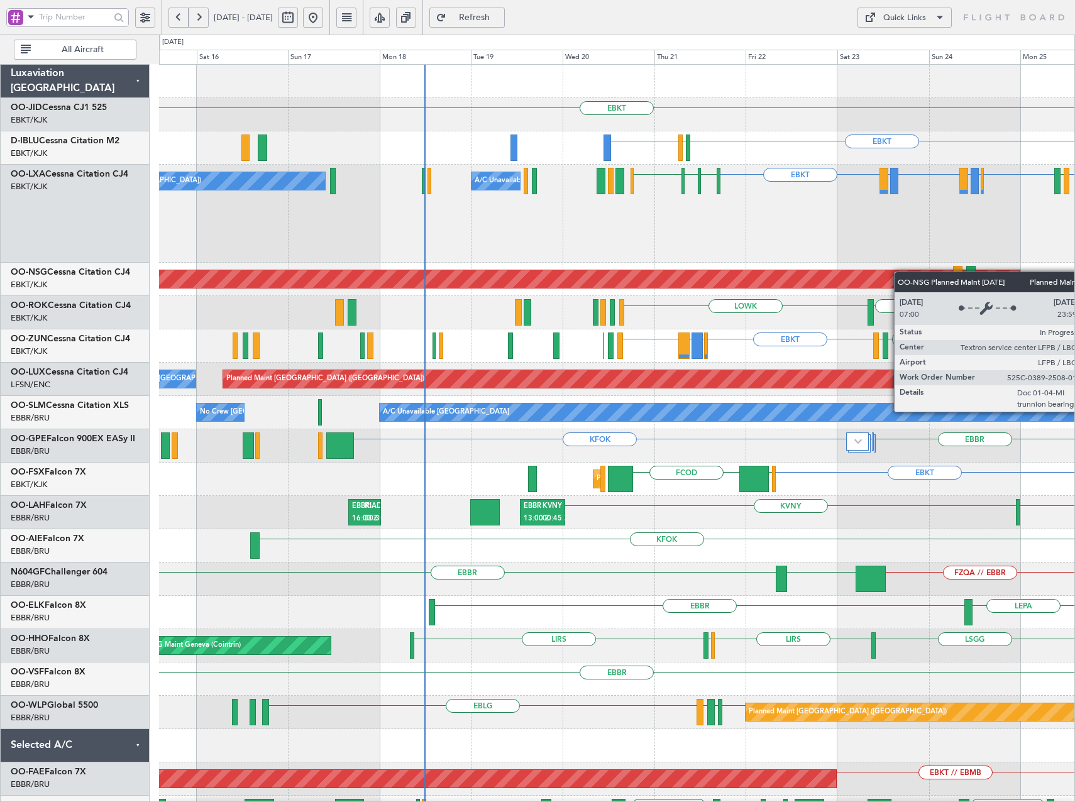
click at [901, 272] on div "EBKT EBKT EBKT EGJJ EBBR or EBKT EBLG or EBKT LIRA or EBKT EBLG or EBKT LIRA or…" at bounding box center [616, 497] width 915 height 864
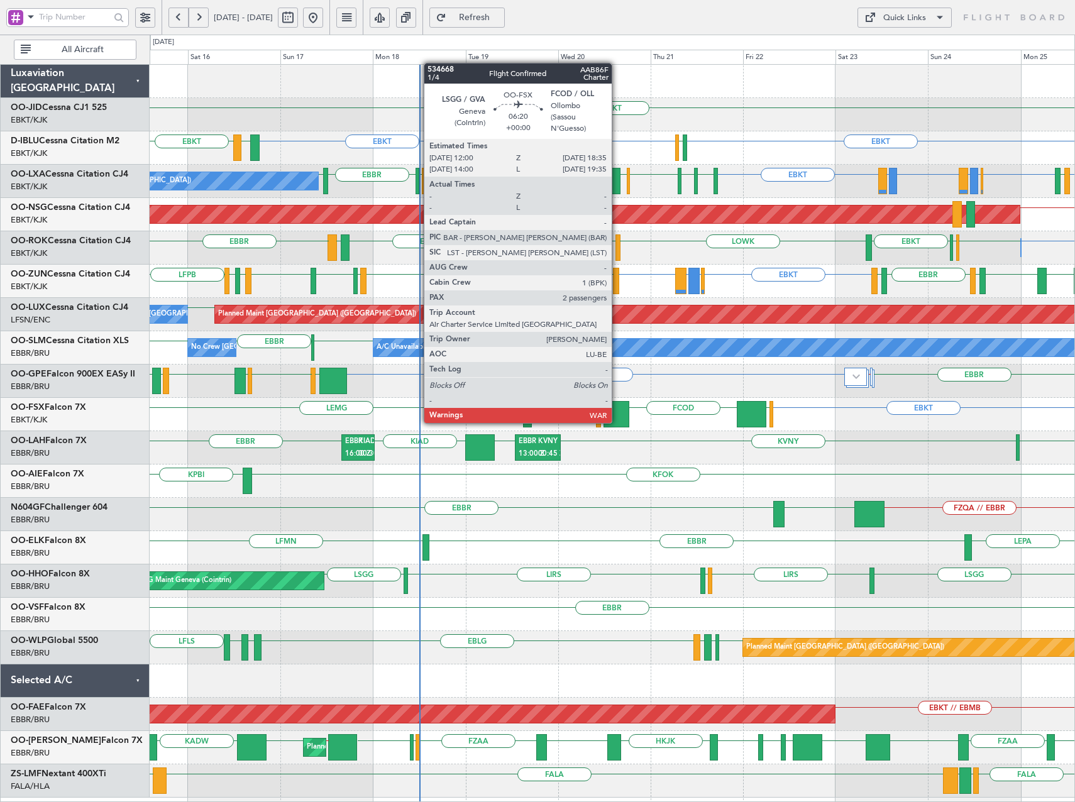
click at [617, 410] on div at bounding box center [616, 414] width 26 height 26
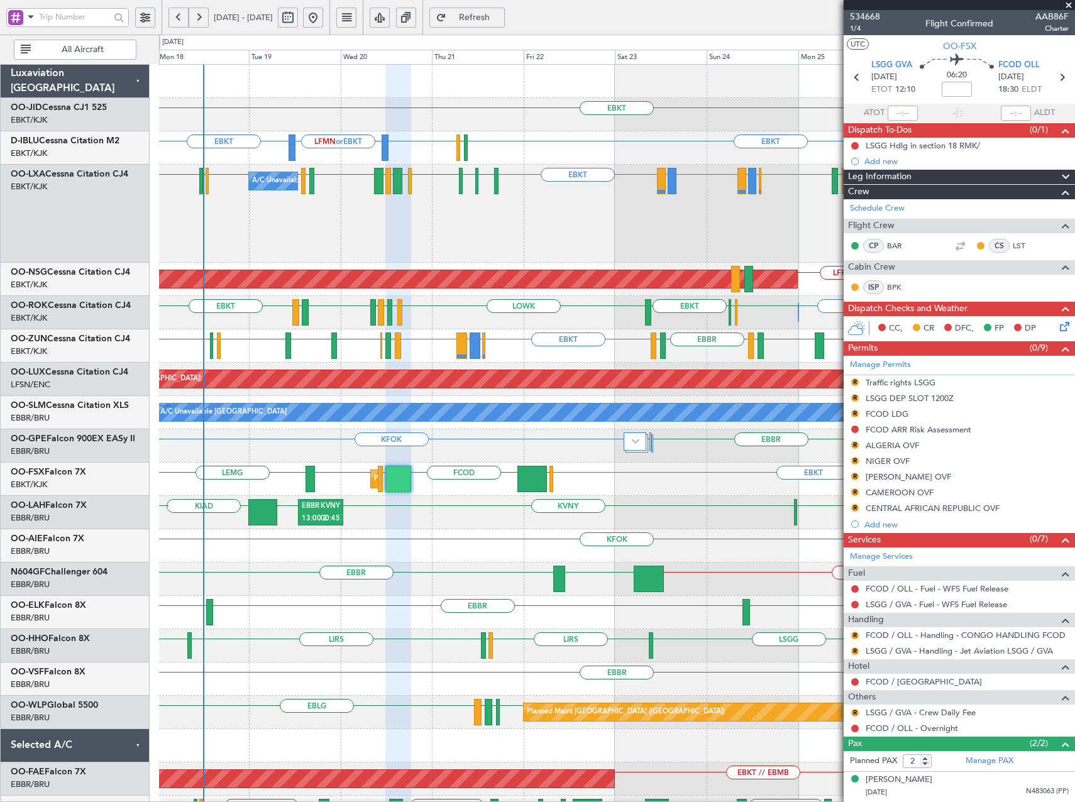
click at [658, 246] on div "EBKT EBKT LFMN or EBKT EBKT EBKT EGJJ EBBR or EBKT EBLG or EBKT LIRA or EBKT EB…" at bounding box center [616, 464] width 915 height 798
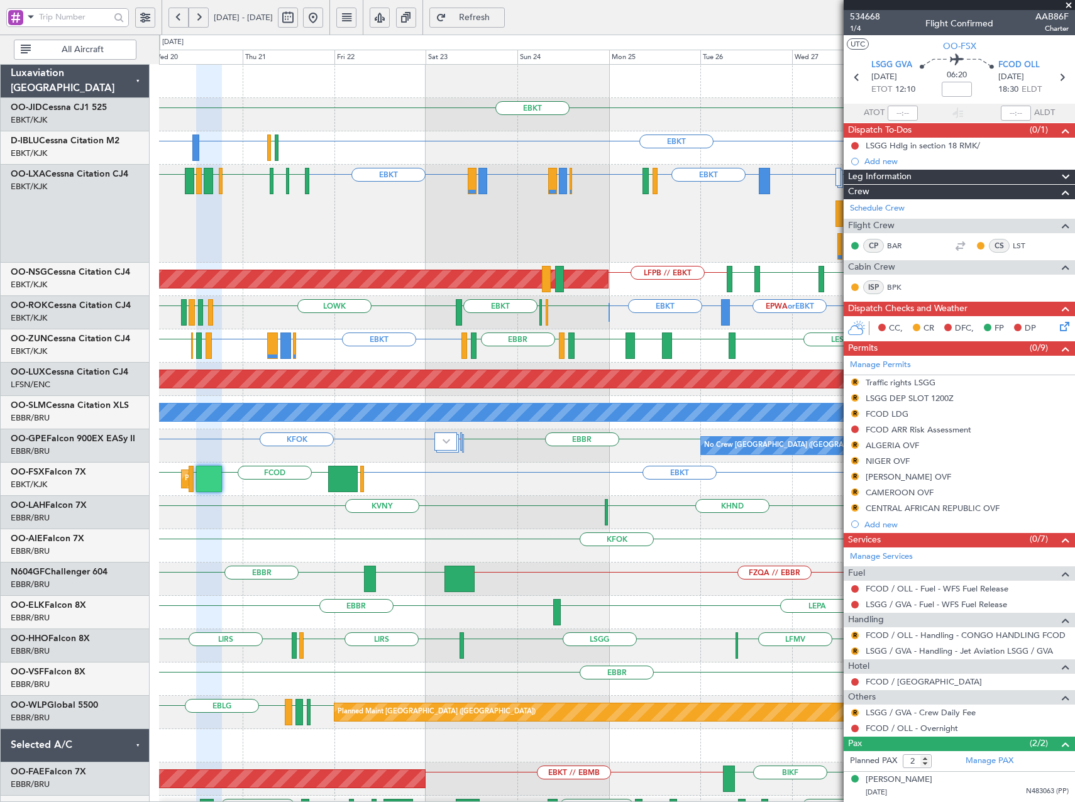
drag, startPoint x: 532, startPoint y: 16, endPoint x: 539, endPoint y: 26, distance: 11.9
click at [500, 17] on span "Refresh" at bounding box center [475, 17] width 52 height 9
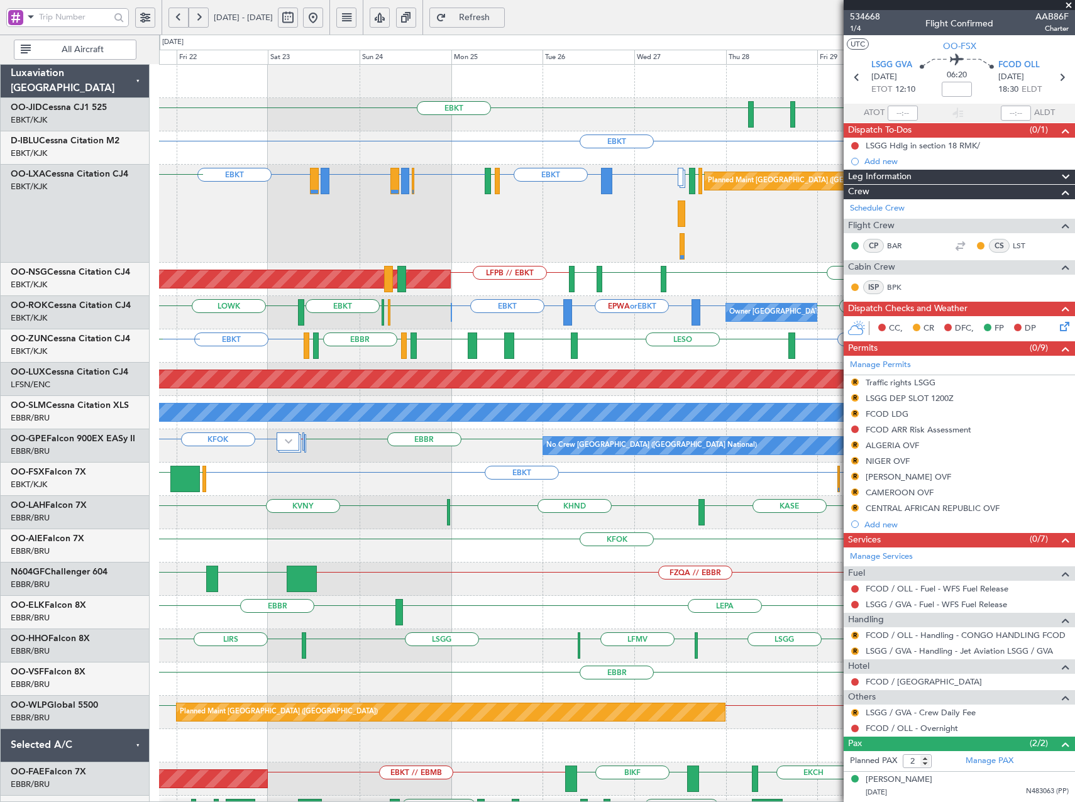
scroll to position [3, 0]
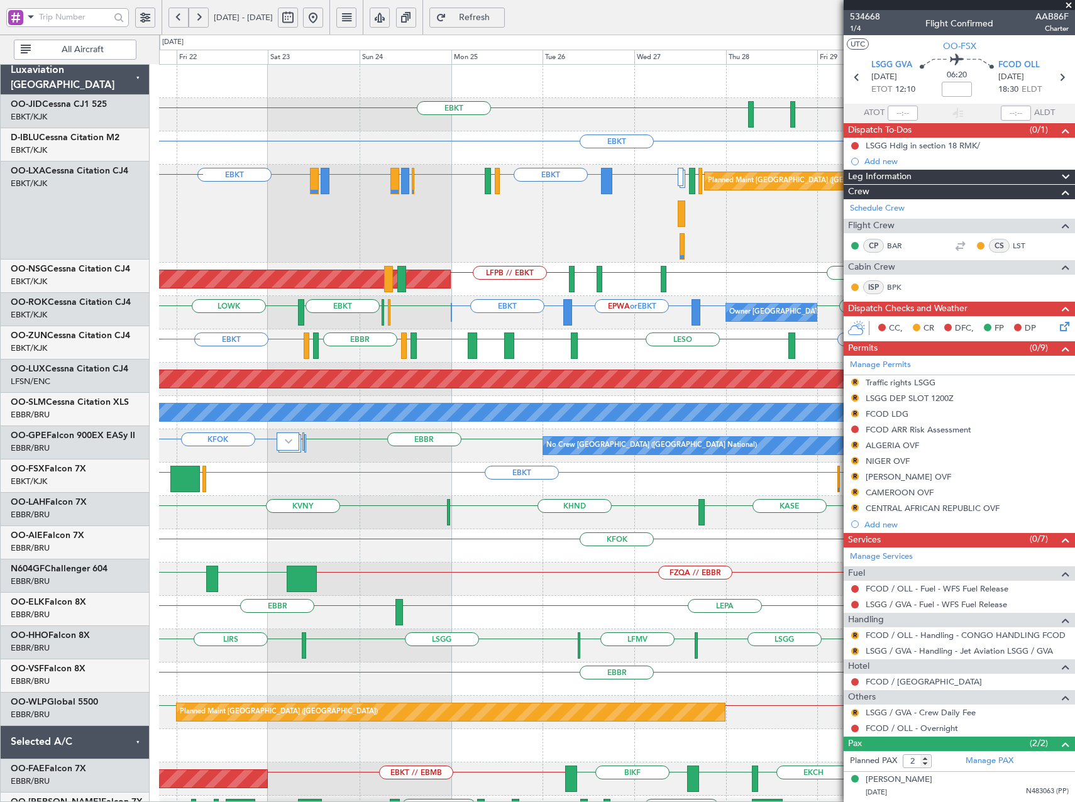
click at [581, 233] on div "LICA or EBKT EBKT EBBR or EBKT EBLG or EBKT LIRA or EBKT EBLG or EBKT LIRA or E…" at bounding box center [616, 214] width 915 height 98
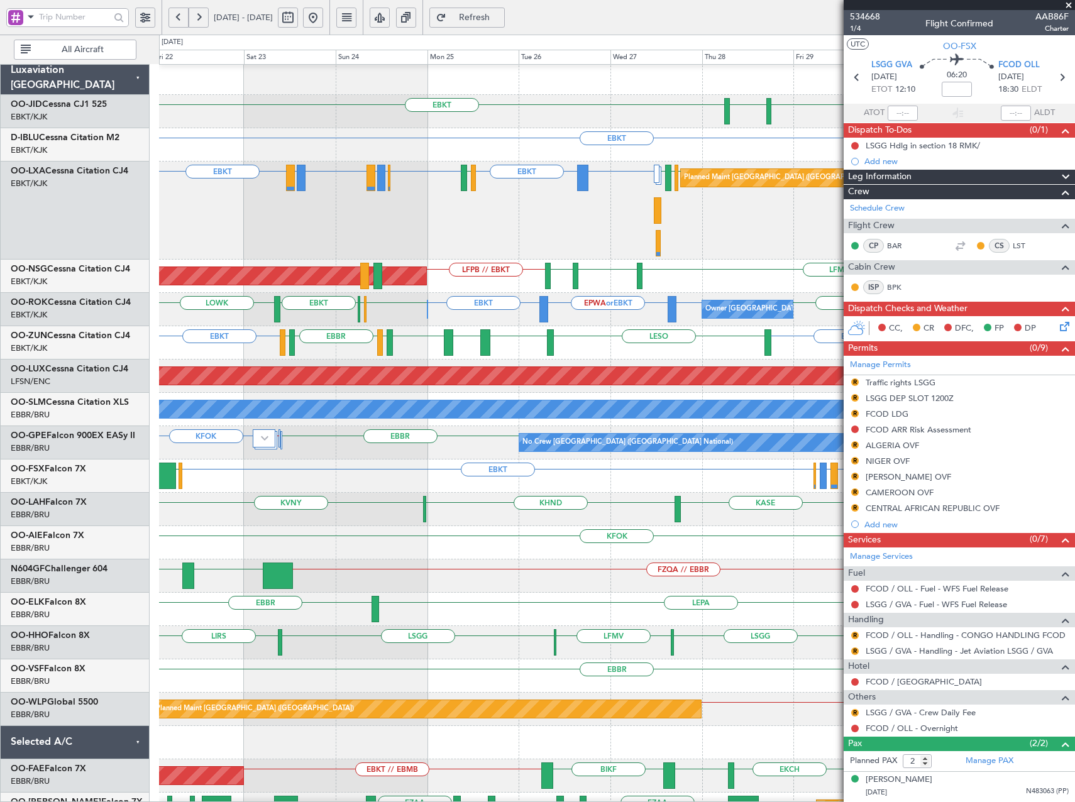
click at [490, 18] on span "Refresh" at bounding box center [475, 17] width 52 height 9
click at [1071, 6] on span at bounding box center [1068, 5] width 13 height 11
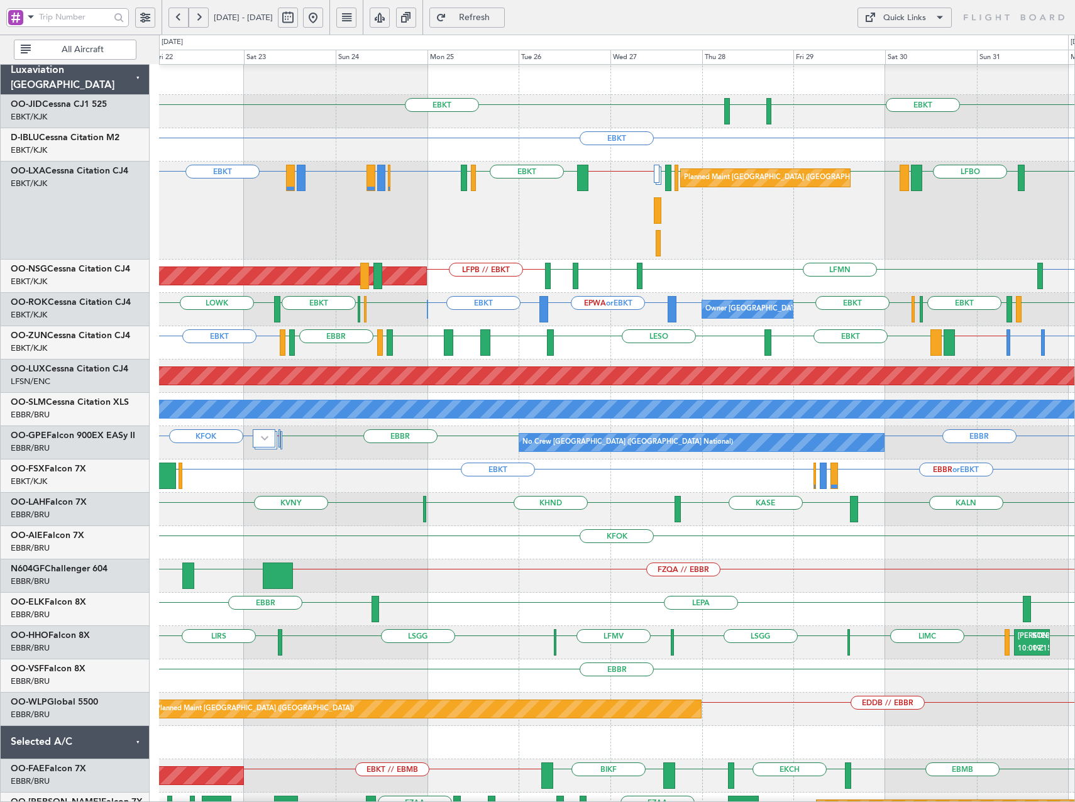
type input "0"
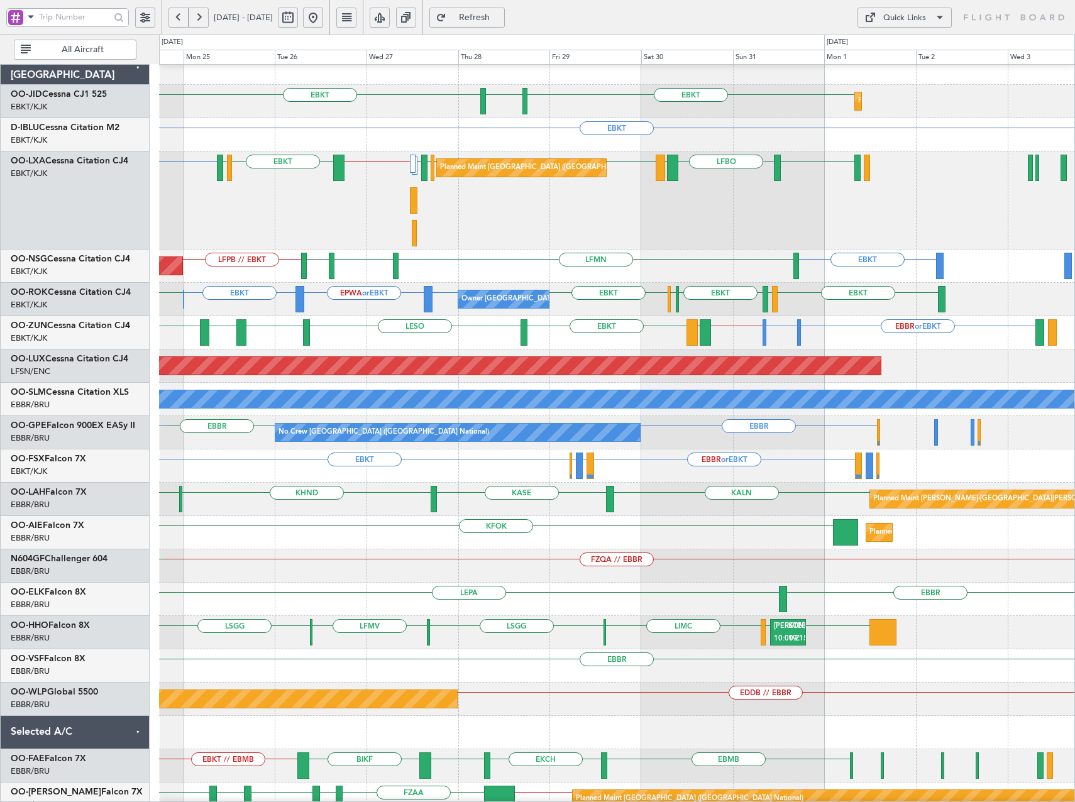
scroll to position [0, 0]
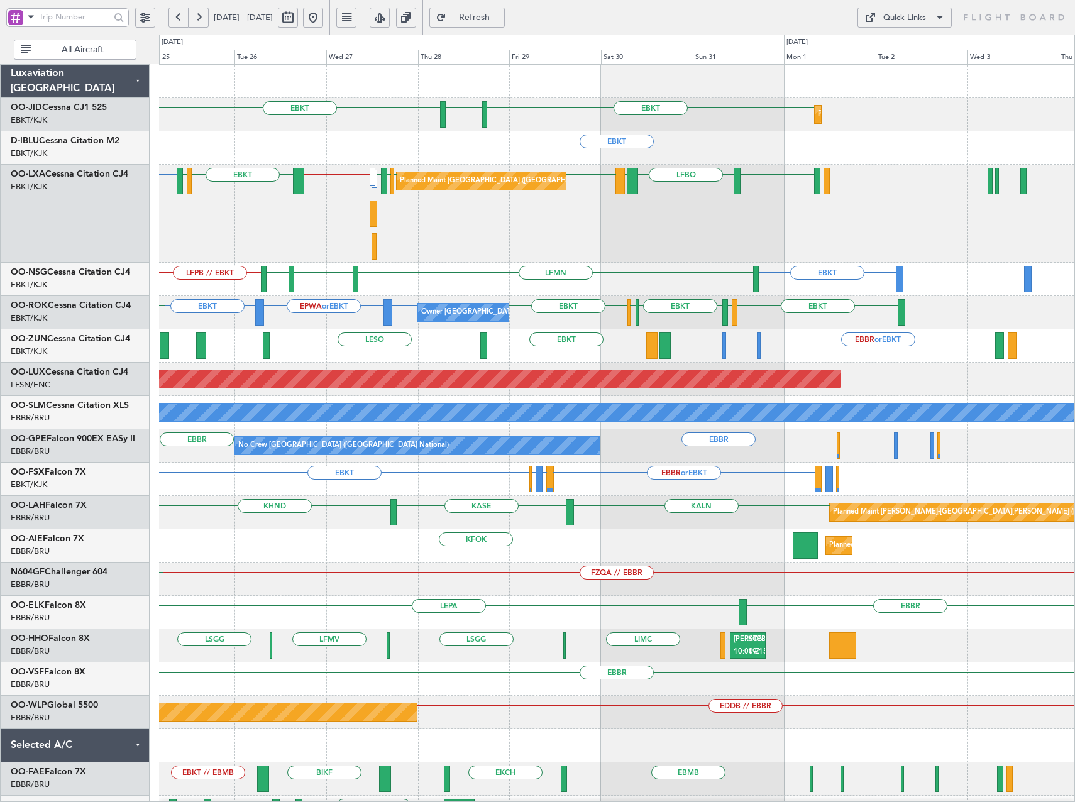
click at [679, 234] on div "EBBR or EBKT [GEOGRAPHIC_DATA] LFBO LRAR [GEOGRAPHIC_DATA] [GEOGRAPHIC_DATA] LF…" at bounding box center [616, 214] width 915 height 98
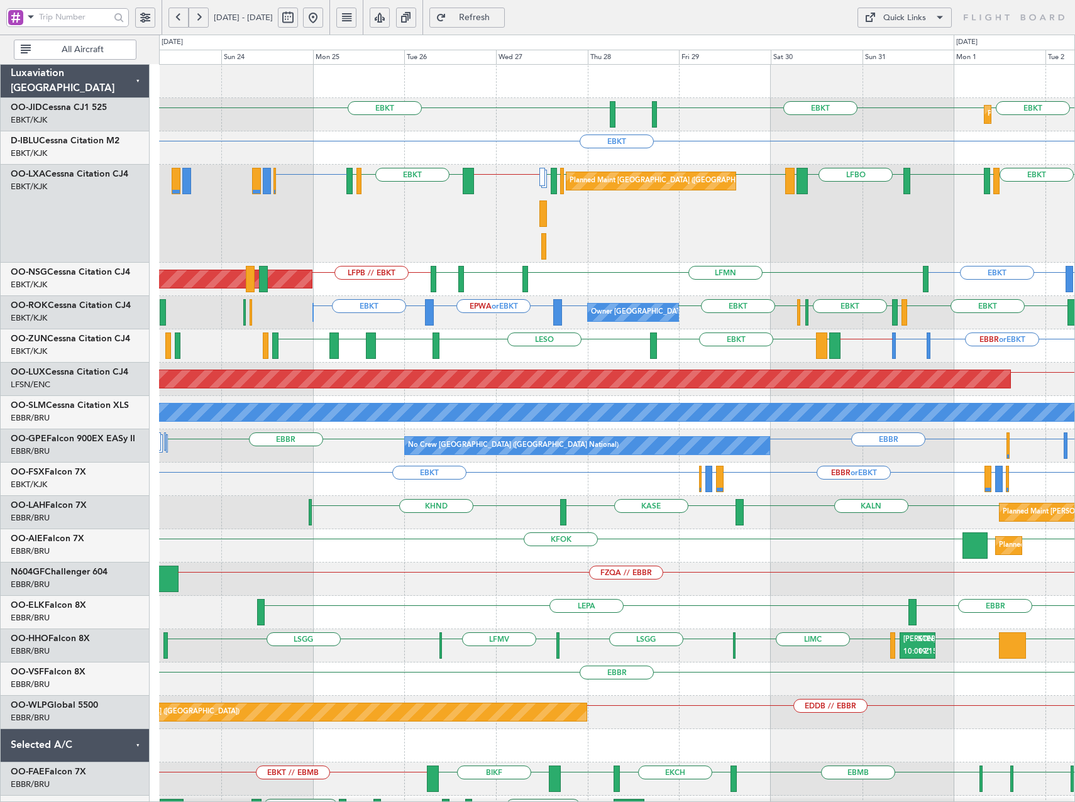
click at [812, 280] on div "EPWA or EBKT EBKT LFMN LFPB // EBKT EBKT EKEB Planned Maint [GEOGRAPHIC_DATA] (…" at bounding box center [616, 279] width 915 height 33
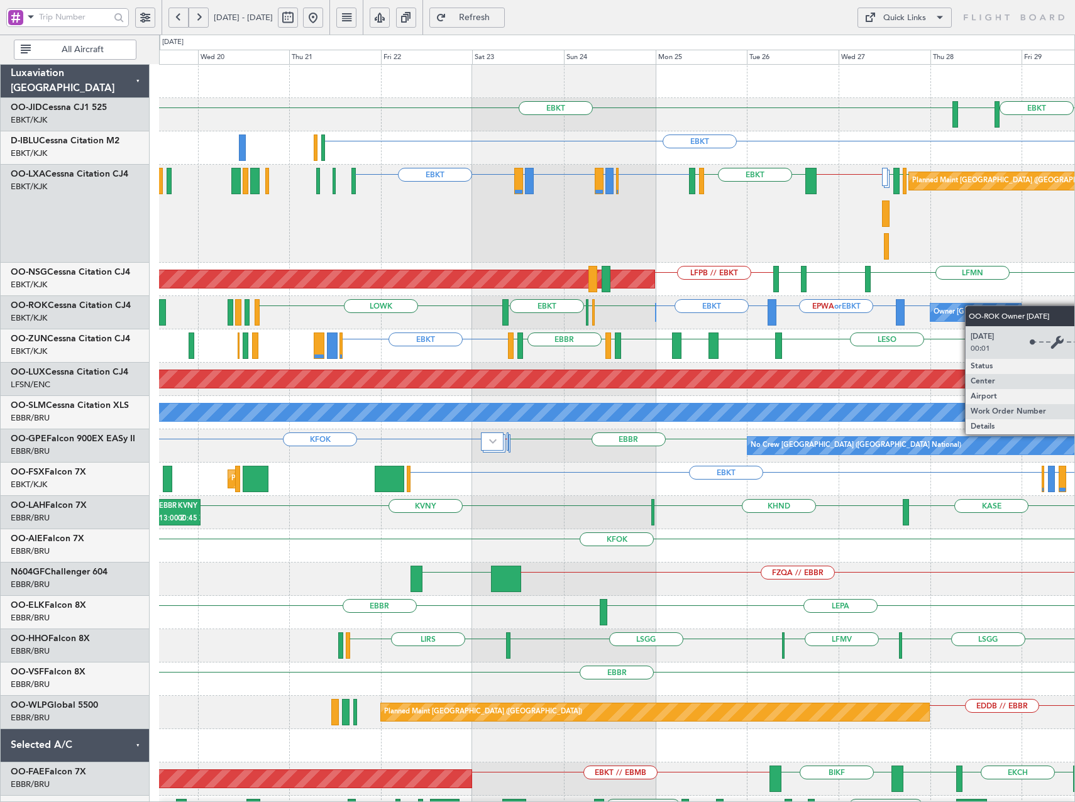
click at [991, 309] on div "EBKT EBKT [GEOGRAPHIC_DATA] EBKT Planned Maint [GEOGRAPHIC_DATA] ([GEOGRAPHIC_D…" at bounding box center [616, 514] width 915 height 898
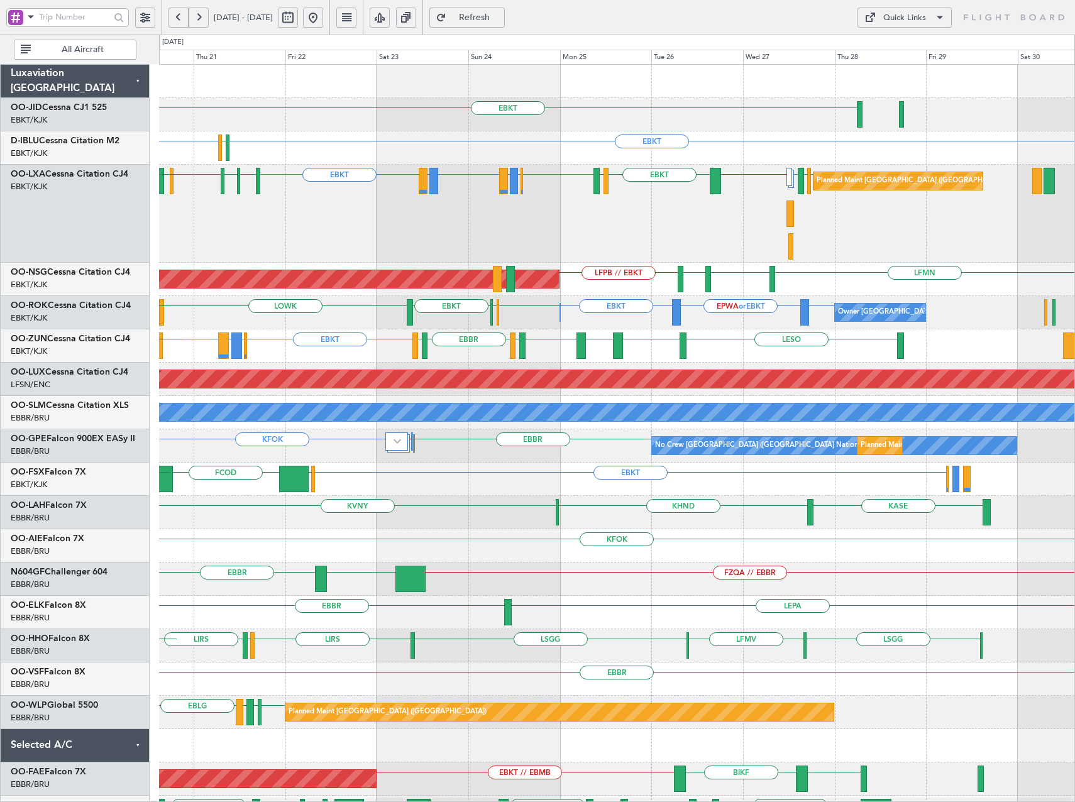
click at [495, 222] on div "Planned Maint [GEOGRAPHIC_DATA] ([GEOGRAPHIC_DATA] National) EBBR or EBKT EBLG …" at bounding box center [616, 214] width 915 height 98
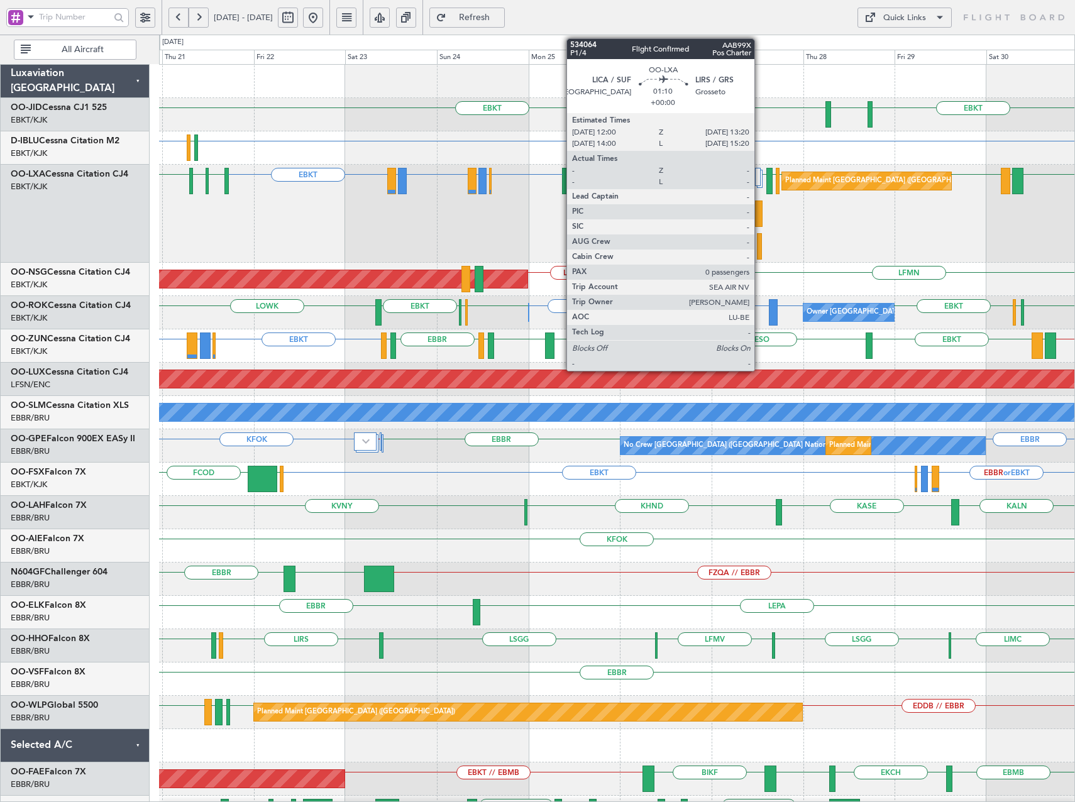
click at [760, 244] on div at bounding box center [760, 246] width 6 height 26
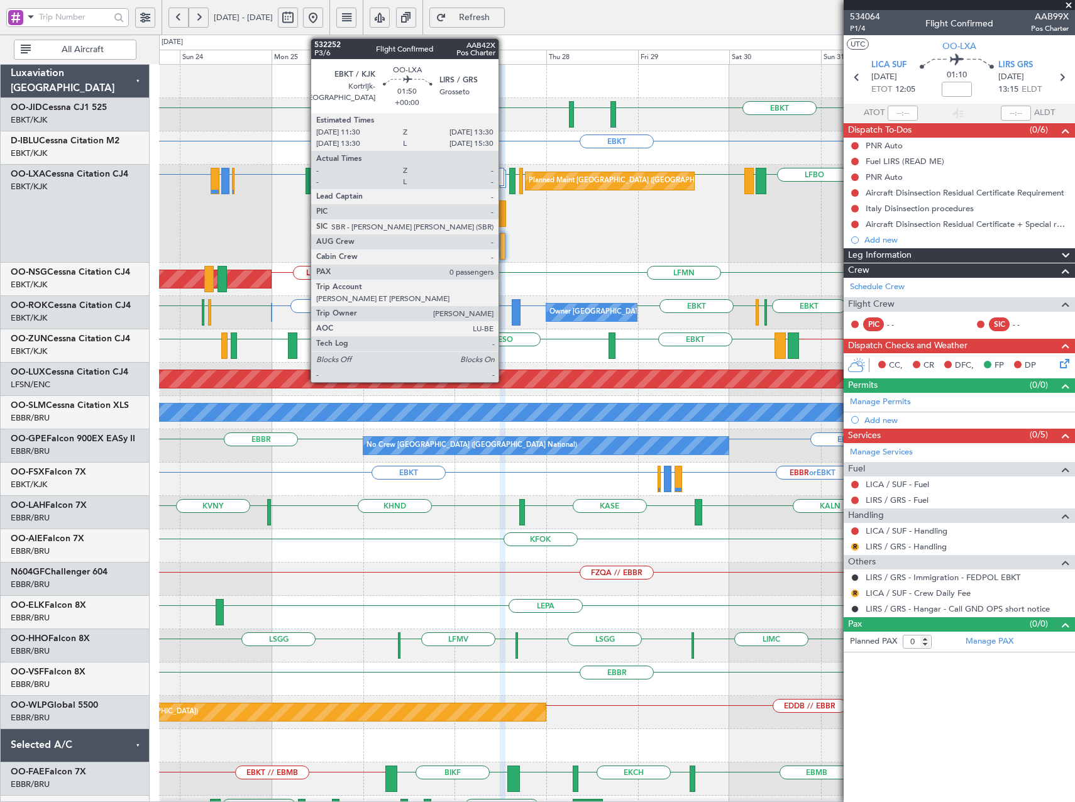
click at [504, 219] on div at bounding box center [502, 213] width 8 height 26
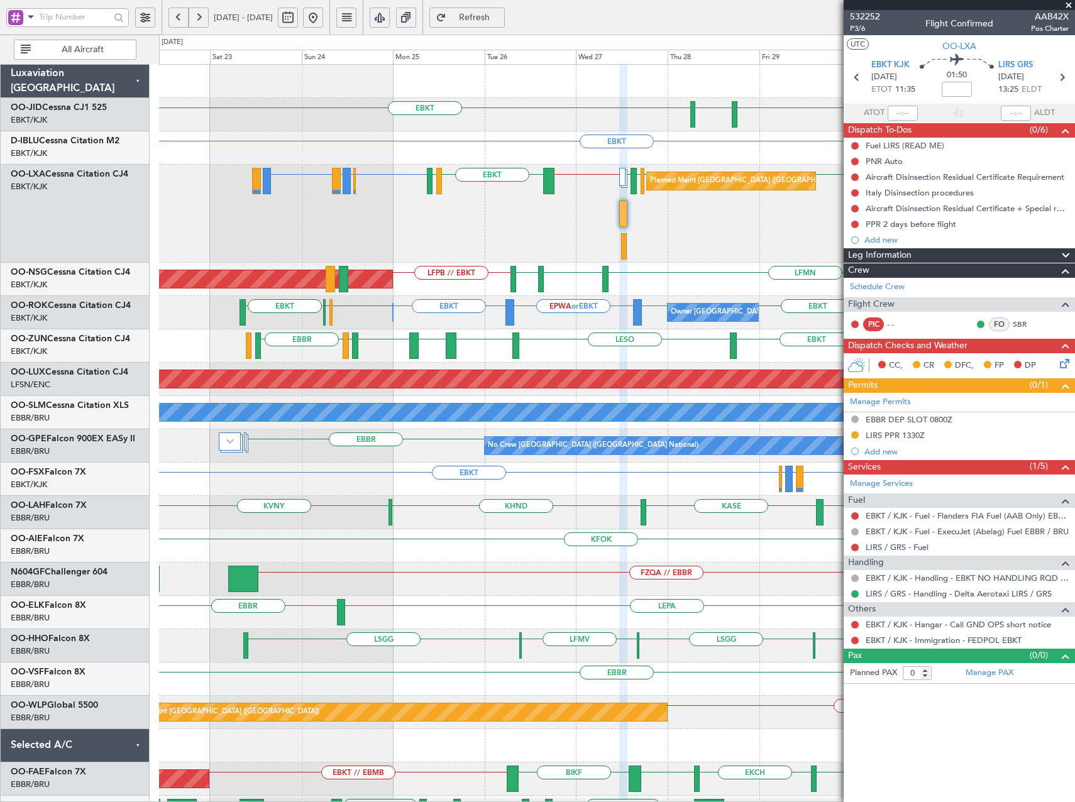
click at [572, 267] on div "Planned Maint Kortrijk-[GEOGRAPHIC_DATA] EBKT EBKT EBKT [GEOGRAPHIC_DATA] EBKT …" at bounding box center [616, 514] width 915 height 898
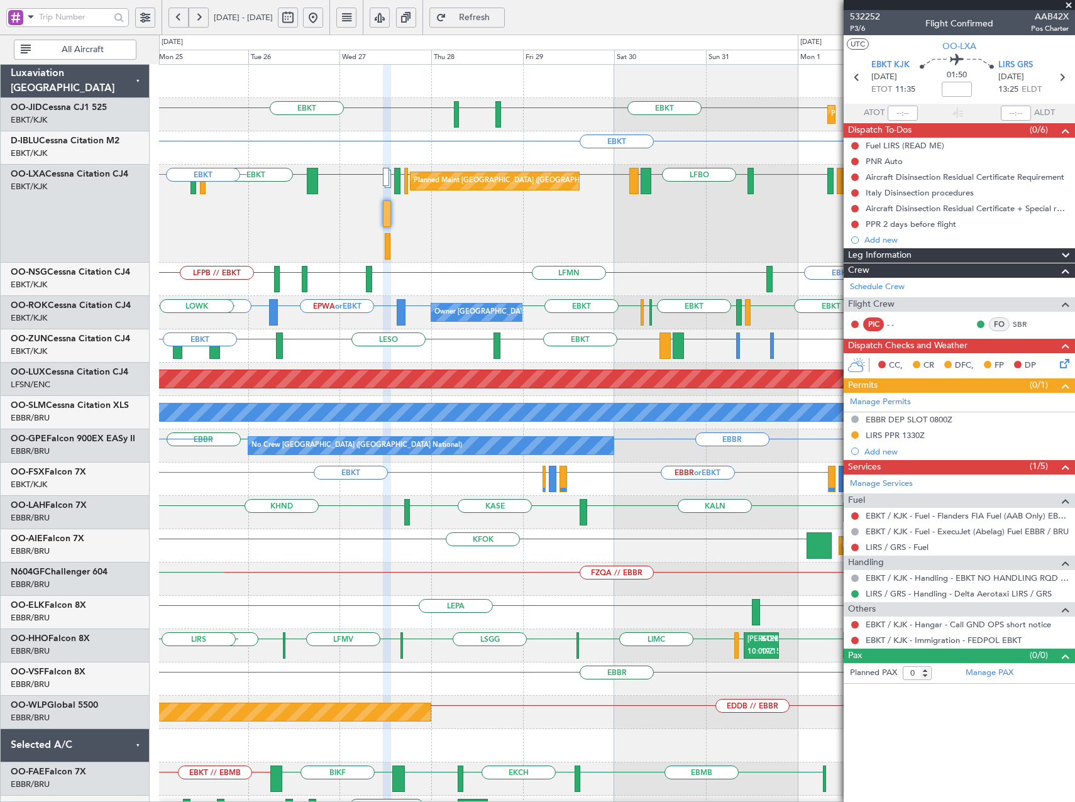
click at [323, 276] on div "EBKT EBKT [GEOGRAPHIC_DATA] Planned Maint [GEOGRAPHIC_DATA]-[GEOGRAPHIC_DATA] E…" at bounding box center [616, 514] width 915 height 898
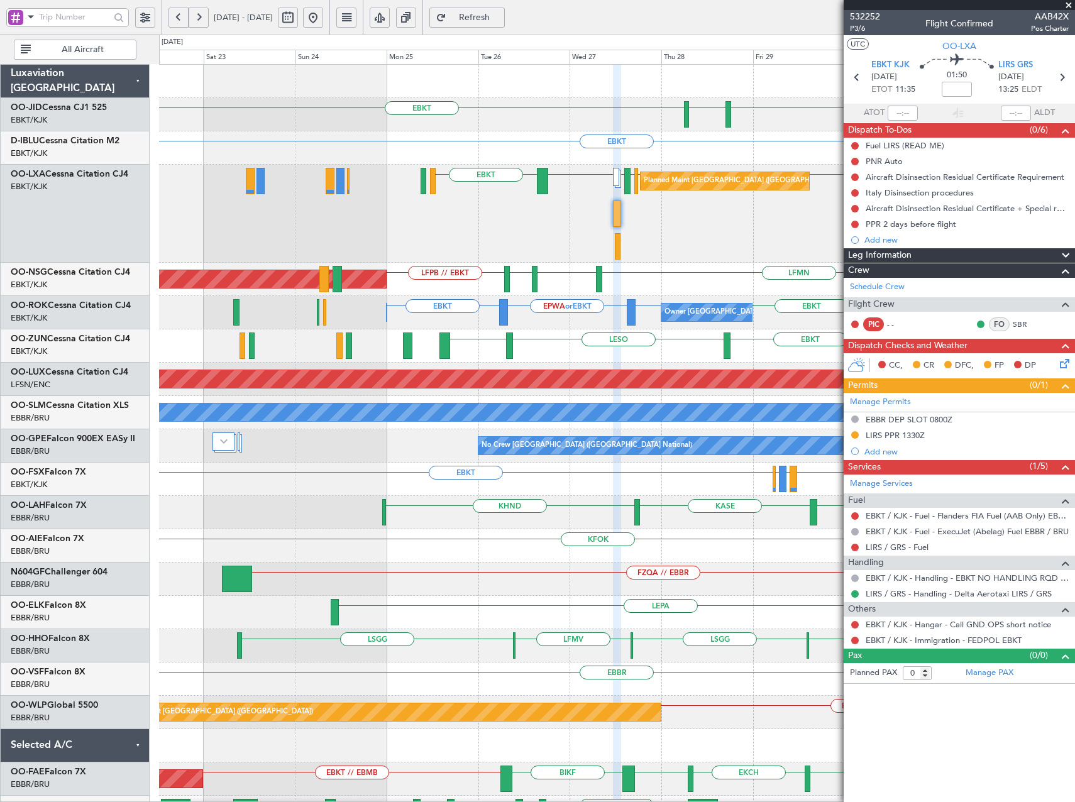
click at [635, 135] on div "EBKT EBKT EBKT [GEOGRAPHIC_DATA] Planned Maint [GEOGRAPHIC_DATA]-[GEOGRAPHIC_DA…" at bounding box center [616, 514] width 915 height 898
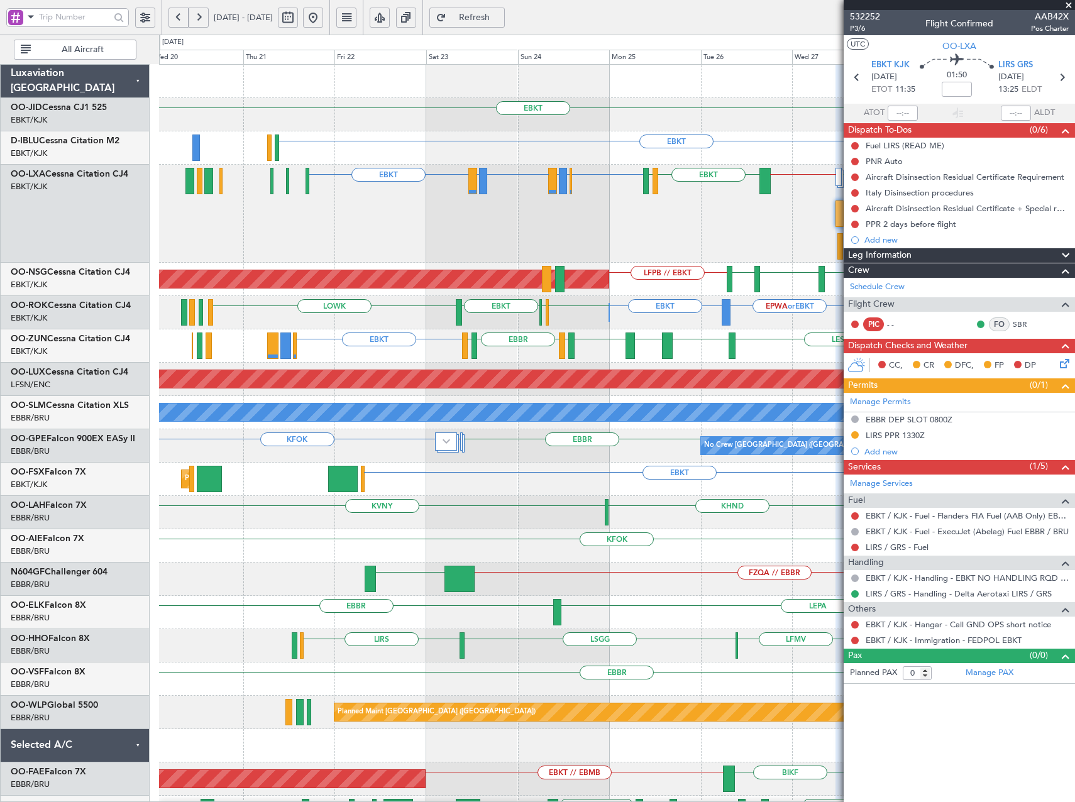
click at [558, 152] on div "EBKT EBKT [GEOGRAPHIC_DATA] Planned Maint [GEOGRAPHIC_DATA]-[GEOGRAPHIC_DATA] E…" at bounding box center [616, 514] width 915 height 898
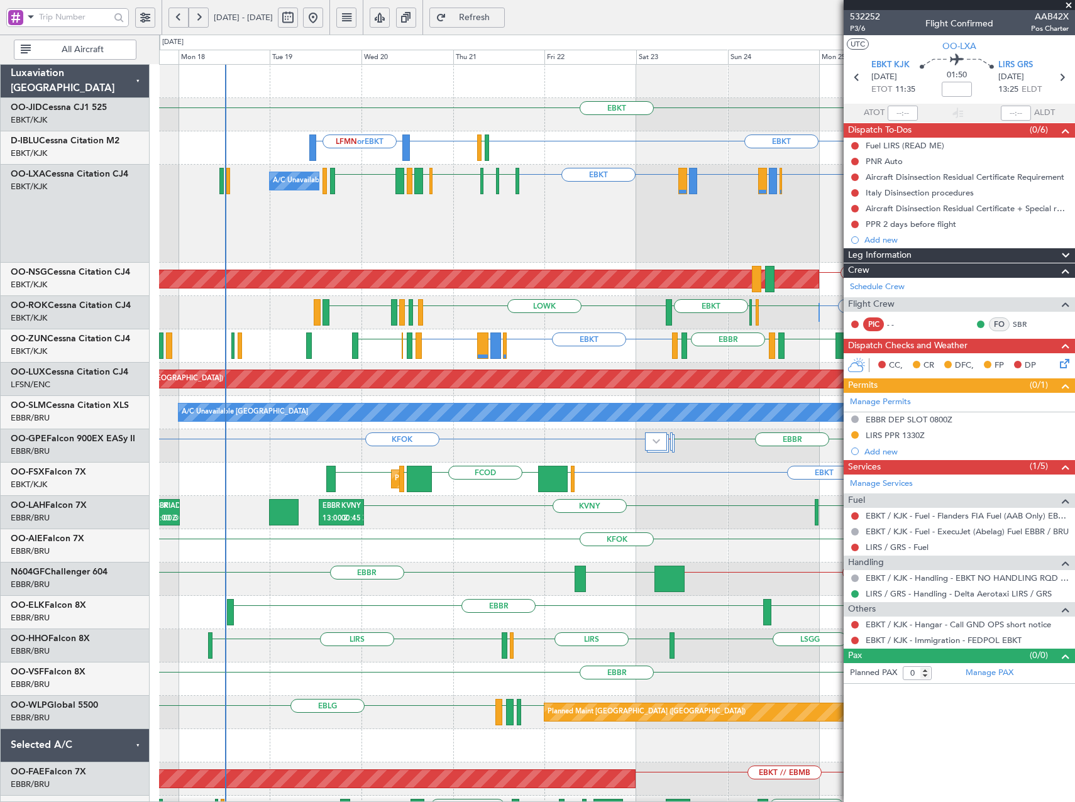
click at [516, 349] on div "EBKT [GEOGRAPHIC_DATA] EBKT EBKT EBKT LFMN or EBKT EGJJ EBBR or EBKT EBLG or EB…" at bounding box center [616, 497] width 915 height 864
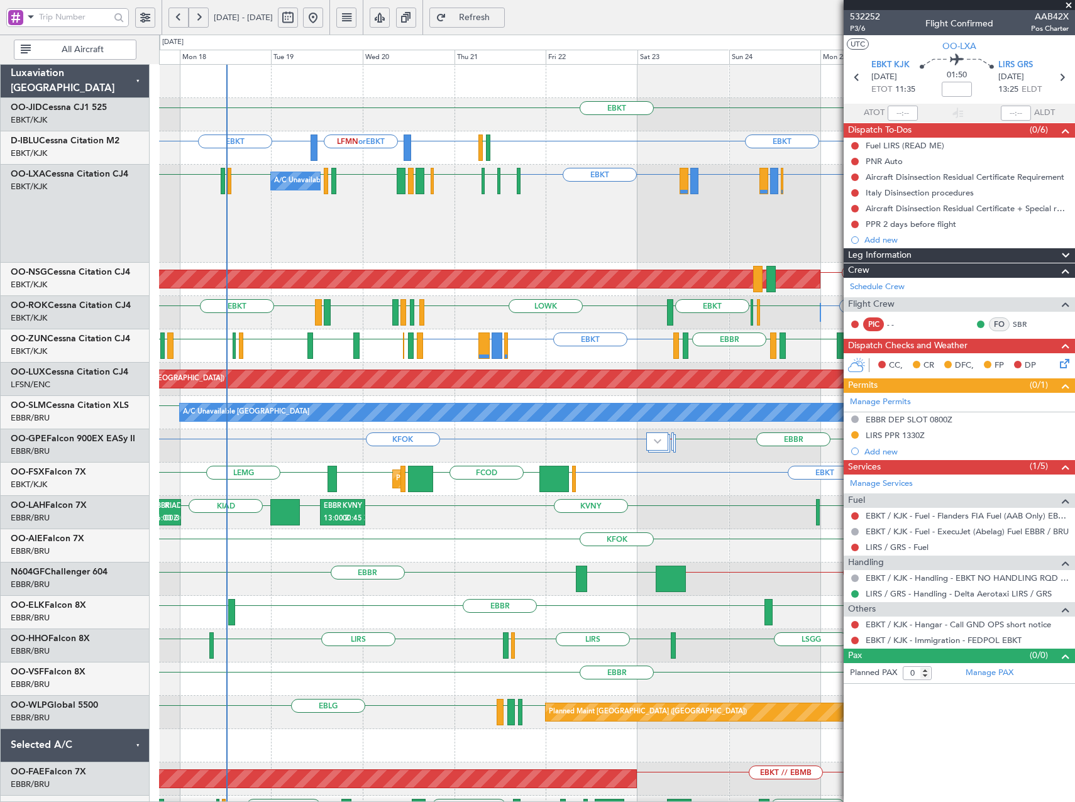
click at [384, 246] on div "Planned Maint [GEOGRAPHIC_DATA] ([GEOGRAPHIC_DATA] National) A/C Unavailable [G…" at bounding box center [616, 214] width 915 height 98
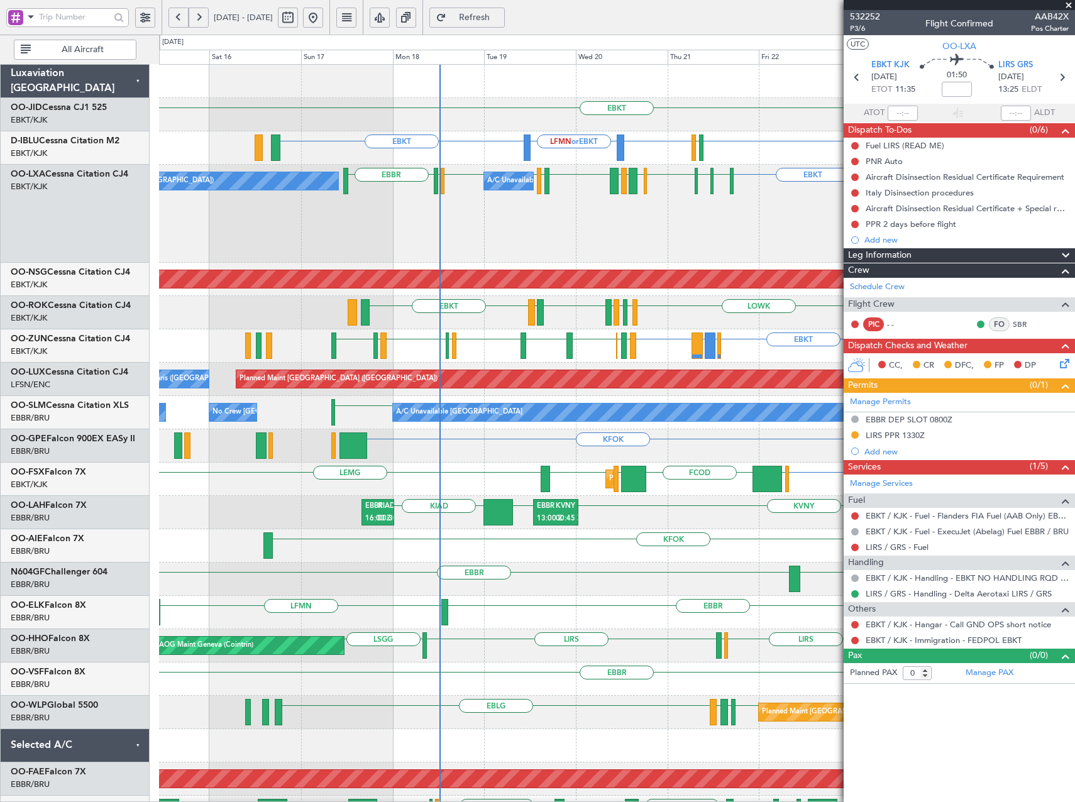
click at [719, 508] on div "KHND KVNY EBBR 13:00 Z KVNY 00:45 Z [GEOGRAPHIC_DATA] KIAD EBBR 16:00 Z KIAD 00…" at bounding box center [616, 512] width 915 height 33
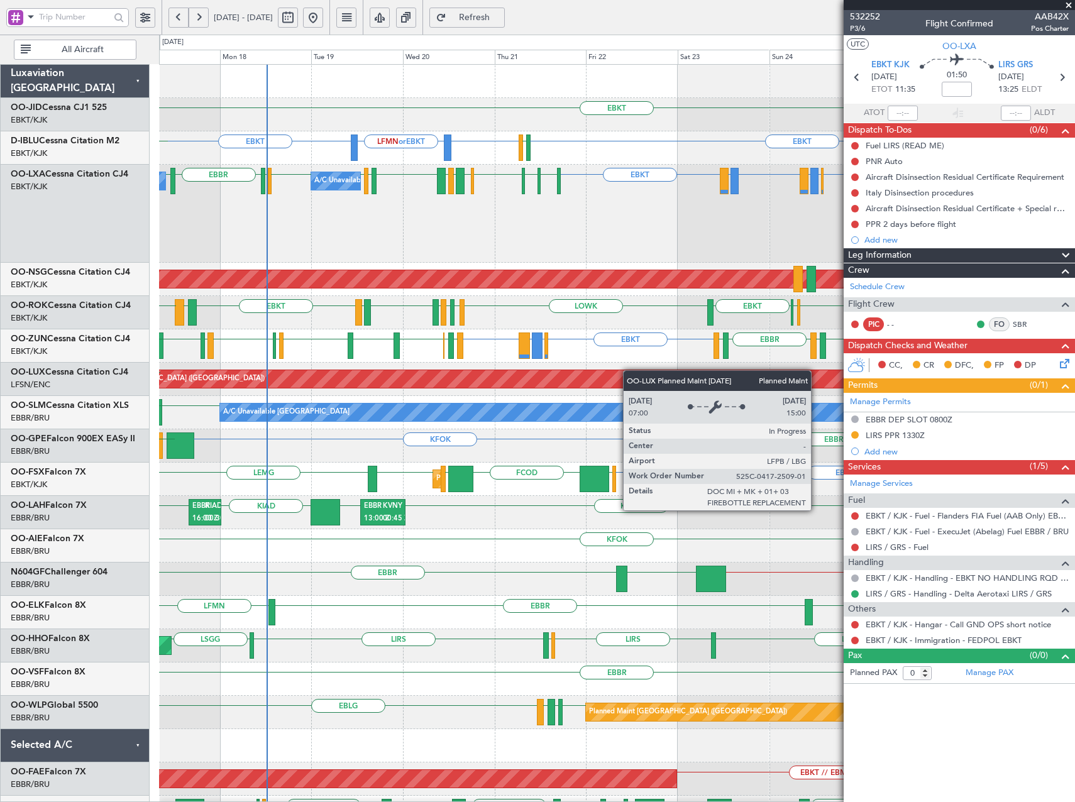
click at [578, 378] on div "EBKT EBKT EBKT LFMN or EBKT EBKT EGJJ LFKF EBKT A/C Unavailable [GEOGRAPHIC_DAT…" at bounding box center [616, 464] width 915 height 798
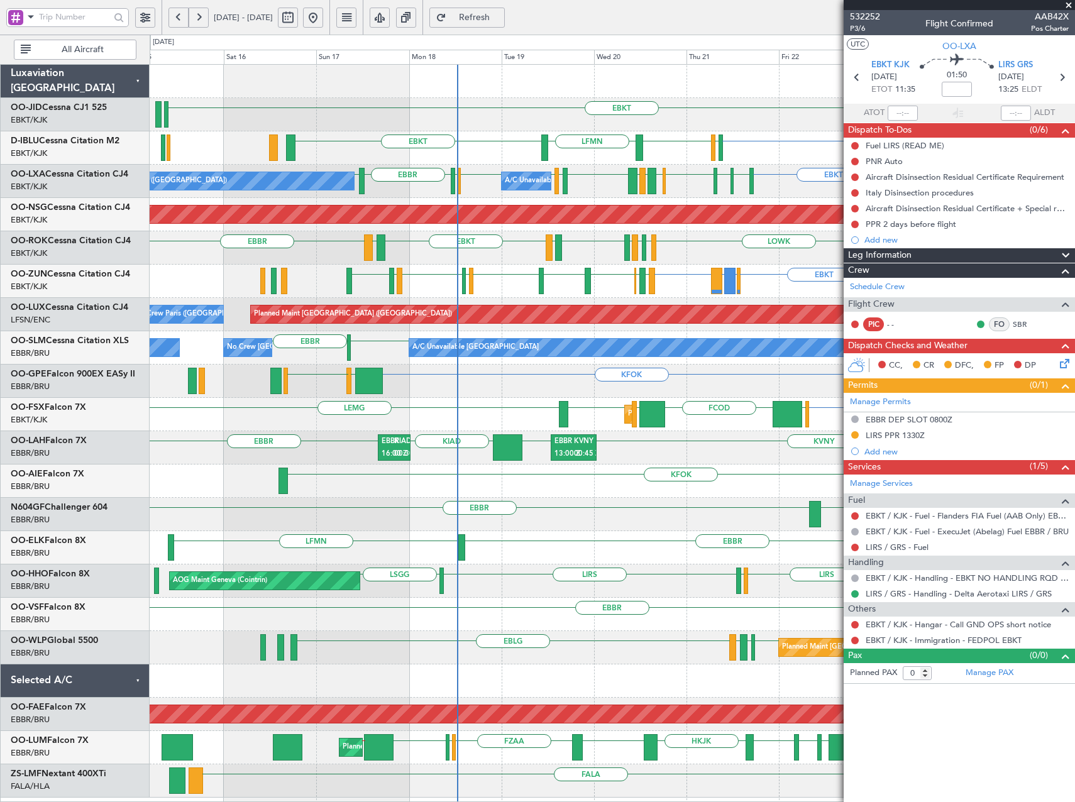
click at [538, 349] on div "EBKT EBKT LFMN EBKT EGJJ EBKT No Crew [GEOGRAPHIC_DATA] (Brussels National) EBB…" at bounding box center [612, 431] width 925 height 733
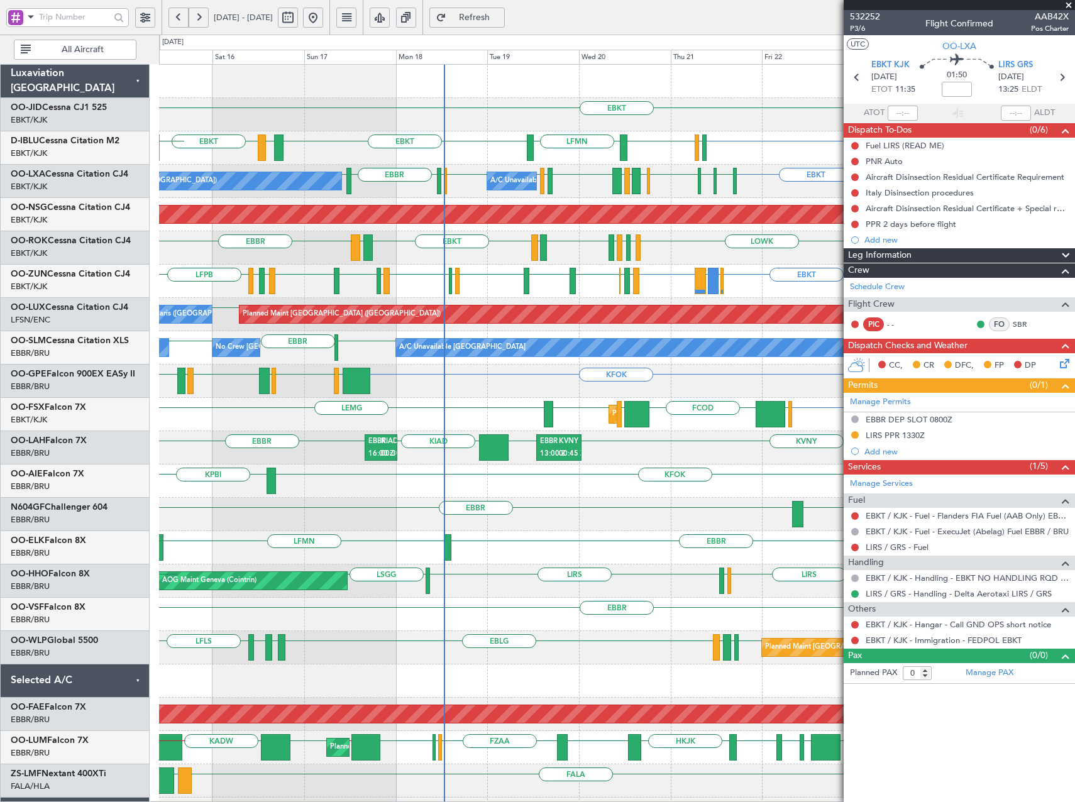
click at [520, 156] on div "EBKT LFMN EBKT LFKF EBKT EGJJ EBKT EGJJ EBKT No Crew [GEOGRAPHIC_DATA] (Brussel…" at bounding box center [616, 147] width 915 height 33
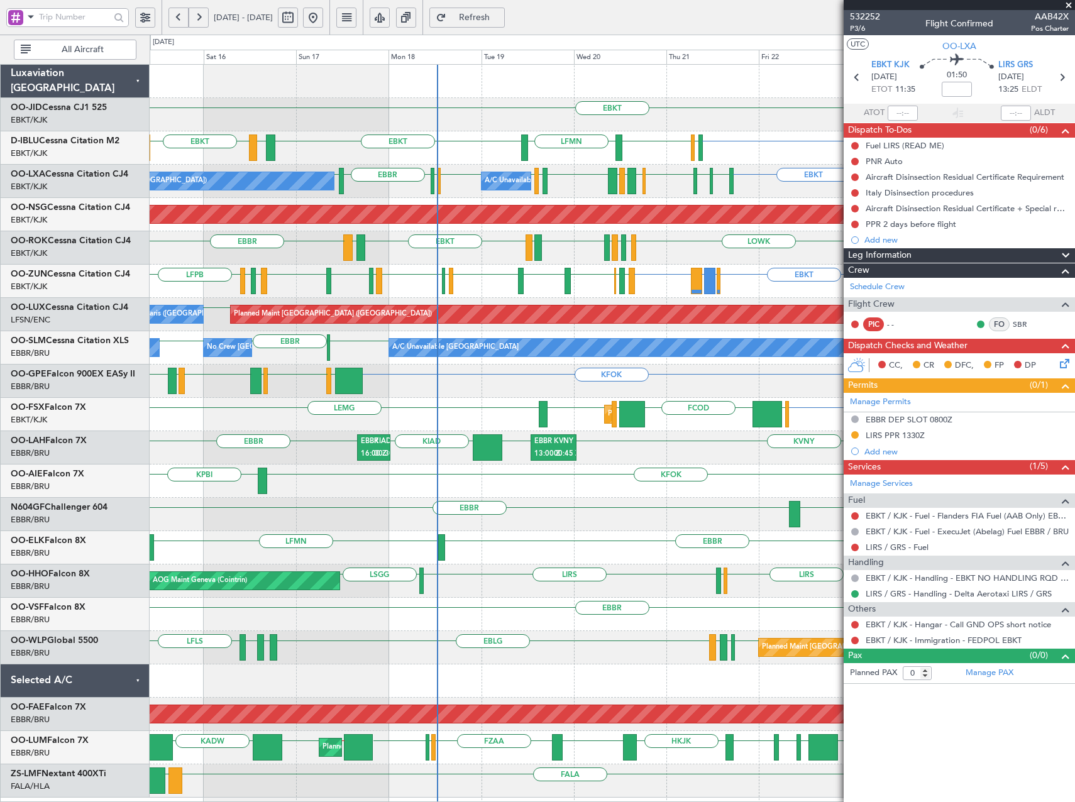
click at [529, 151] on div "EBKT LFMN EBKT LFKF EBKT EGJJ EBKT No Crew [GEOGRAPHIC_DATA] (Brussels National)" at bounding box center [612, 147] width 925 height 33
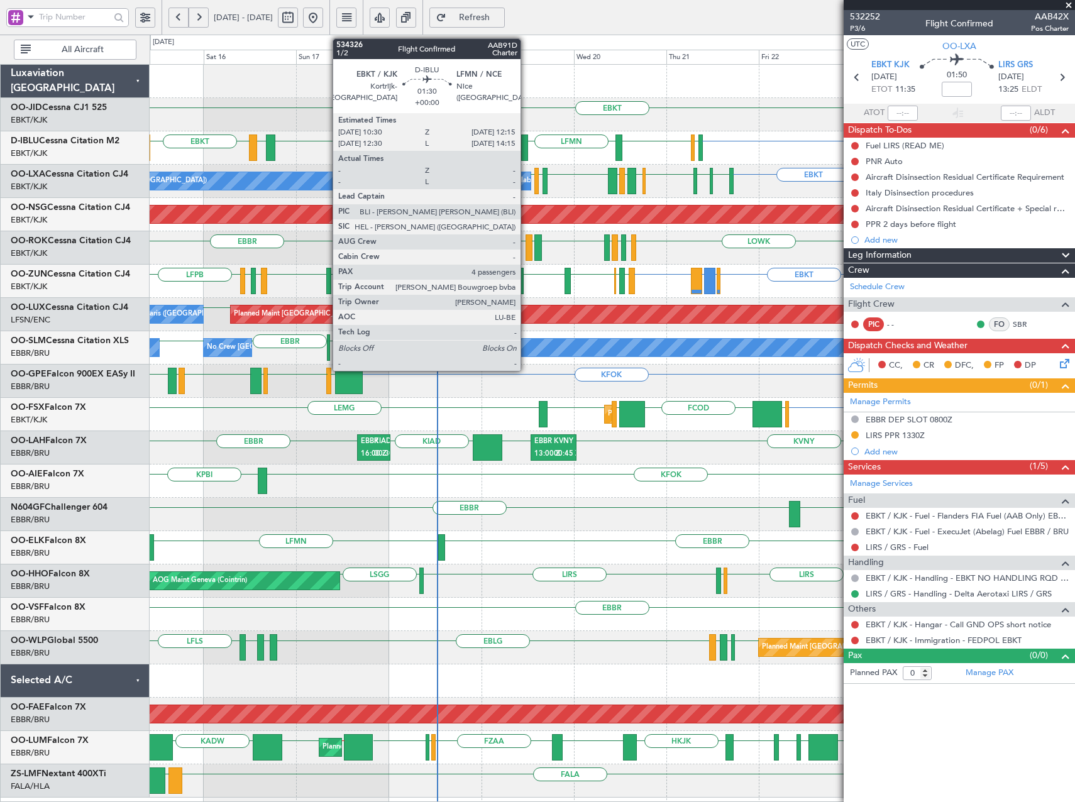
click at [526, 146] on div at bounding box center [524, 148] width 7 height 26
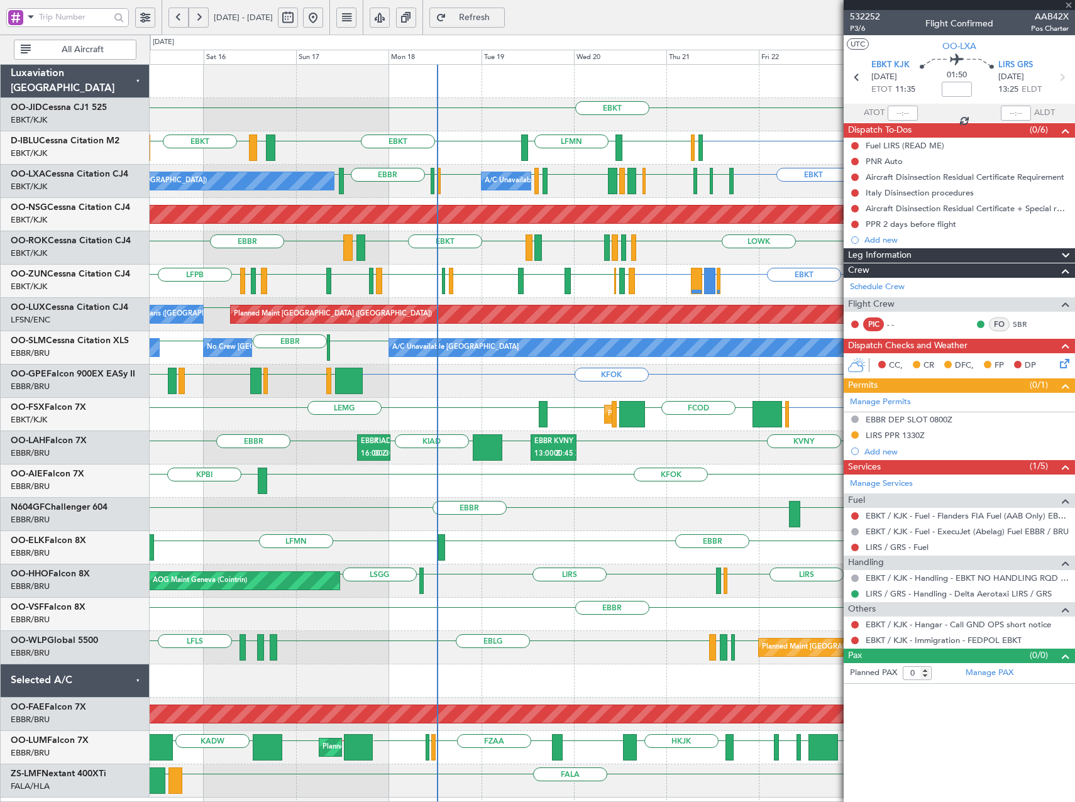
type input "4"
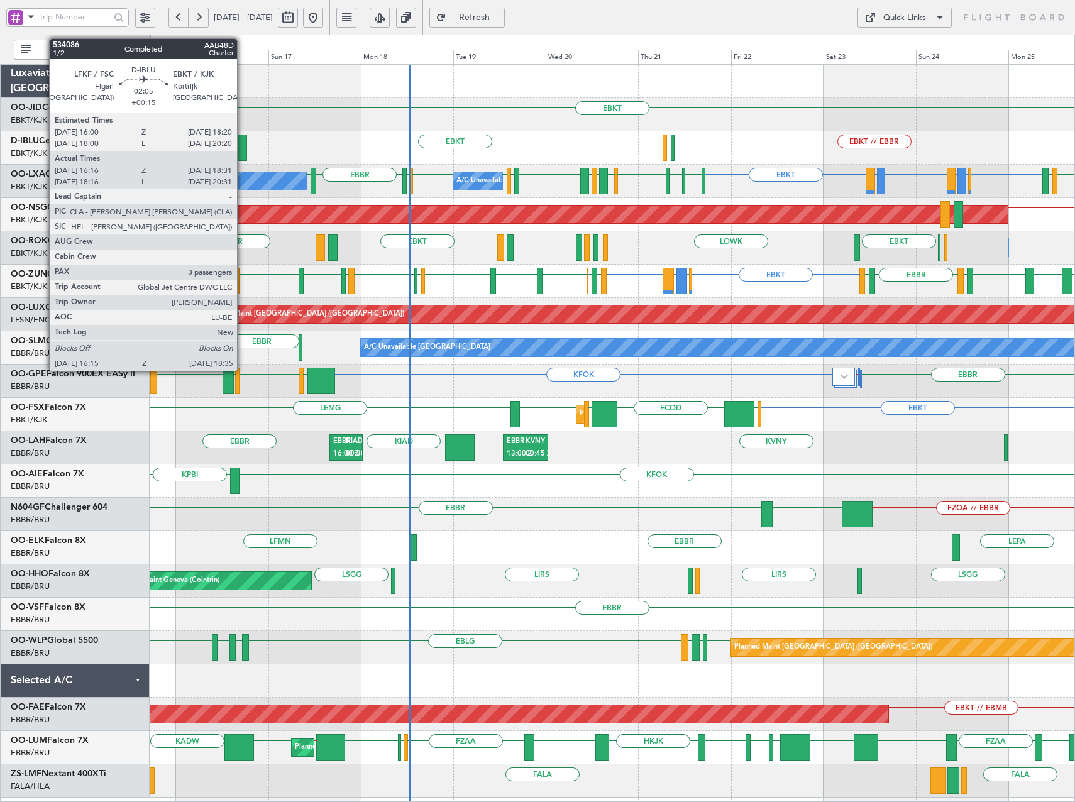
click at [243, 150] on div at bounding box center [242, 148] width 9 height 26
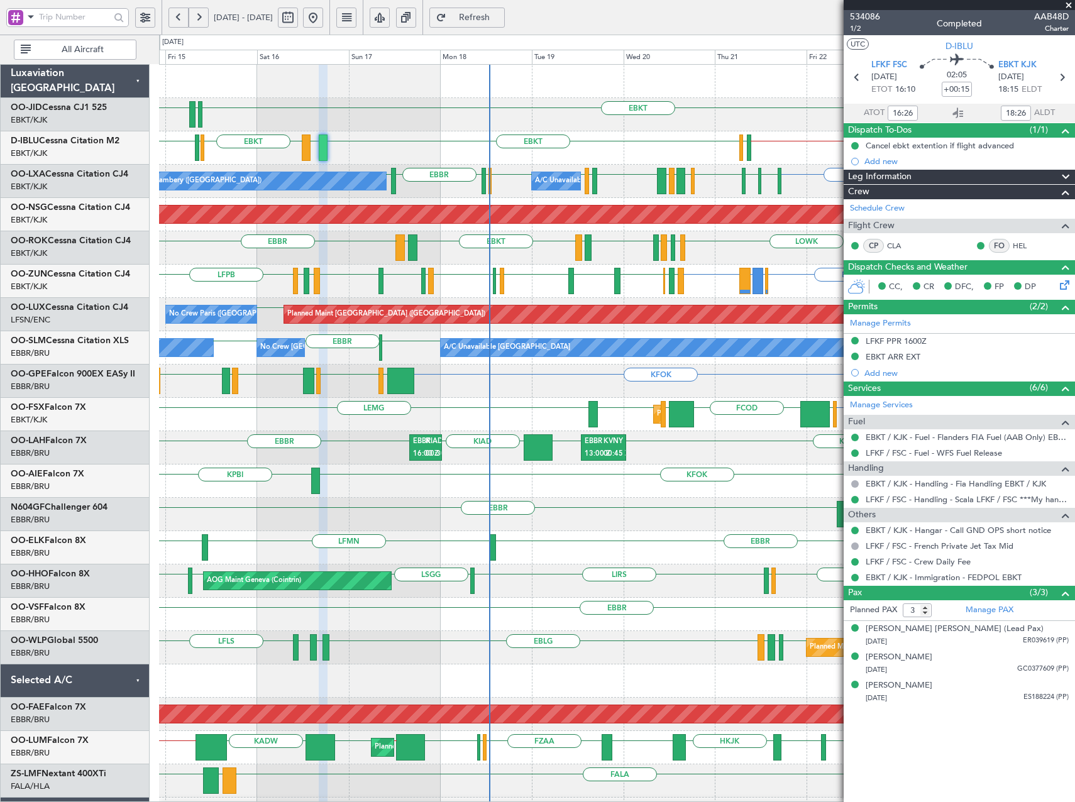
click at [507, 388] on div "KFOK [GEOGRAPHIC_DATA] [GEOGRAPHIC_DATA] [GEOGRAPHIC_DATA] [GEOGRAPHIC_DATA] LE…" at bounding box center [616, 381] width 915 height 33
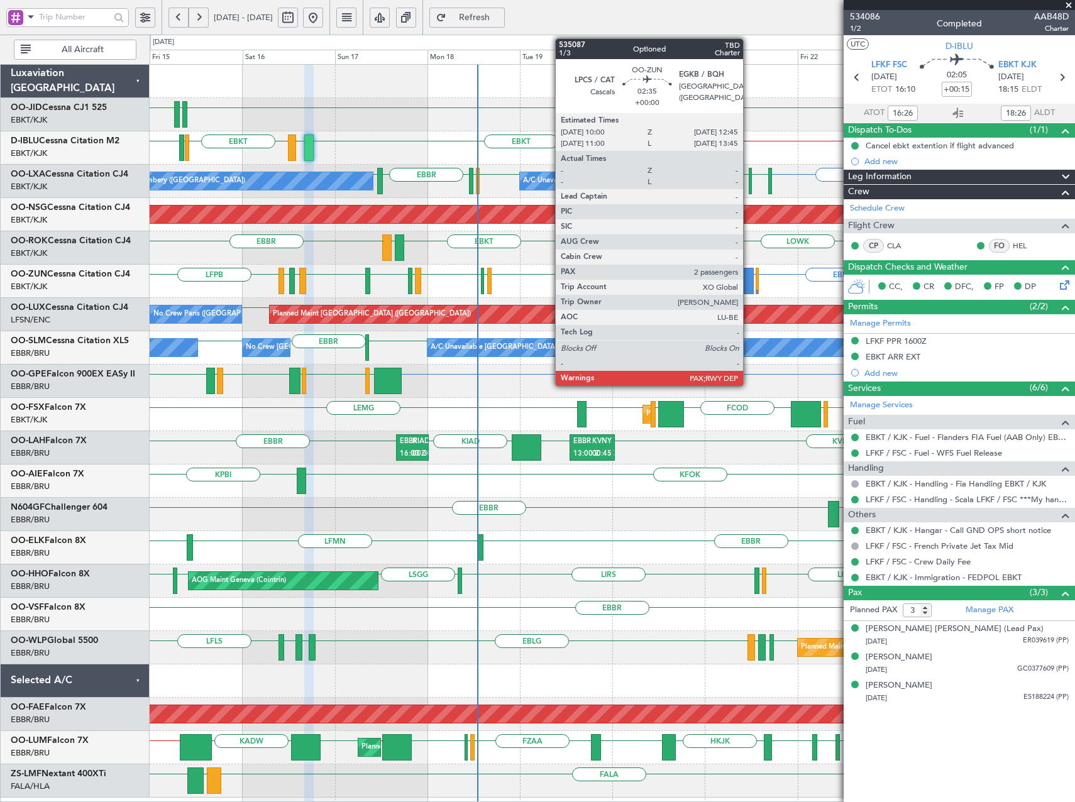
click at [749, 278] on div at bounding box center [748, 281] width 11 height 26
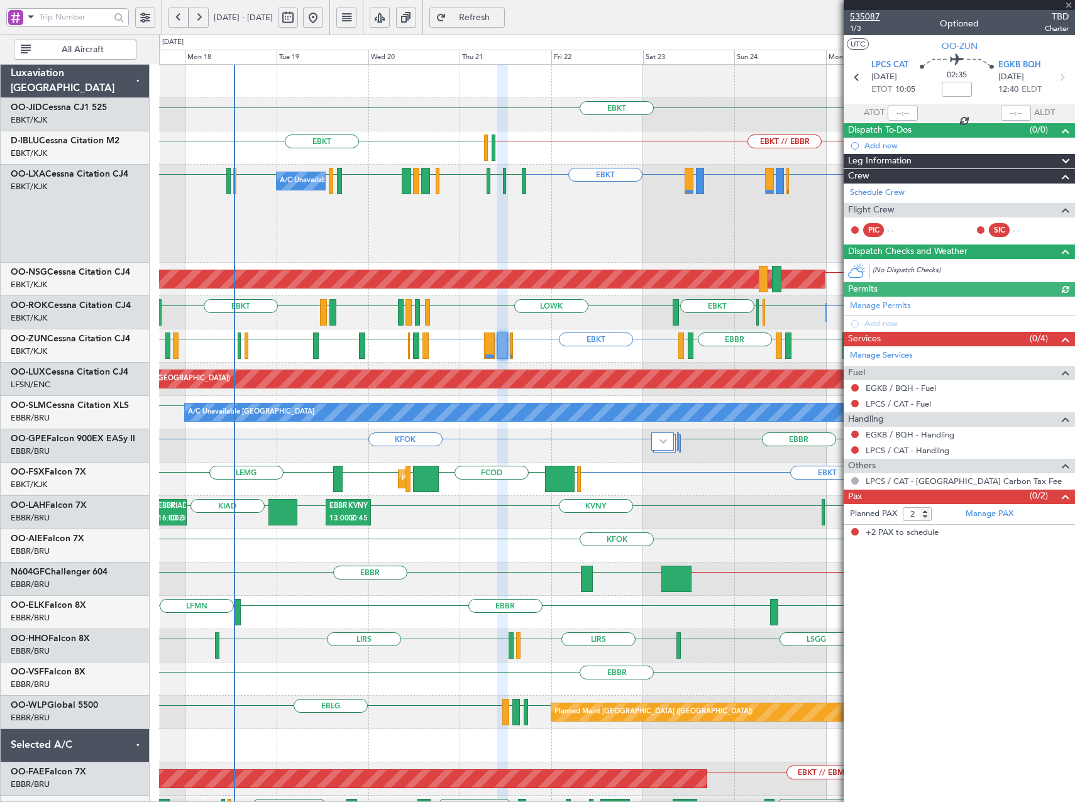
click at [867, 15] on span "535087" at bounding box center [865, 16] width 30 height 13
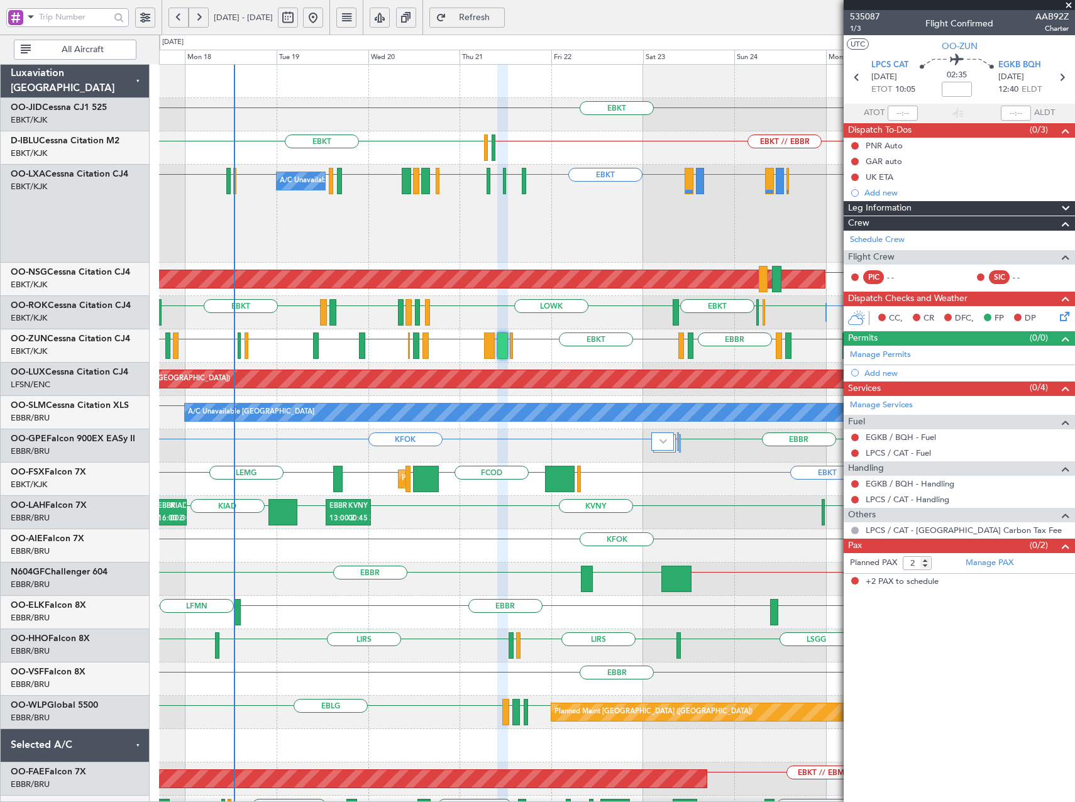
click at [500, 21] on span "Refresh" at bounding box center [475, 17] width 52 height 9
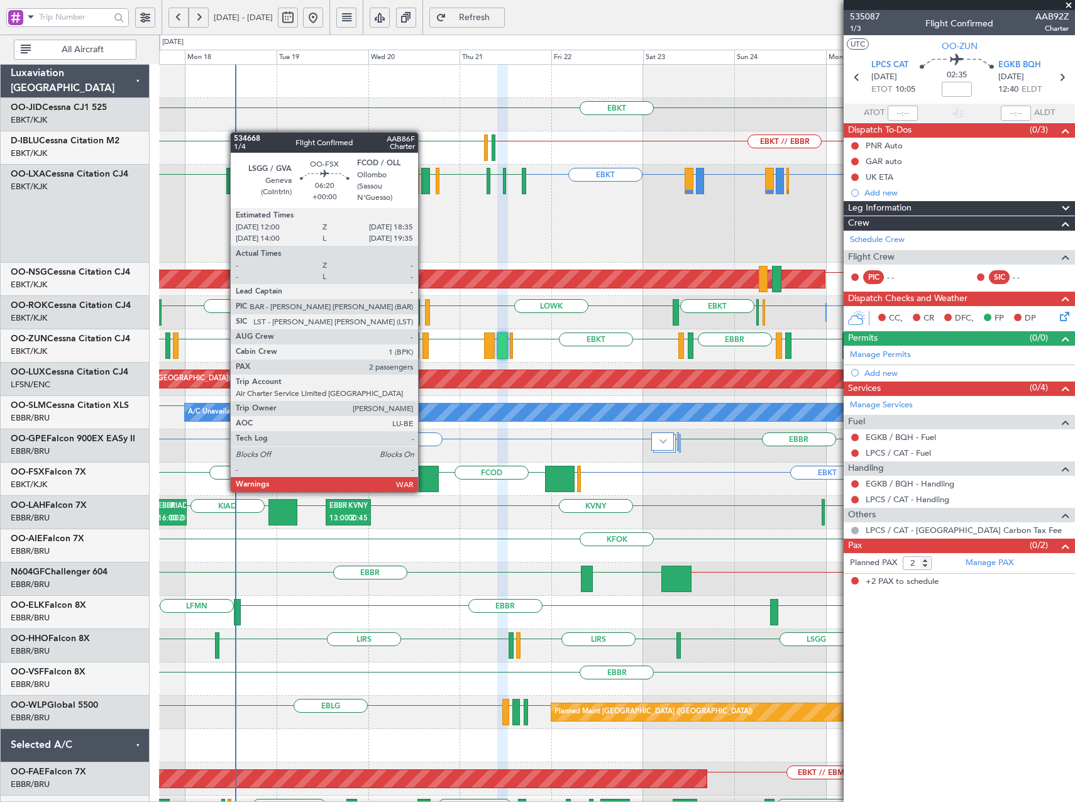
click at [424, 480] on div at bounding box center [425, 479] width 25 height 26
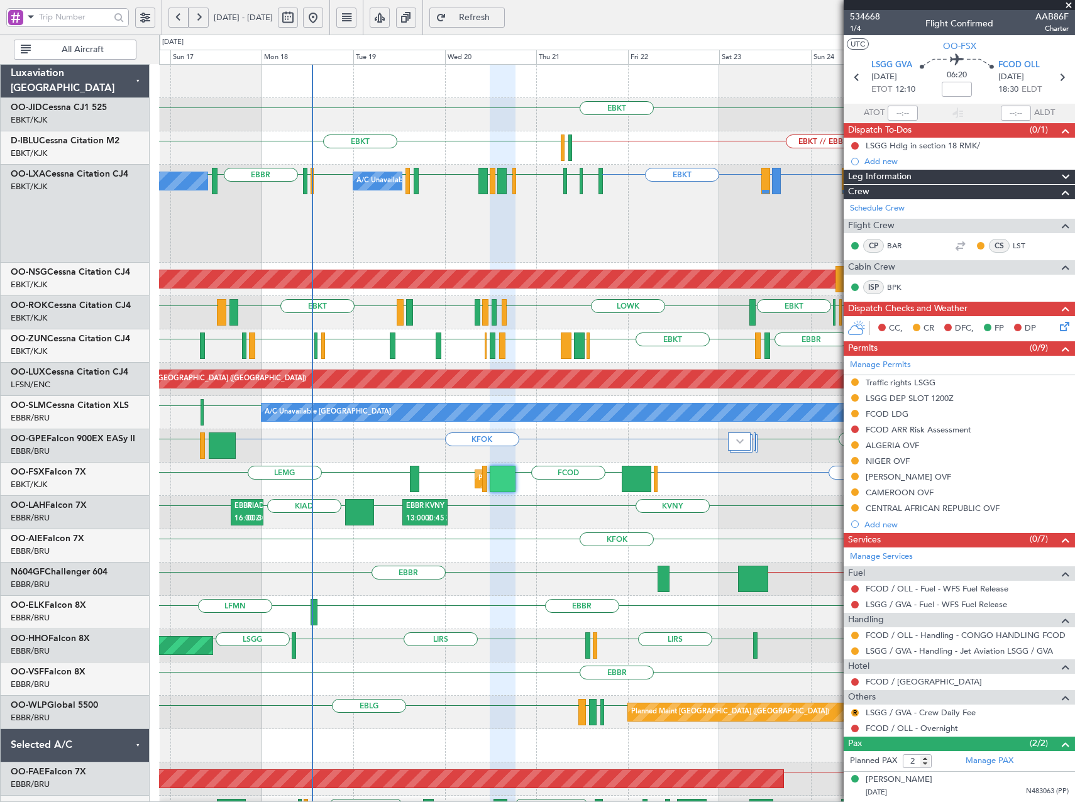
drag, startPoint x: 1067, startPoint y: 6, endPoint x: 1052, endPoint y: 13, distance: 17.2
click at [1067, 6] on span at bounding box center [1068, 5] width 13 height 11
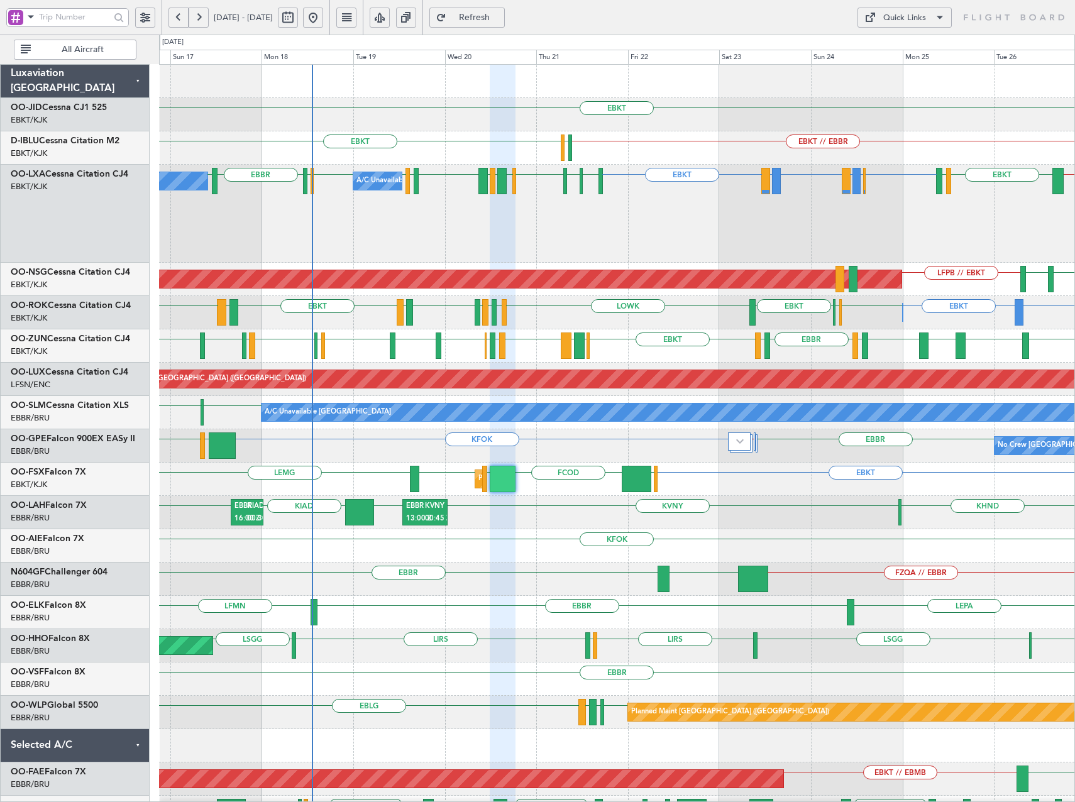
type input "0"
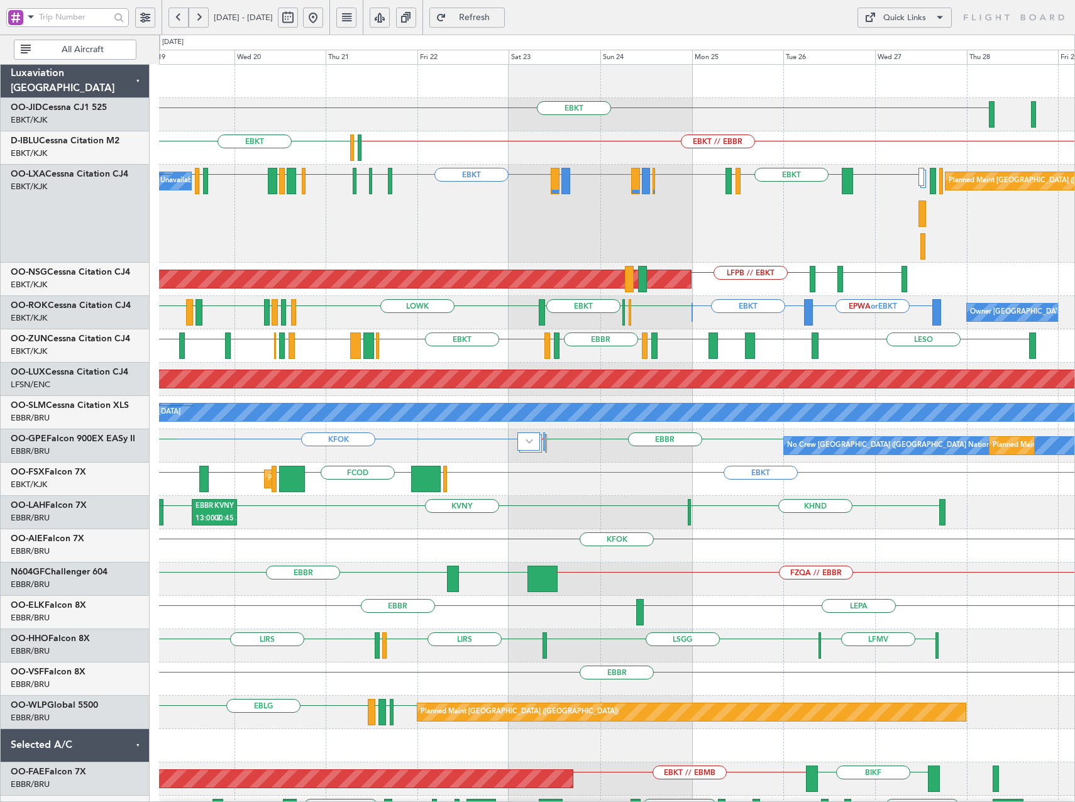
click at [670, 266] on div "EBKT EBKT // EBBR EGJJ EBKT EBBR or EBKT EBLG or EBKT LIRA or EBKT EBLG or EBKT…" at bounding box center [616, 464] width 915 height 798
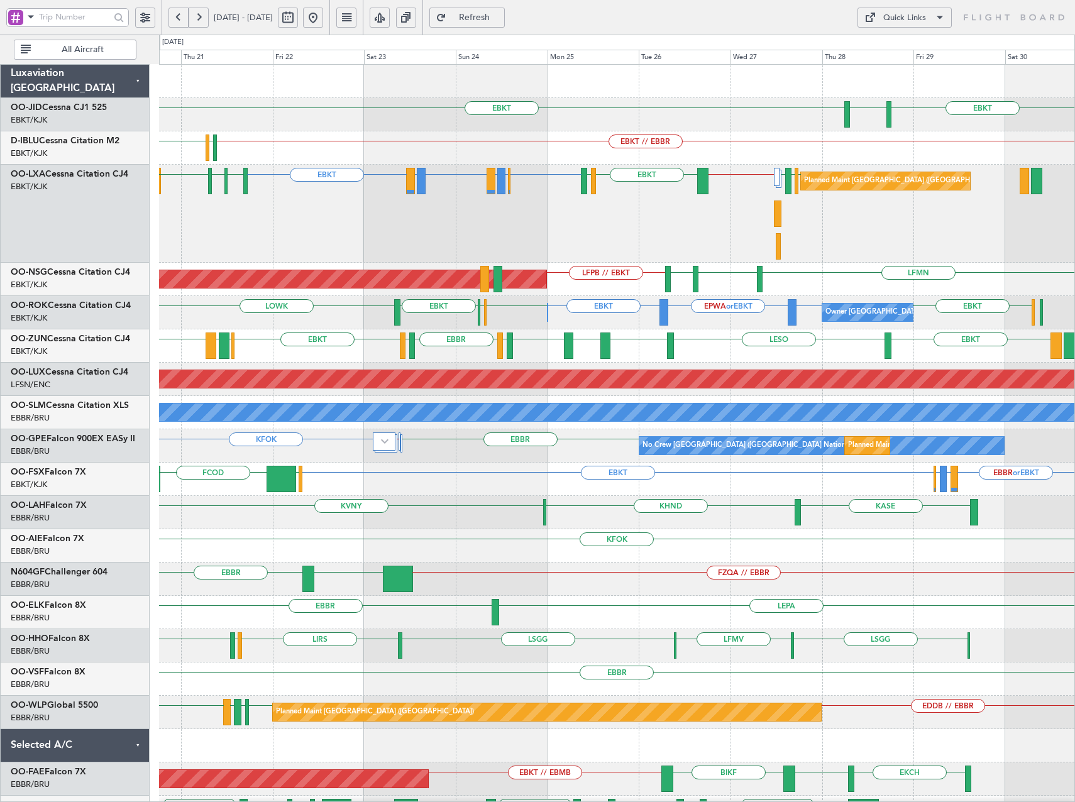
click at [730, 215] on div "Planned Maint [GEOGRAPHIC_DATA] ([GEOGRAPHIC_DATA] National) EBBR or EBKT EBLG …" at bounding box center [616, 214] width 915 height 98
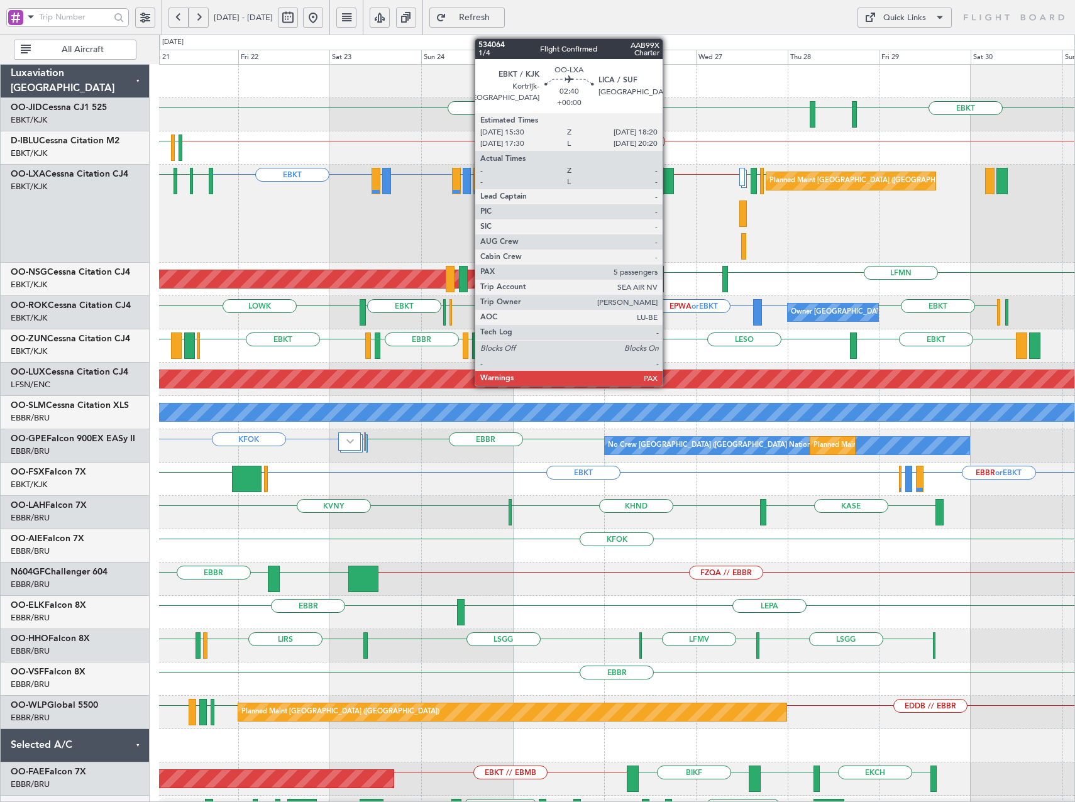
click at [668, 180] on div at bounding box center [667, 181] width 11 height 26
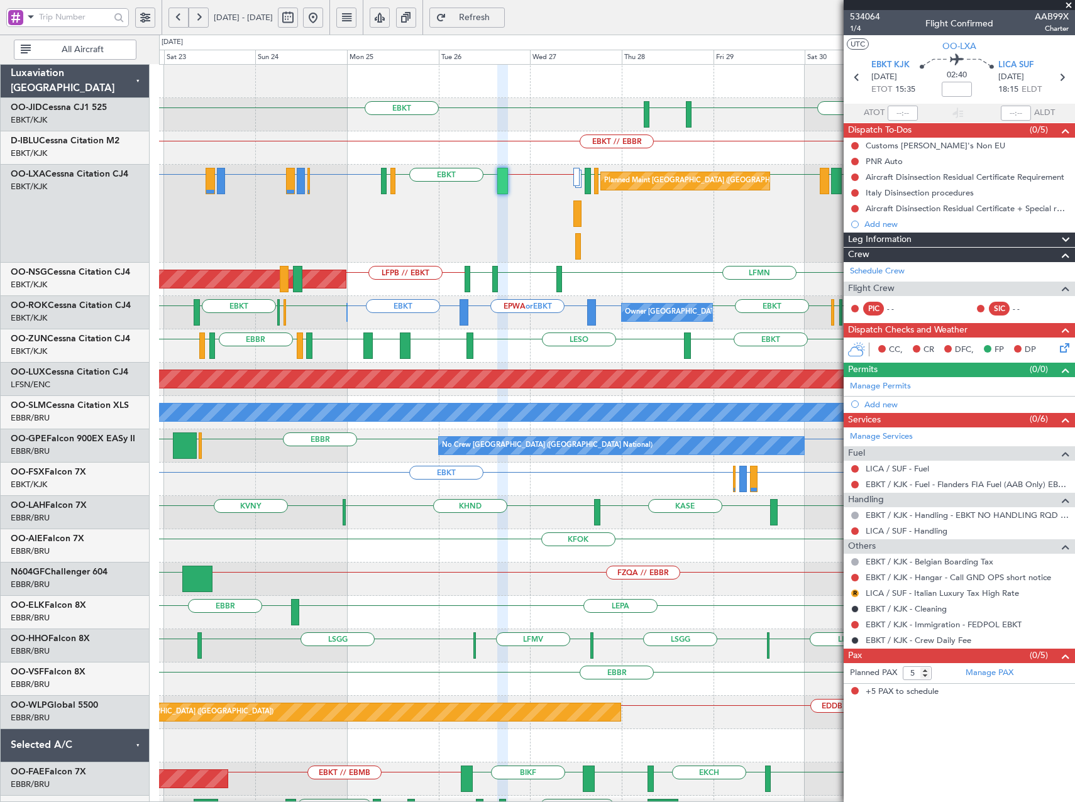
click at [168, 201] on div "EBBR or EBKT EBLG or EBKT LIRA or EBKT EBLG or EBKT LIRA or EBKT EBKT EBKT LFTH…" at bounding box center [616, 214] width 915 height 98
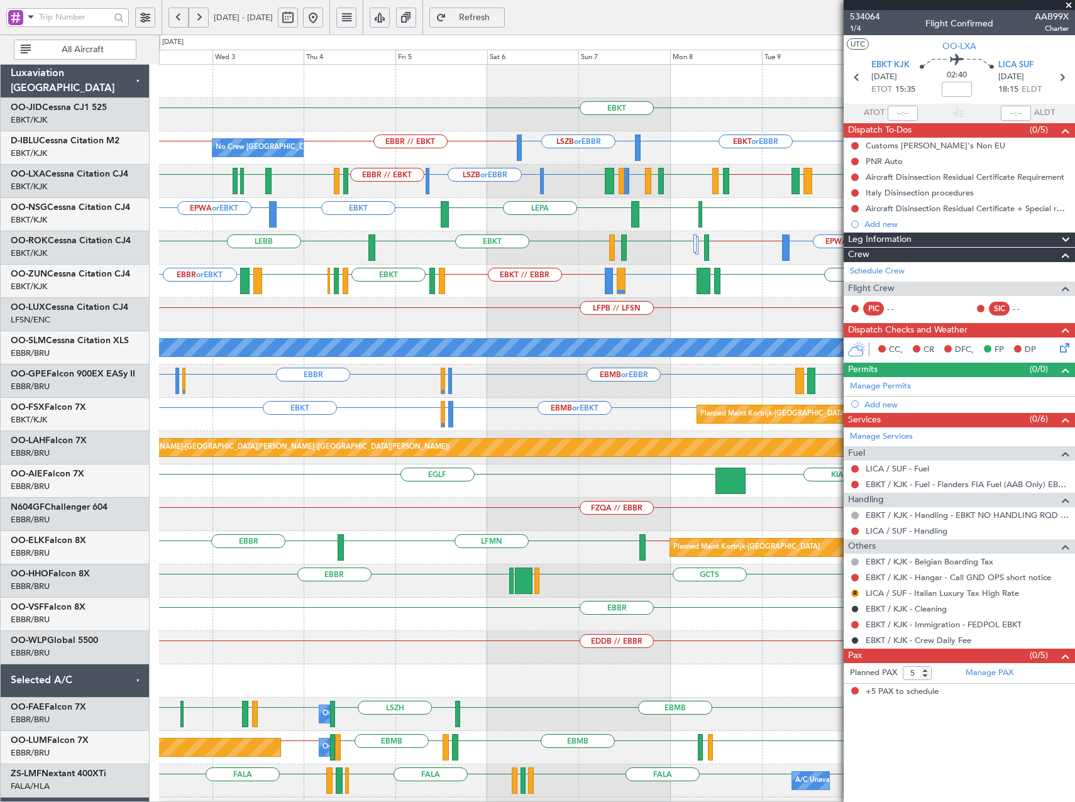
click at [635, 200] on div "EBKT Planned Maint [GEOGRAPHIC_DATA]-[GEOGRAPHIC_DATA] EBBR // EBKT EBKT or EBB…" at bounding box center [616, 464] width 915 height 799
drag, startPoint x: 352, startPoint y: 12, endPoint x: 383, endPoint y: 74, distance: 69.7
click at [323, 12] on button at bounding box center [313, 18] width 20 height 20
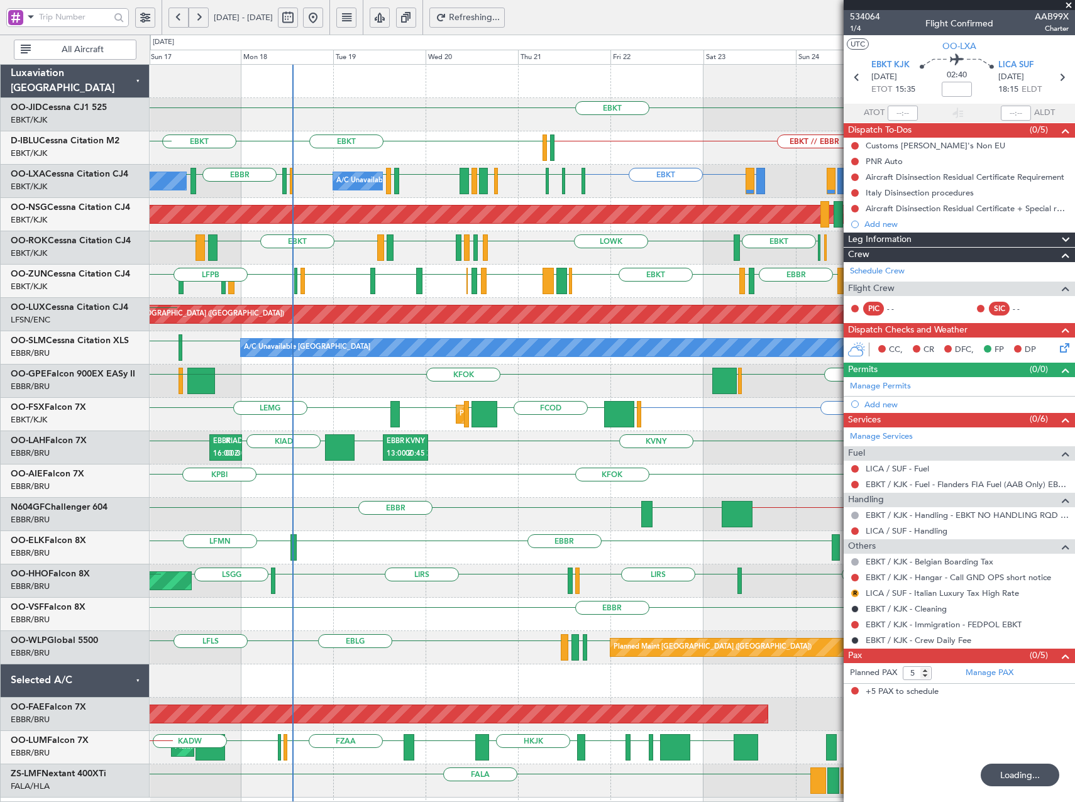
click at [441, 442] on div "EBKT EDDS EBKT // EBBR EGJJ EBKT LFKF EBKT EGJJ EBKT LIRA or EBKT EBKT EDDG EDV…" at bounding box center [612, 431] width 925 height 733
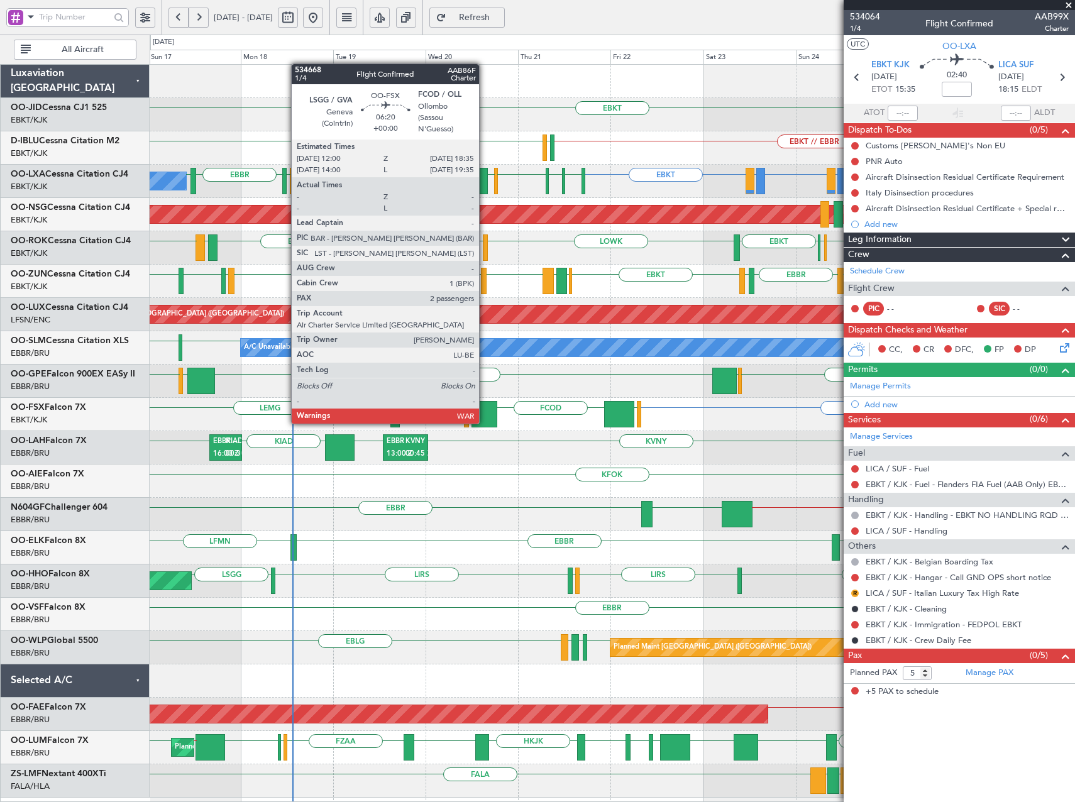
click at [485, 411] on div at bounding box center [484, 414] width 26 height 26
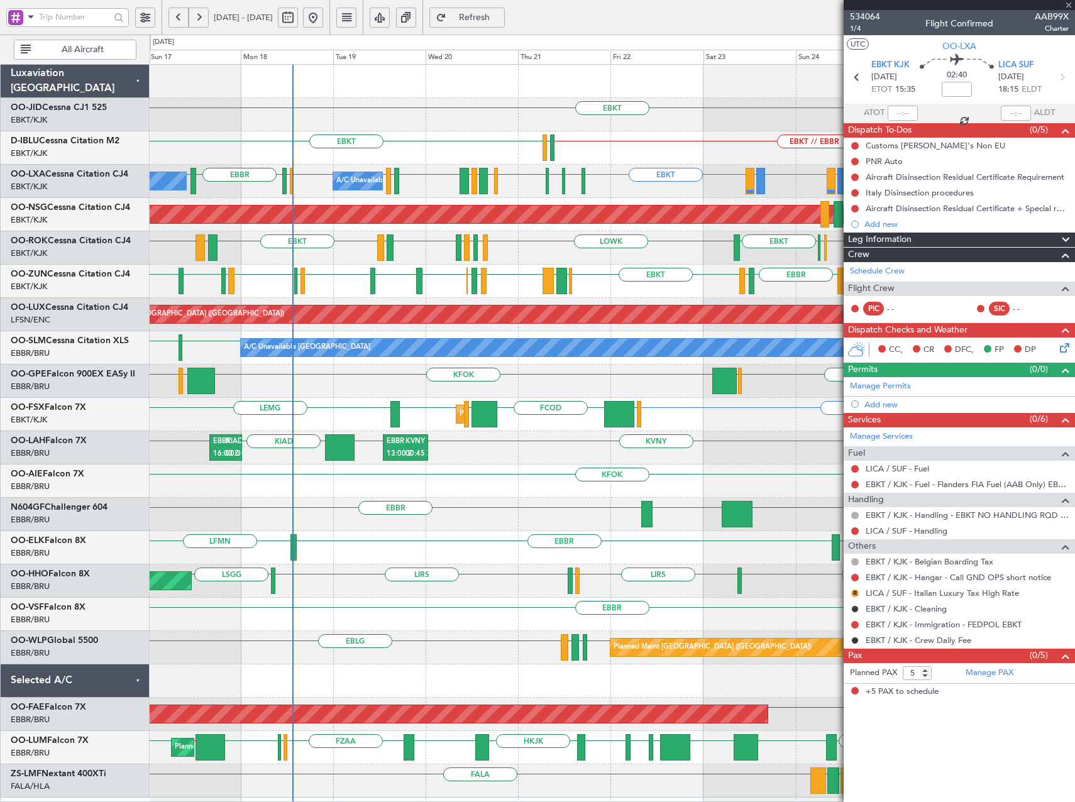
type input "2"
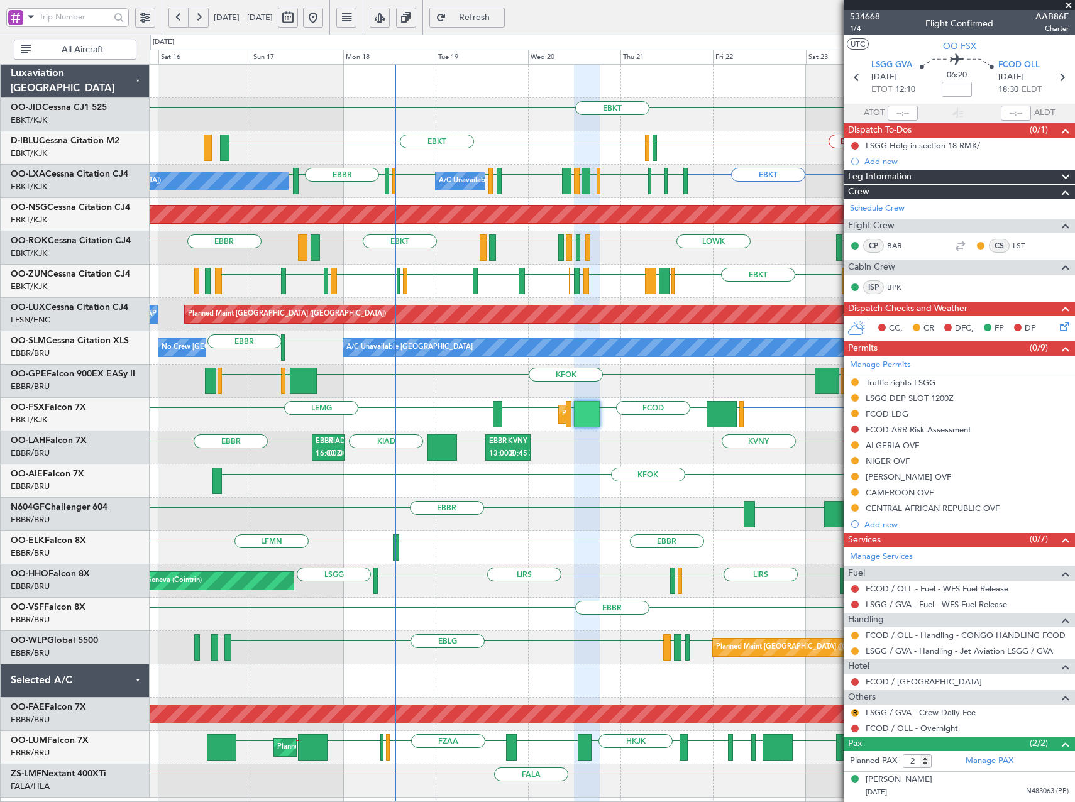
click at [568, 519] on div "EBKT EBKT // EBBR EGJJ EBKT No Crew Chambery (Aix-les-bains) A/C Unavailable Br…" at bounding box center [612, 431] width 925 height 733
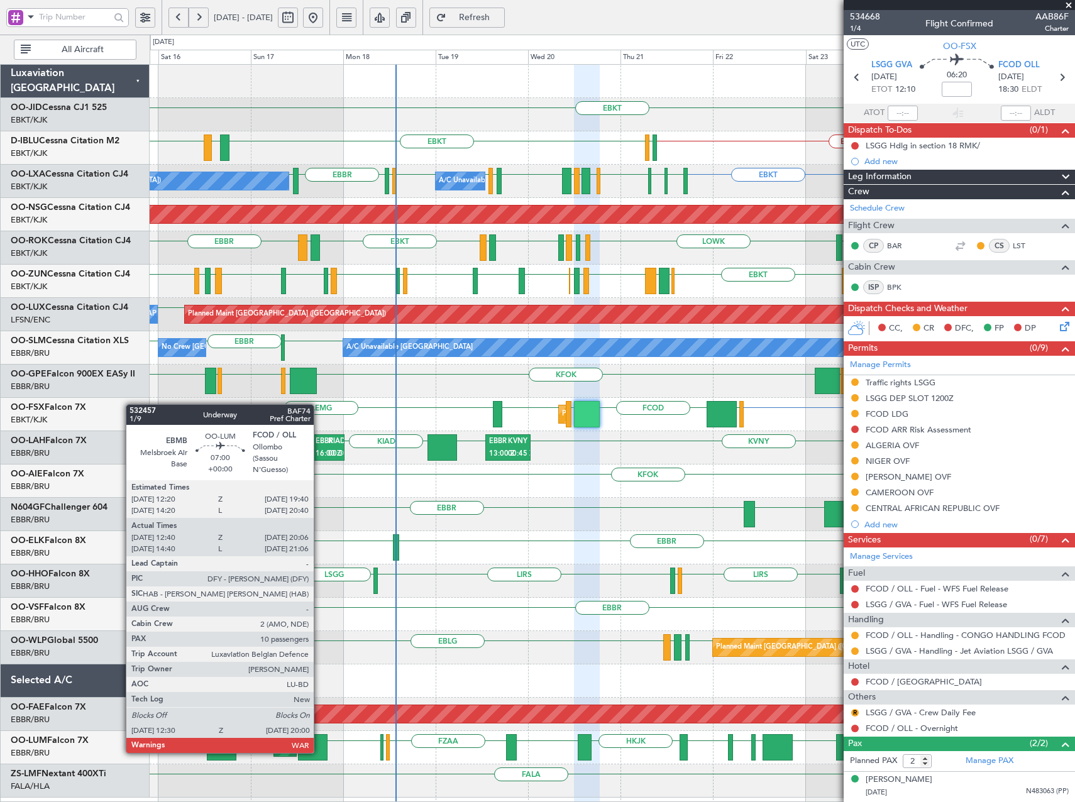
click at [319, 752] on div at bounding box center [312, 747] width 29 height 26
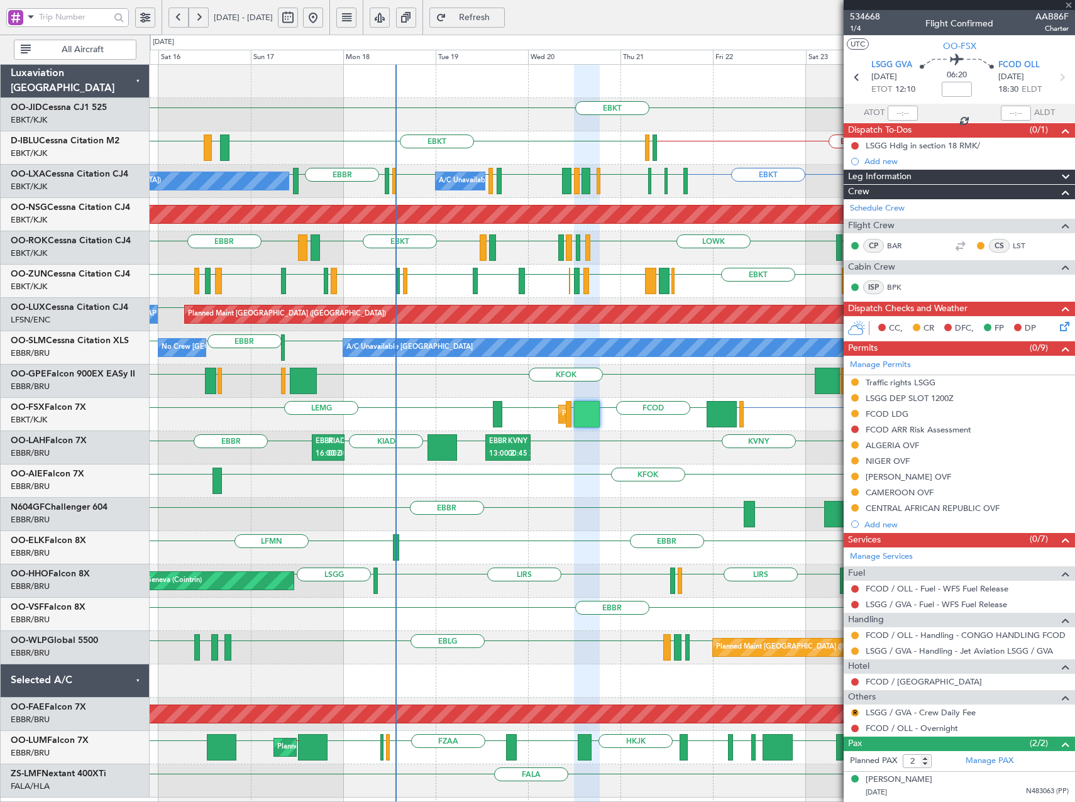
type input "12:50"
type input "19:56"
type input "10"
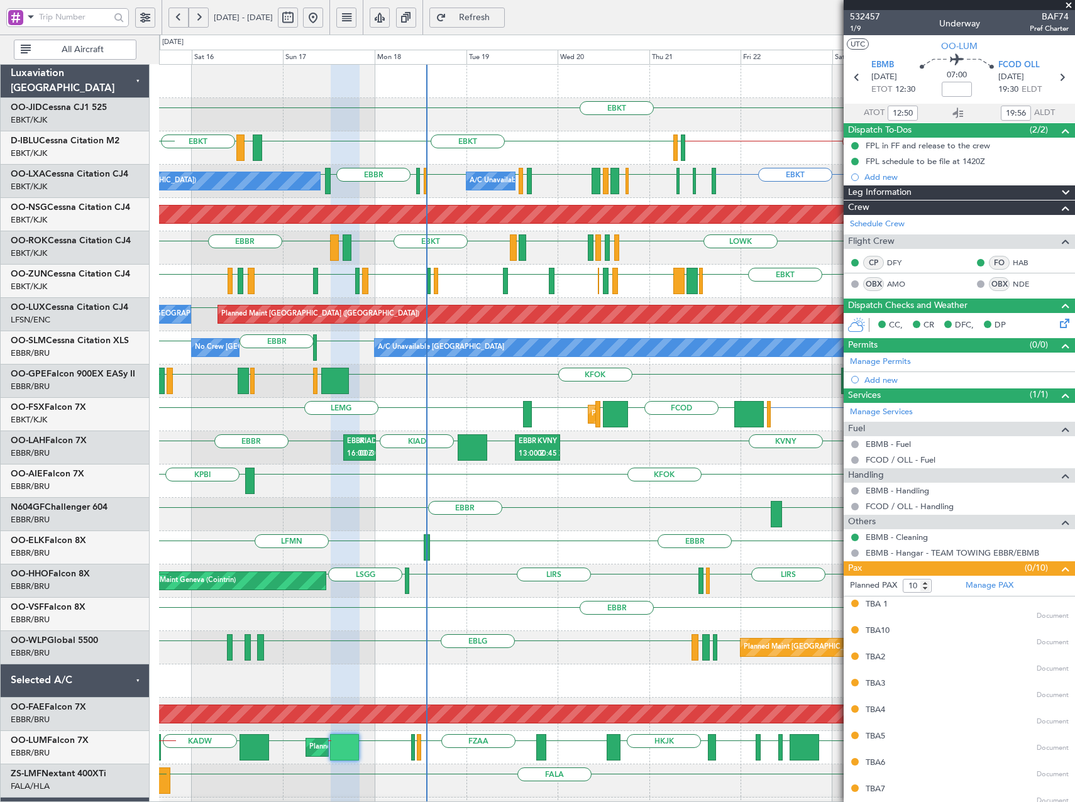
click at [638, 472] on div "EBKT EDDS LOWW EBKT // EBBR EGJJ EBKT LFKF EBKT EGJJ EBKT No Crew Chambery (Aix…" at bounding box center [616, 464] width 915 height 799
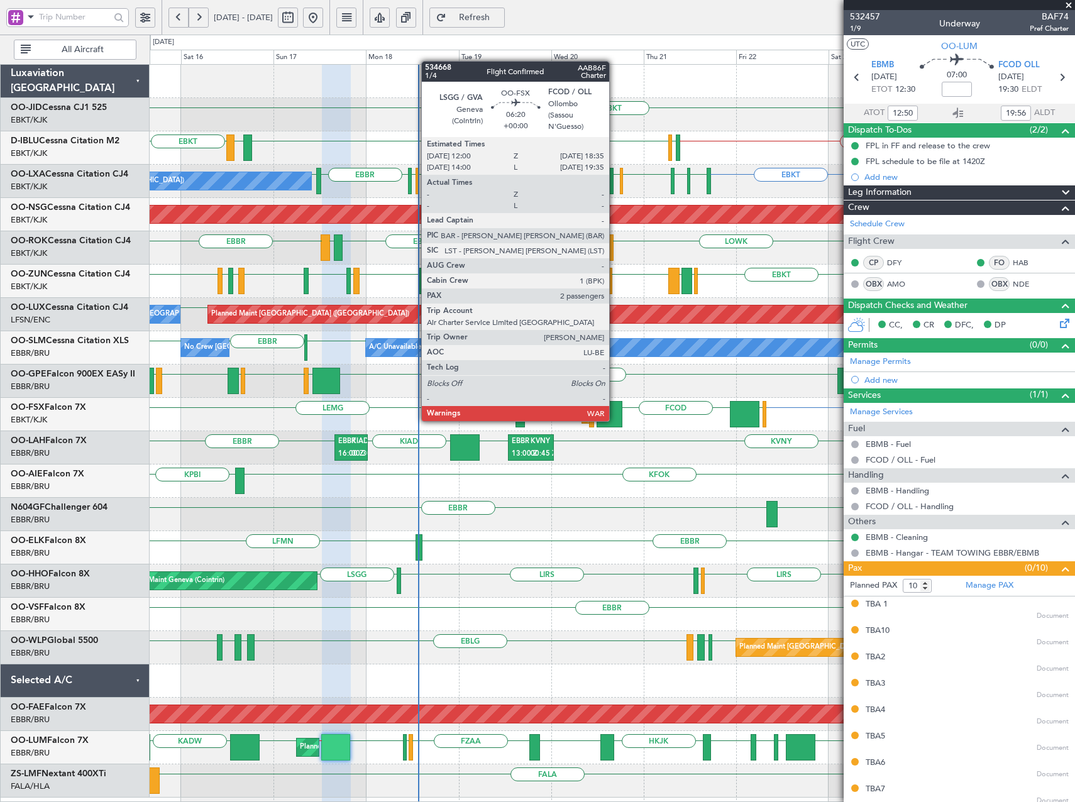
click at [614, 410] on div at bounding box center [609, 414] width 26 height 26
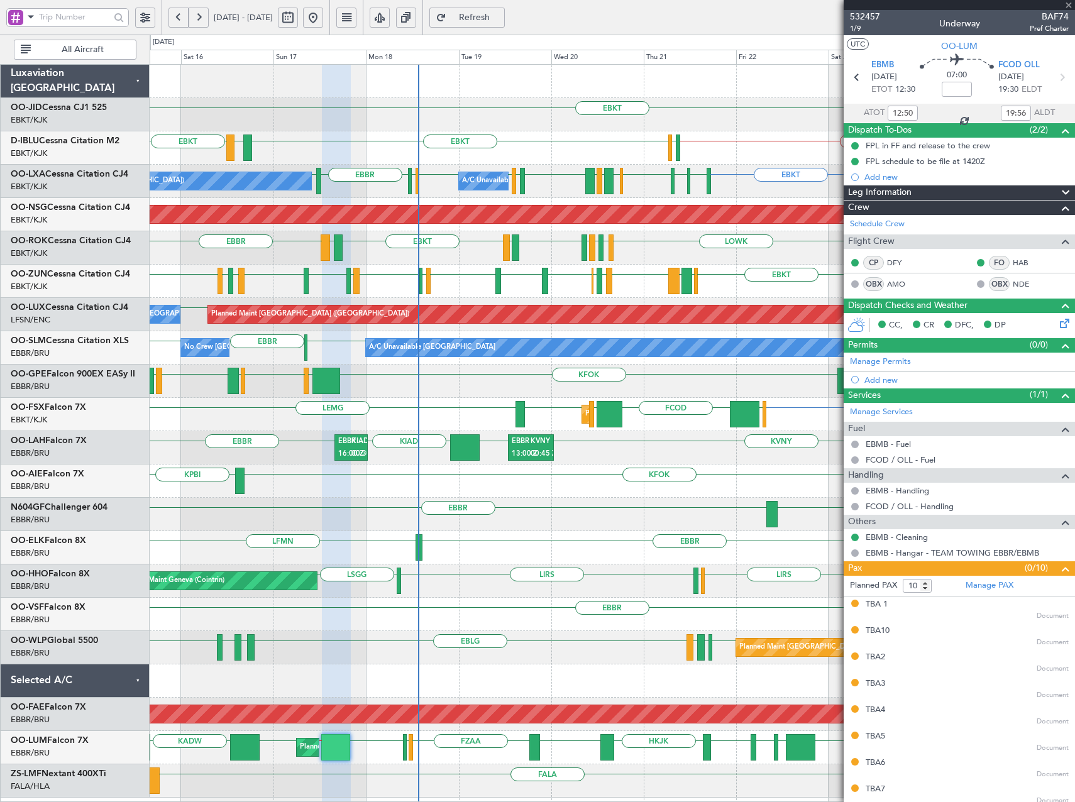
type input "2"
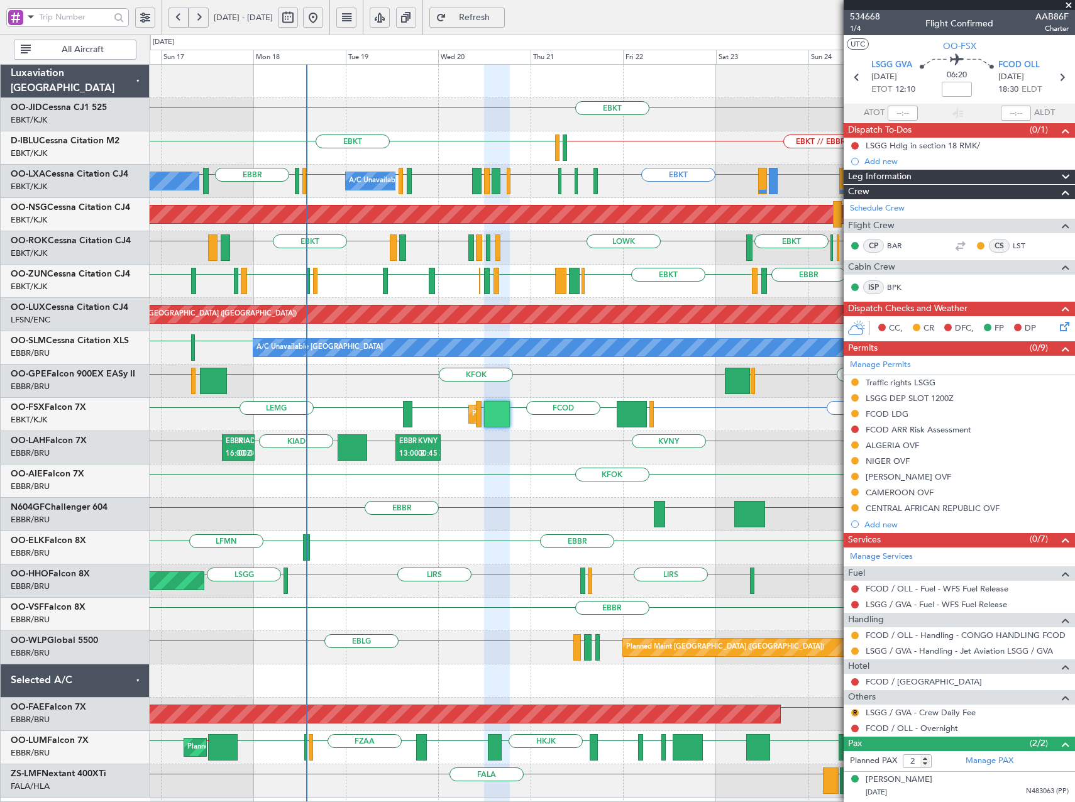
click at [69, 252] on div "EBKT EBKT // EBBR EGJJ EBKT EBBR or EBKT EBLG or EBKT LIRA or EBKT EBLG or EBKT…" at bounding box center [537, 418] width 1075 height 767
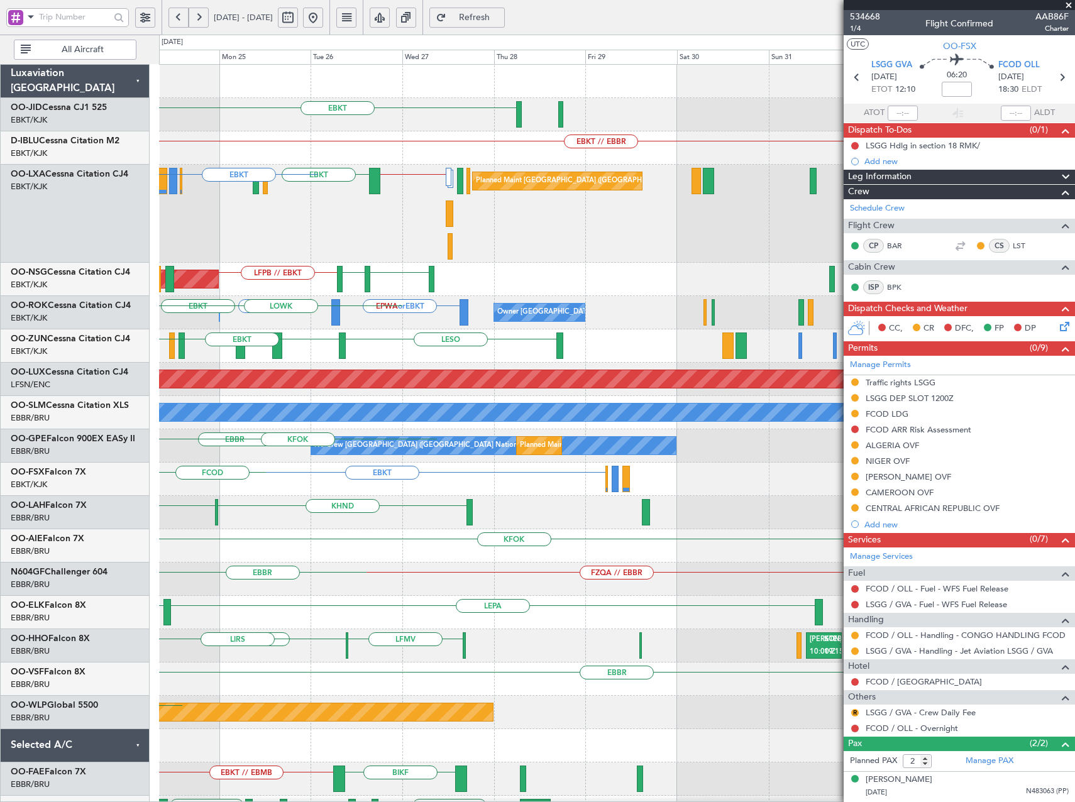
click at [0, 271] on html "16 Aug 2025 - 26 Aug 2025 Refresh Quick Links All Aircraft EBKT Planned Maint K…" at bounding box center [537, 401] width 1075 height 802
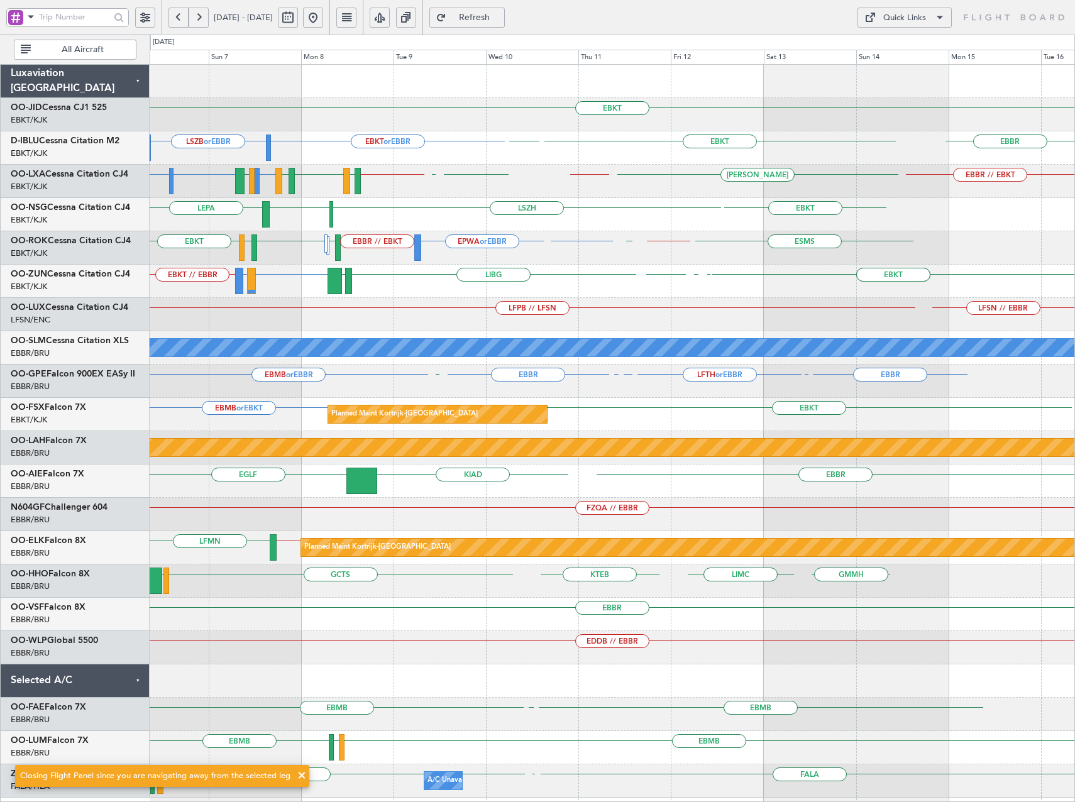
click at [544, 275] on div "EBKT EBKT or EBBR LSZB or EBBR EBKT EBBR LSZH No Crew Brussels (Brussels Nation…" at bounding box center [612, 431] width 925 height 733
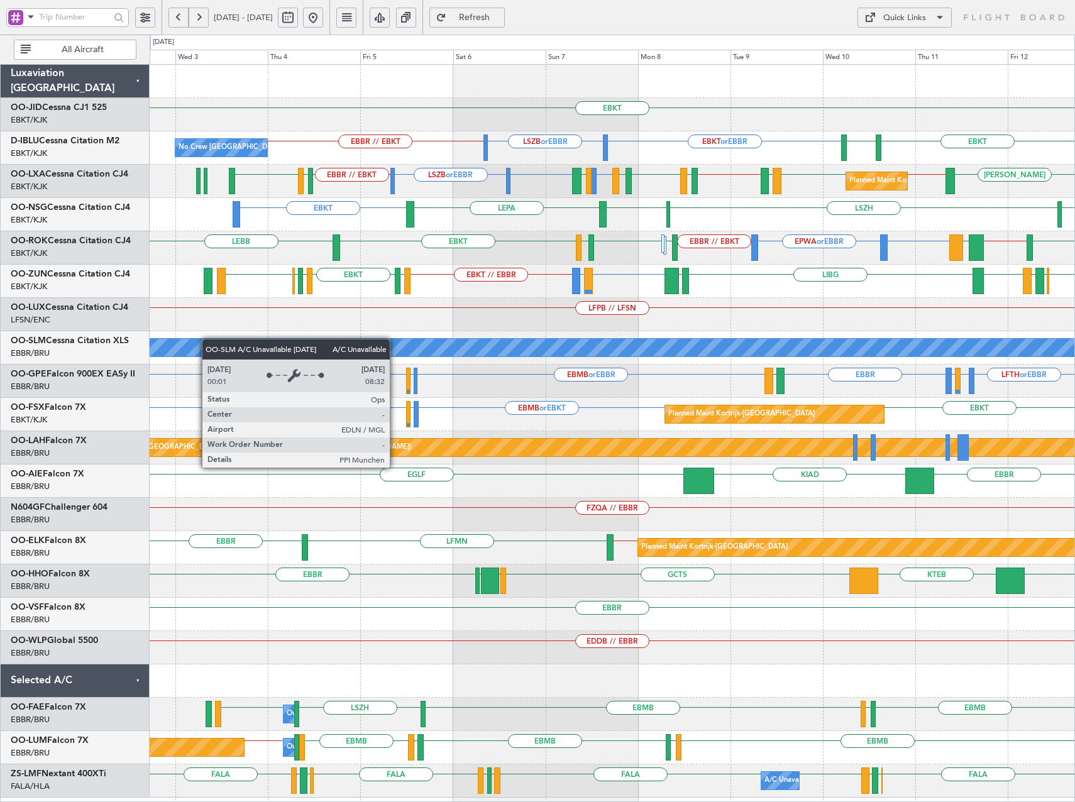
click at [250, 341] on div "EBKT Planned Maint Kortrijk-Wevelgem EBBR // EBKT EBKT or EBBR LSZB or EBBR EBK…" at bounding box center [612, 431] width 925 height 733
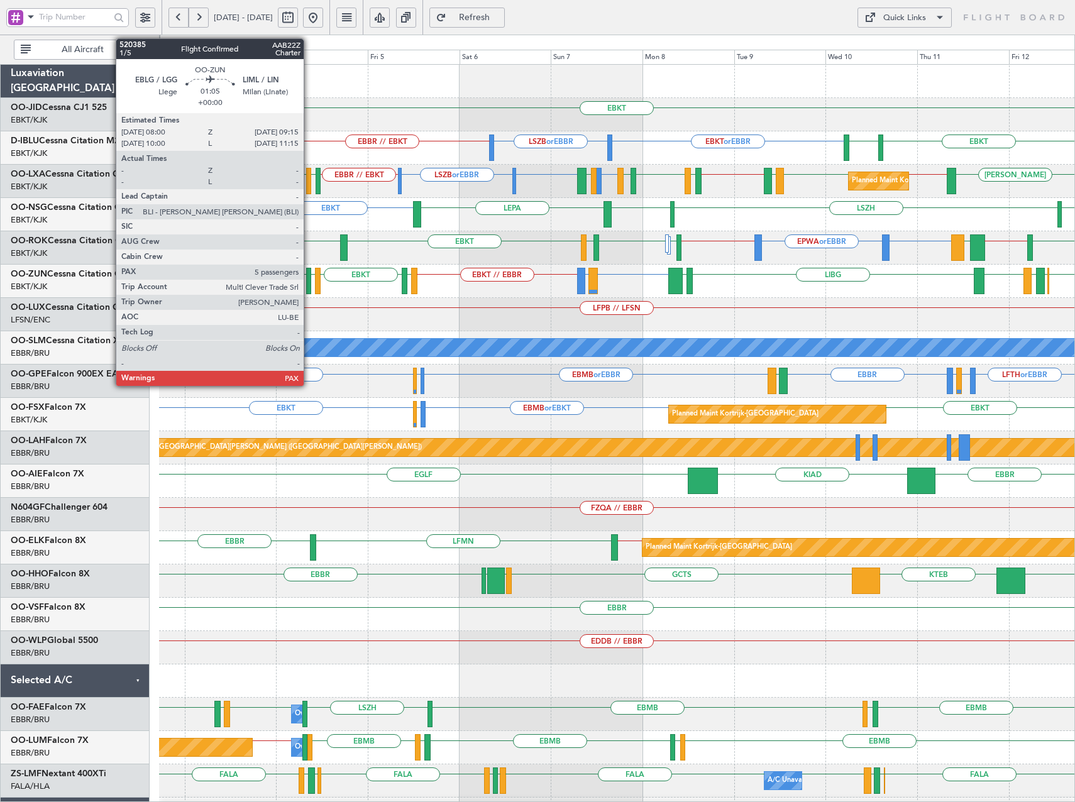
click at [309, 290] on div at bounding box center [308, 281] width 5 height 26
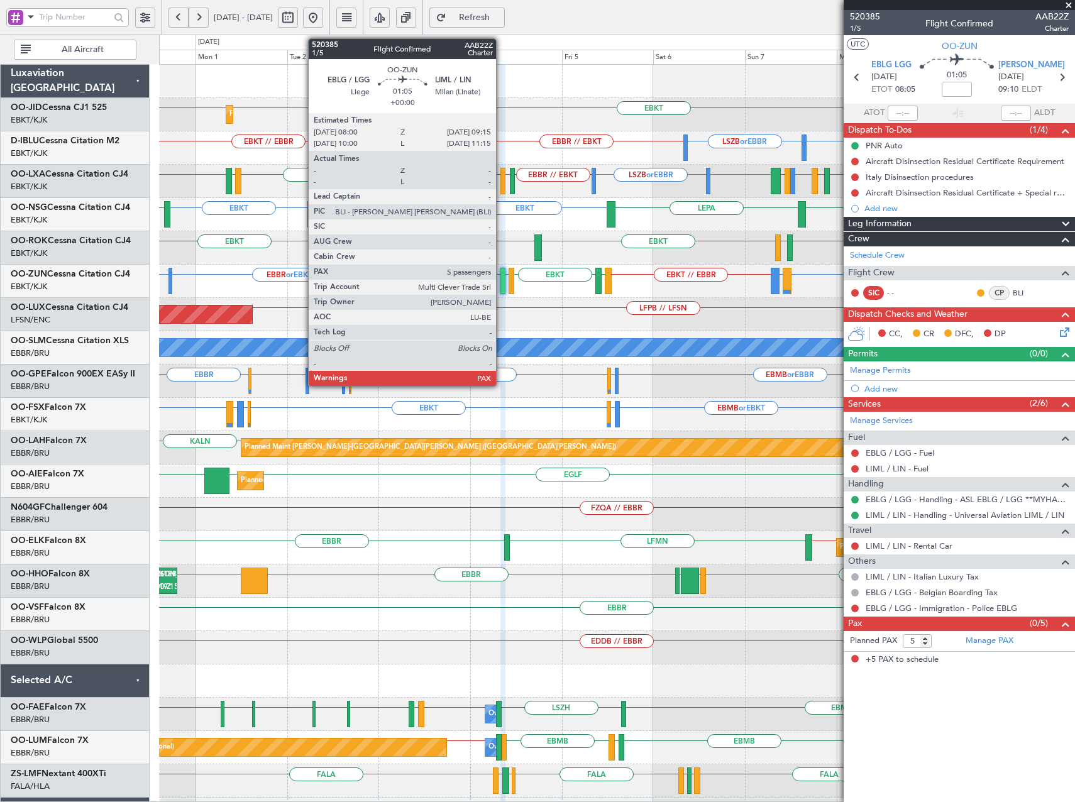
click at [502, 285] on div at bounding box center [502, 281] width 5 height 26
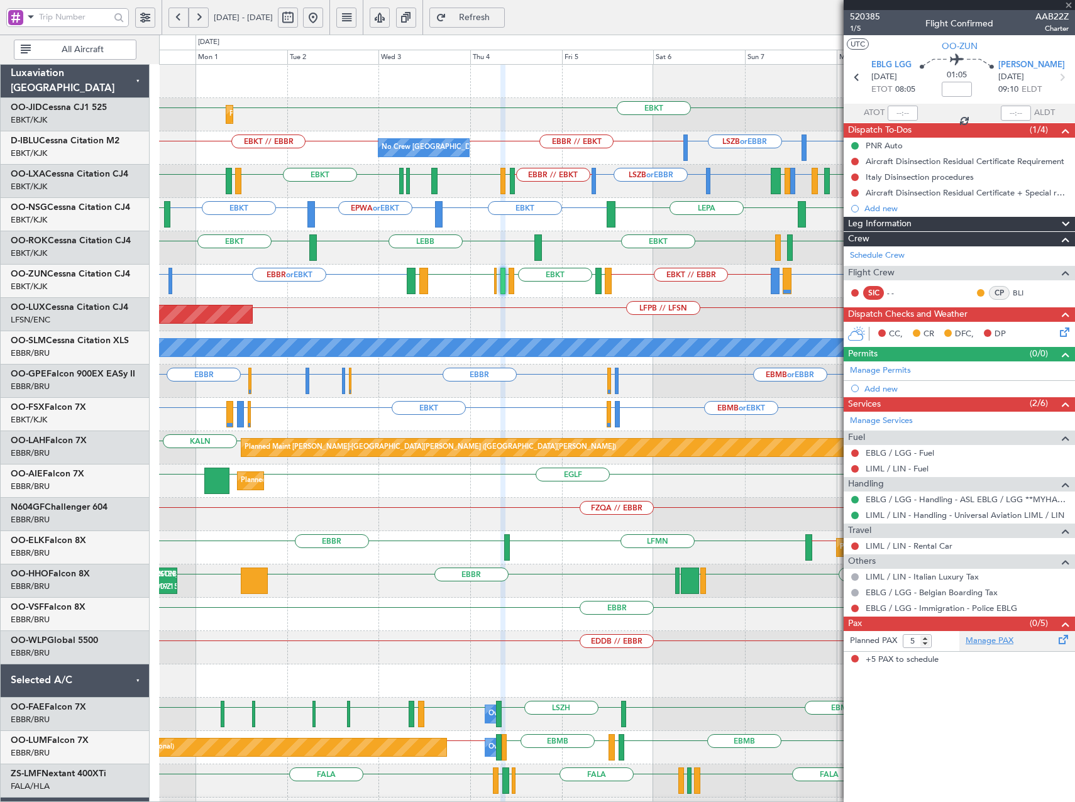
click at [981, 639] on link "Manage PAX" at bounding box center [989, 641] width 48 height 13
click at [868, 13] on span "520385" at bounding box center [865, 16] width 30 height 13
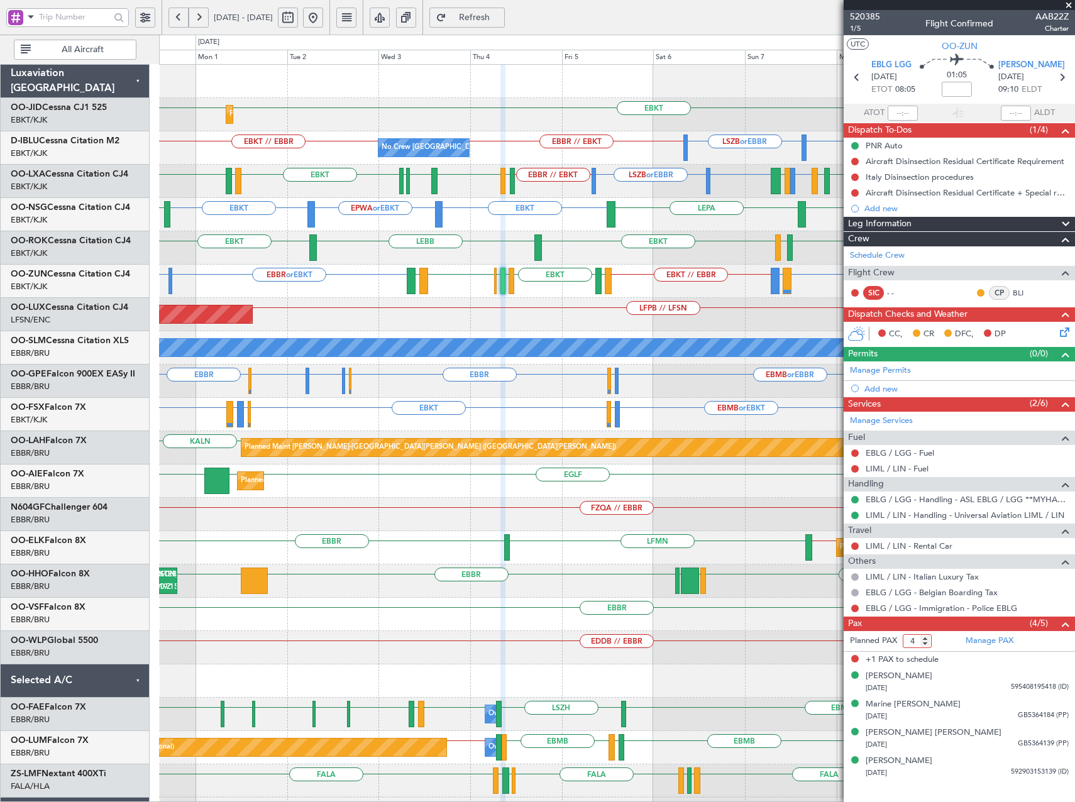
type input "4"
click at [927, 645] on input "4" at bounding box center [917, 641] width 29 height 14
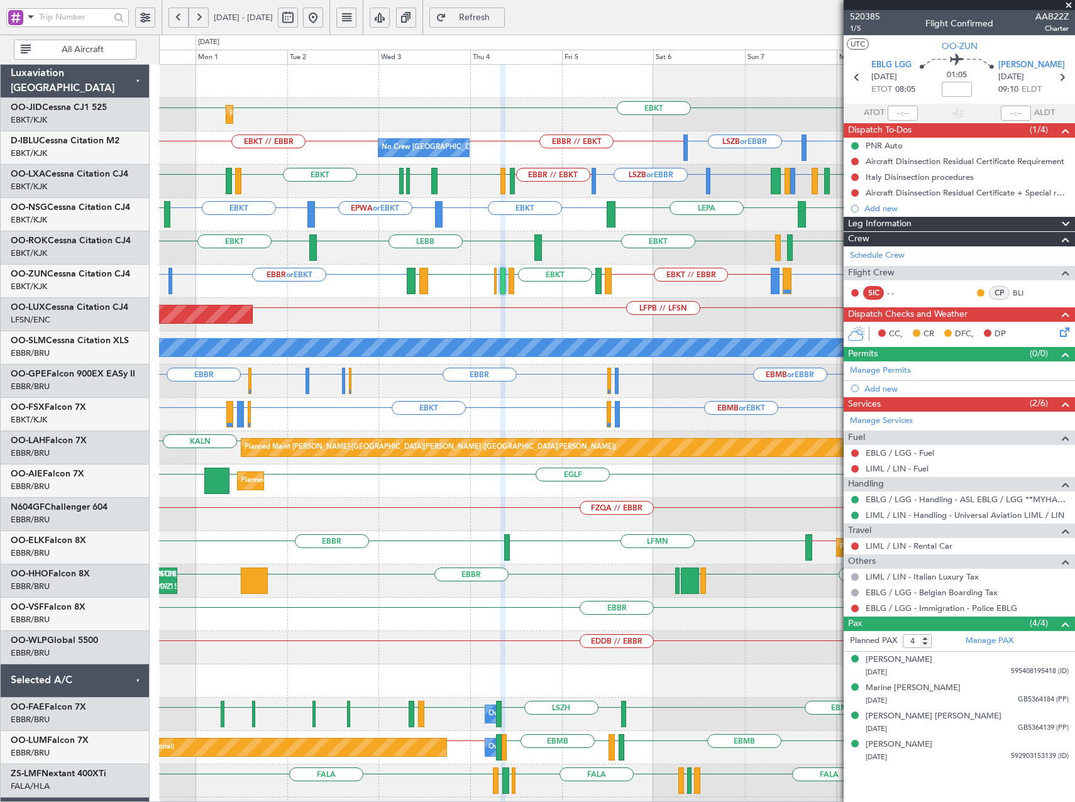
click at [586, 224] on div "EBKT EPWA or EBKT EBKT LFMN LSZH EBKT LEPA" at bounding box center [616, 214] width 915 height 33
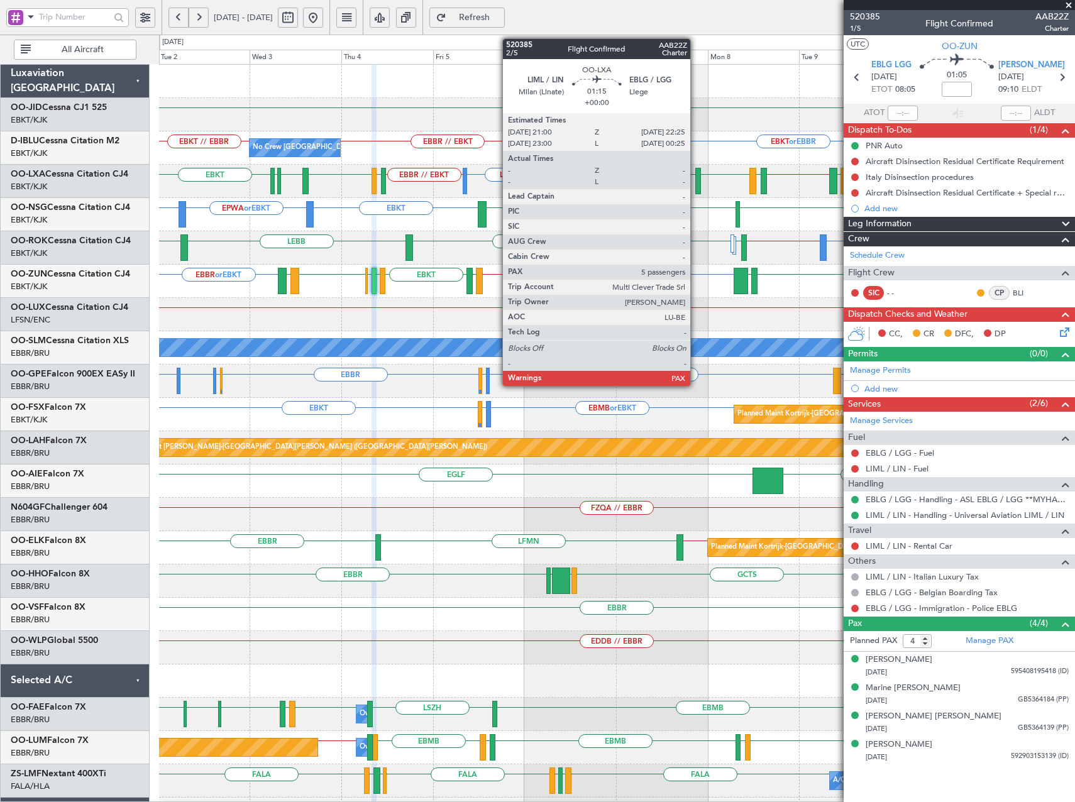
click at [696, 177] on div at bounding box center [698, 181] width 6 height 26
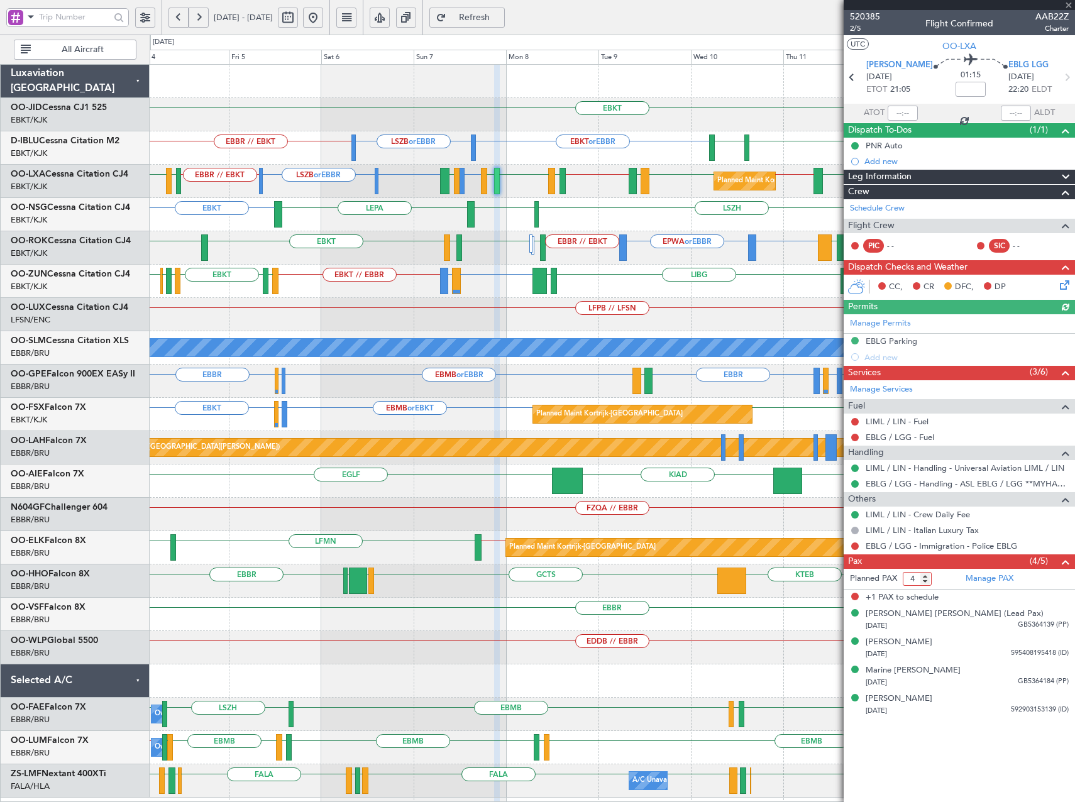
type input "4"
click at [923, 583] on input "4" at bounding box center [917, 579] width 29 height 14
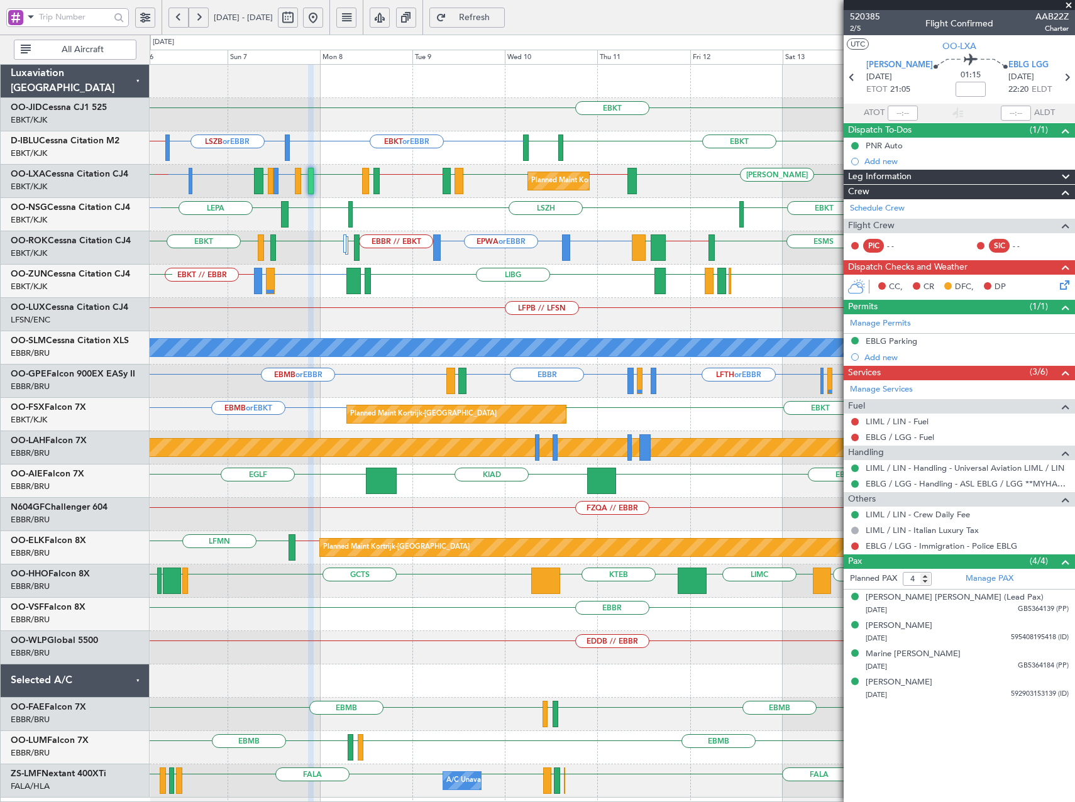
click at [503, 309] on div "EBKT EBBR // EBKT EBKT or EBBR LSZB or EBBR EBKT LSZH No Crew Brussels (Brussel…" at bounding box center [612, 431] width 925 height 733
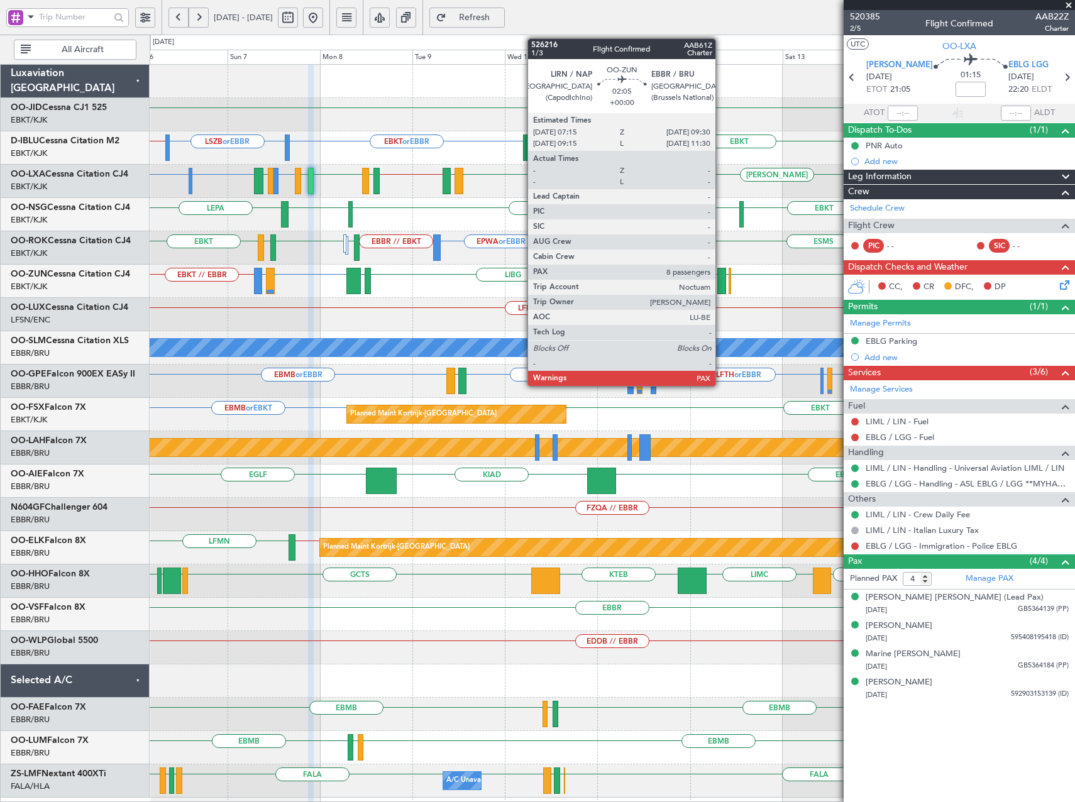
click at [721, 283] on div at bounding box center [721, 281] width 9 height 26
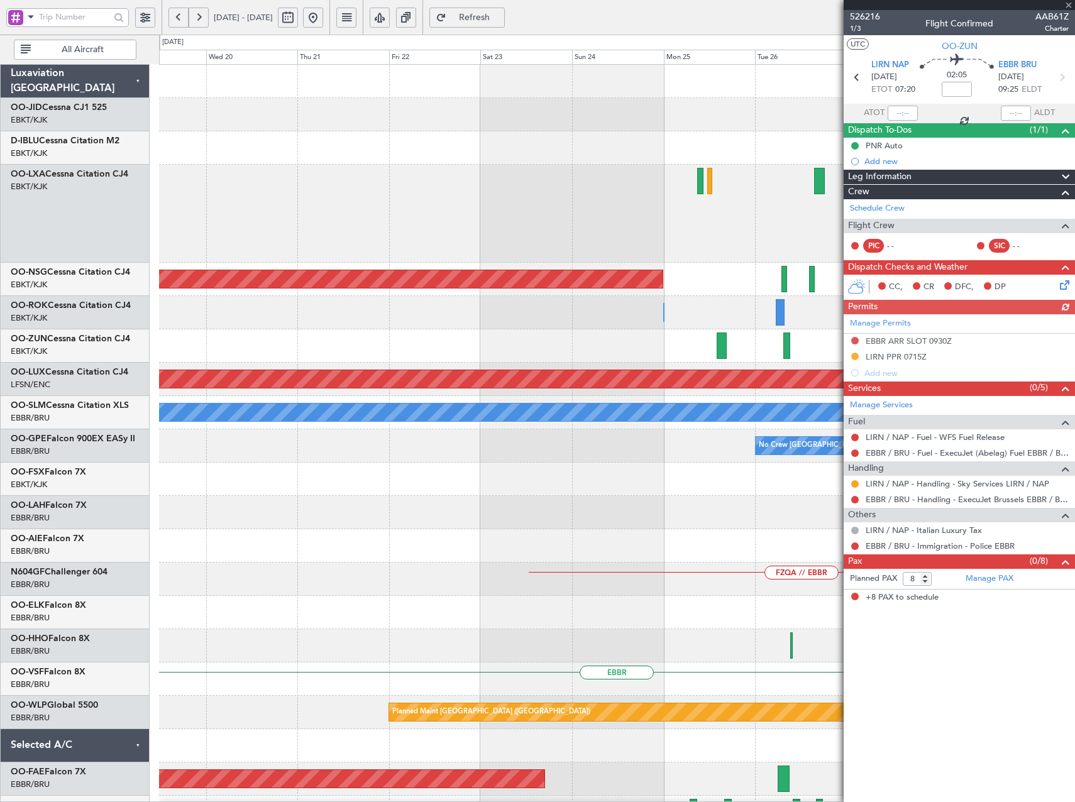
click at [1074, 478] on html "08 Sep 2025 - 18 Sep 2025 Refresh Quick Links All Aircraft Planned Maint Brusse…" at bounding box center [537, 401] width 1075 height 802
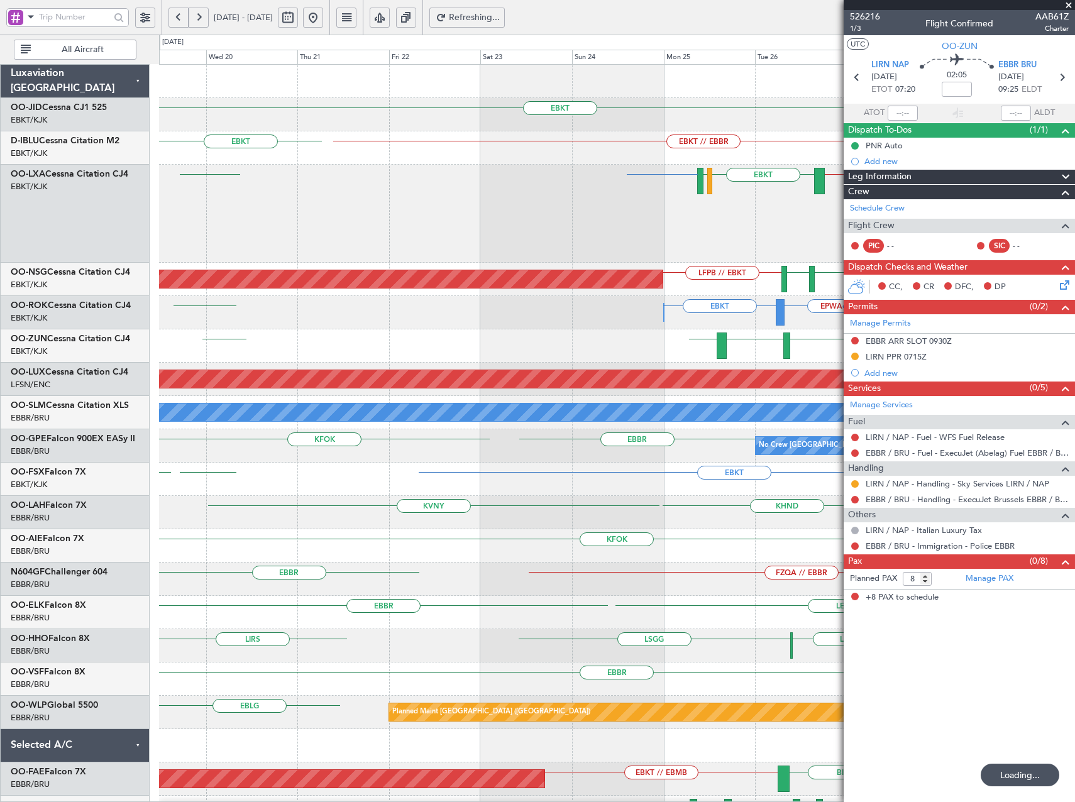
click at [323, 22] on button at bounding box center [313, 18] width 20 height 20
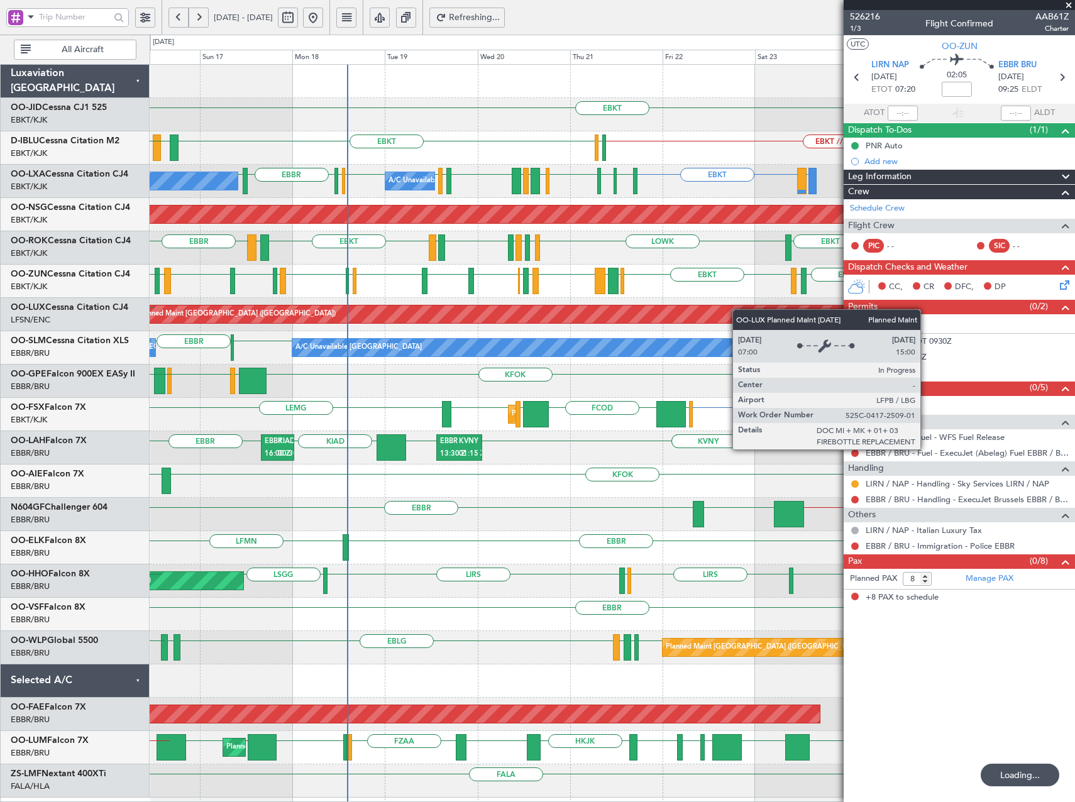
click at [532, 322] on div "Planned Maint Paris (Le Bourget) LFPB No Crew Paris (Le Bourget)" at bounding box center [612, 314] width 925 height 33
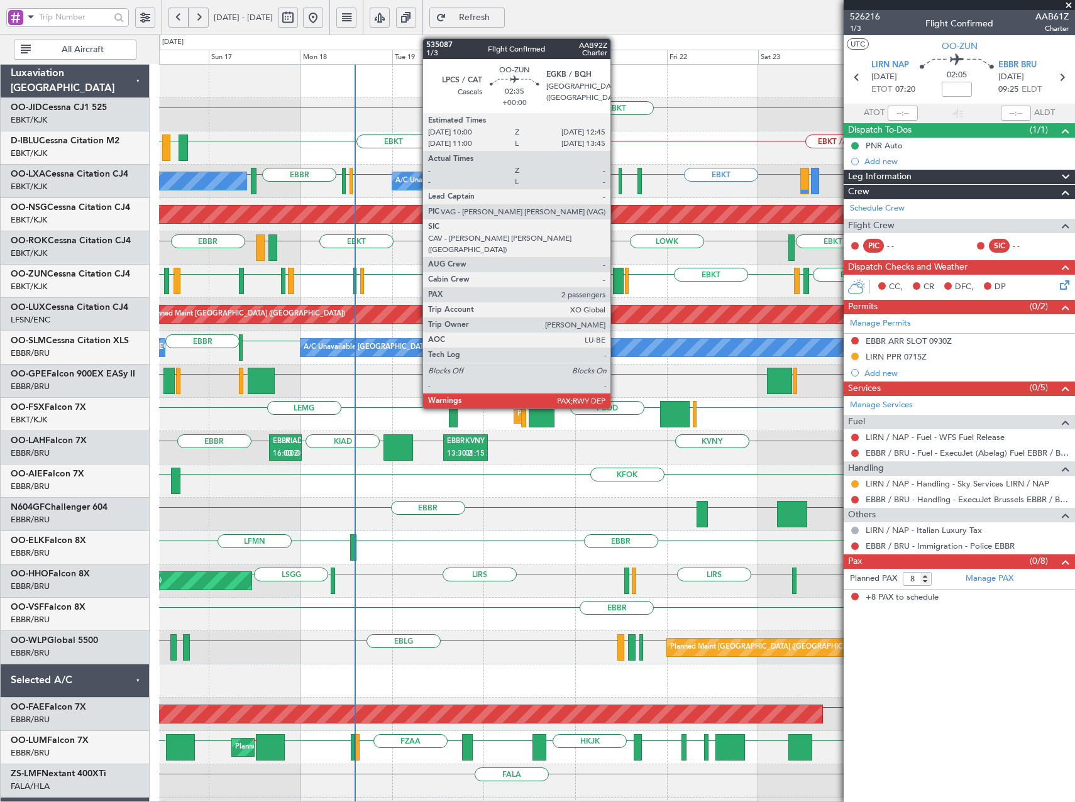
click at [616, 278] on div at bounding box center [618, 281] width 11 height 26
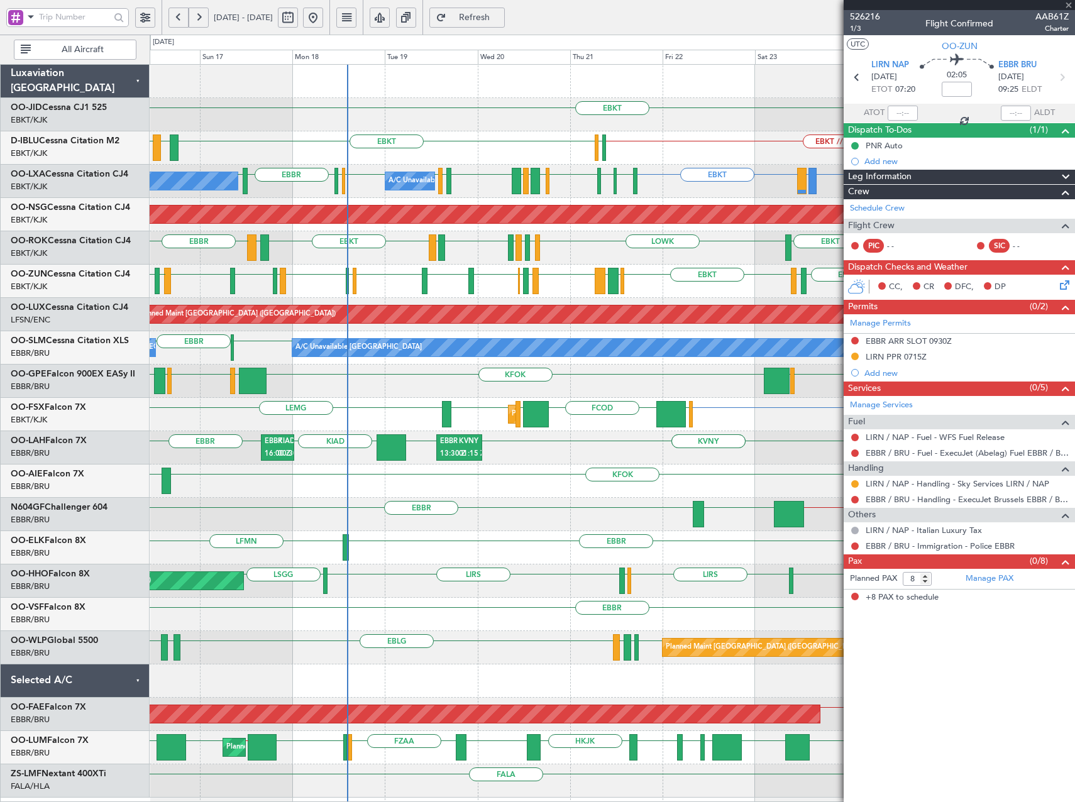
type input "2"
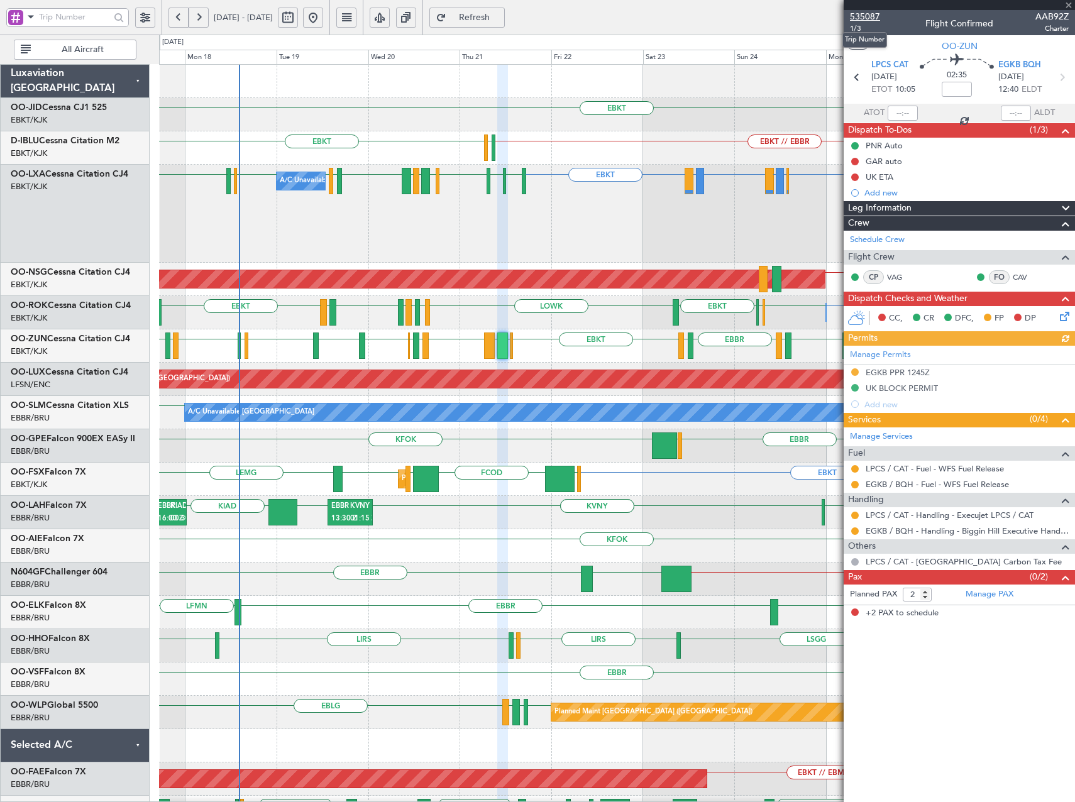
click at [852, 16] on span "535087" at bounding box center [865, 16] width 30 height 13
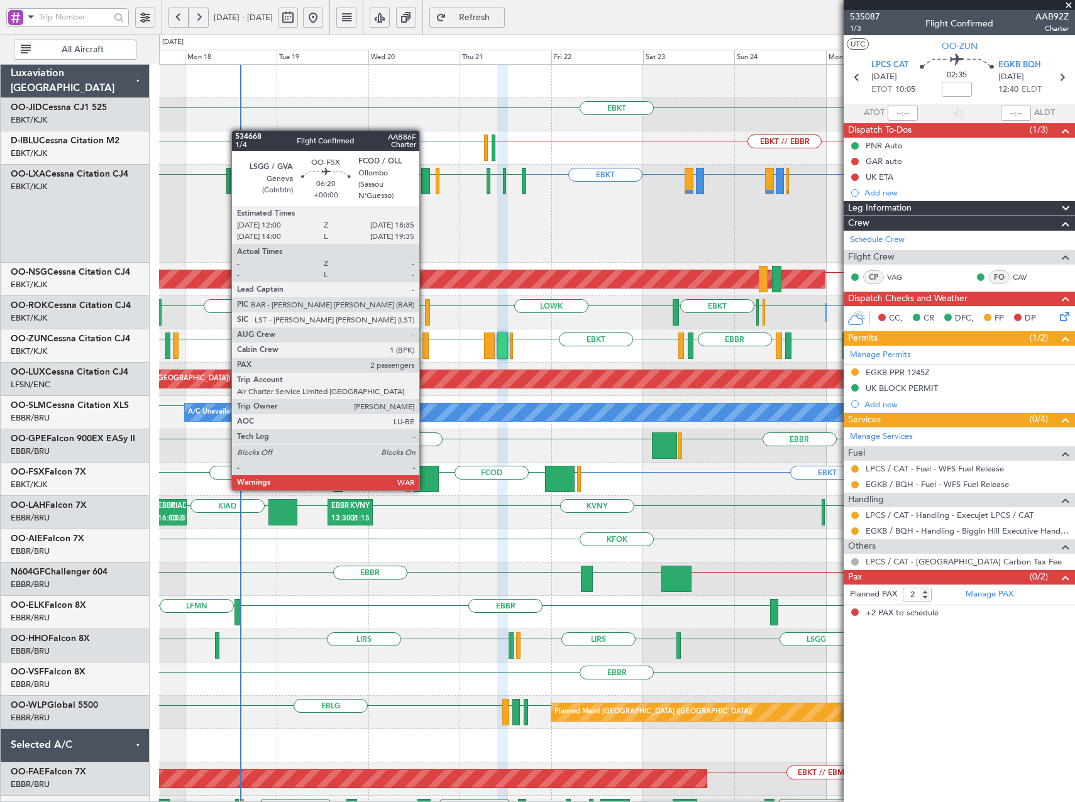
click at [425, 478] on div at bounding box center [425, 479] width 25 height 26
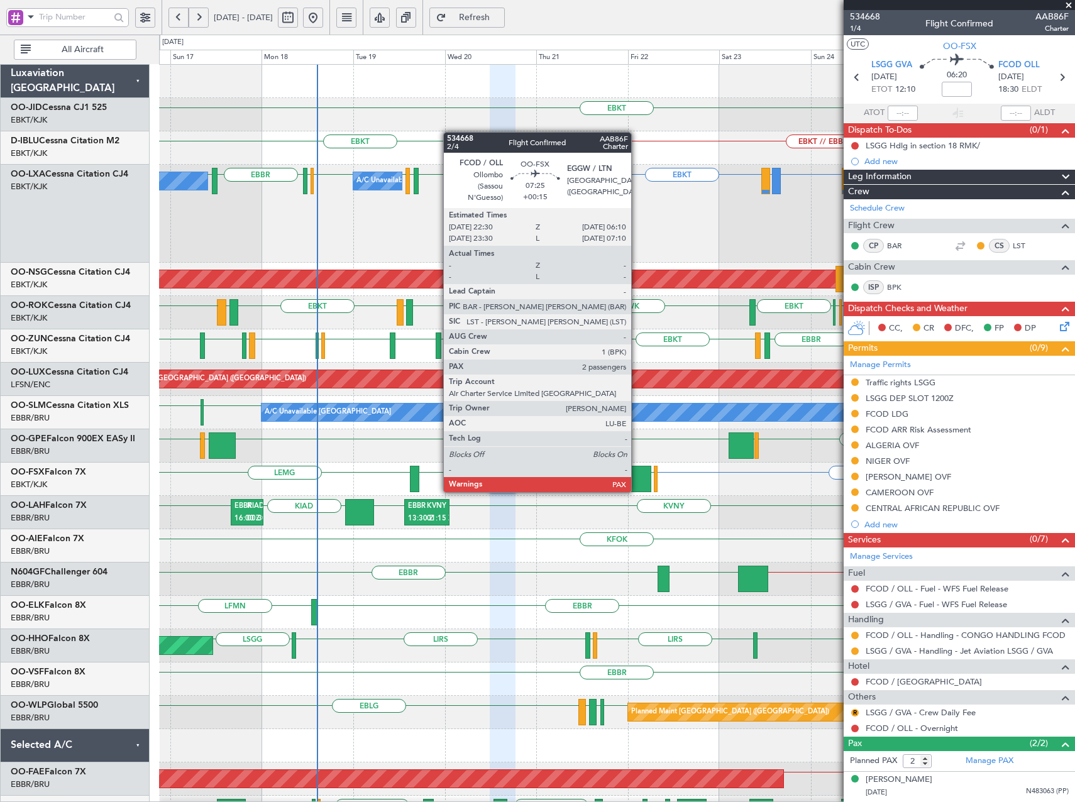
click at [637, 480] on div at bounding box center [637, 479] width 30 height 26
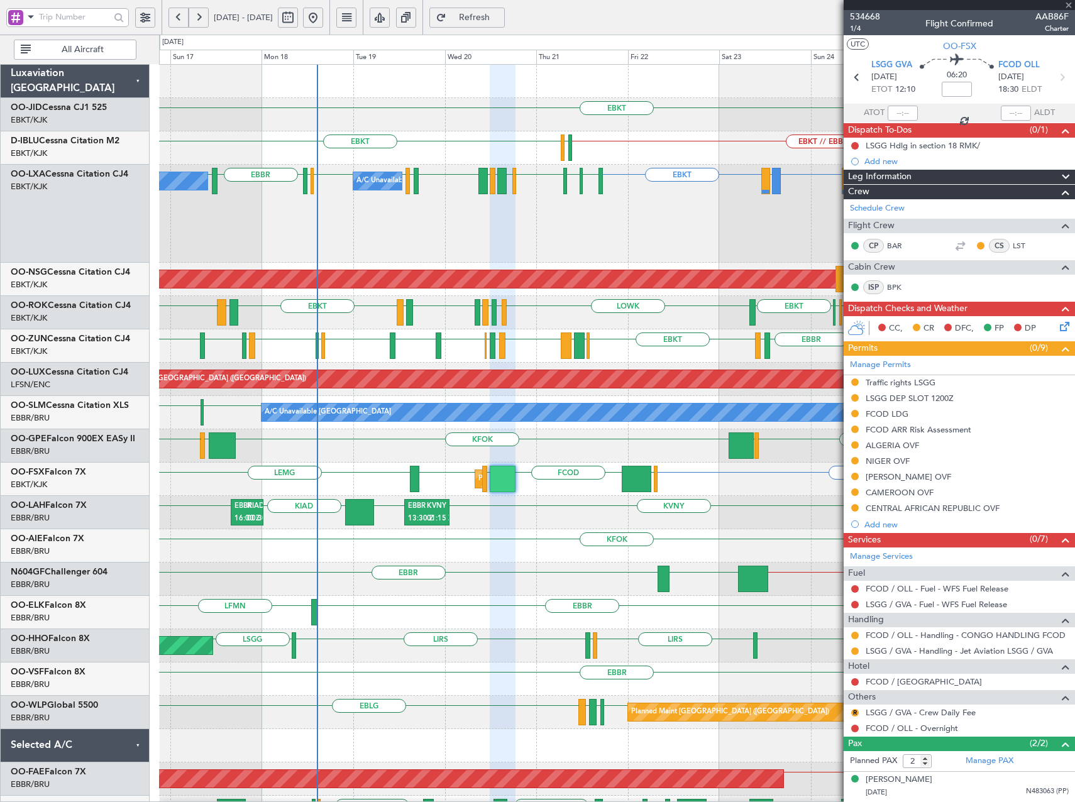
type input "+00:15"
type input "4"
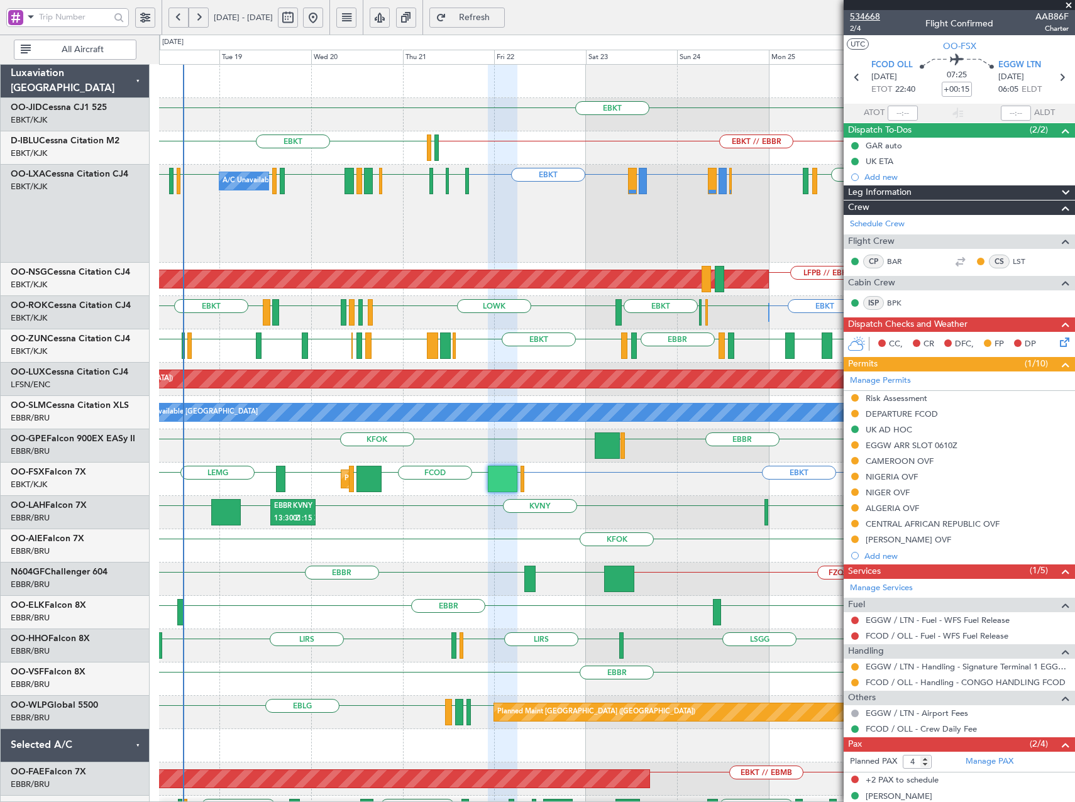
click at [869, 18] on span "534668" at bounding box center [865, 16] width 30 height 13
click at [926, 764] on input "4" at bounding box center [917, 762] width 29 height 14
click at [927, 762] on input "3" at bounding box center [917, 762] width 29 height 14
type input "2"
click at [927, 762] on input "2" at bounding box center [917, 762] width 29 height 14
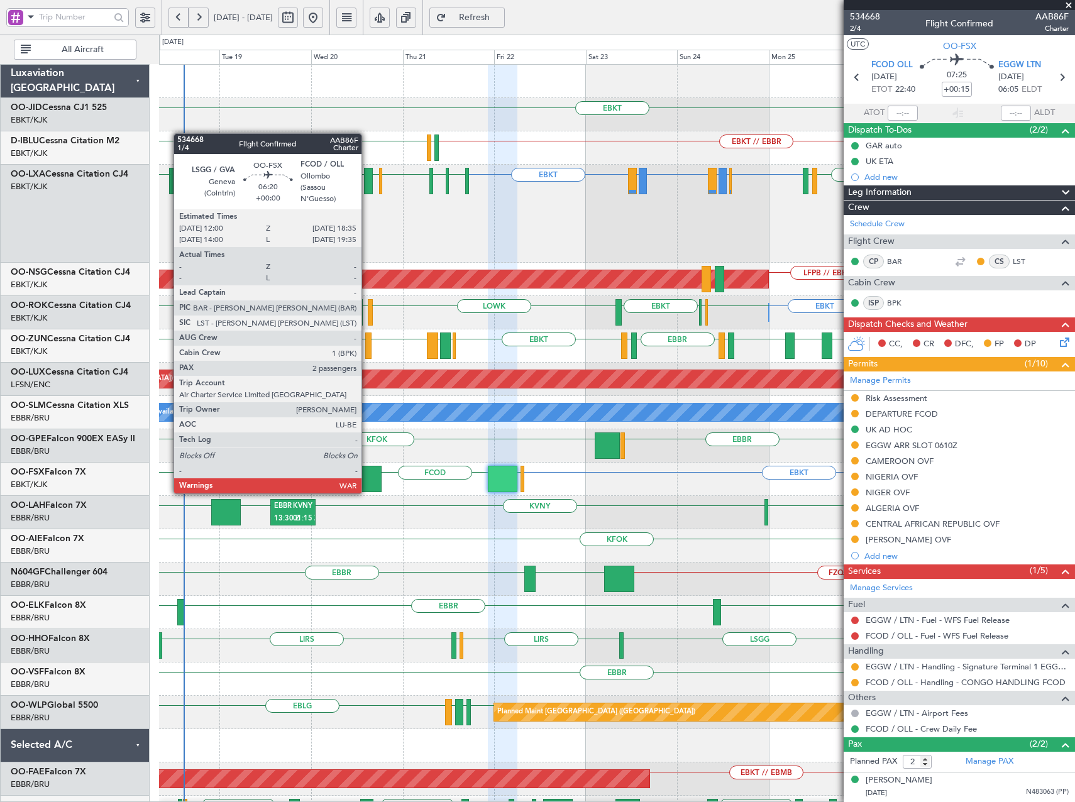
click at [367, 481] on div at bounding box center [368, 479] width 25 height 26
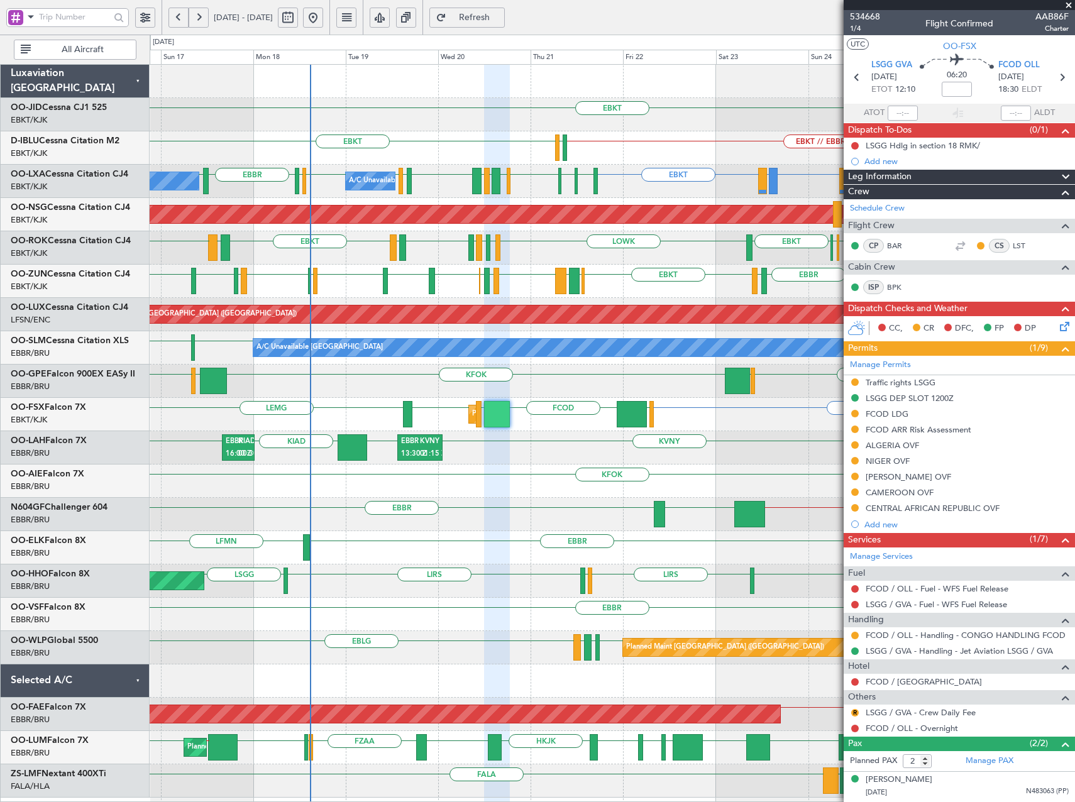
click at [258, 195] on div "EBBR or EBKT EBLG or EBKT LIRA or EBKT EBLG or EBKT LIRA or EBKT EBKT EDDG EDVK…" at bounding box center [612, 181] width 925 height 33
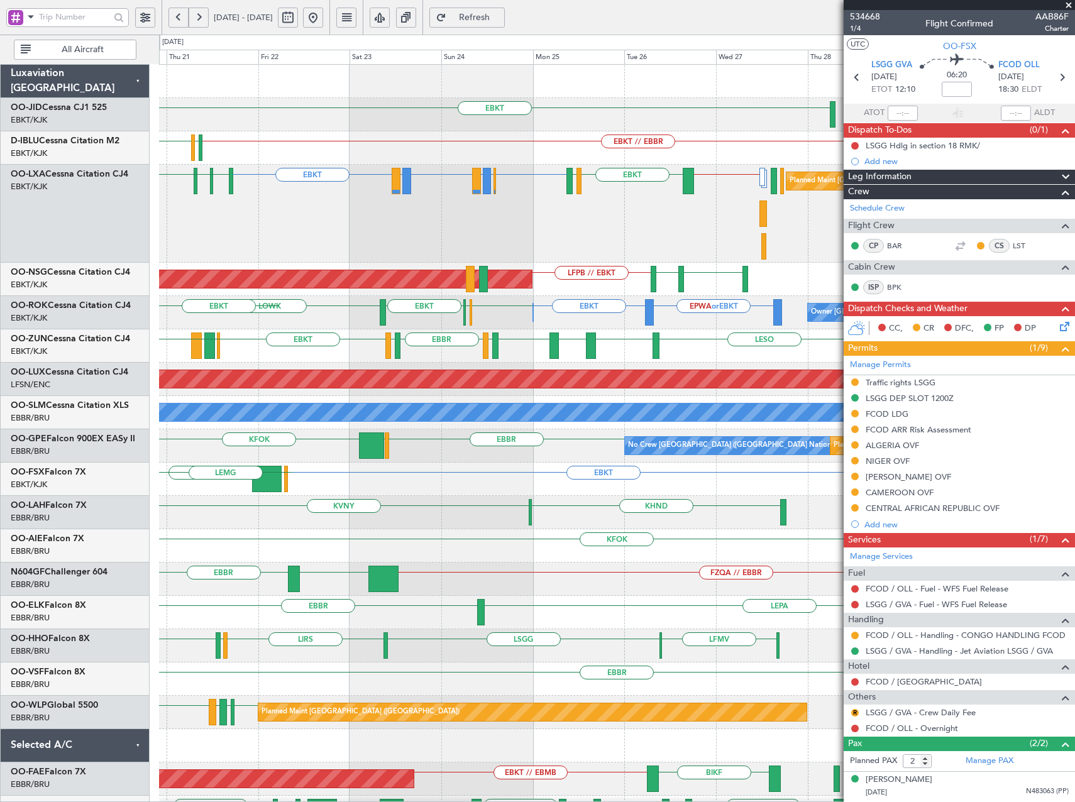
click at [275, 250] on div "EBBR or EBKT EBLG or EBKT LIRA or EBKT EBLG or EBKT LIRA or EBKT EBKT EDDG EDVK…" at bounding box center [616, 214] width 915 height 98
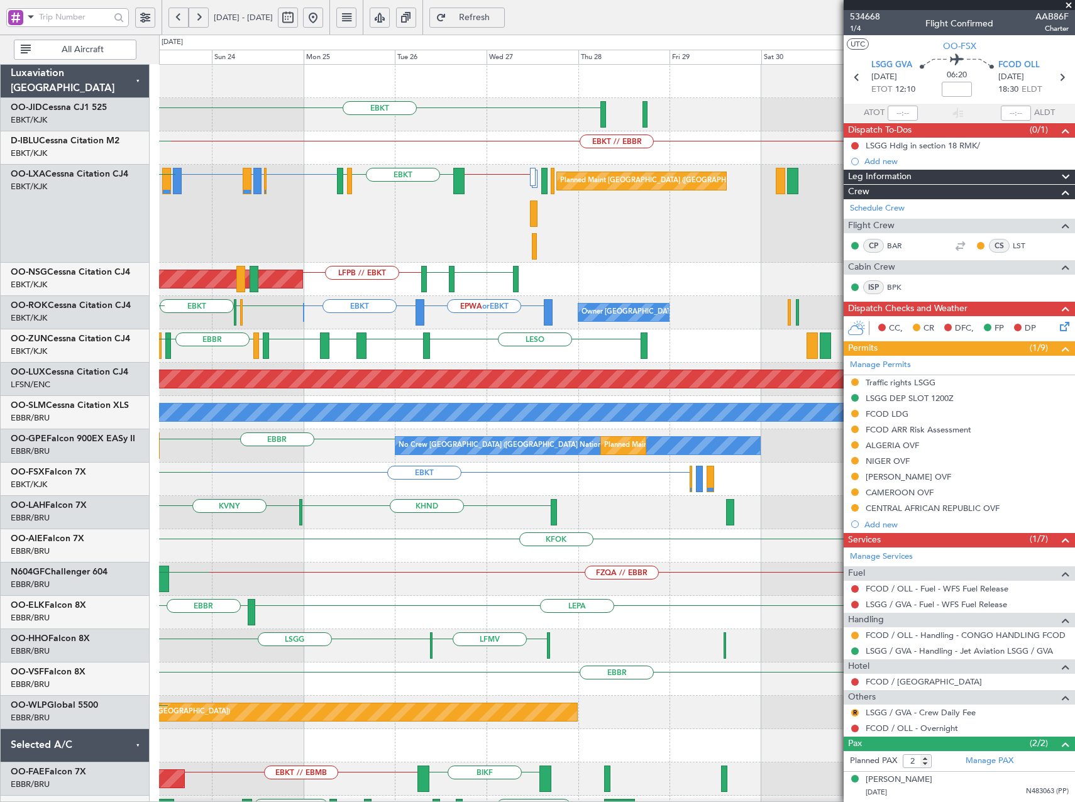
click at [286, 243] on div "EBBR or EBKT EBLG or EBKT LIRA or EBKT EBLG or EBKT LIRA or EBKT EBKT LICA // E…" at bounding box center [616, 214] width 915 height 98
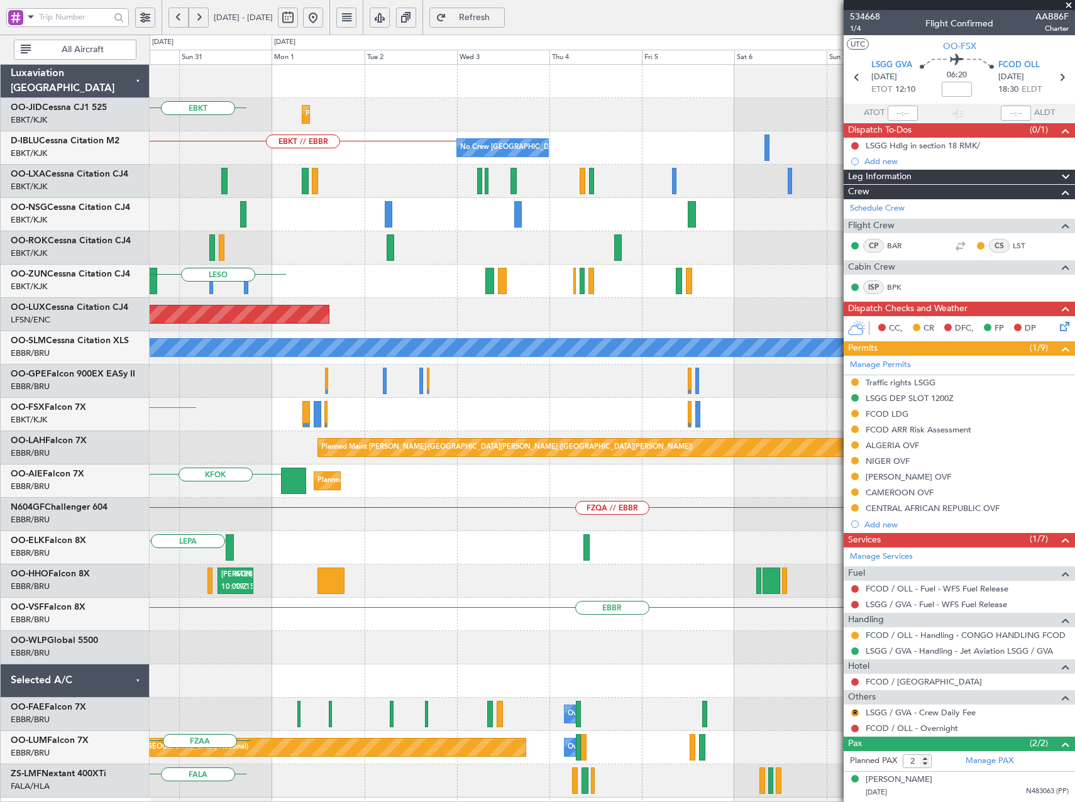
click at [184, 234] on div "Planned Maint Kortrijk-[GEOGRAPHIC_DATA] EBKT EBKT // EBBR No Crew [GEOGRAPHIC_…" at bounding box center [612, 431] width 925 height 733
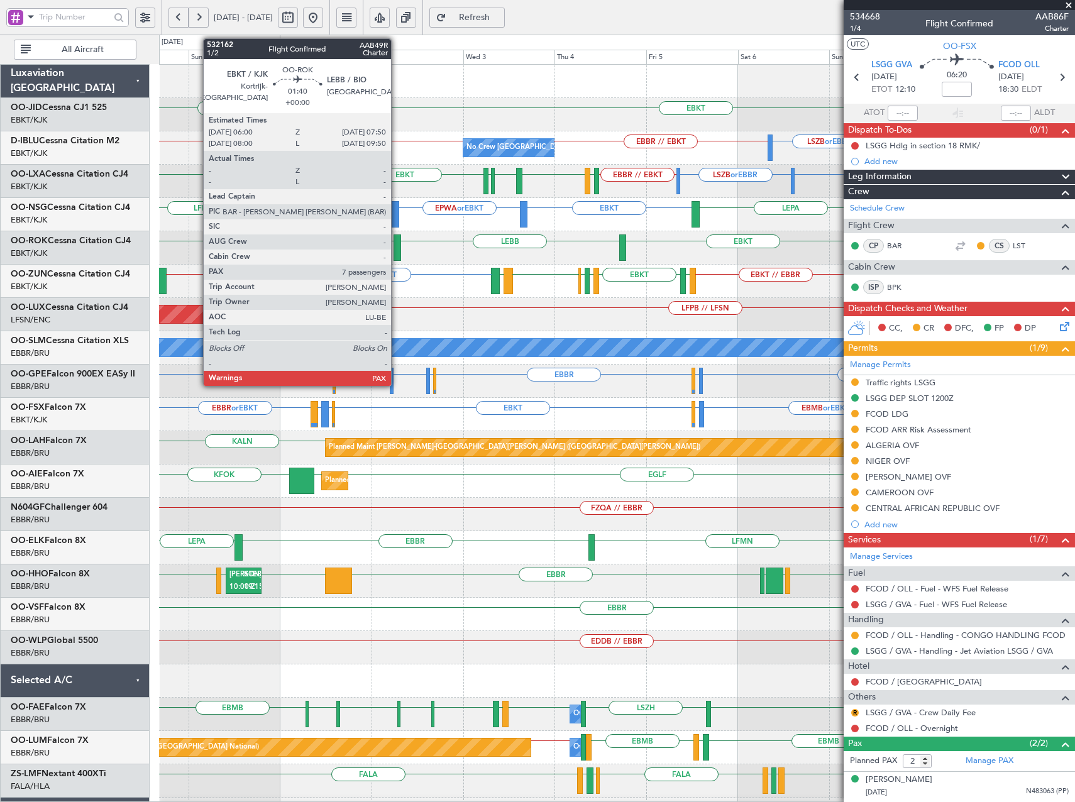
click at [397, 250] on div at bounding box center [397, 247] width 8 height 26
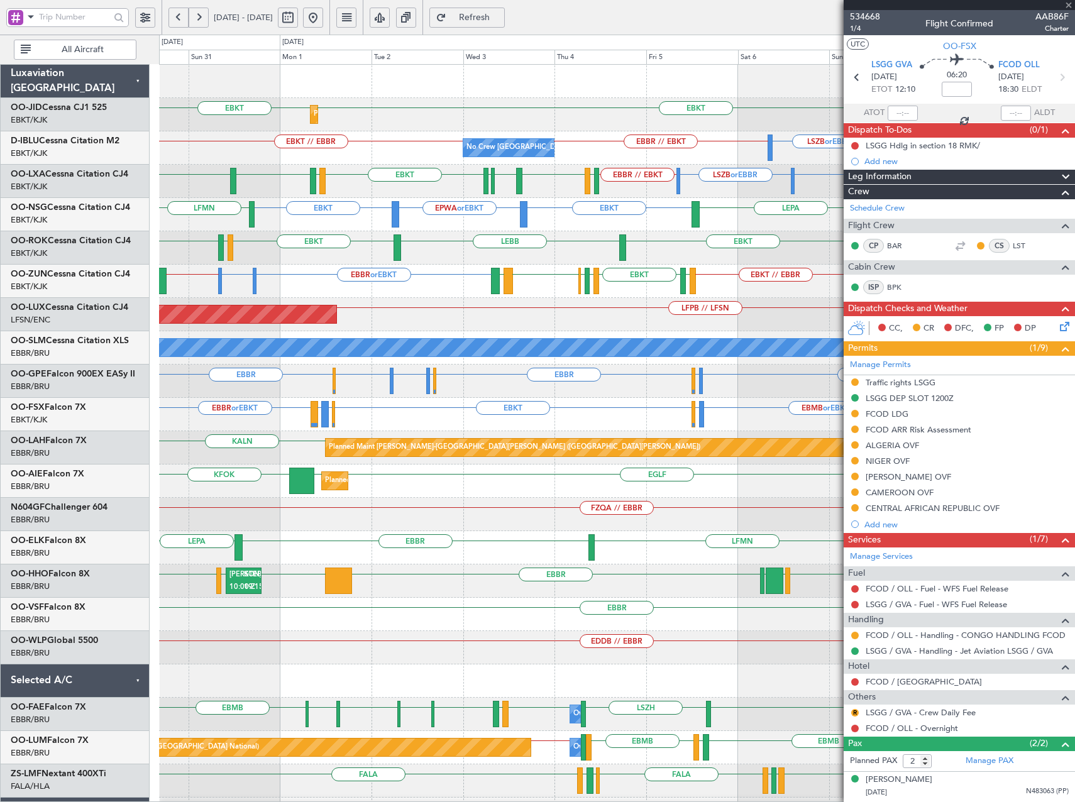
type input "7"
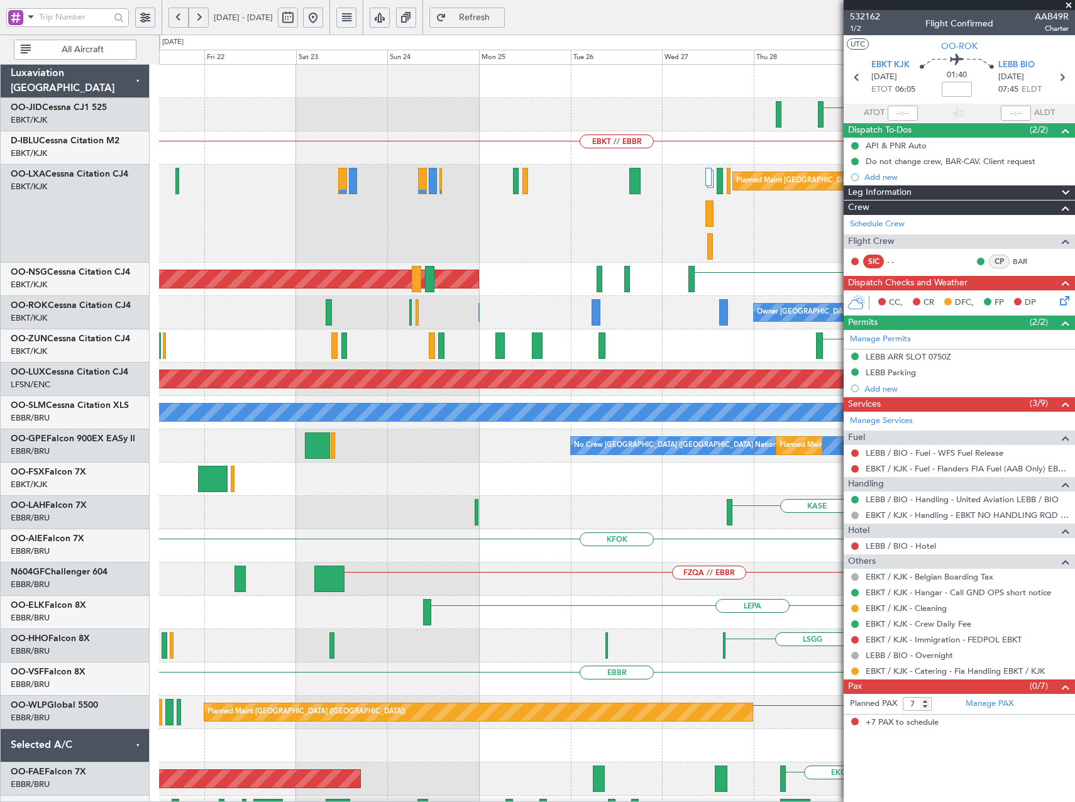
click at [1031, 306] on fb-app "[DATE] - [DATE] Refresh Quick Links All Aircraft EBKT Planned Maint [GEOGRAPHIC…" at bounding box center [537, 409] width 1075 height 787
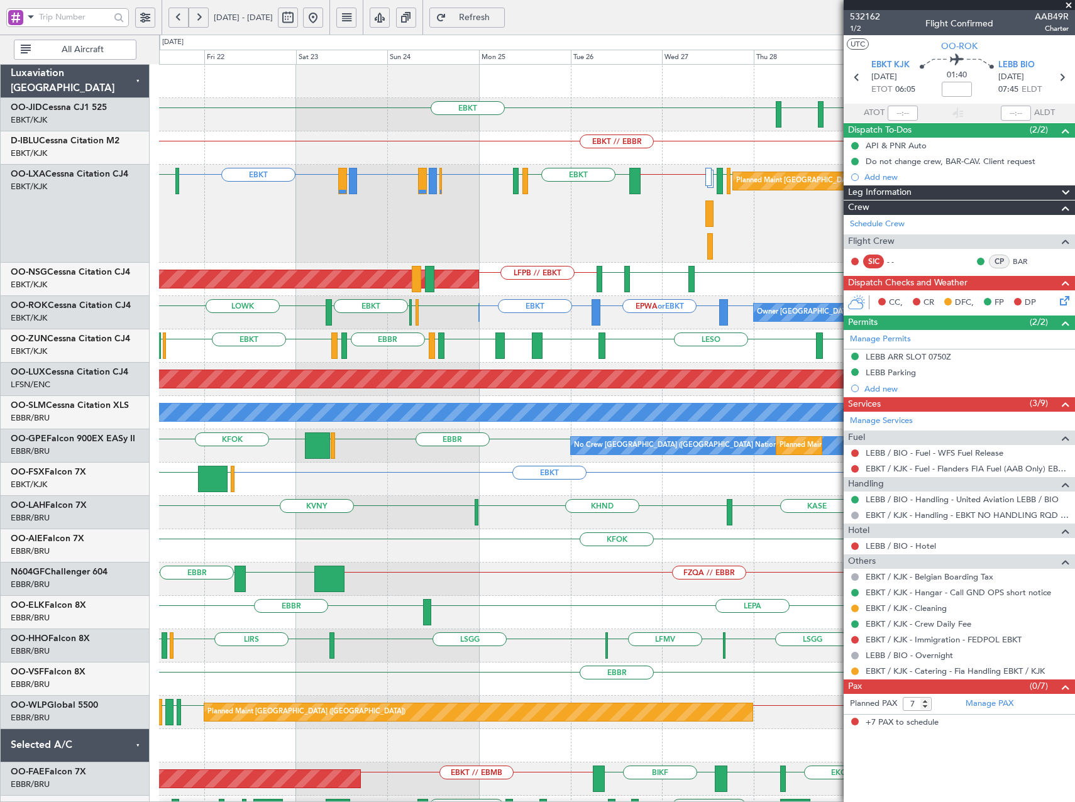
click at [323, 21] on button at bounding box center [313, 18] width 20 height 20
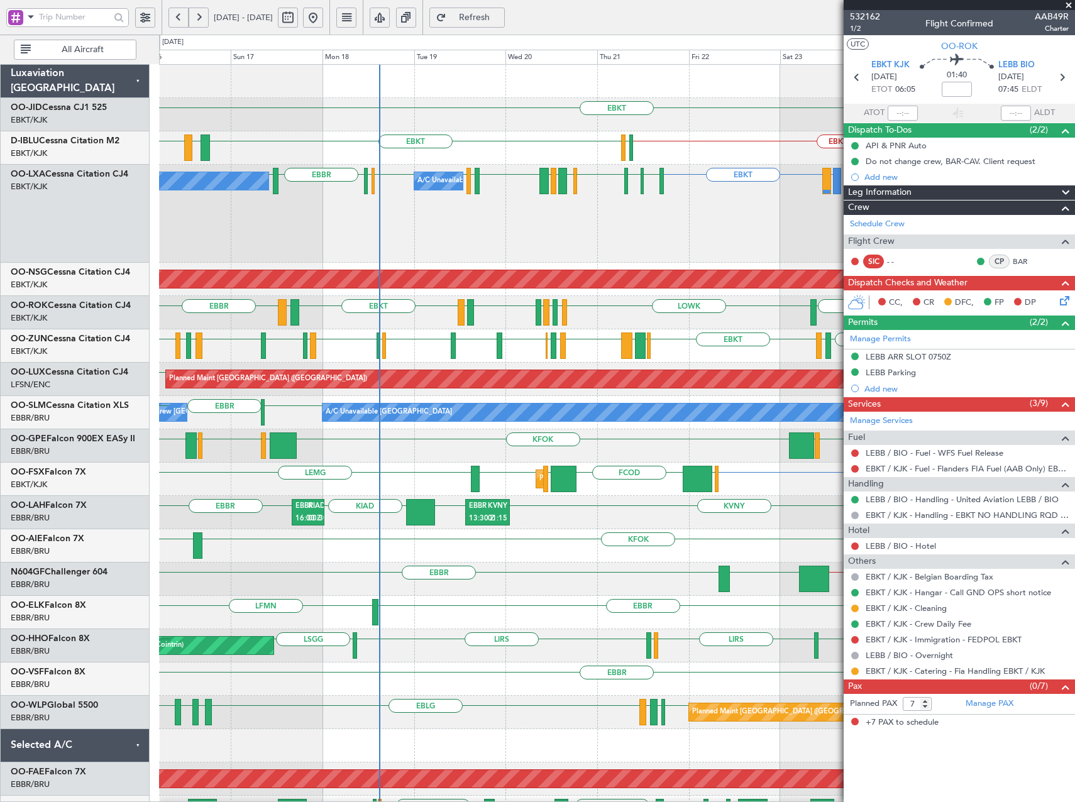
click at [438, 307] on div "EBKT [PERSON_NAME] LOWW EBKT // EBBR EGJJ EBKT LFKF EBKT EGJJ EBKT LIRA or EBKT…" at bounding box center [616, 514] width 915 height 898
